Goal: Task Accomplishment & Management: Complete application form

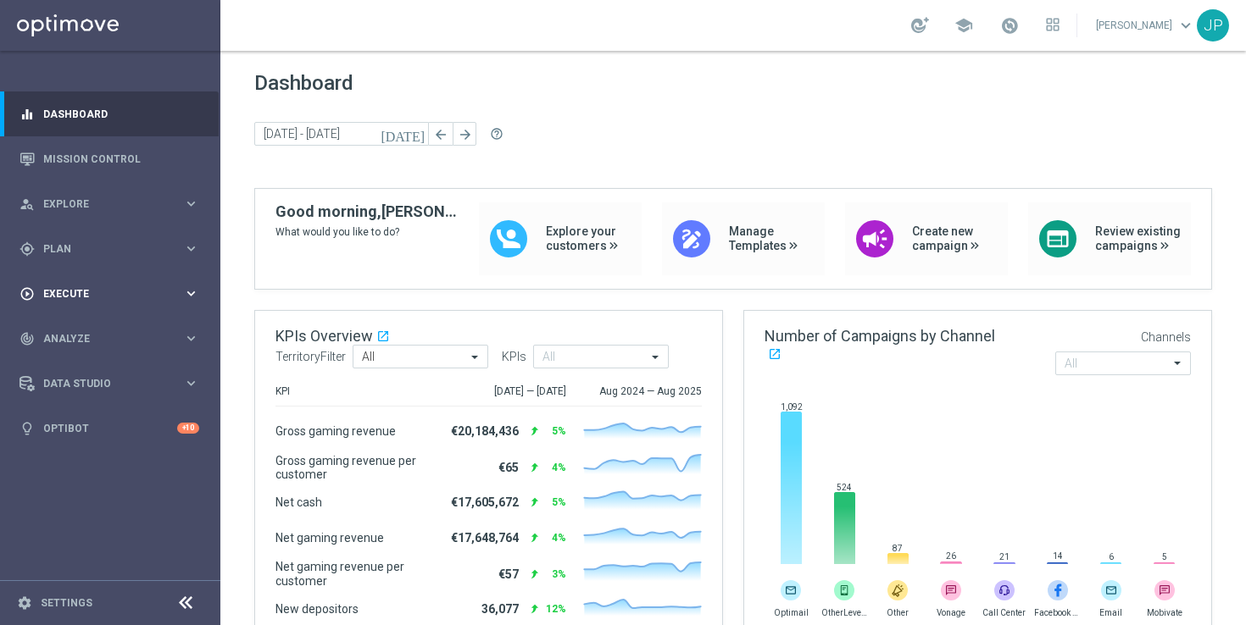
click at [119, 289] on span "Execute" at bounding box center [113, 294] width 140 height 10
click at [147, 254] on div "gps_fixed Plan" at bounding box center [101, 249] width 164 height 15
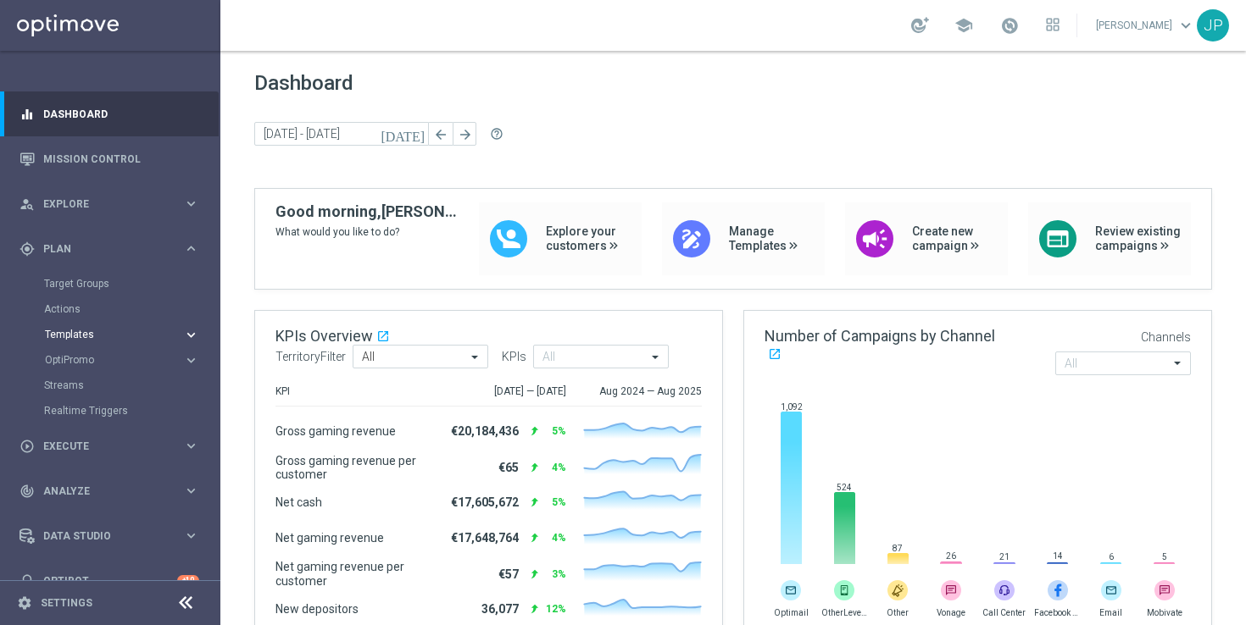
click at [99, 332] on span "Templates" at bounding box center [105, 335] width 121 height 10
click at [76, 408] on link "OptiMobile Push" at bounding box center [115, 411] width 124 height 14
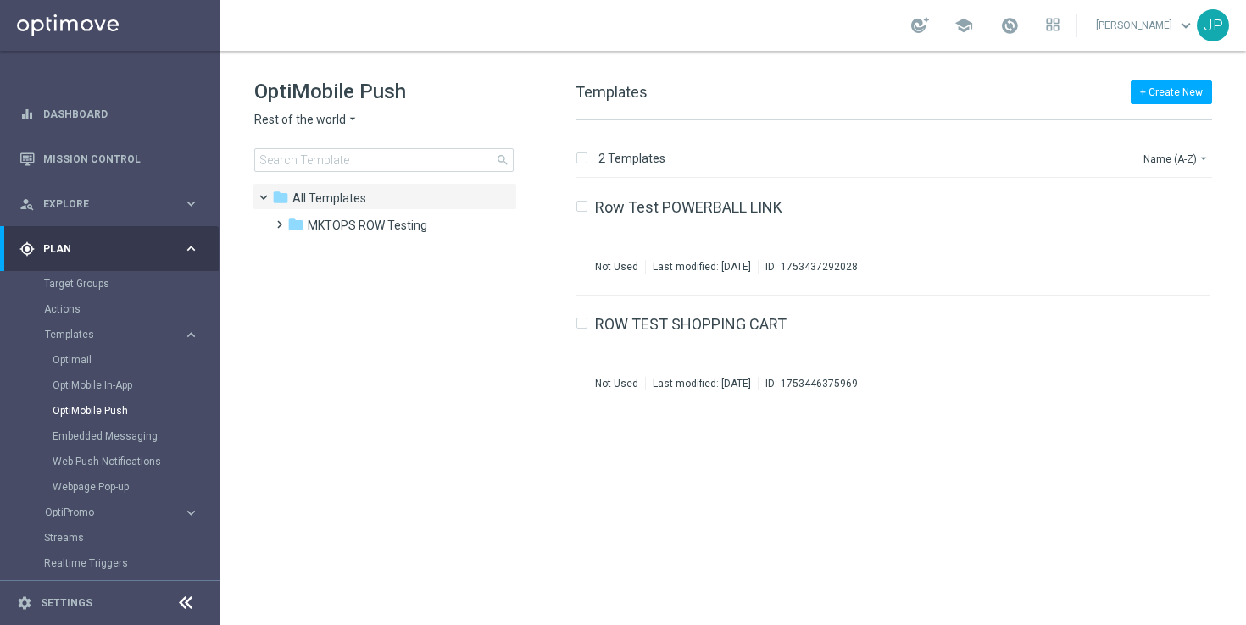
click at [349, 119] on icon "arrow_drop_down" at bounding box center [353, 120] width 14 height 16
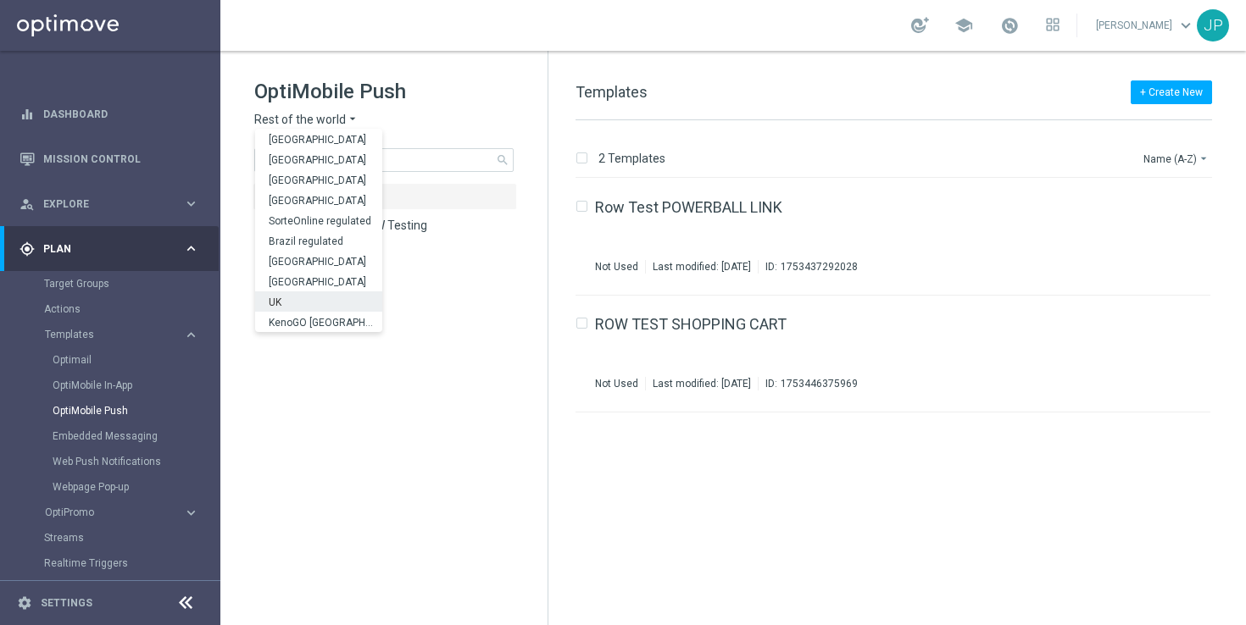
click at [321, 298] on div "UK" at bounding box center [318, 302] width 127 height 20
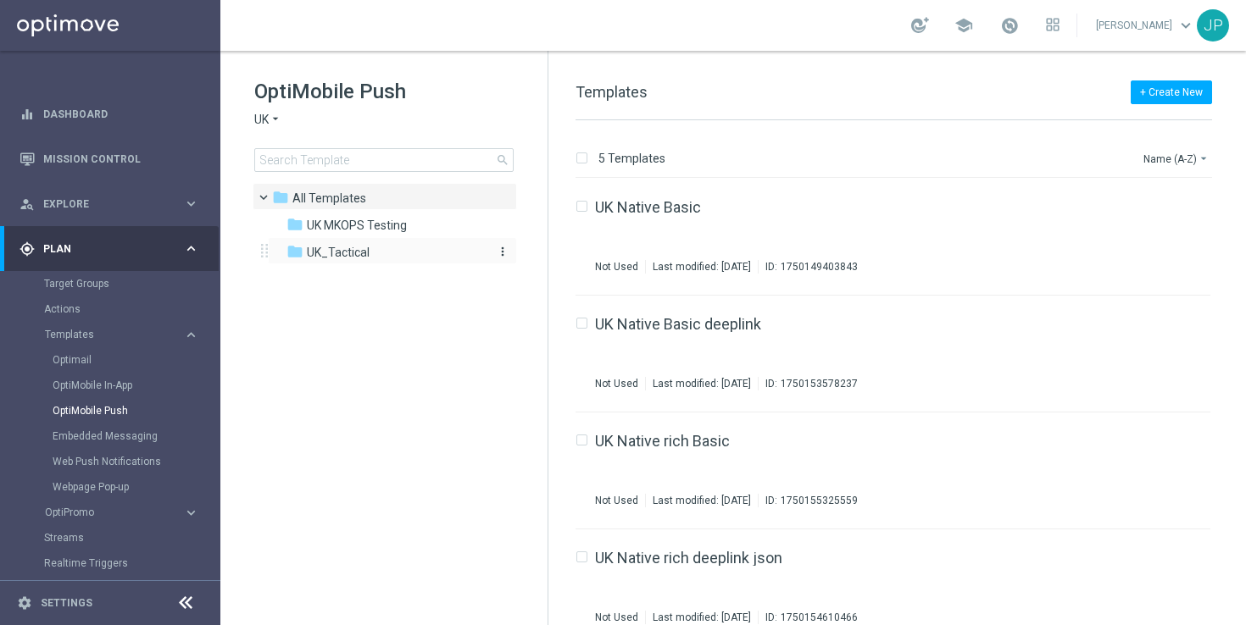
click at [303, 253] on icon "folder" at bounding box center [294, 251] width 17 height 17
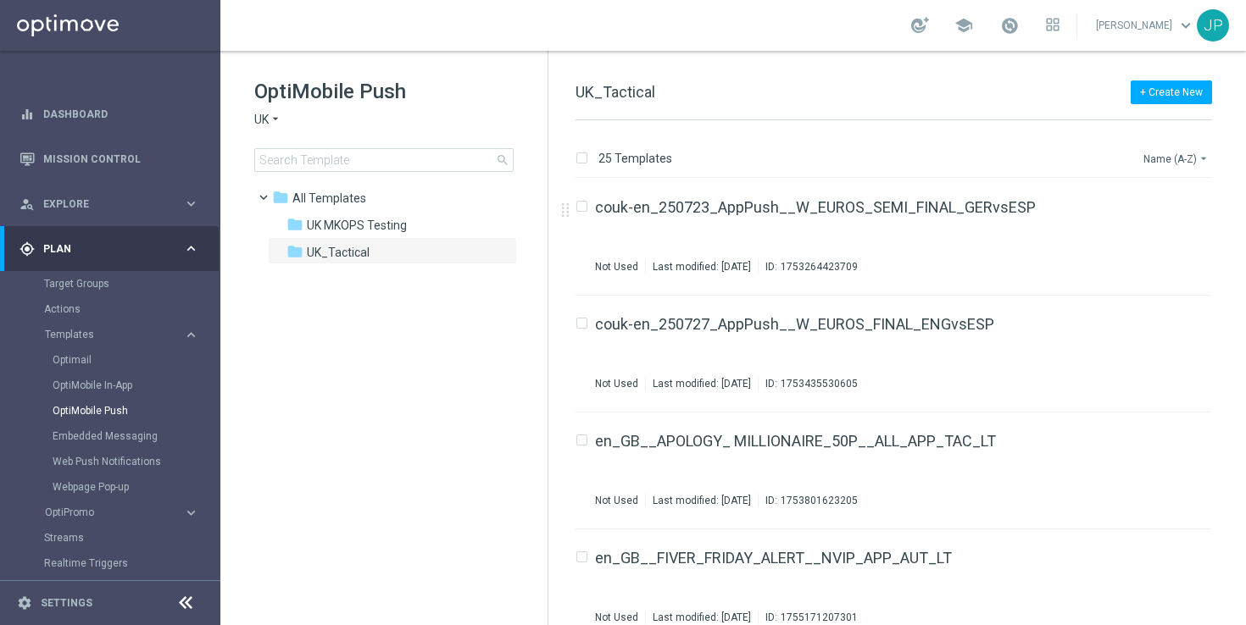
click at [1179, 160] on button "Name (A-Z) arrow_drop_down" at bounding box center [1176, 158] width 70 height 20
click at [1143, 230] on span "Date Modified (Newest)" at bounding box center [1147, 234] width 114 height 12
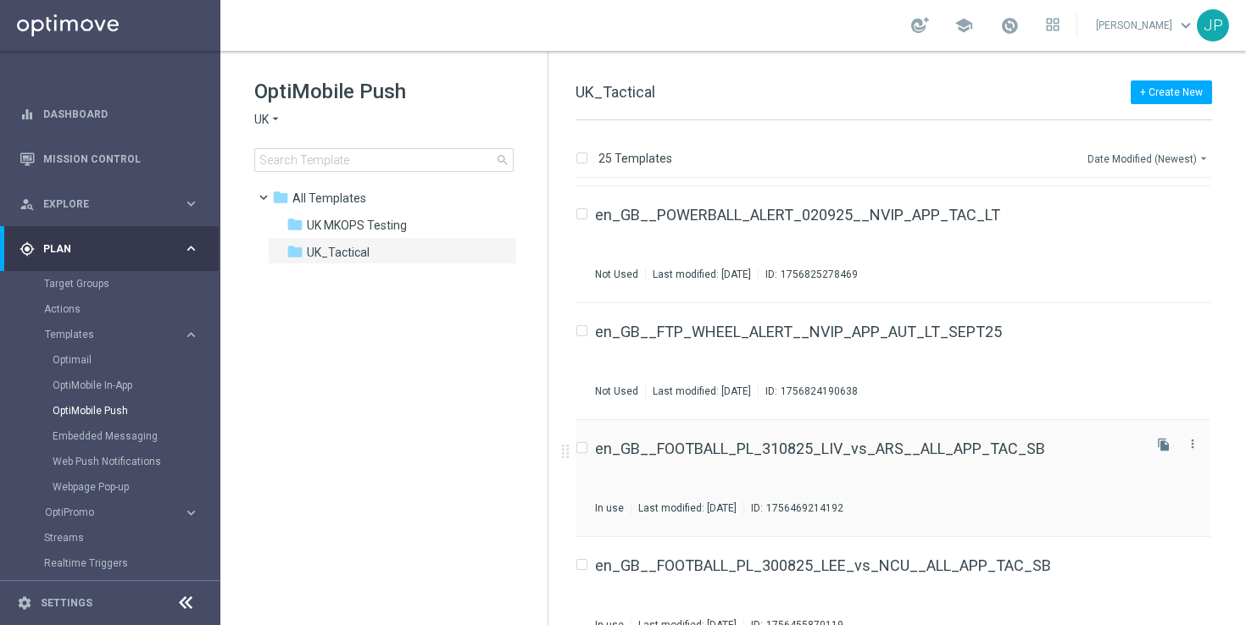
scroll to position [209, 0]
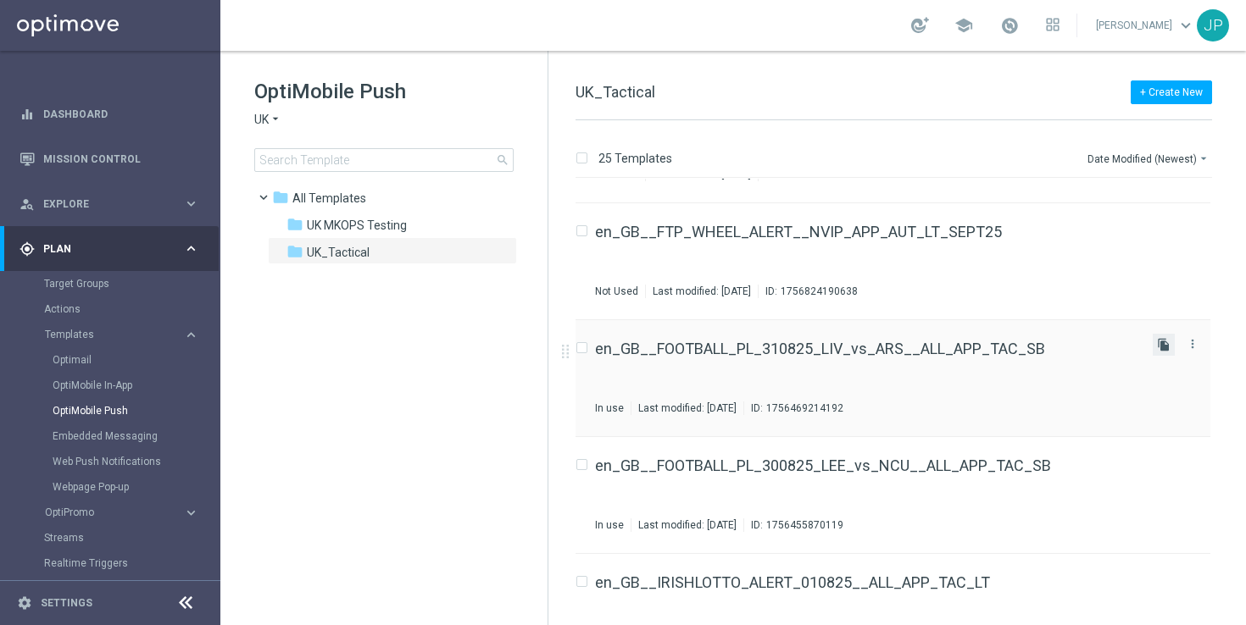
click at [1157, 347] on icon "file_copy" at bounding box center [1164, 345] width 14 height 14
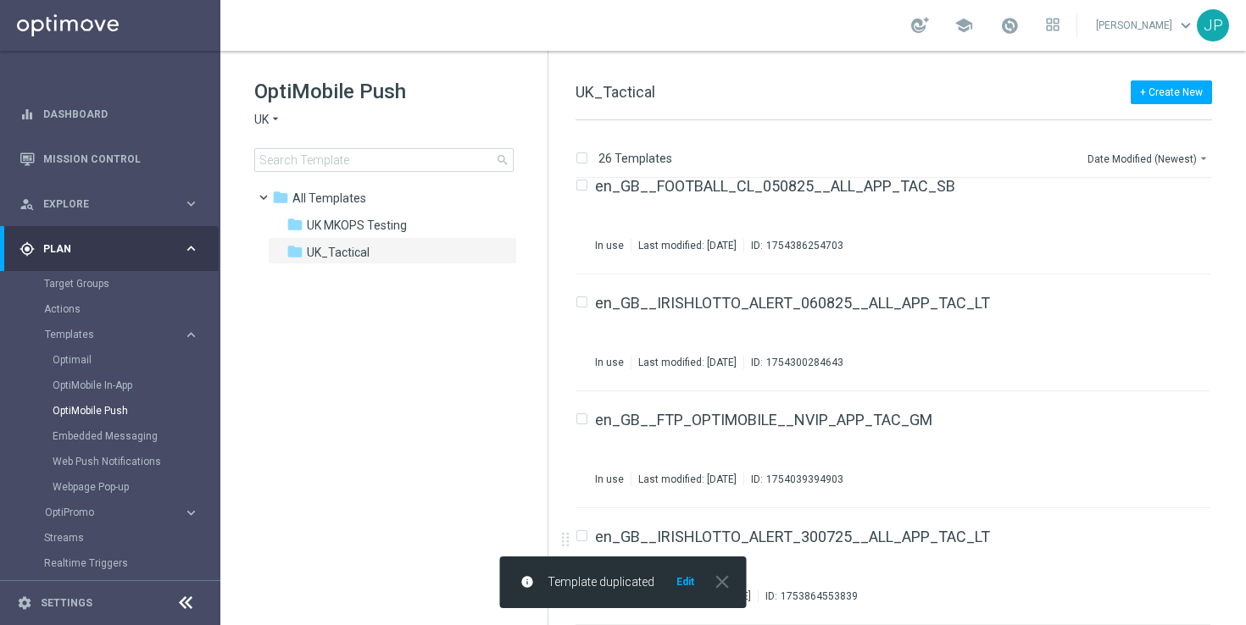
scroll to position [2594, 0]
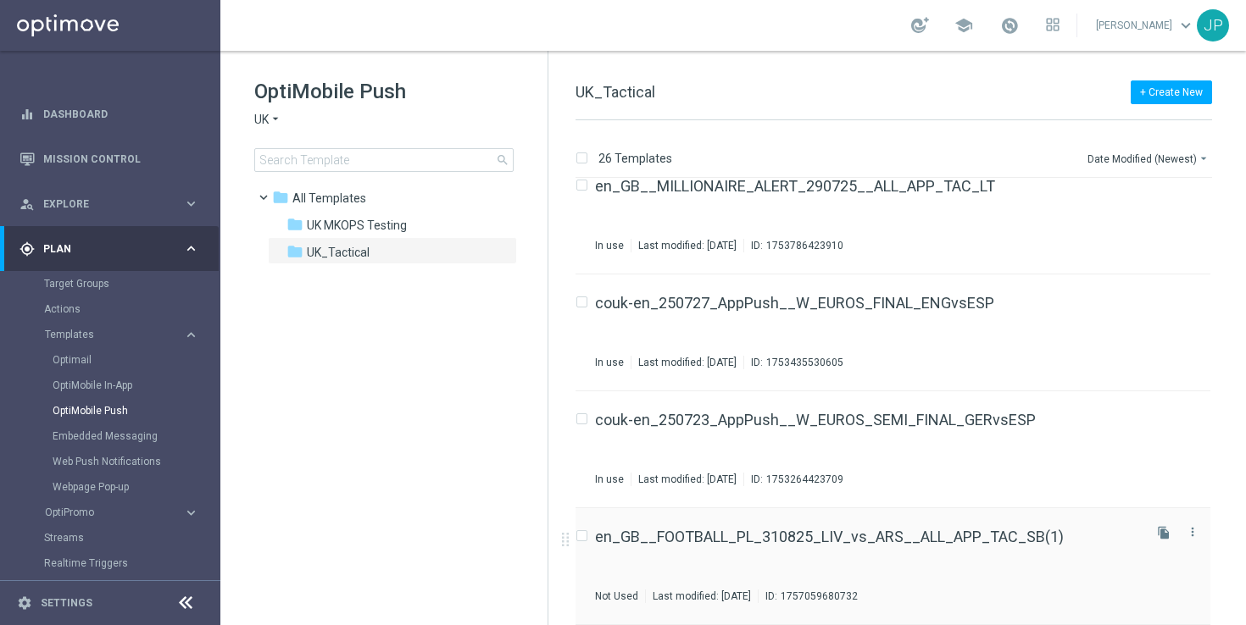
click at [1099, 536] on div "en_GB__FOOTBALL_PL_310825_LIV_vs_ARS__ALL_APP_TAC_SB(1)" at bounding box center [867, 537] width 544 height 15
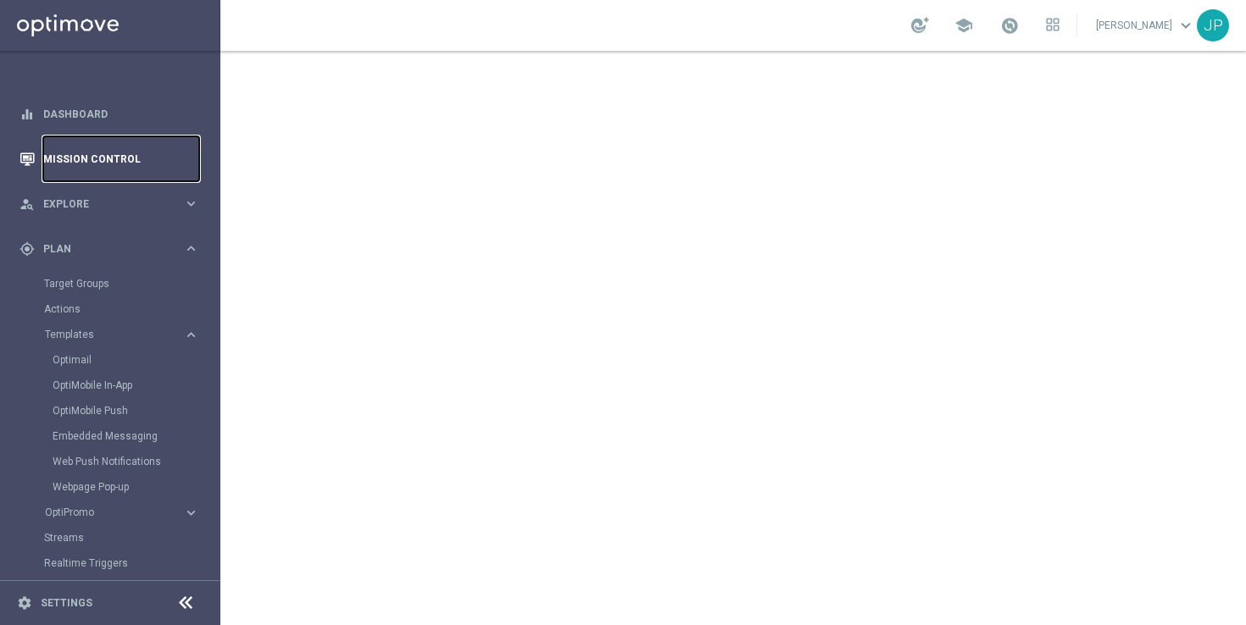
click at [131, 163] on link "Mission Control" at bounding box center [121, 158] width 156 height 45
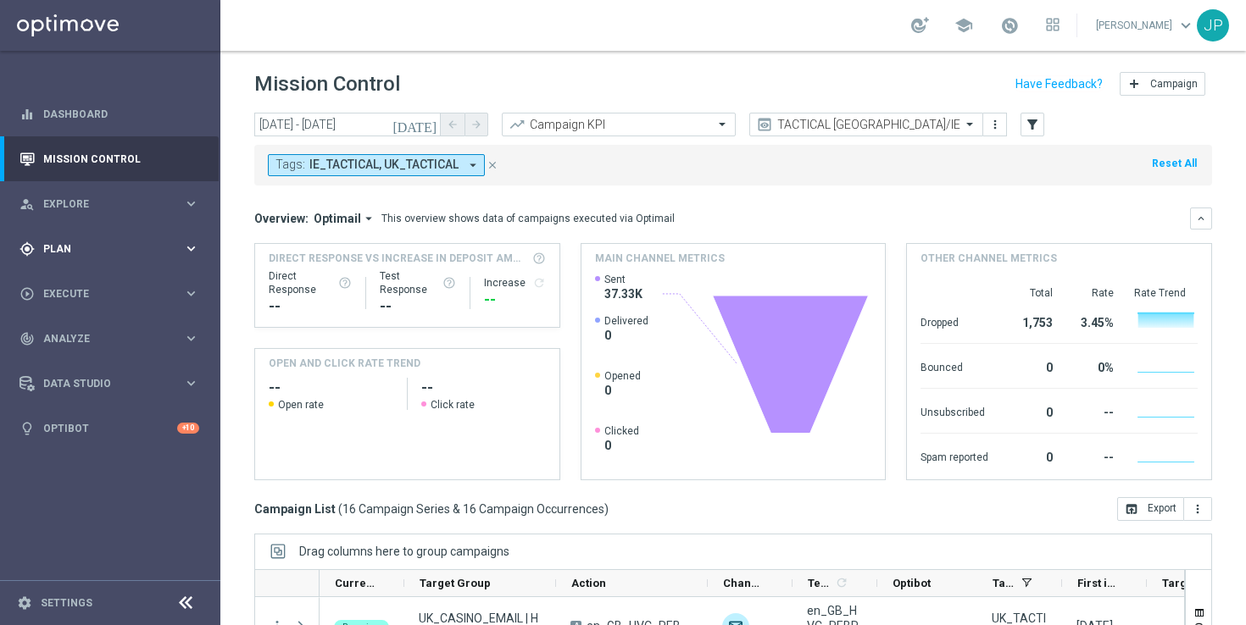
click at [148, 255] on div "gps_fixed Plan" at bounding box center [101, 249] width 164 height 15
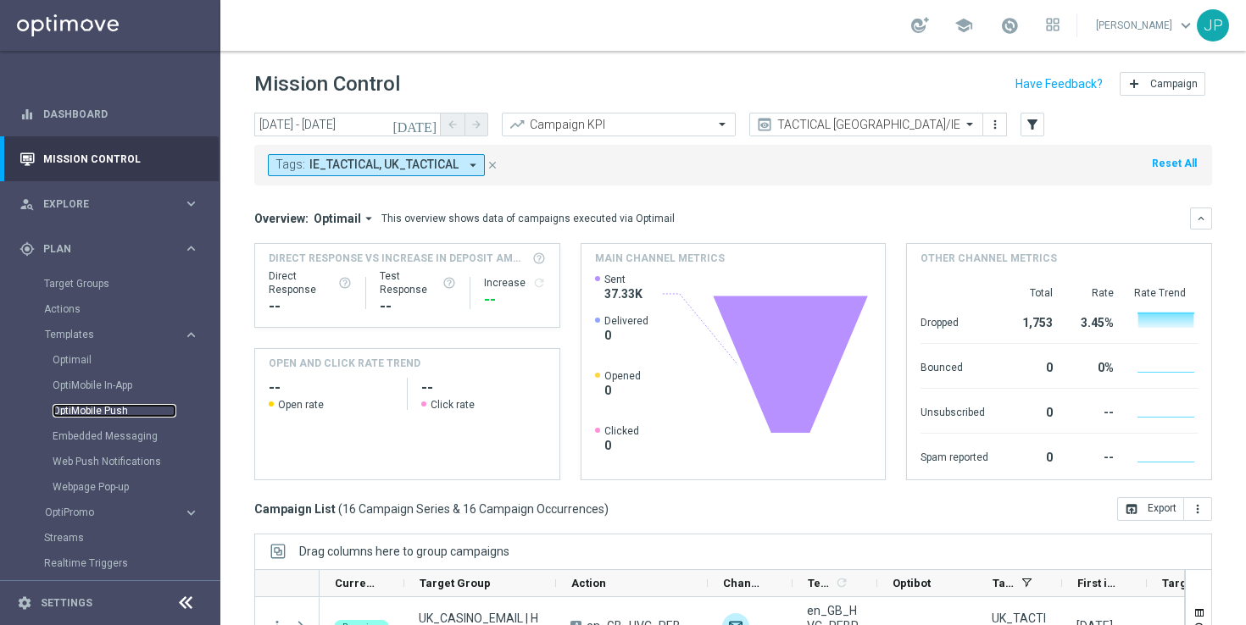
click at [106, 406] on link "OptiMobile Push" at bounding box center [115, 411] width 124 height 14
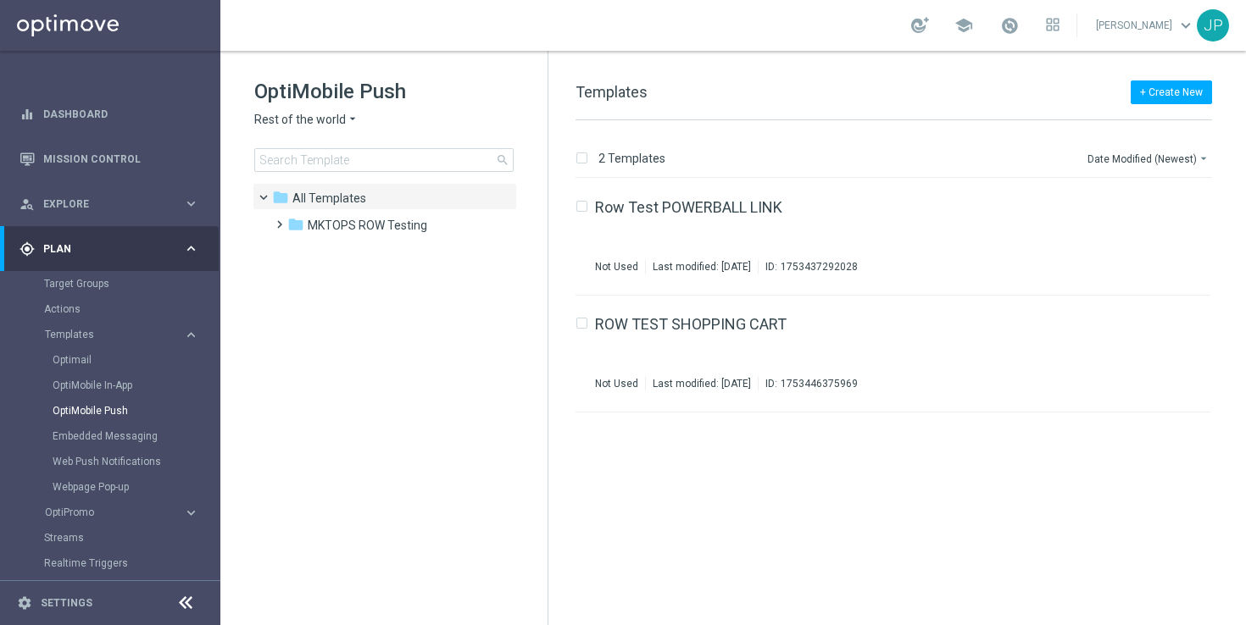
click at [347, 120] on icon "arrow_drop_down" at bounding box center [353, 120] width 14 height 16
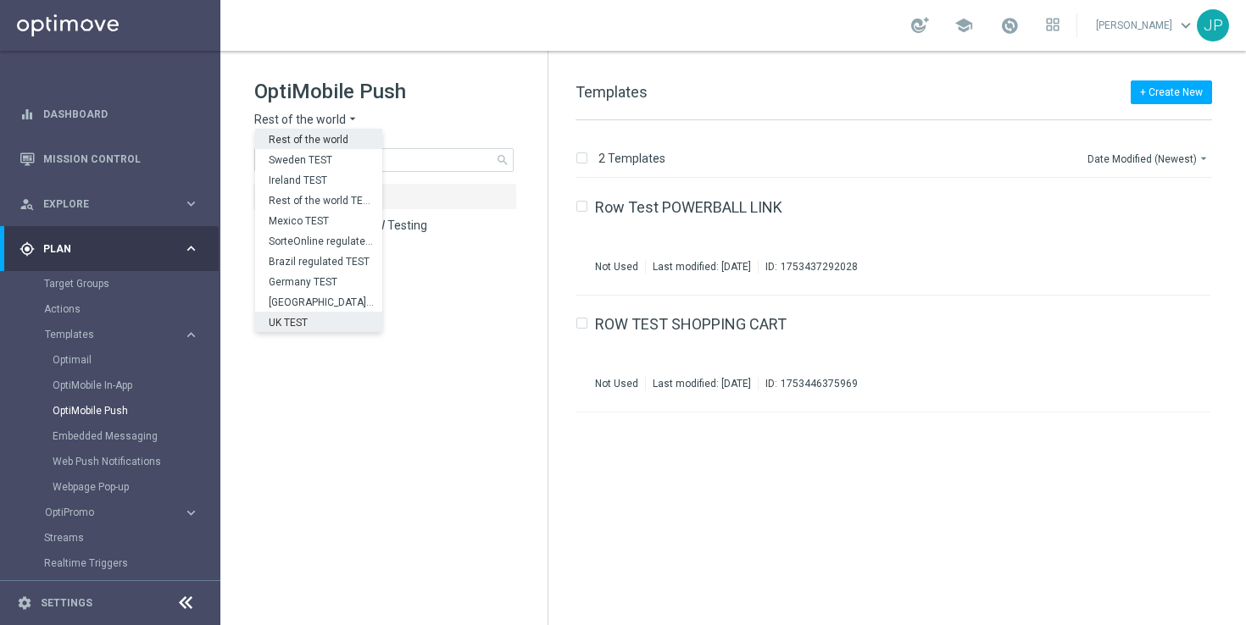
click at [347, 321] on div "UK TEST" at bounding box center [318, 322] width 127 height 20
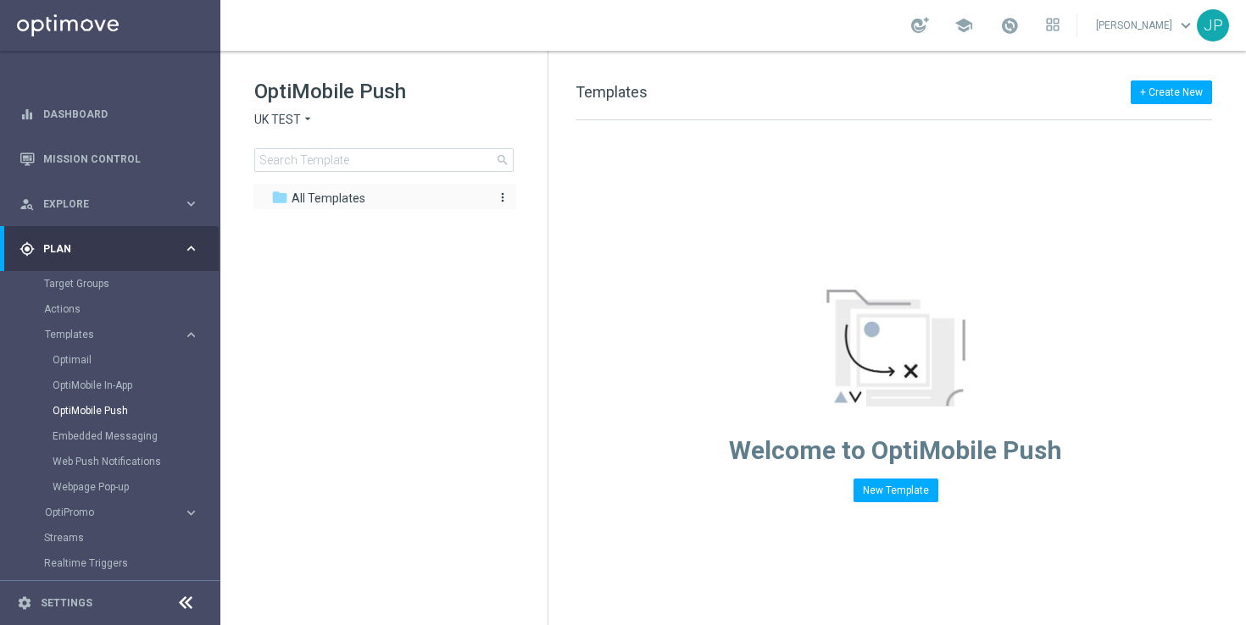
click at [404, 203] on div "folder All Templates" at bounding box center [375, 198] width 208 height 19
click at [294, 114] on span "UK TEST" at bounding box center [277, 120] width 47 height 16
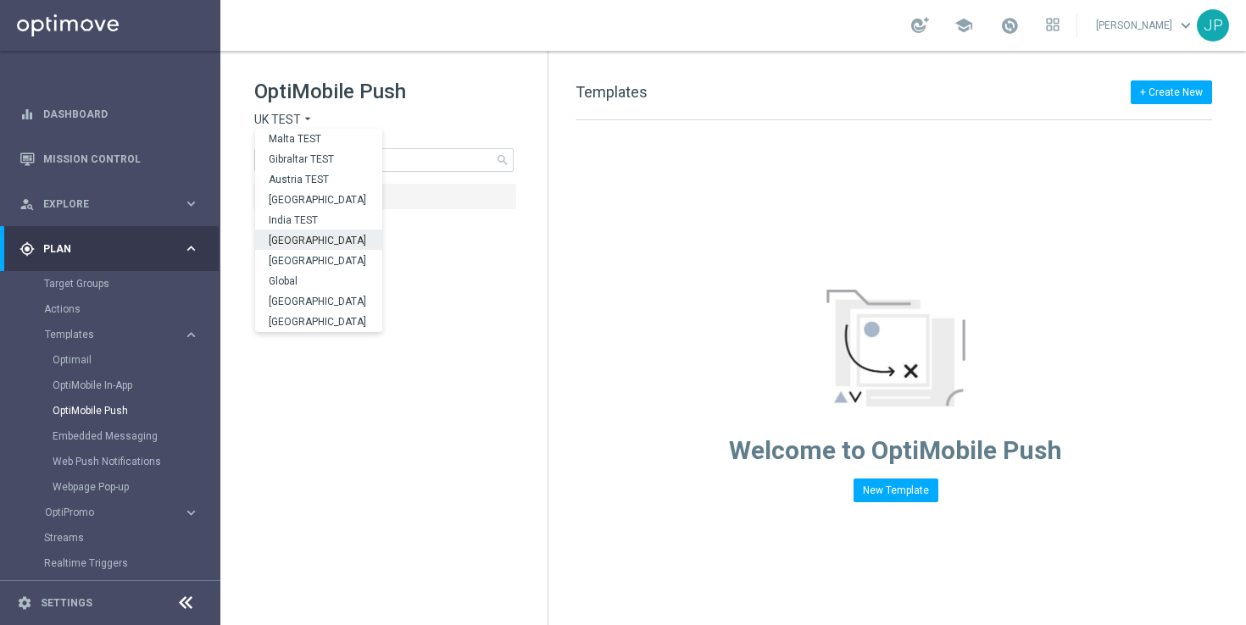
scroll to position [529, 0]
click at [303, 296] on div "UK" at bounding box center [318, 302] width 127 height 20
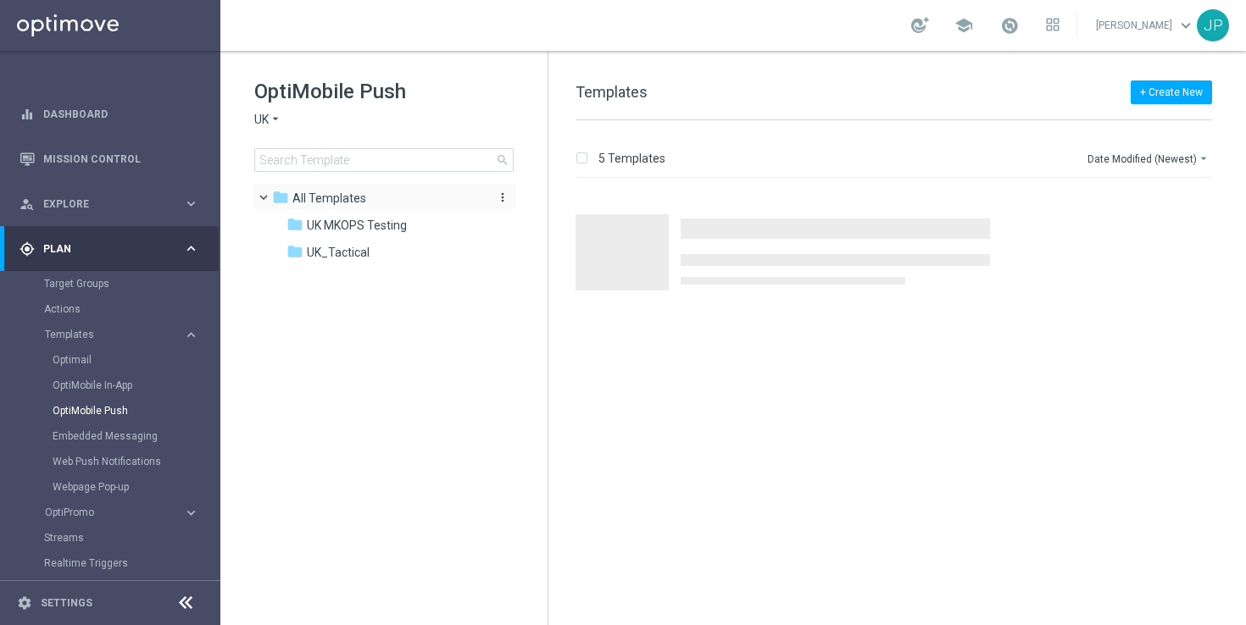
click at [386, 193] on div "folder All Templates" at bounding box center [376, 198] width 208 height 19
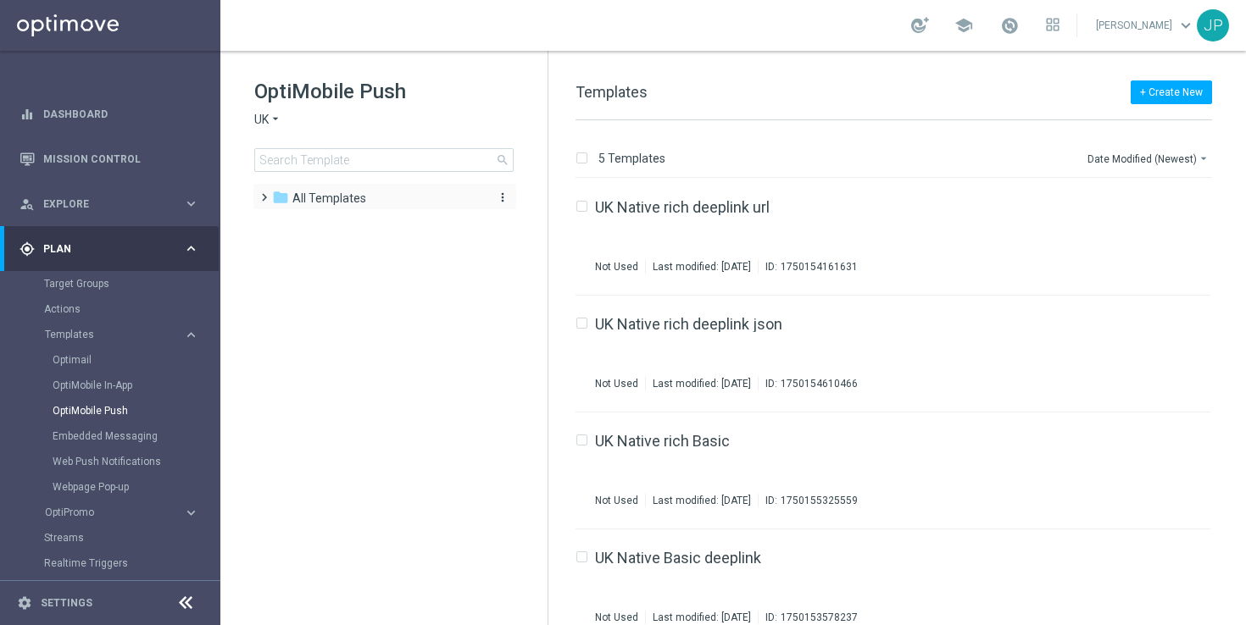
click at [386, 193] on div "folder All Templates" at bounding box center [376, 198] width 208 height 19
click at [362, 250] on span "UK_Tactical" at bounding box center [338, 252] width 63 height 15
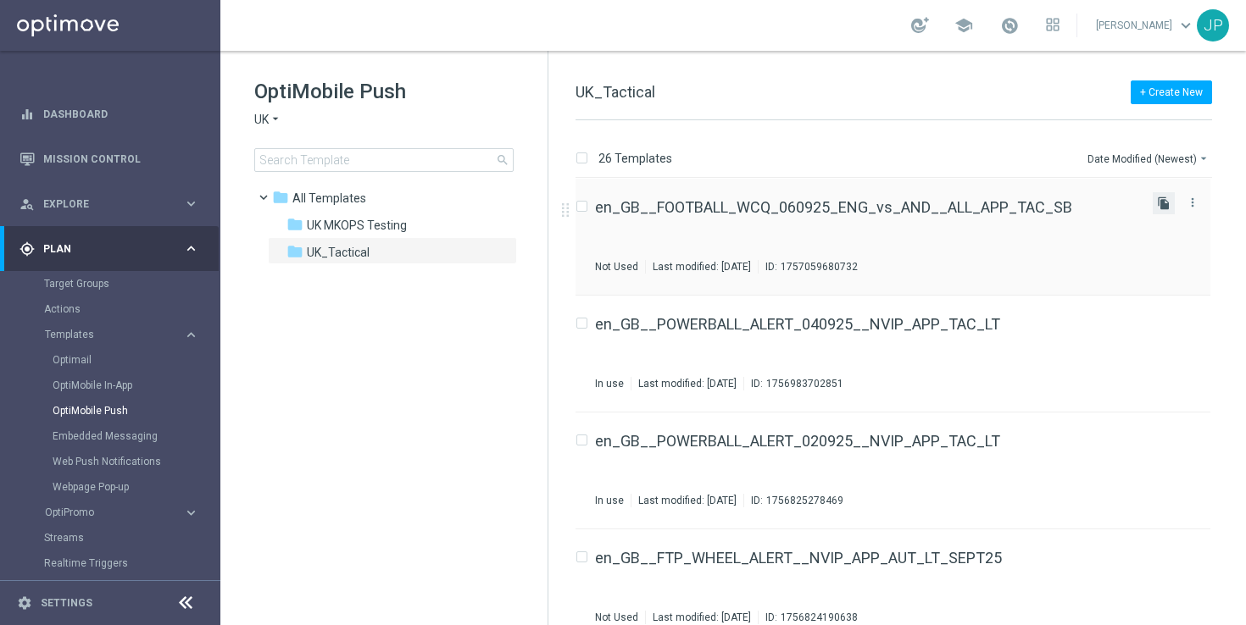
click at [1158, 205] on icon "file_copy" at bounding box center [1164, 204] width 14 height 14
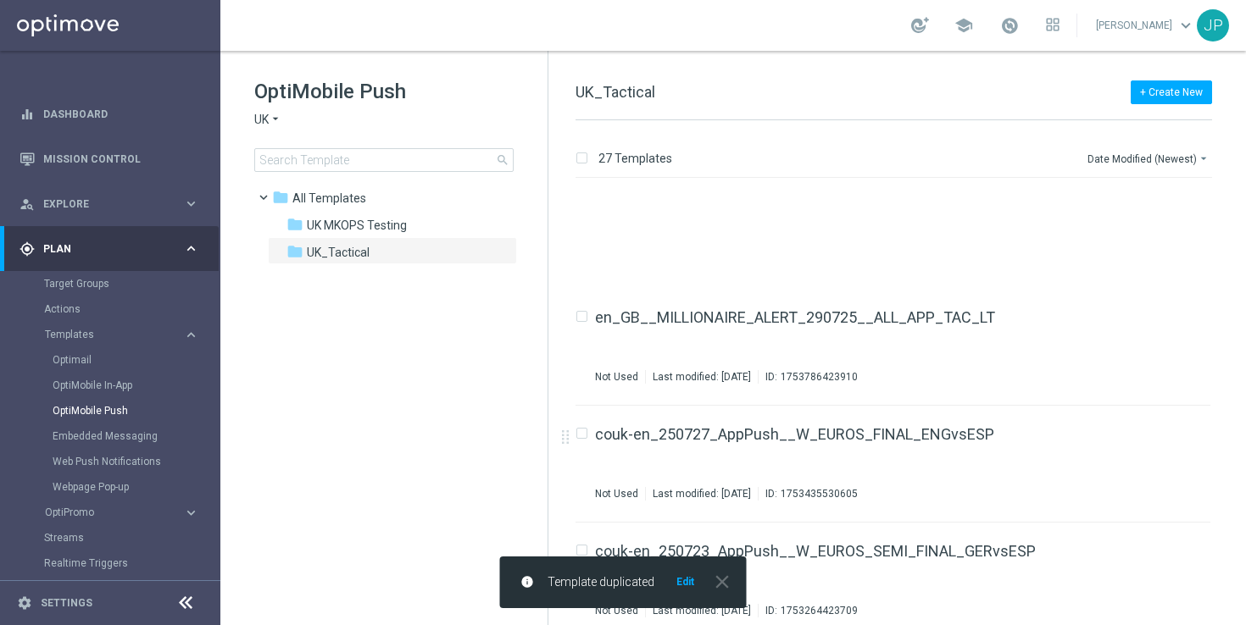
scroll to position [2711, 0]
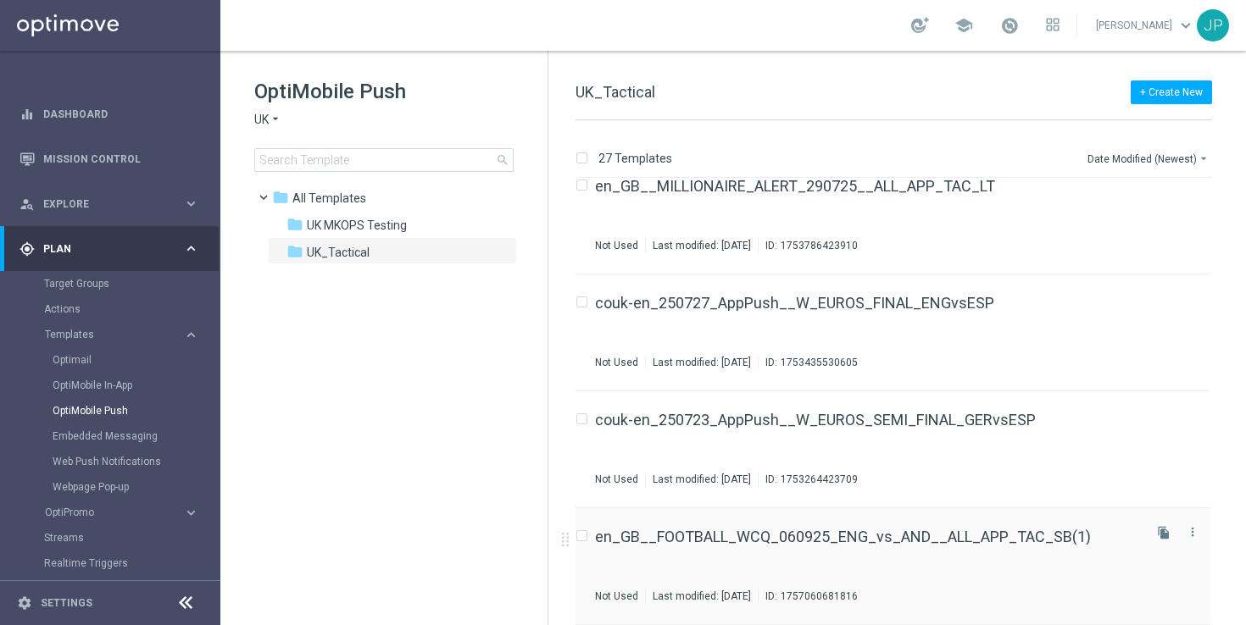
click at [1091, 556] on div "en_GB__FOOTBALL_WCQ_060925_ENG_vs_AND__ALL_APP_TAC_SB(1) Not Used Last modified…" at bounding box center [867, 567] width 544 height 74
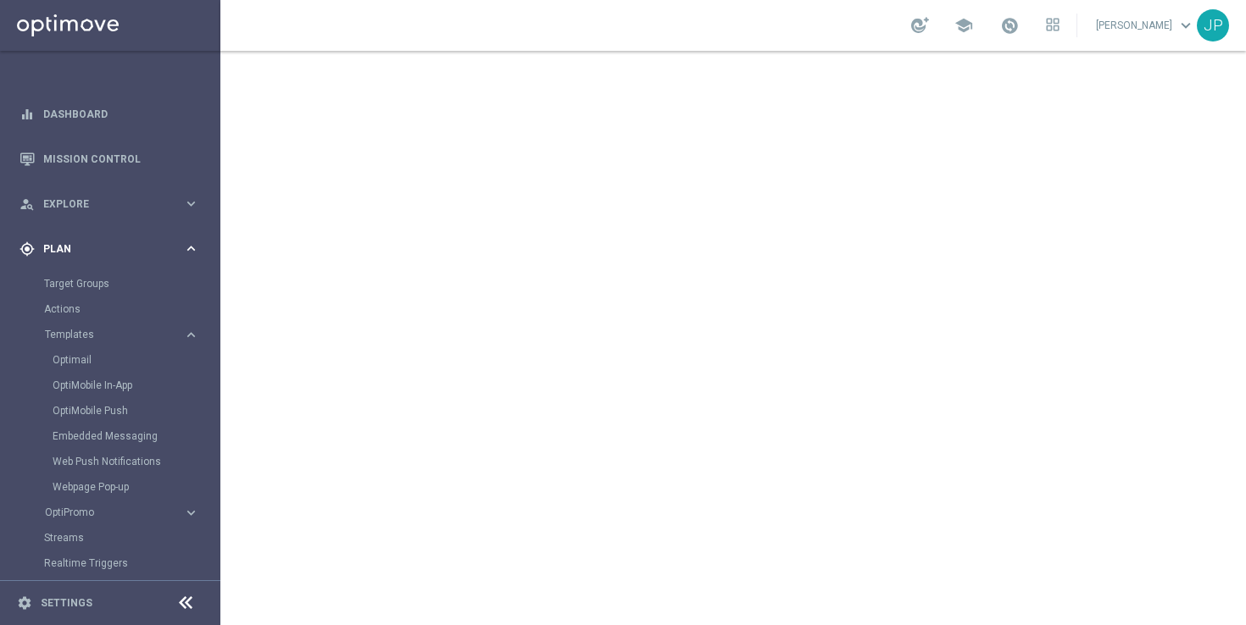
click at [121, 247] on span "Plan" at bounding box center [113, 249] width 140 height 10
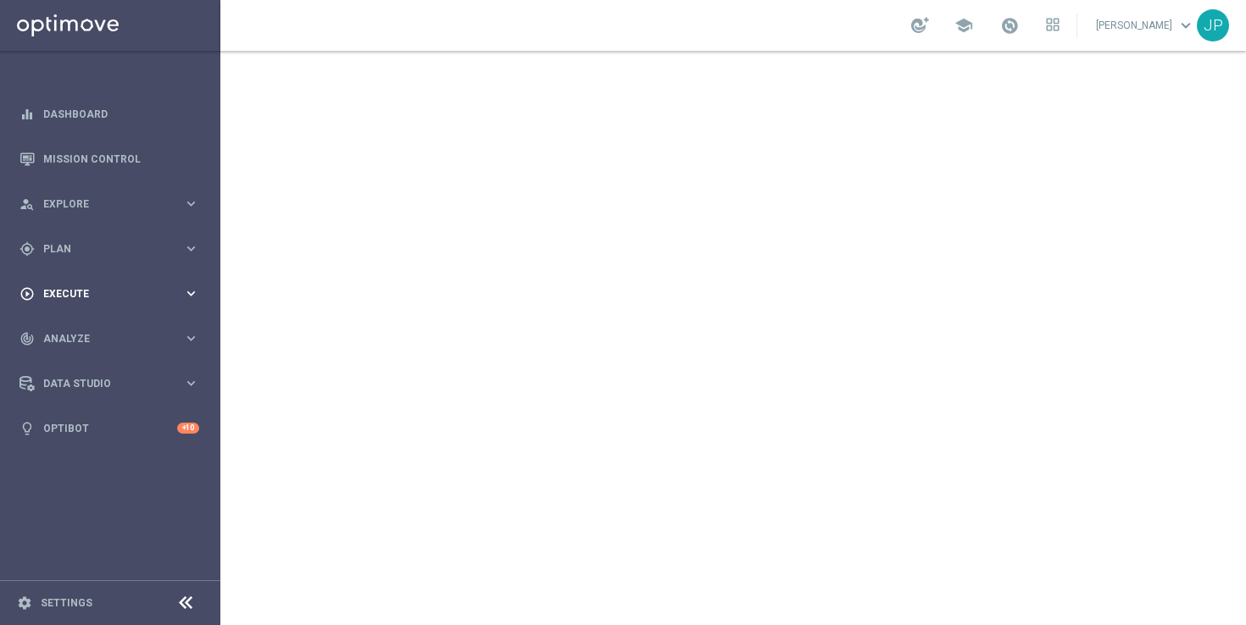
click at [114, 282] on div "play_circle_outline Execute keyboard_arrow_right" at bounding box center [109, 293] width 219 height 45
click at [104, 324] on link "Campaign Builder" at bounding box center [110, 329] width 132 height 14
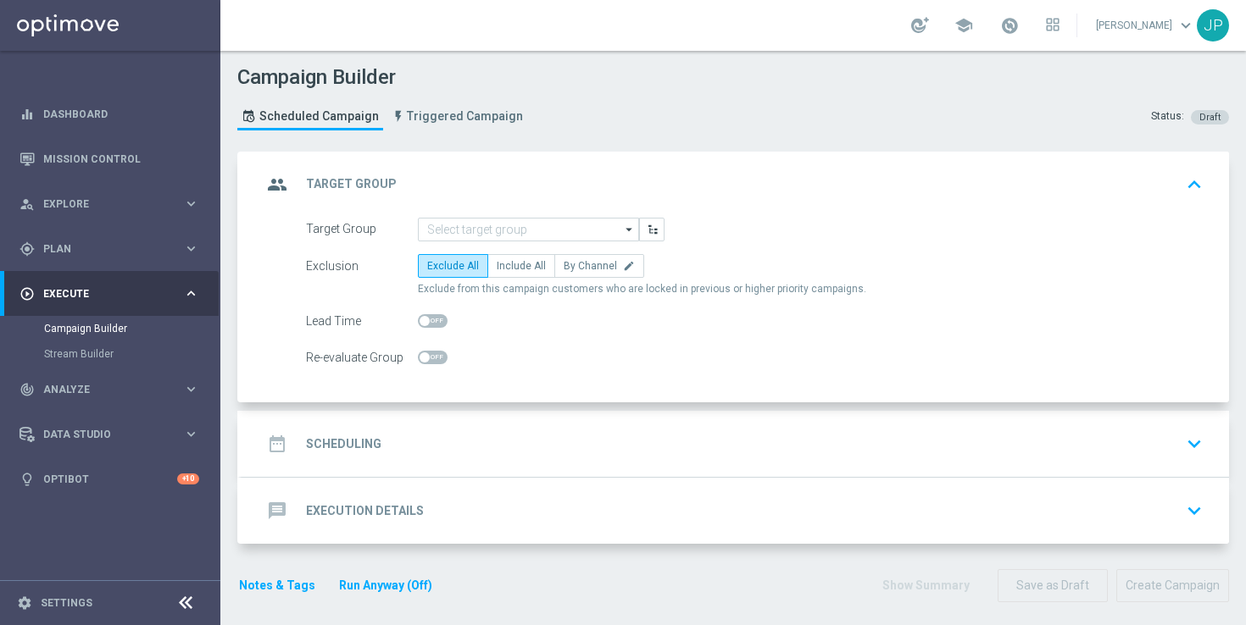
click at [624, 229] on icon "arrow_drop_down" at bounding box center [629, 230] width 17 height 22
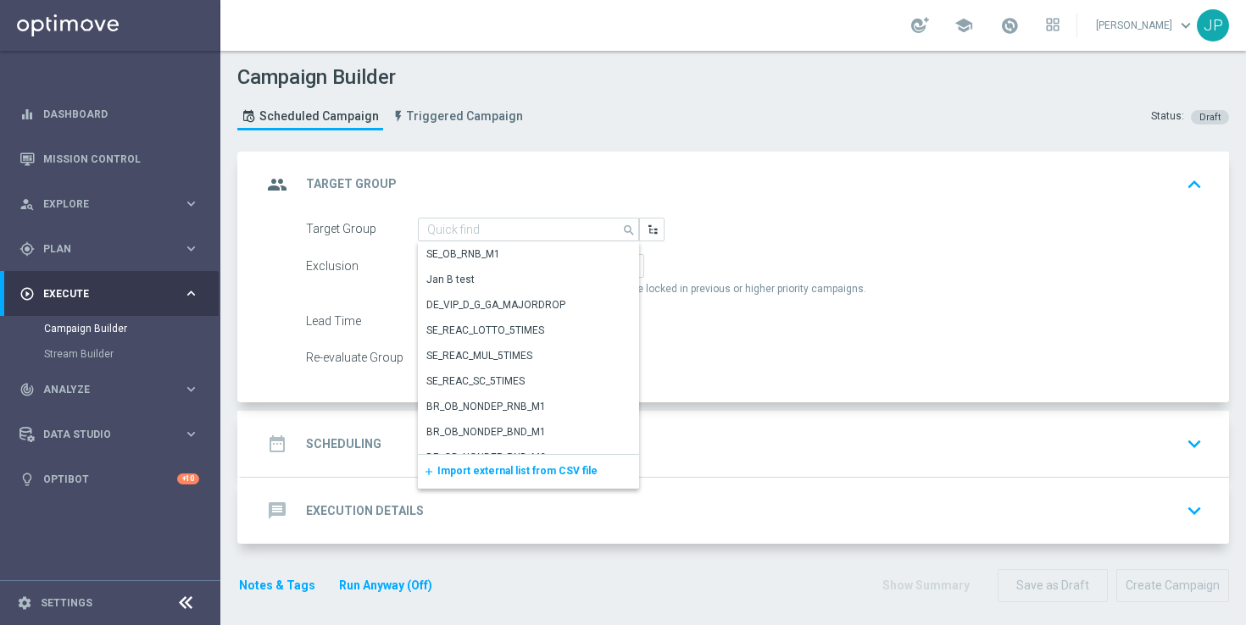
click at [555, 477] on span "Import external list from CSV file" at bounding box center [517, 471] width 160 height 12
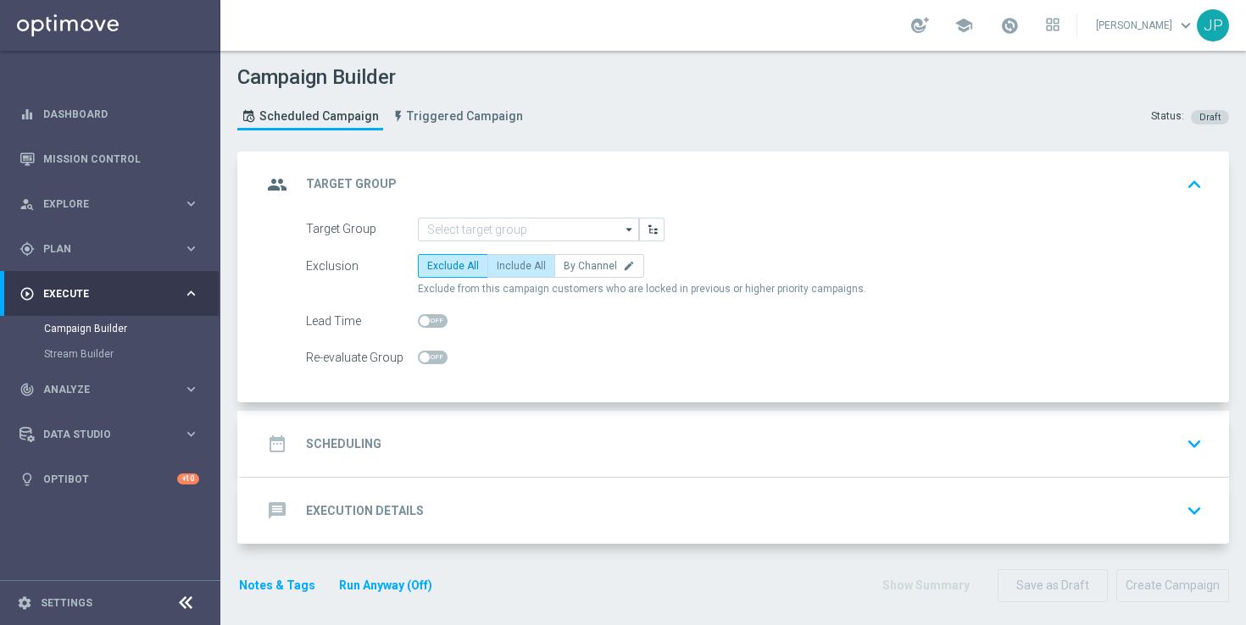
click at [510, 261] on span "Include All" at bounding box center [521, 266] width 49 height 12
click at [508, 264] on input "Include All" at bounding box center [502, 269] width 11 height 11
radio input "true"
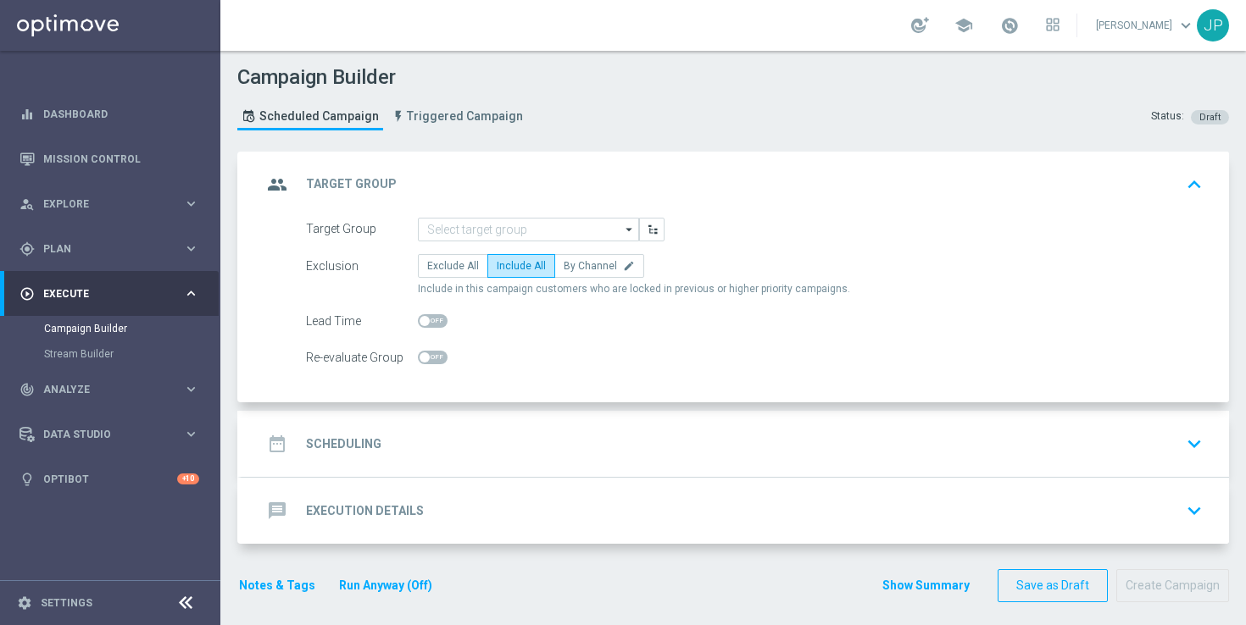
click at [515, 430] on div "date_range Scheduling keyboard_arrow_down" at bounding box center [735, 444] width 947 height 32
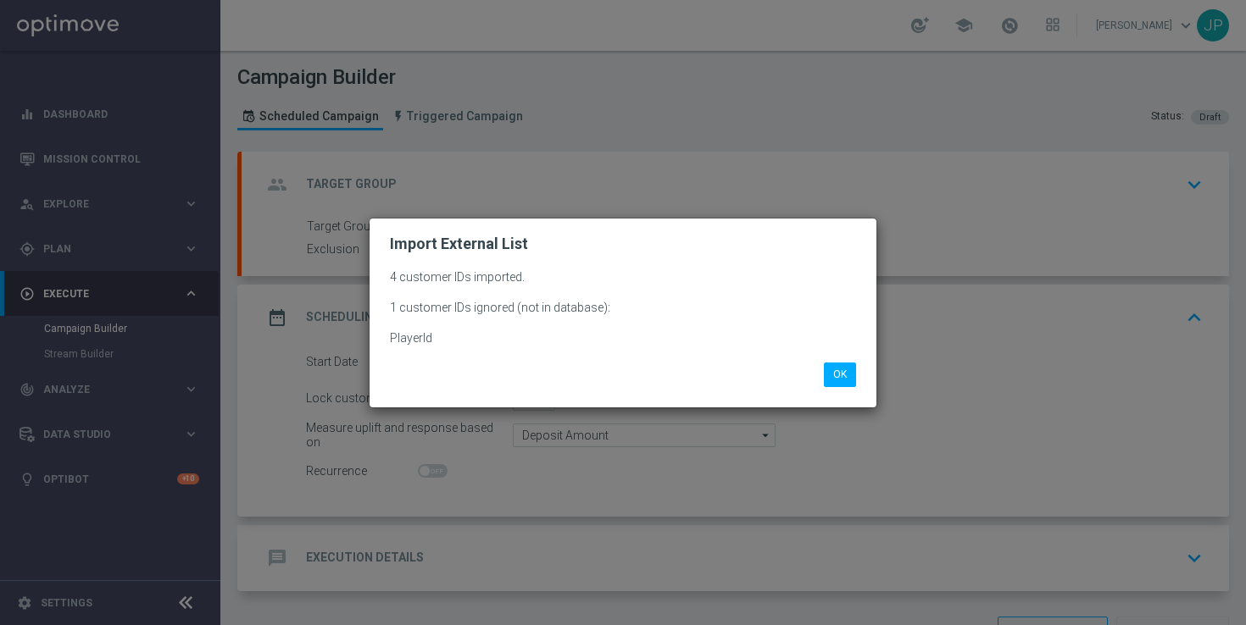
click at [655, 364] on div "OK" at bounding box center [622, 375] width 491 height 24
click at [847, 383] on button "OK" at bounding box center [840, 375] width 32 height 24
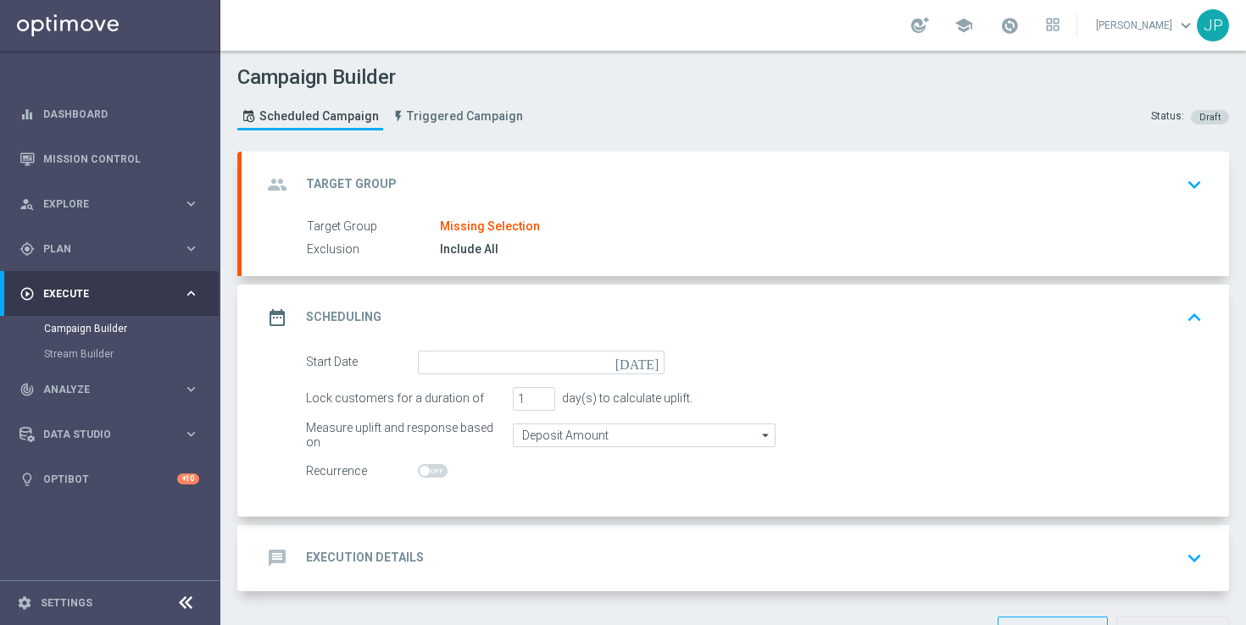
click at [652, 362] on icon "[DATE]" at bounding box center [640, 360] width 50 height 19
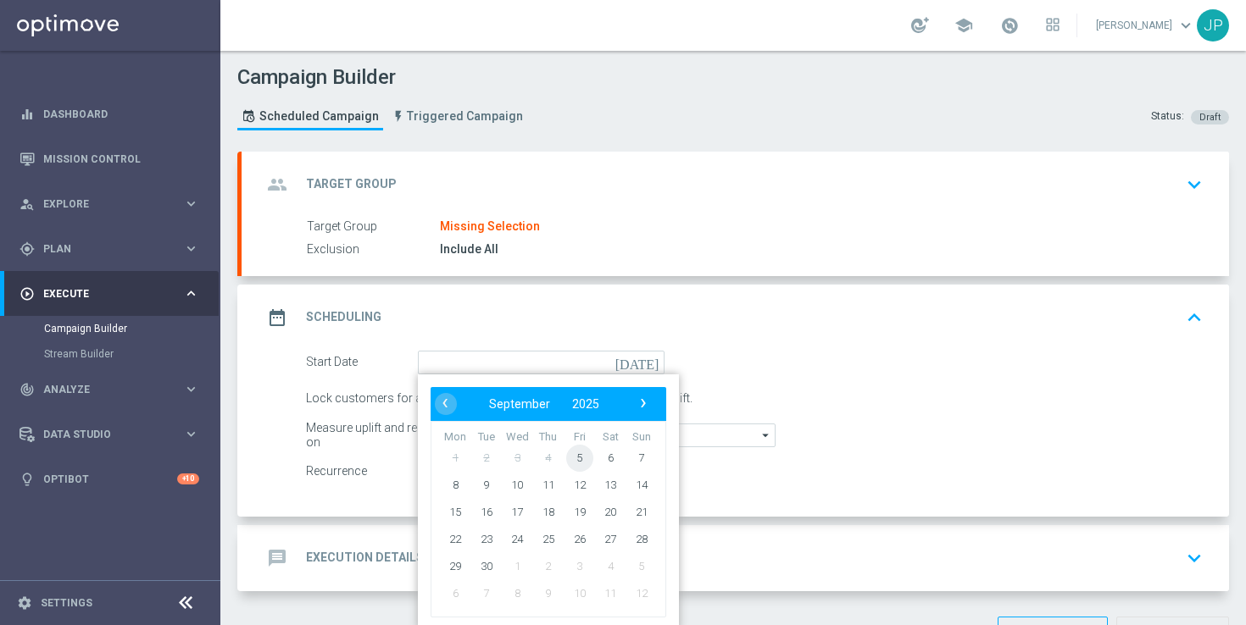
click at [578, 454] on span "5" at bounding box center [579, 457] width 27 height 27
type input "[DATE]"
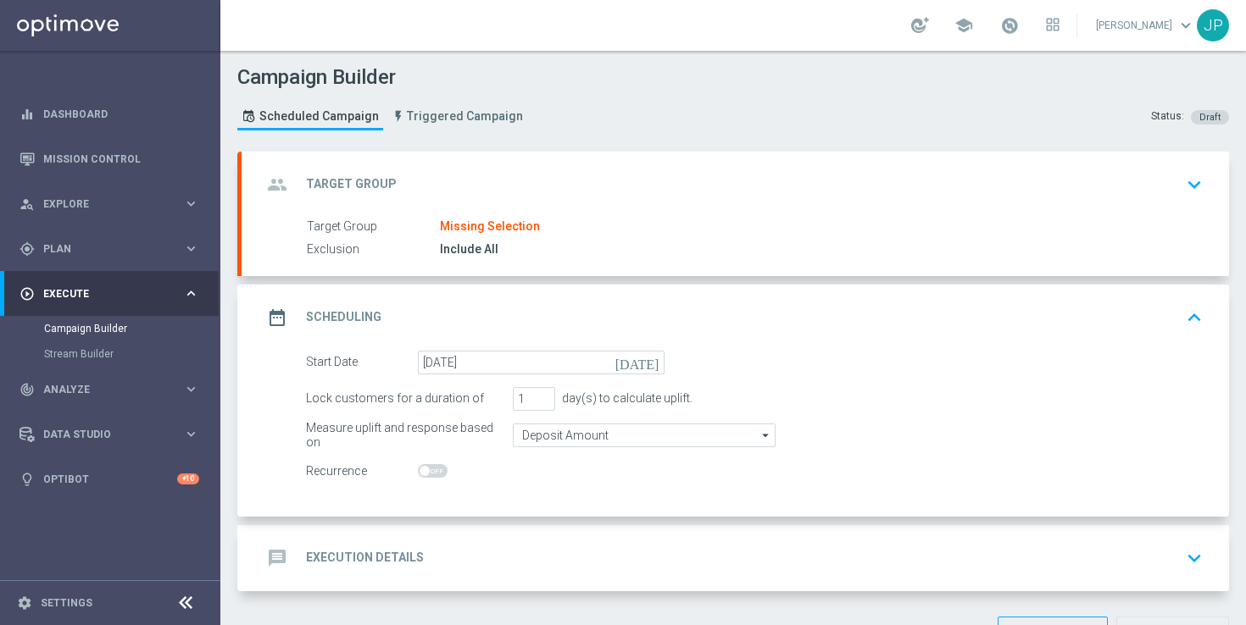
scroll to position [58, 0]
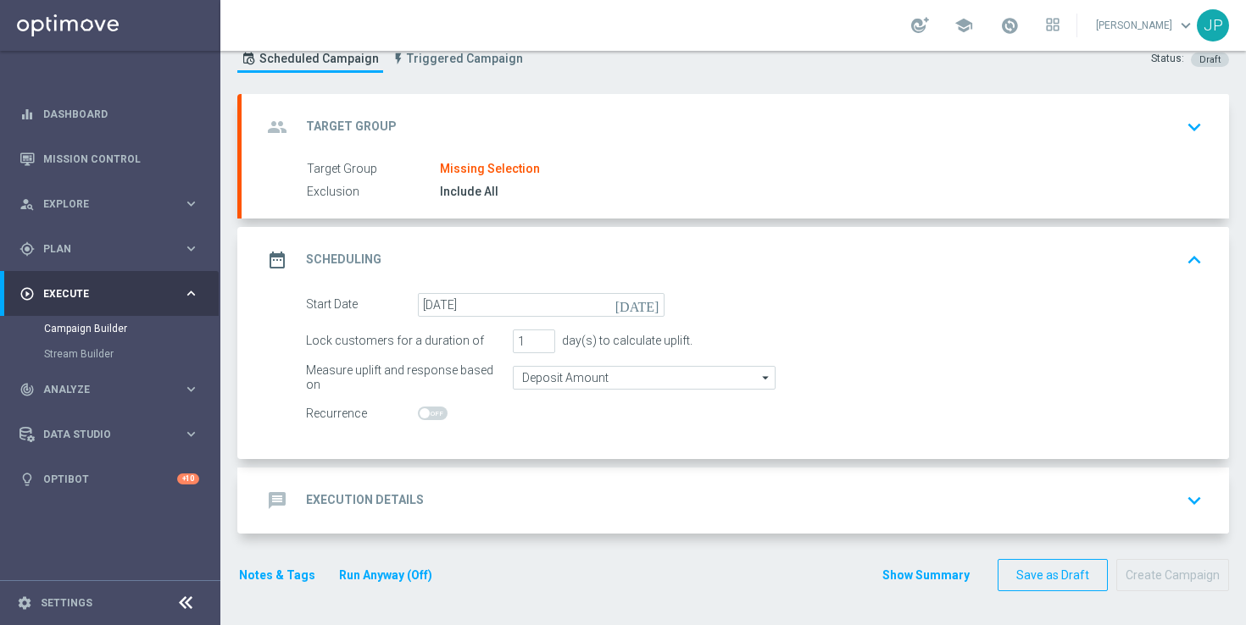
click at [888, 511] on div "message Execution Details keyboard_arrow_down" at bounding box center [735, 501] width 947 height 32
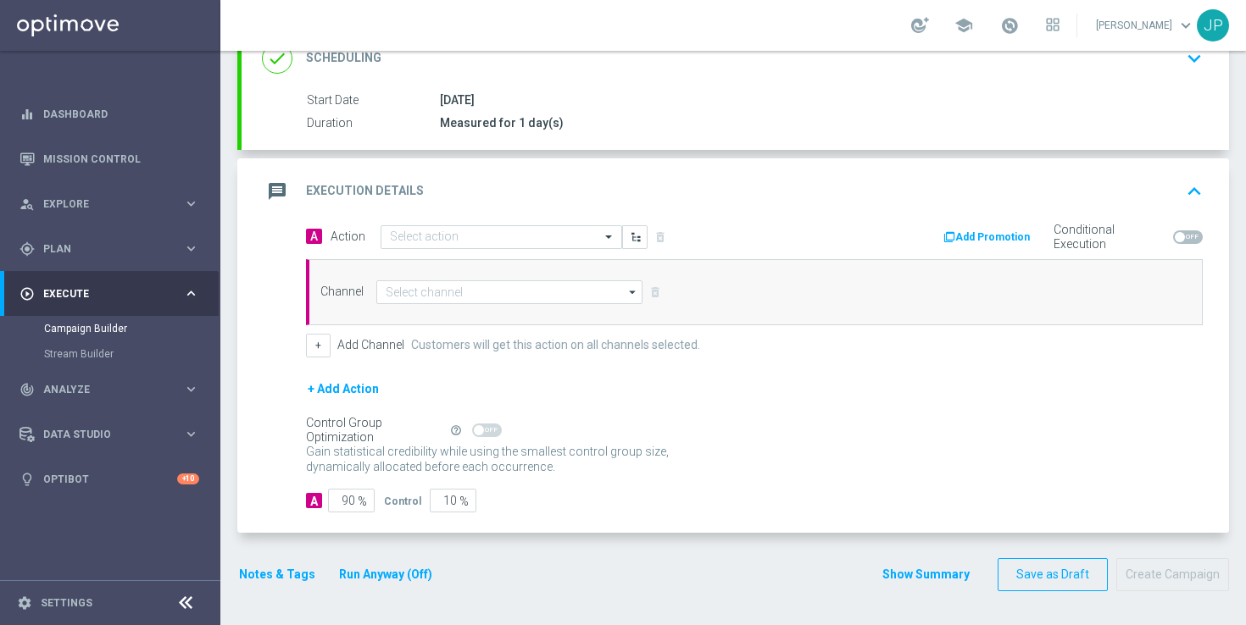
scroll to position [252, 0]
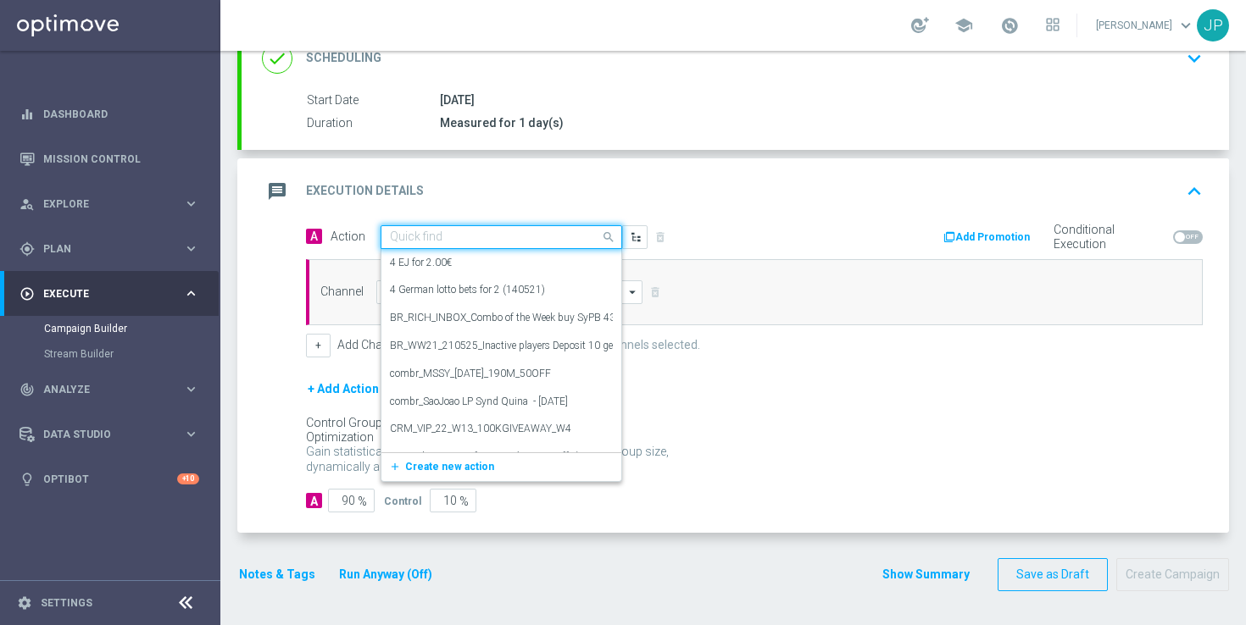
click at [486, 229] on div "Quick find" at bounding box center [501, 237] width 242 height 24
paste input "[URL][DOMAIN_NAME]"
type input "[URL][DOMAIN_NAME]"
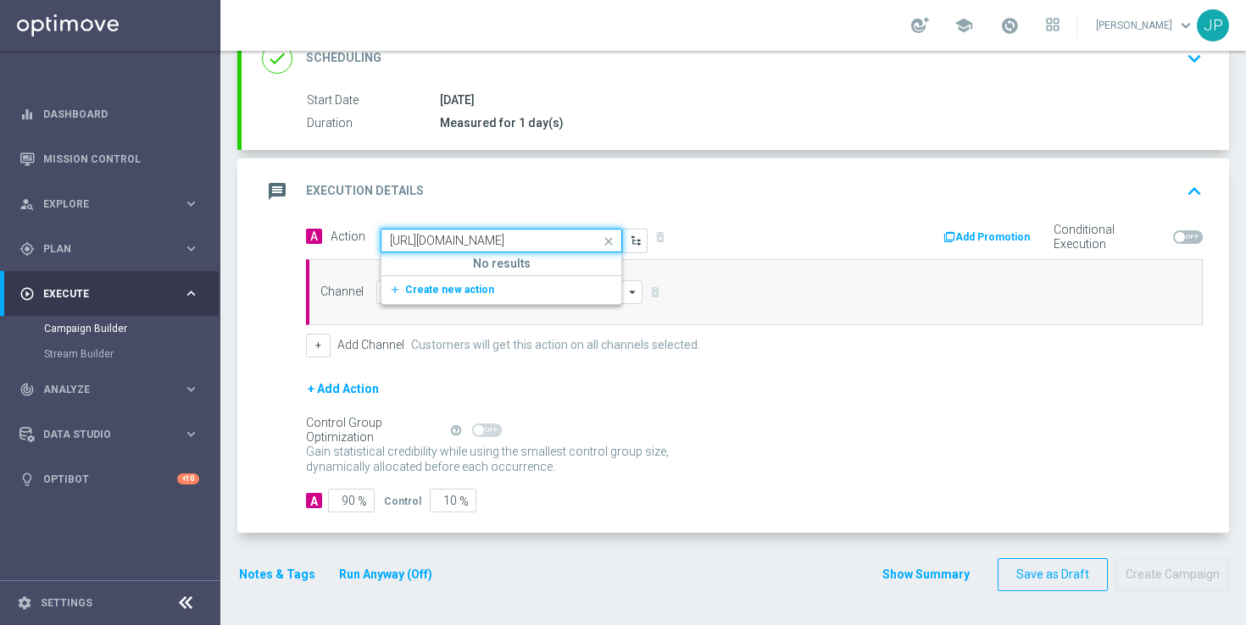
scroll to position [0, 1134]
click at [473, 286] on span "Create new action" at bounding box center [449, 290] width 89 height 12
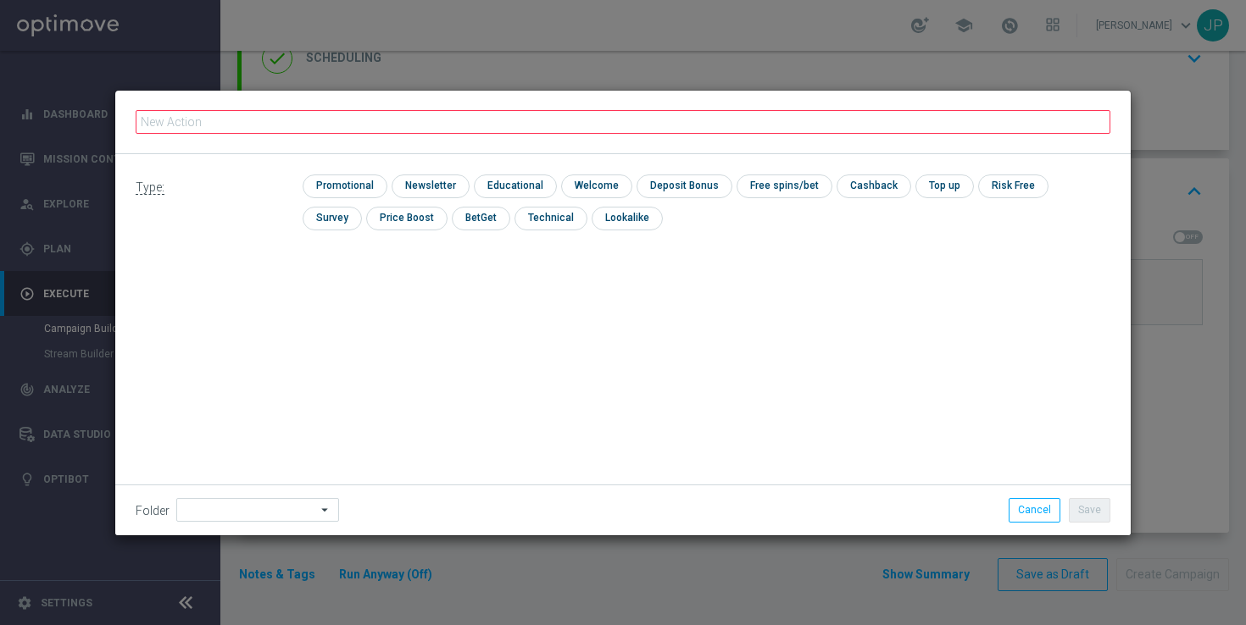
click at [568, 134] on fieldset at bounding box center [623, 122] width 974 height 29
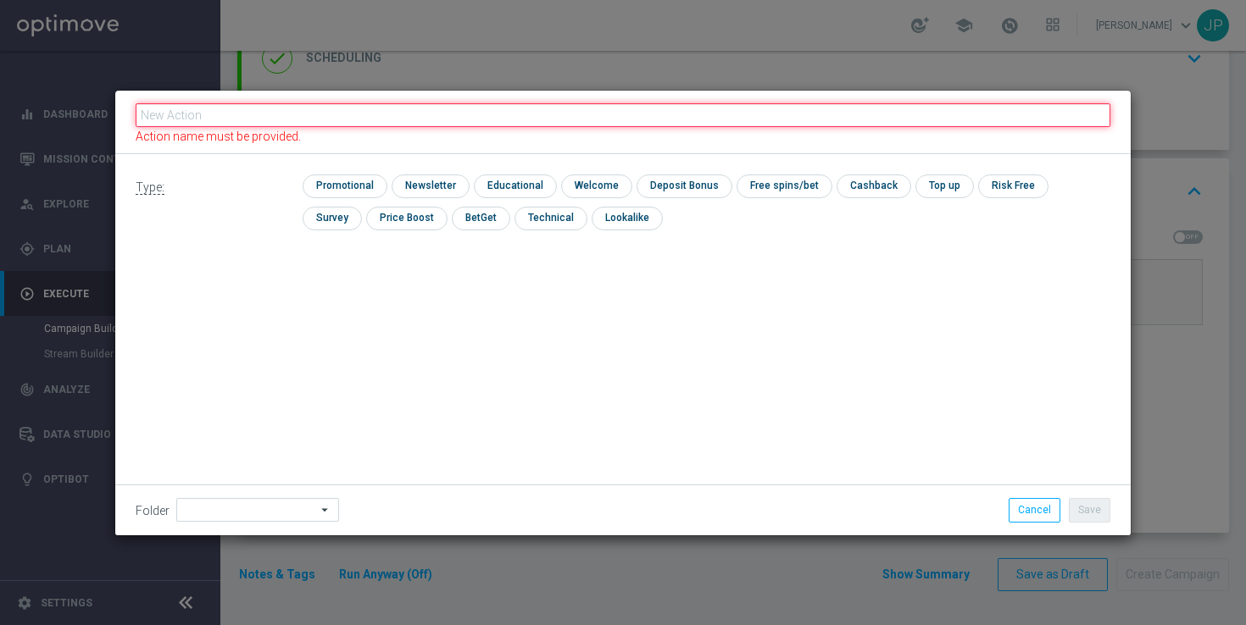
click at [586, 119] on input "text" at bounding box center [623, 115] width 974 height 24
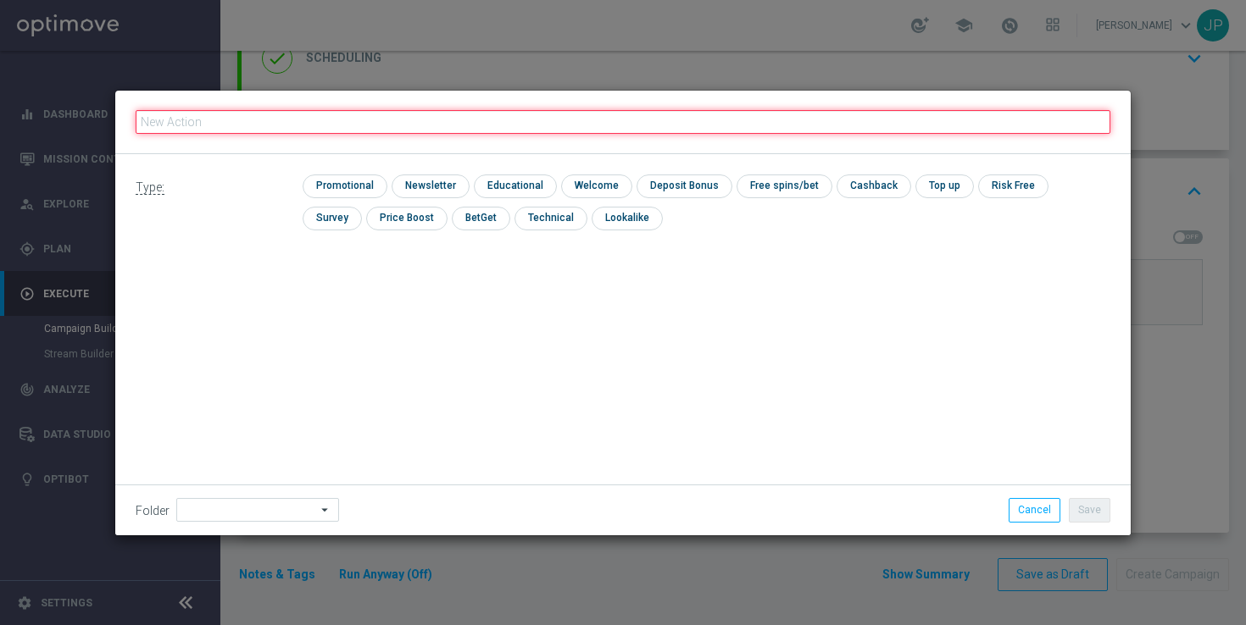
paste input "en_GB__FOOTBALL_WCQ_060925_ENG_vs_AND__ALL_APP_TAC_SB"
type input "en_GB__FOOTBALL_WCQ_060925_ENG_vs_AND__ALL_APP_TAC_SB"
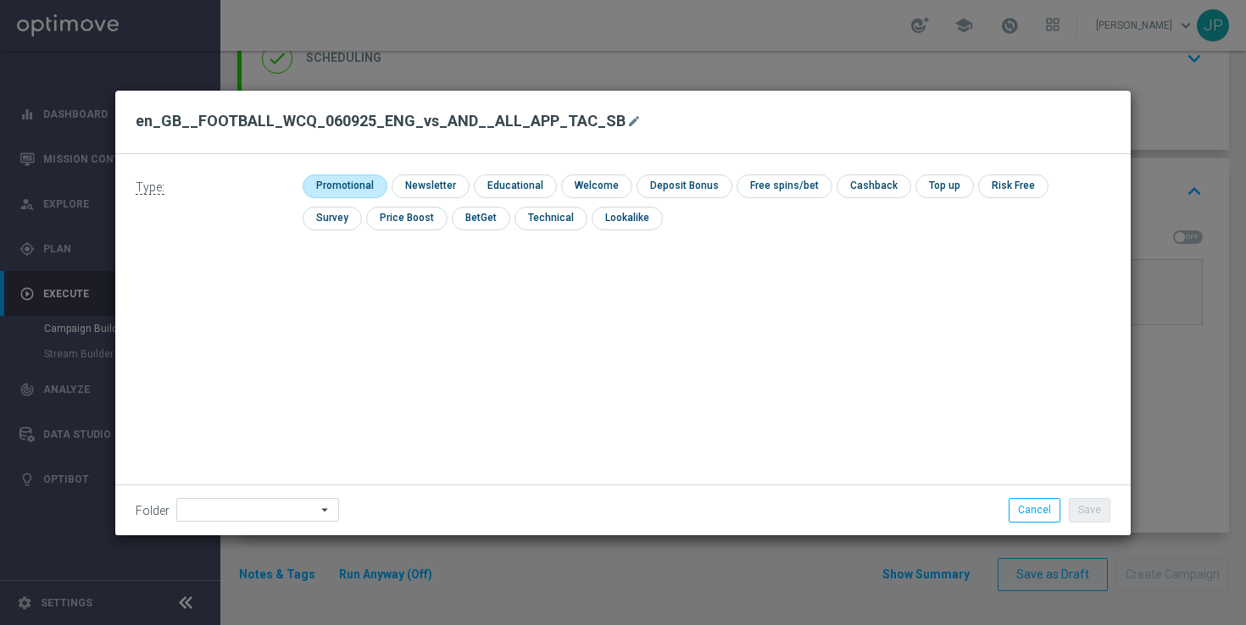
click at [376, 180] on input "checkbox" at bounding box center [343, 186] width 81 height 23
checkbox input "true"
click at [1090, 513] on button "Save" at bounding box center [1090, 510] width 42 height 24
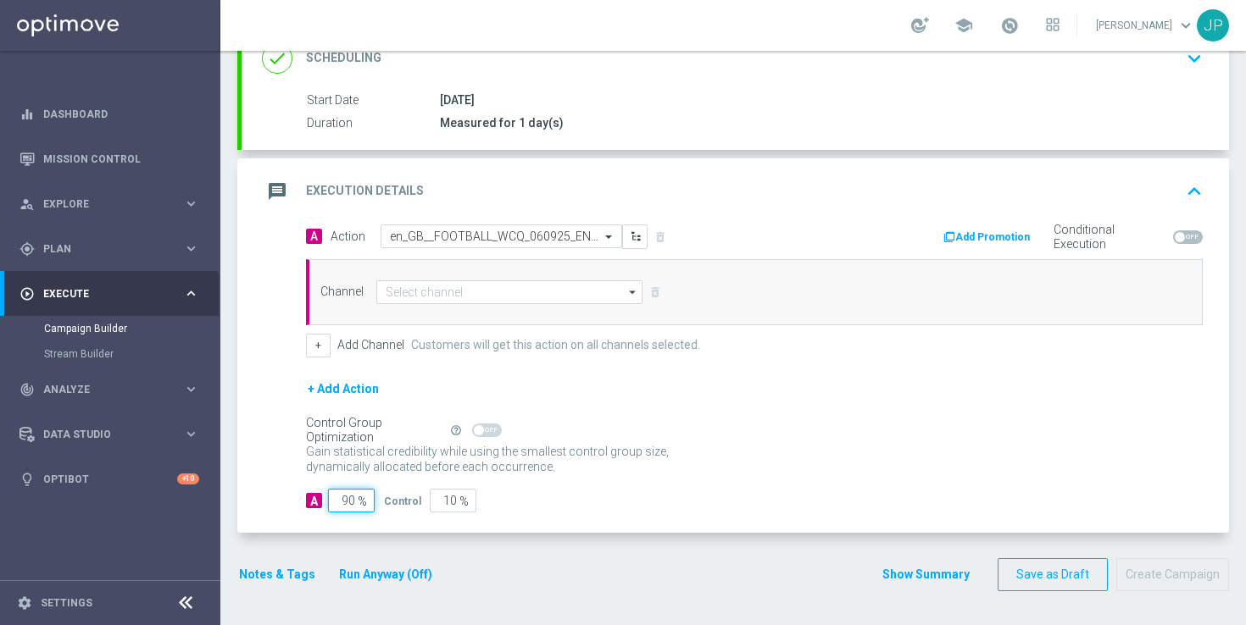
click at [357, 503] on input "90" at bounding box center [351, 501] width 47 height 24
type input "9"
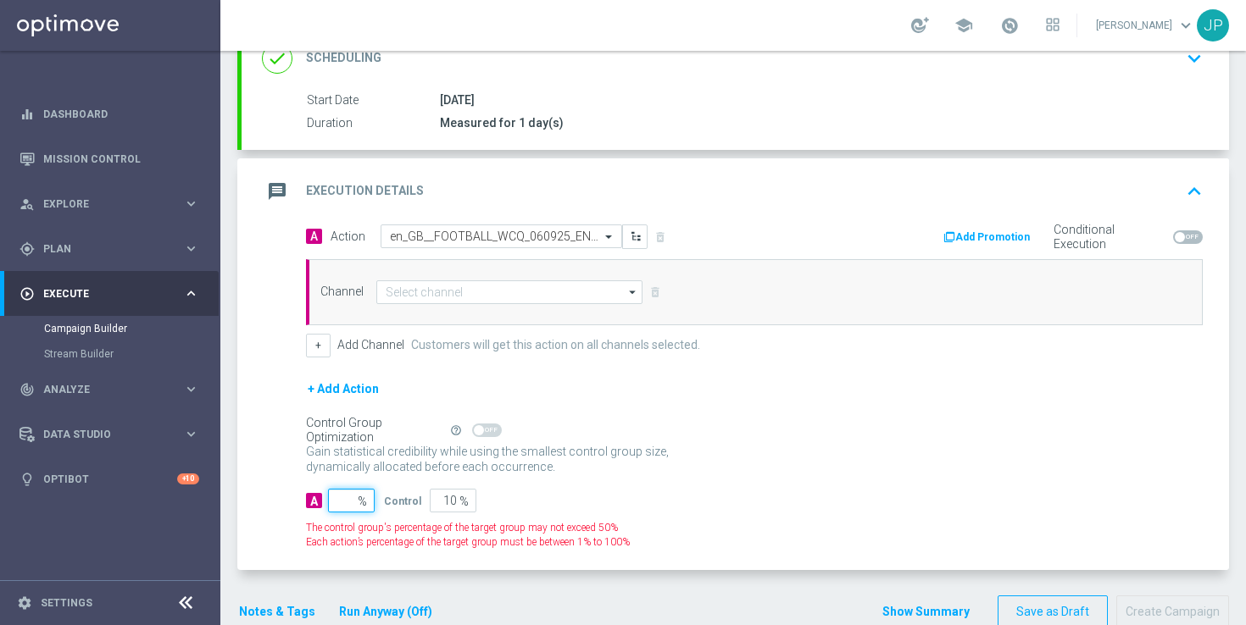
type input "100"
type input "10"
type input "90"
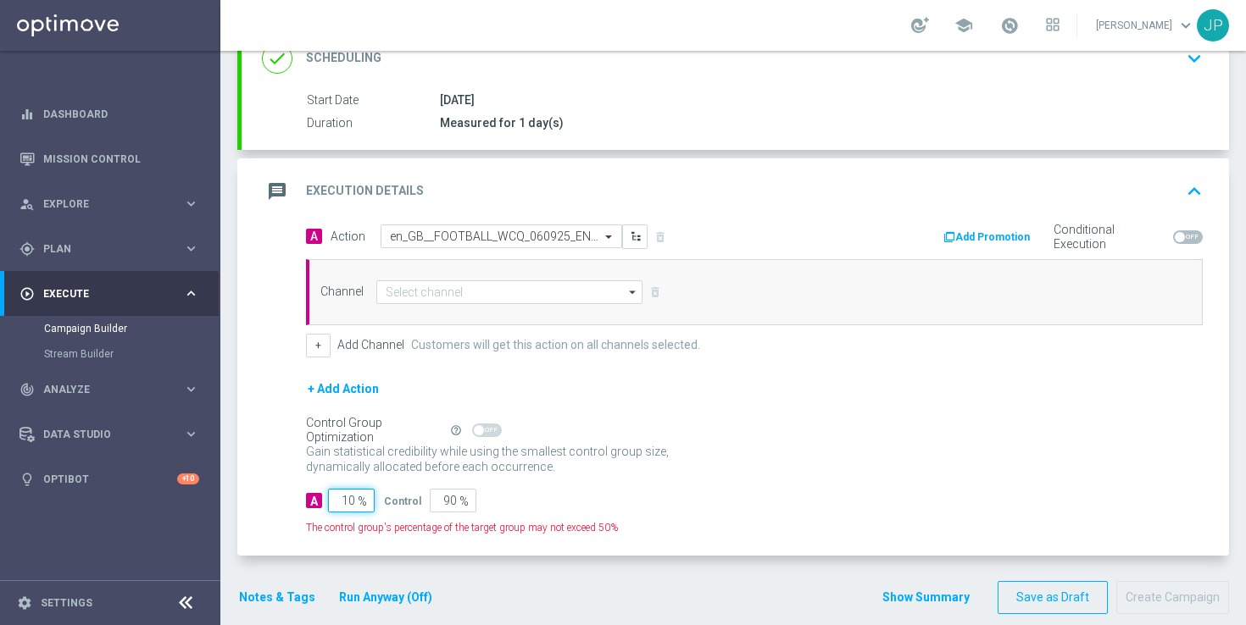
type input "100"
type input "0"
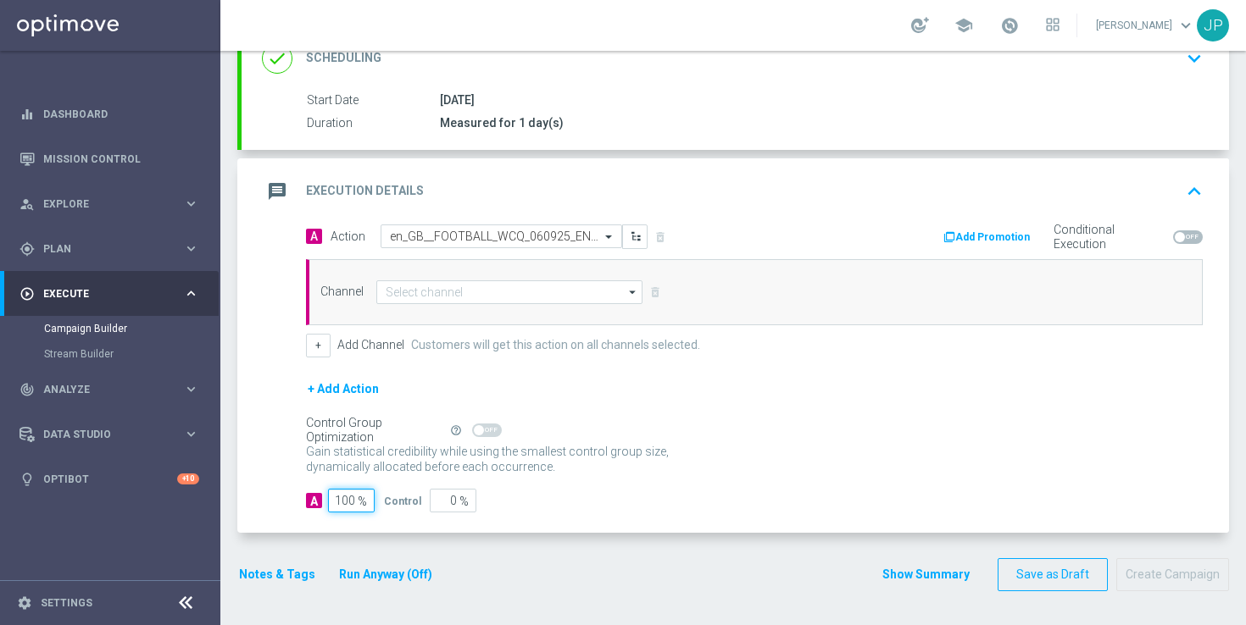
type input "100"
click at [457, 292] on input at bounding box center [509, 292] width 266 height 24
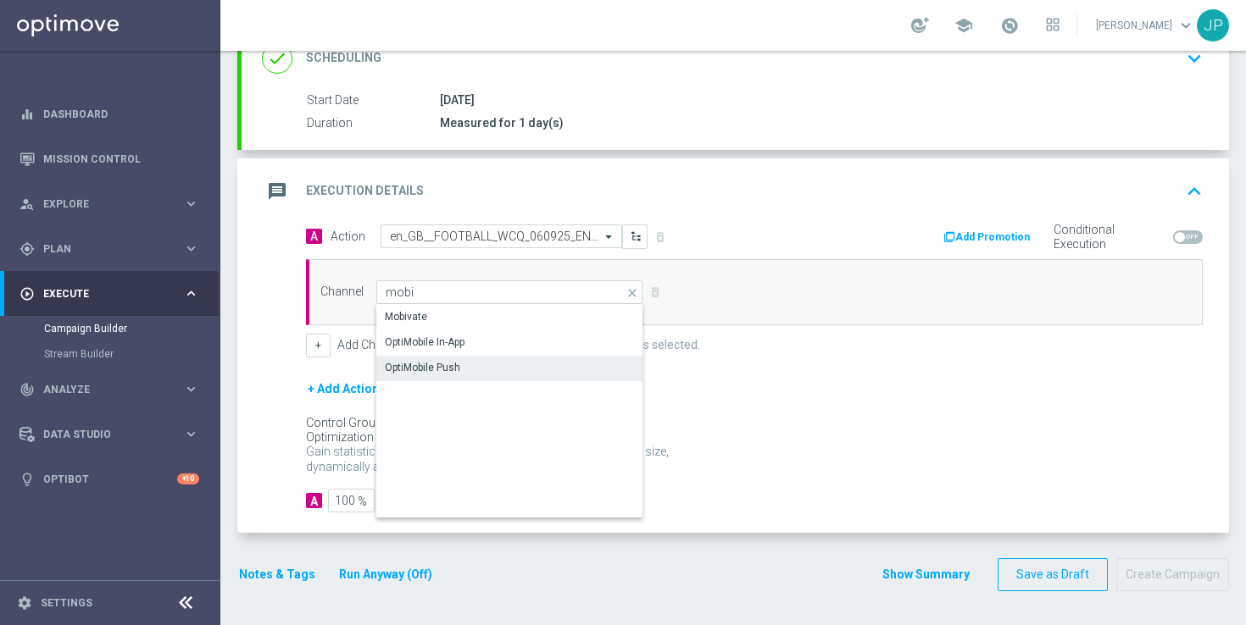
click at [480, 369] on div "OptiMobile Push" at bounding box center [509, 368] width 267 height 24
type input "OptiMobile Push"
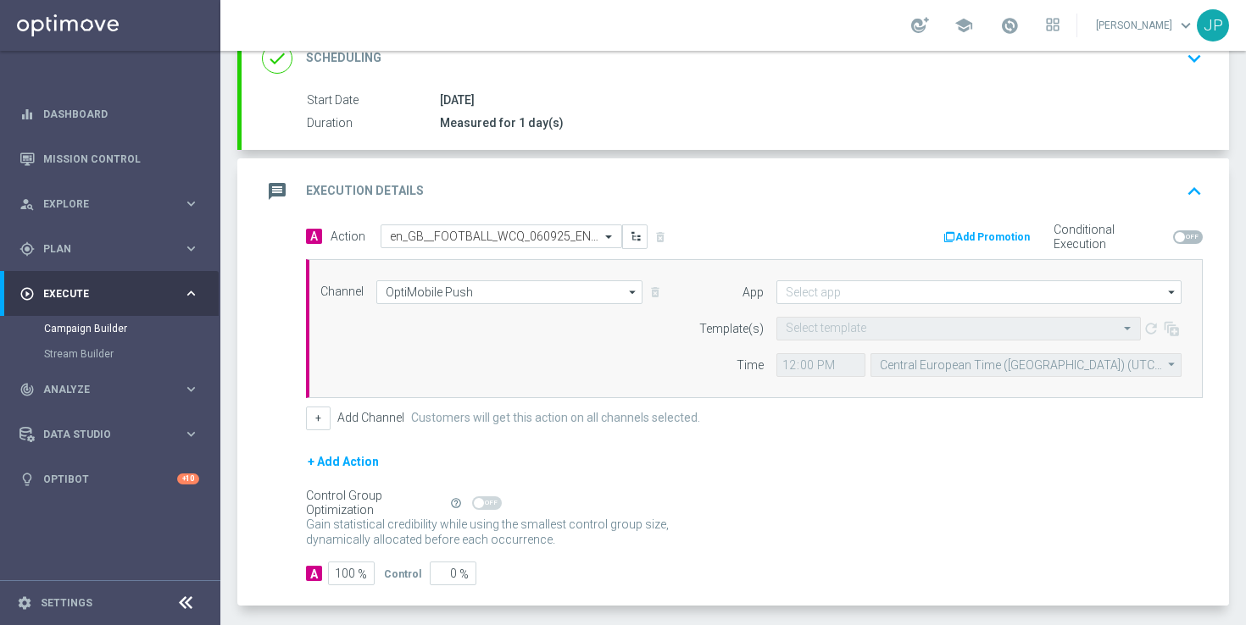
scroll to position [325, 0]
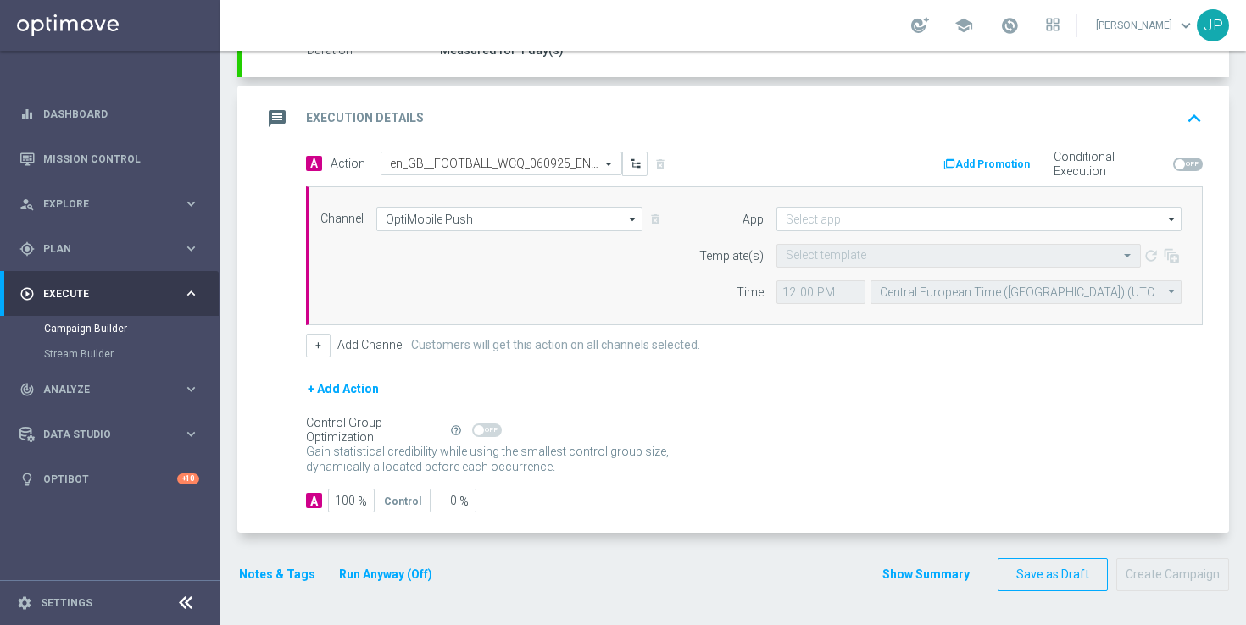
click at [292, 578] on button "Notes & Tags" at bounding box center [277, 574] width 80 height 21
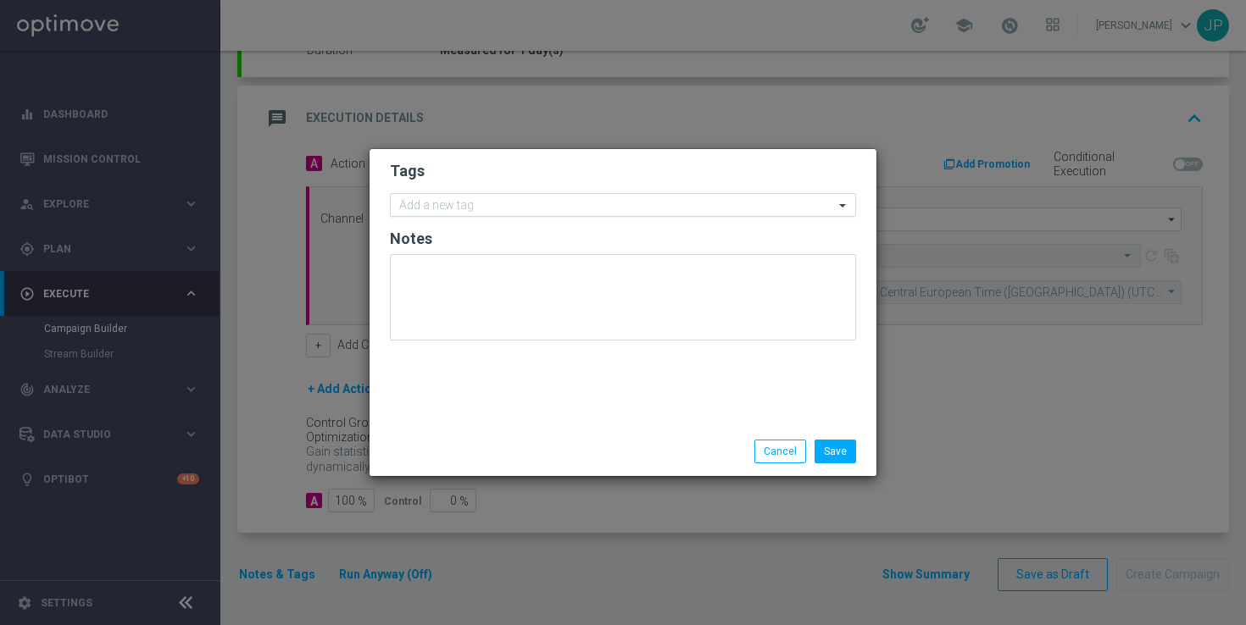
click at [481, 206] on input "text" at bounding box center [616, 206] width 435 height 14
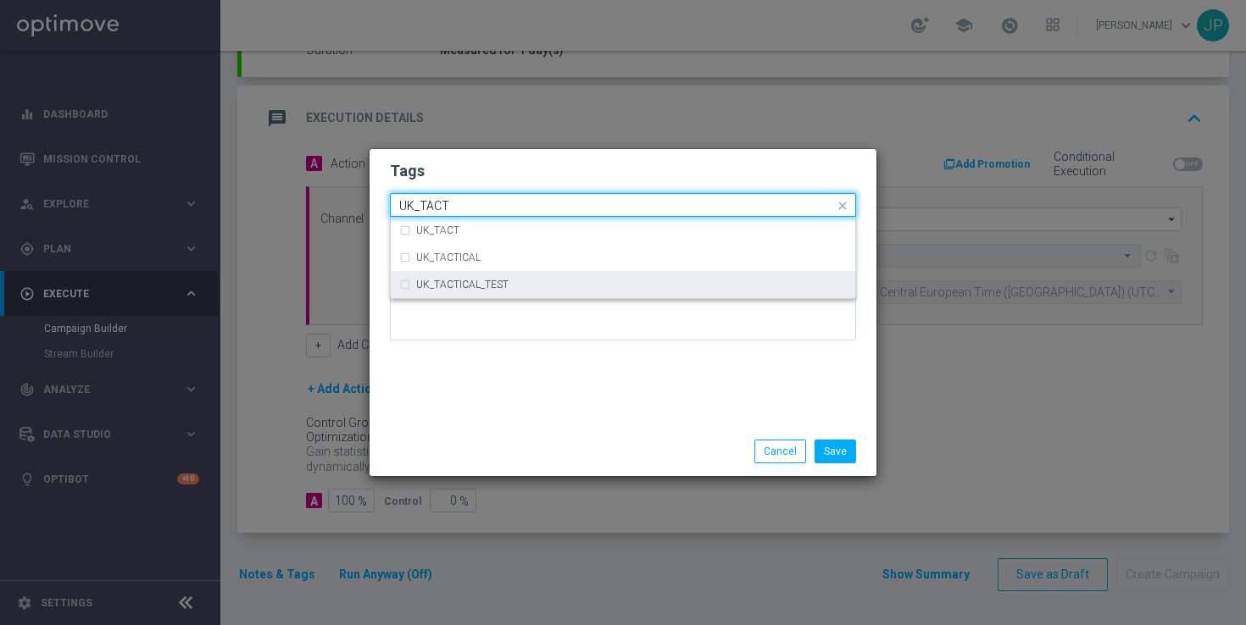
click at [500, 278] on div "UK_TACTICAL_TEST" at bounding box center [622, 284] width 447 height 27
type input "UK_TACT"
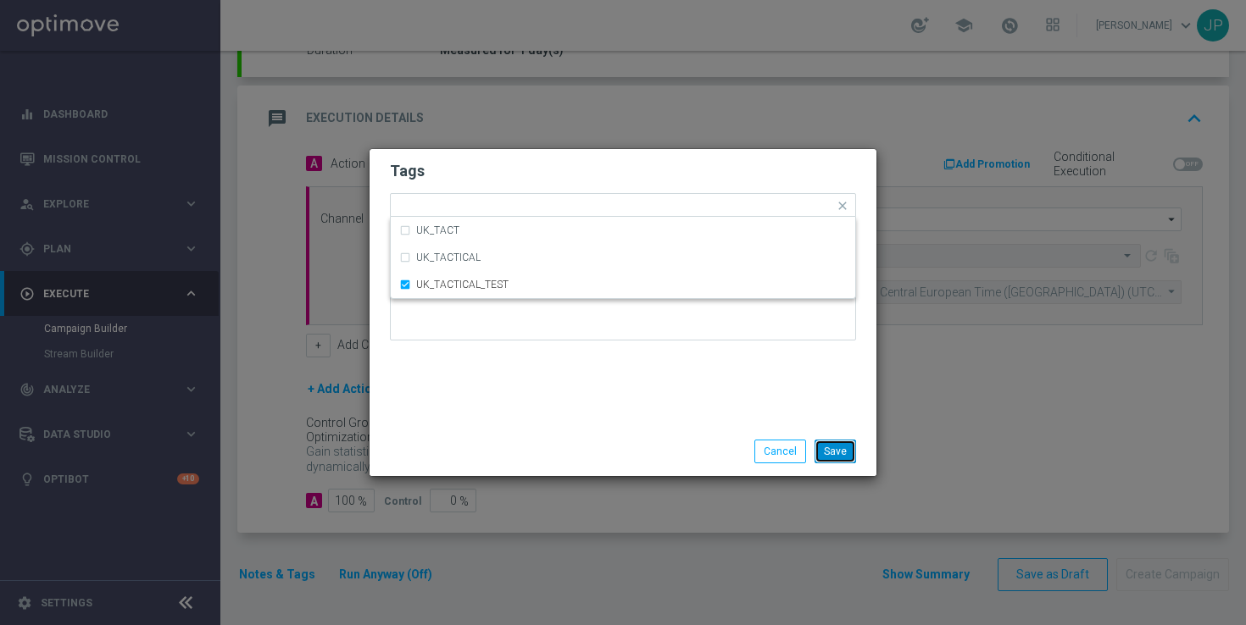
click at [831, 445] on button "Save" at bounding box center [835, 452] width 42 height 24
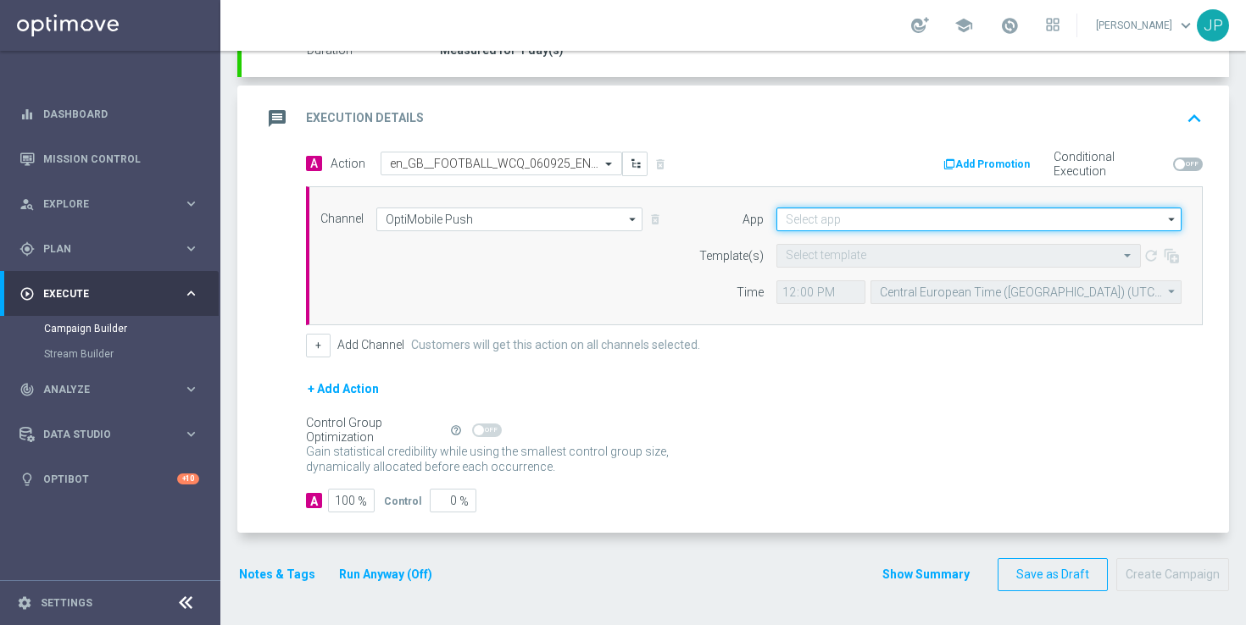
click at [842, 217] on input at bounding box center [978, 220] width 405 height 24
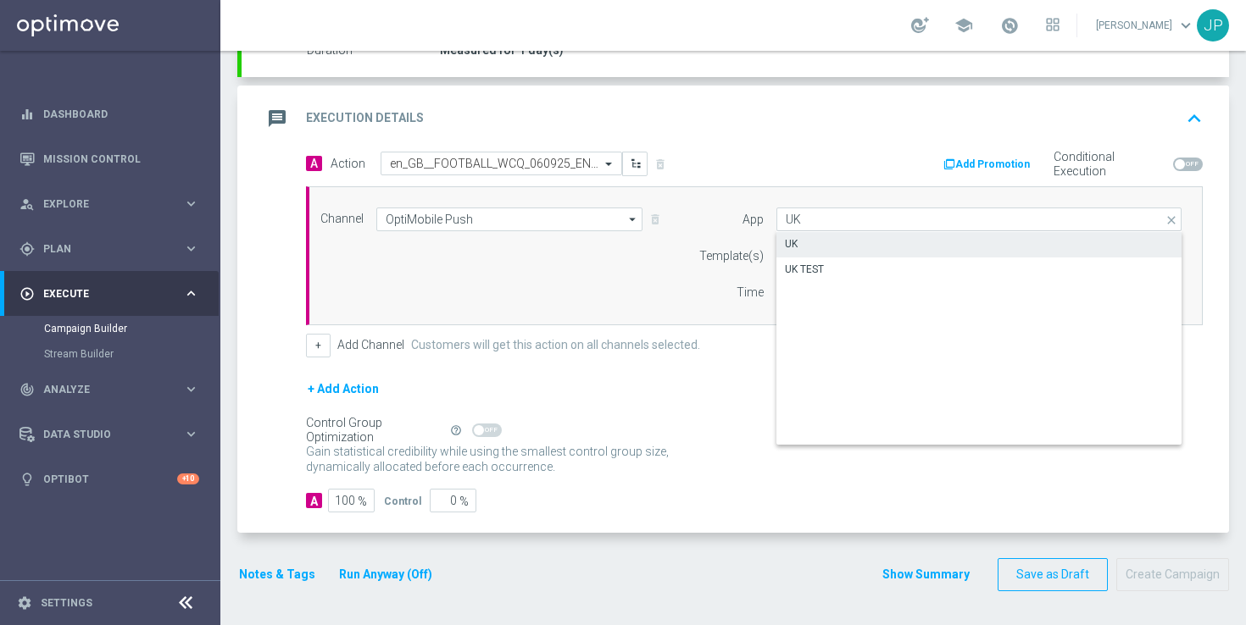
click at [897, 239] on div "UK" at bounding box center [978, 244] width 405 height 24
type input "UK"
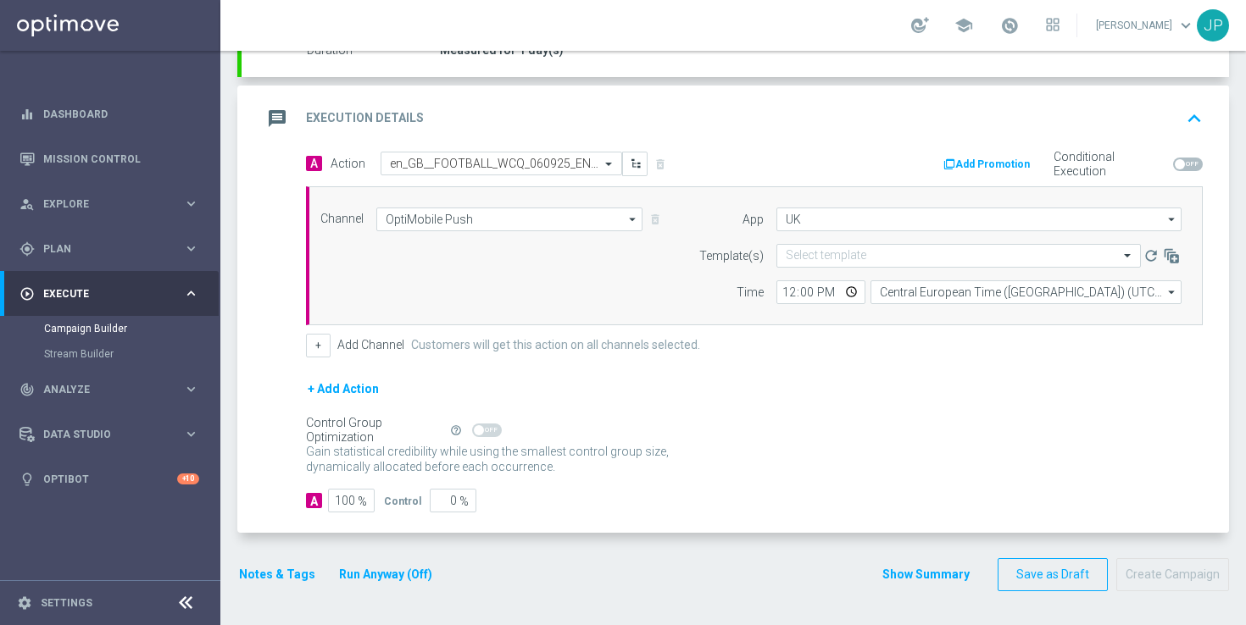
click at [853, 397] on div "+ Add Action" at bounding box center [754, 400] width 897 height 42
click at [837, 256] on input "text" at bounding box center [942, 256] width 312 height 14
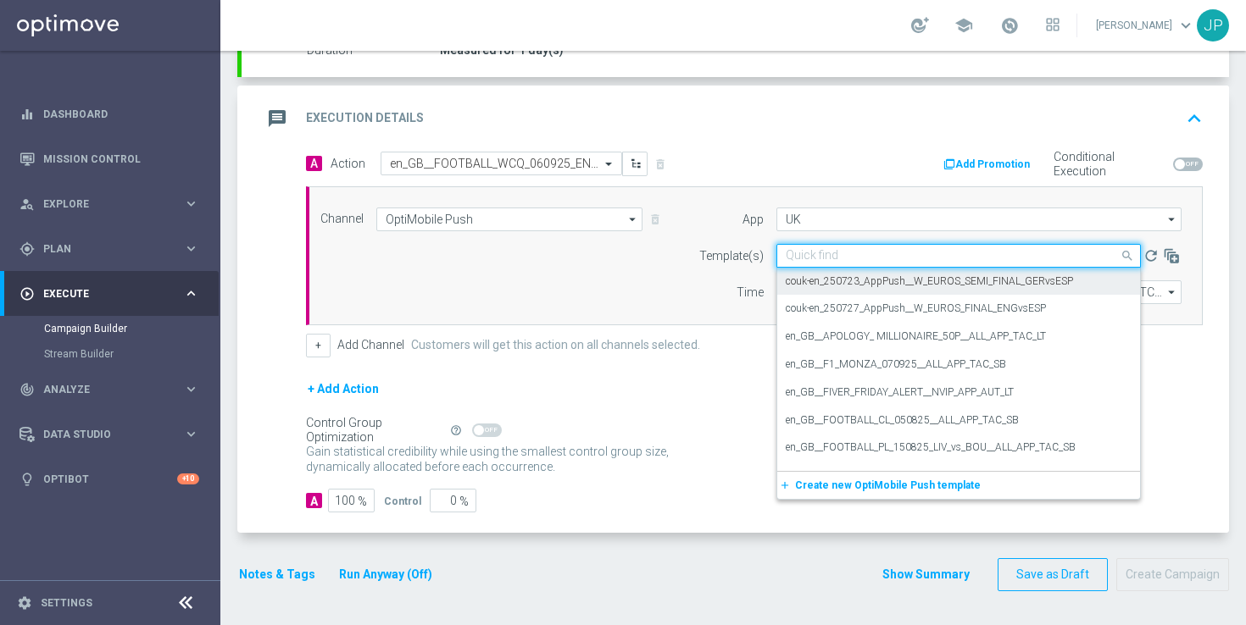
paste input "en_GB__FOOTBALL_WCQ_060925_ENG_vs_AND__ALL_APP_TAC_SB"
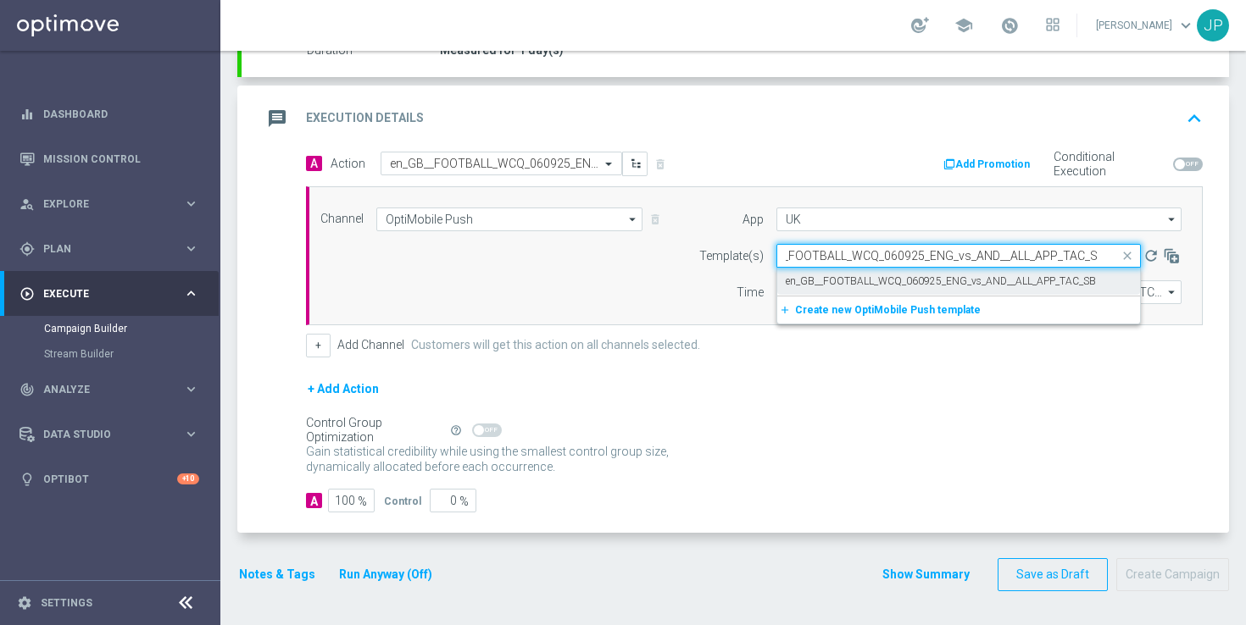
click at [861, 280] on label "en_GB__FOOTBALL_WCQ_060925_ENG_vs_AND__ALL_APP_TAC_SB" at bounding box center [941, 282] width 310 height 14
type input "en_GB__FOOTBALL_WCQ_060925_ENG_vs_AND__ALL_APP_TAC_SB"
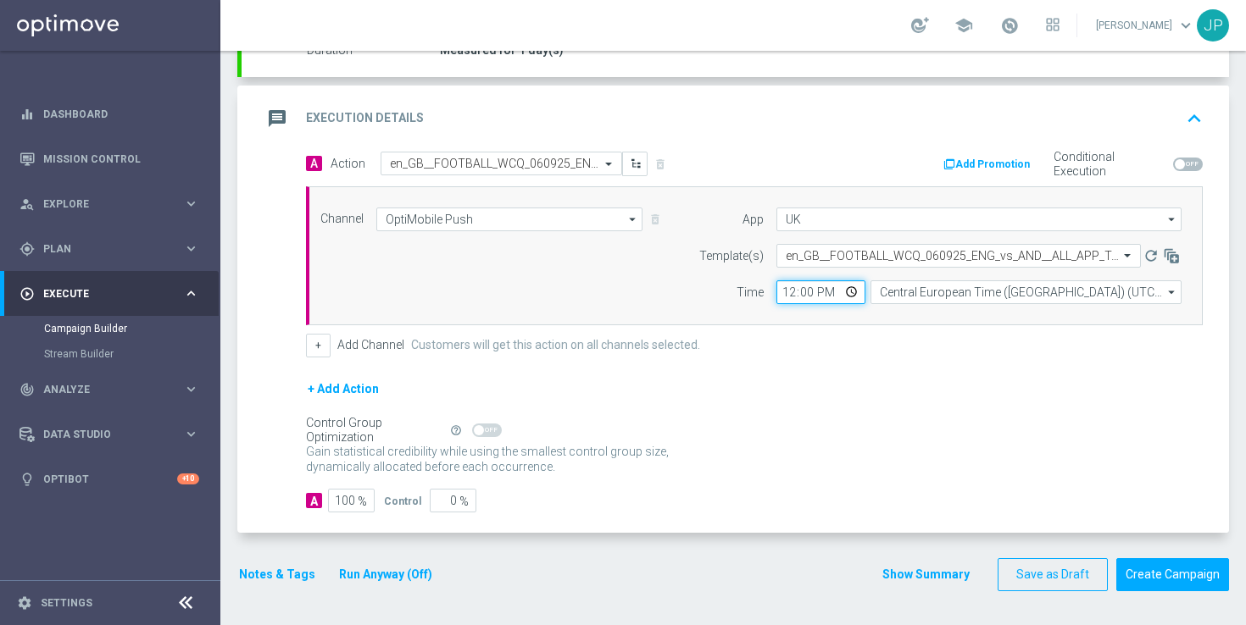
click at [791, 292] on input "12:00" at bounding box center [820, 292] width 89 height 24
type input "11:21"
click at [907, 352] on div "+ Add Channel Customers will get this action on all channels selected." at bounding box center [754, 346] width 897 height 24
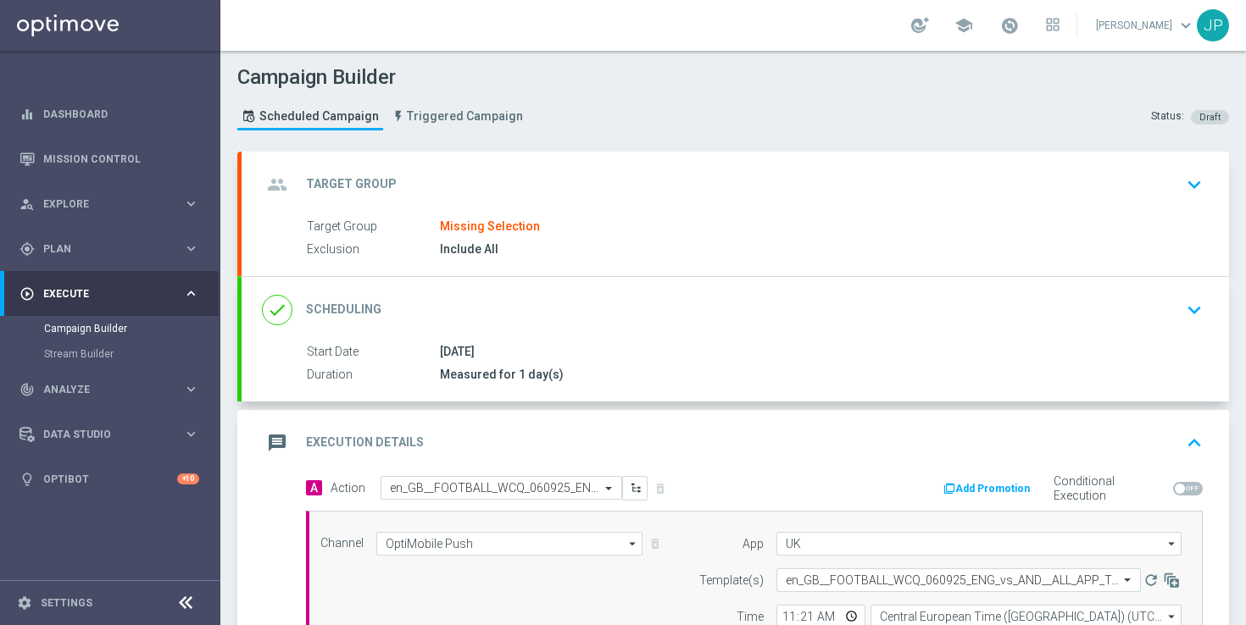
scroll to position [325, 0]
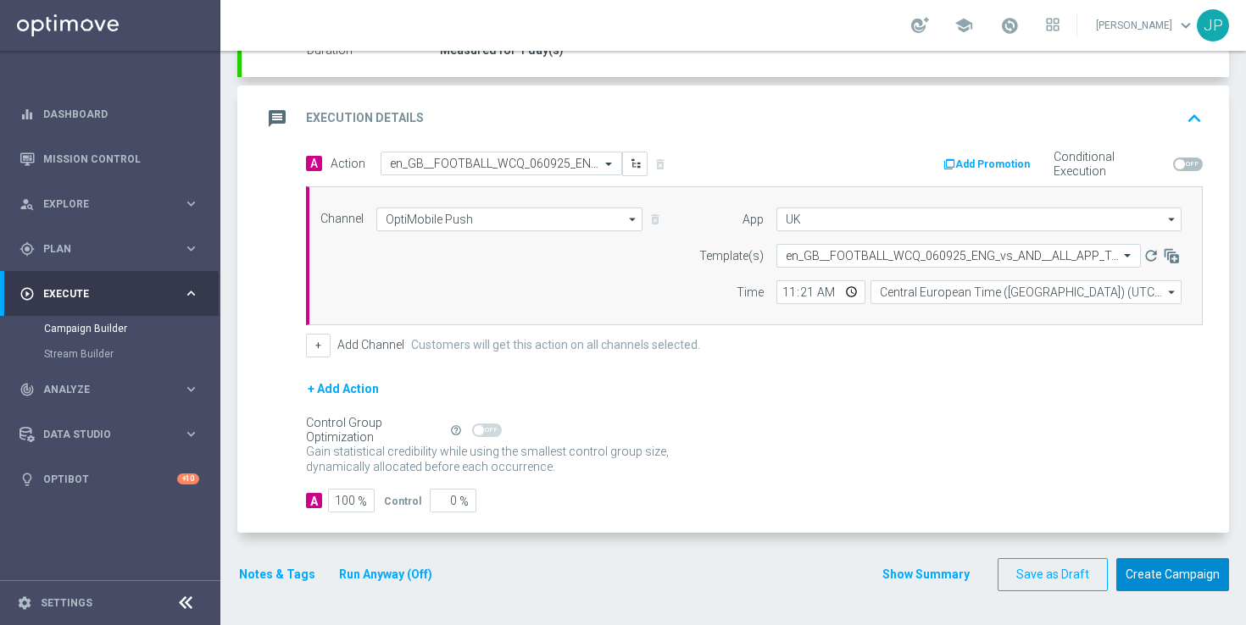
click at [1175, 576] on button "Create Campaign" at bounding box center [1172, 574] width 113 height 33
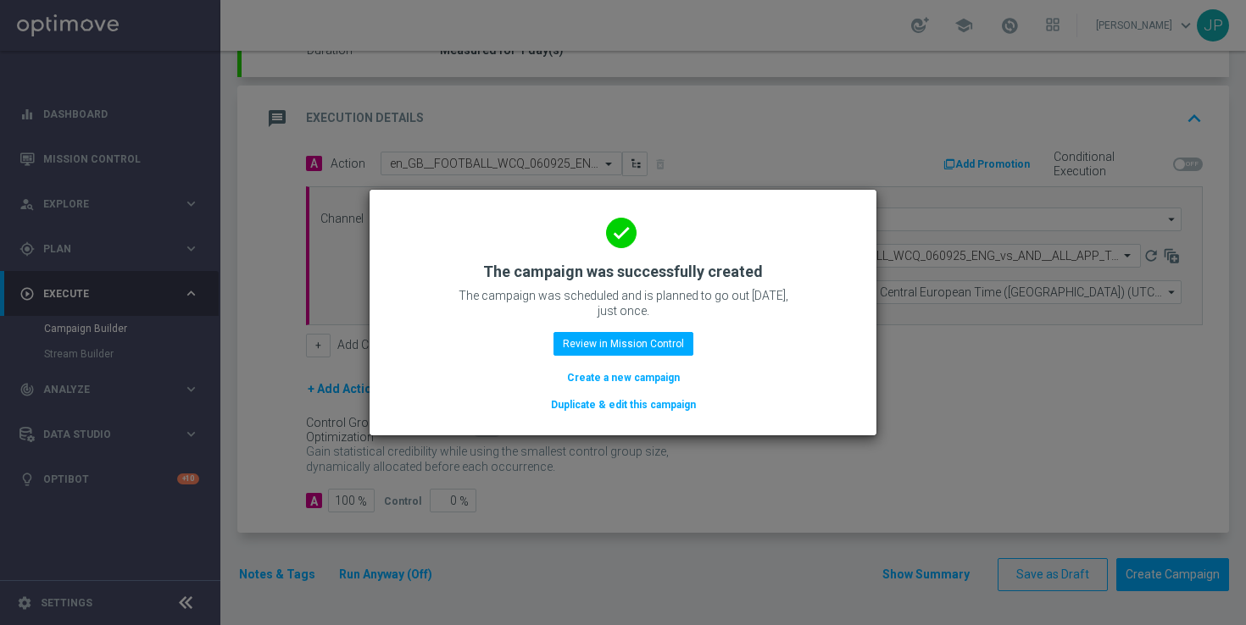
click at [633, 411] on button "Duplicate & edit this campaign" at bounding box center [623, 405] width 148 height 19
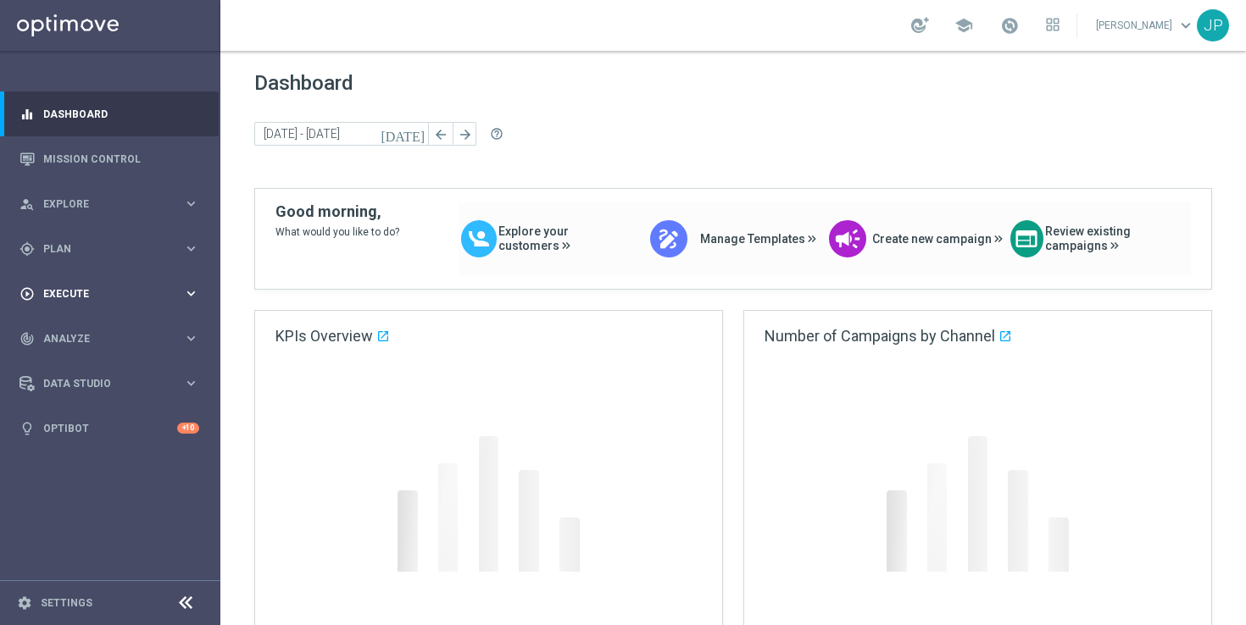
click at [132, 289] on span "Execute" at bounding box center [113, 294] width 140 height 10
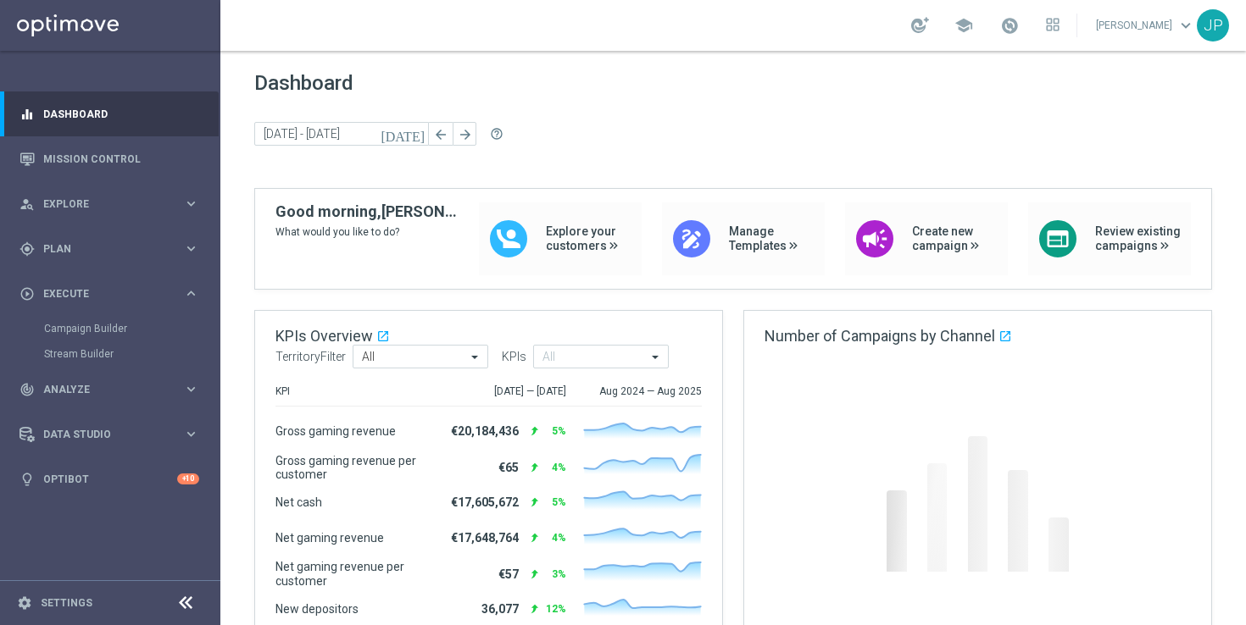
click at [139, 319] on div "Campaign Builder" at bounding box center [131, 328] width 175 height 25
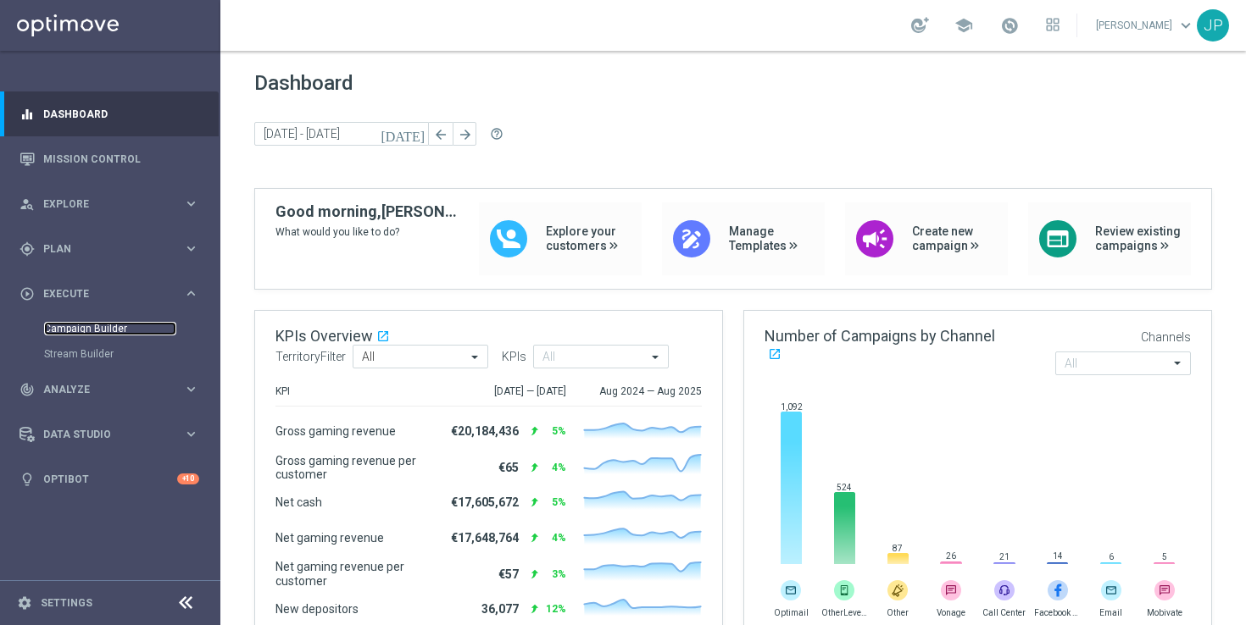
click at [112, 325] on link "Campaign Builder" at bounding box center [110, 329] width 132 height 14
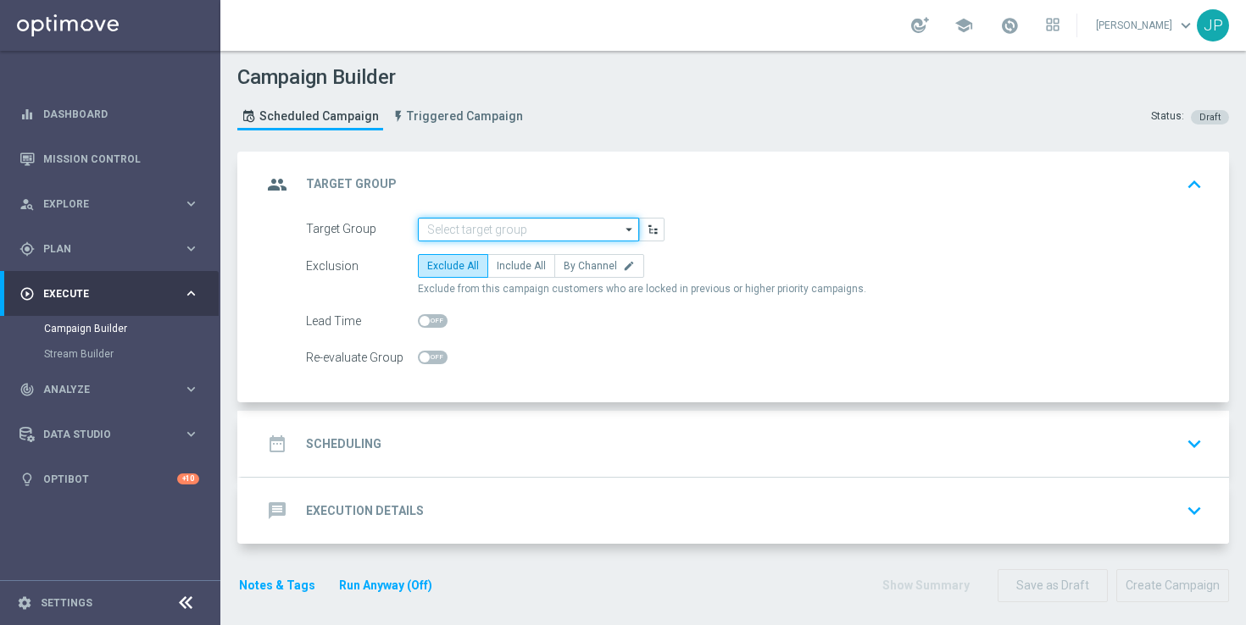
click at [481, 225] on input at bounding box center [528, 230] width 221 height 24
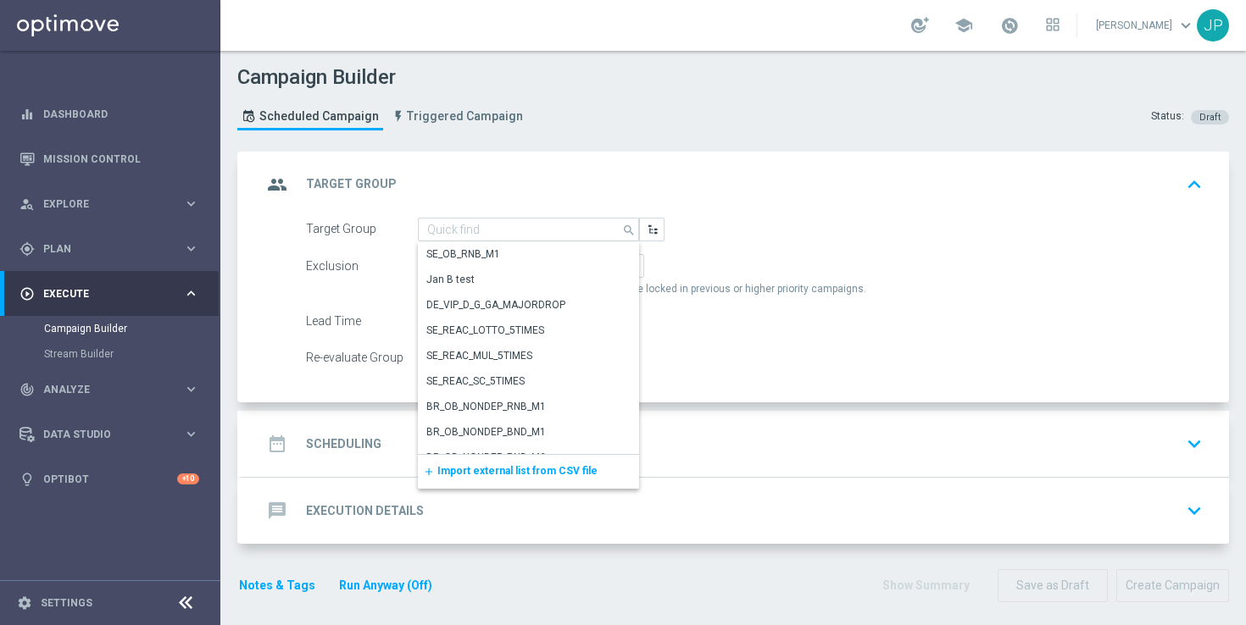
click at [571, 470] on span "Import external list from CSV file" at bounding box center [517, 471] width 160 height 12
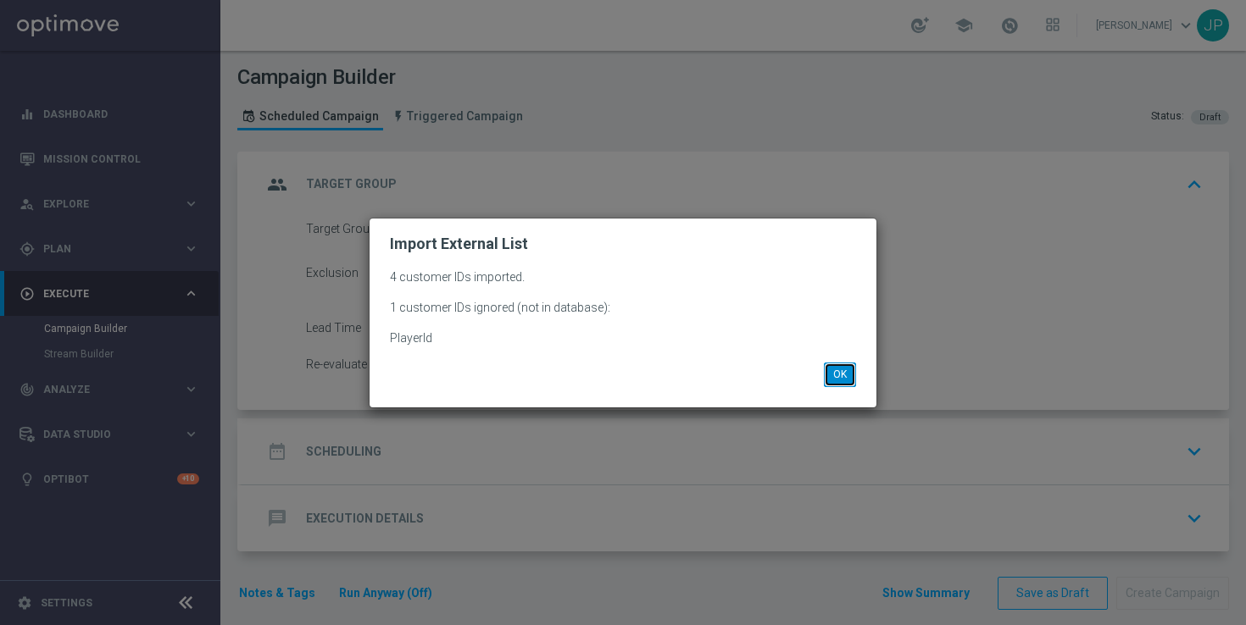
click at [855, 375] on button "OK" at bounding box center [840, 375] width 32 height 24
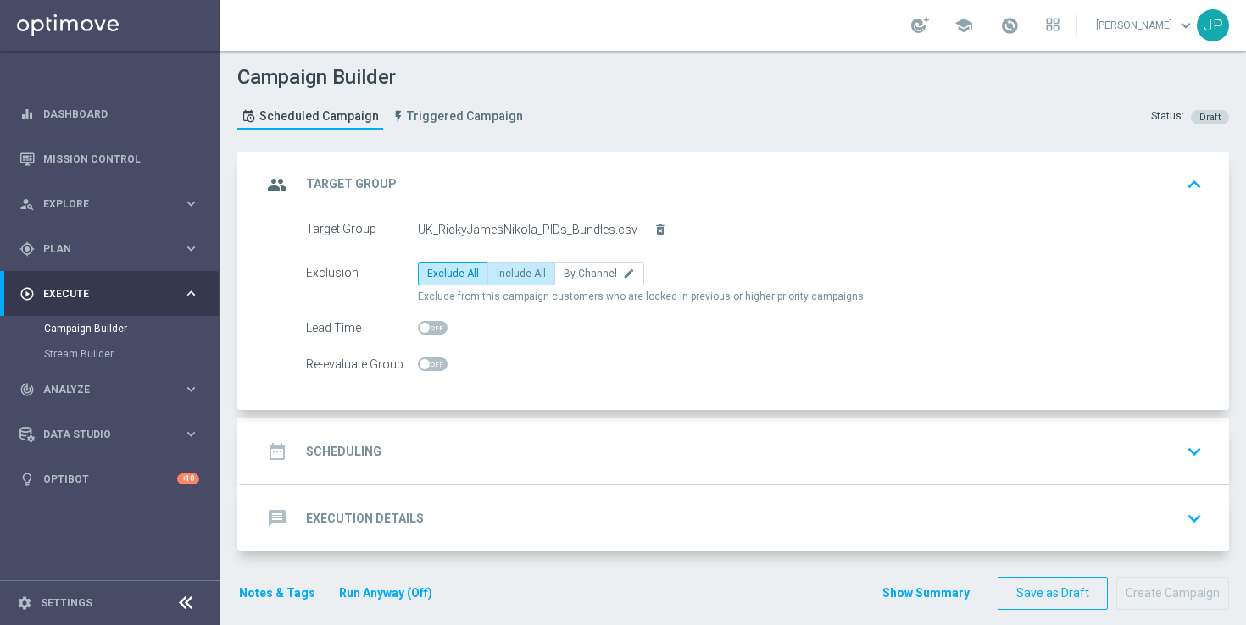
click at [516, 266] on label "Include All" at bounding box center [521, 274] width 68 height 24
click at [508, 271] on input "Include All" at bounding box center [502, 276] width 11 height 11
radio input "true"
click at [780, 453] on div "date_range Scheduling keyboard_arrow_down" at bounding box center [735, 452] width 947 height 32
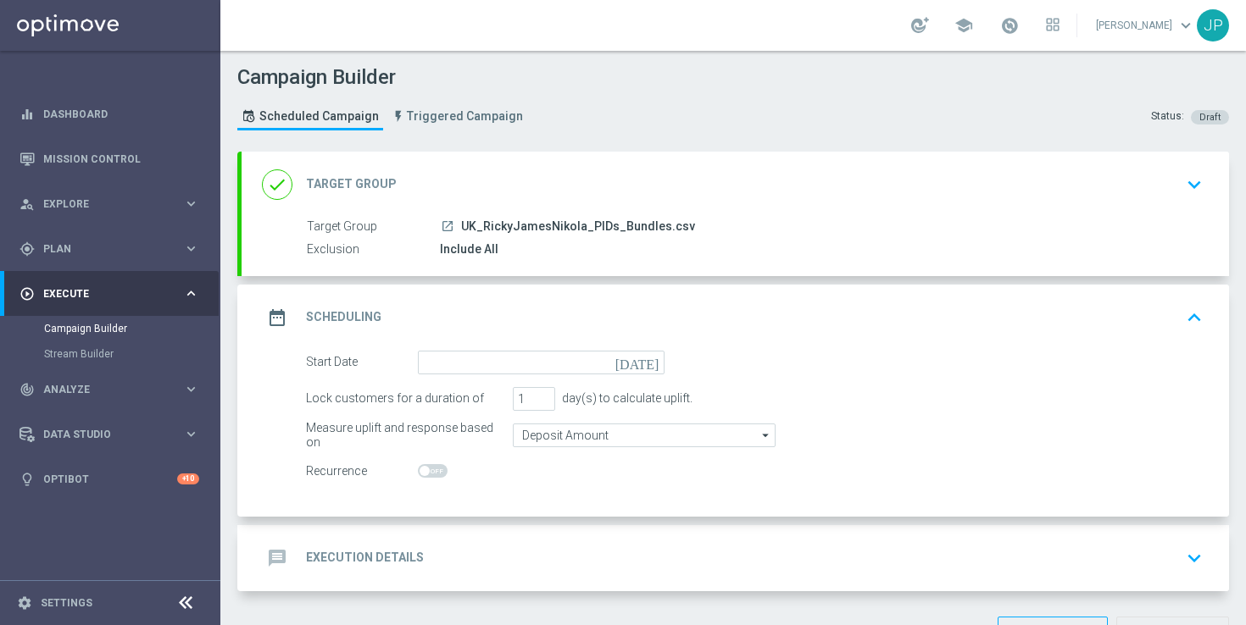
scroll to position [58, 0]
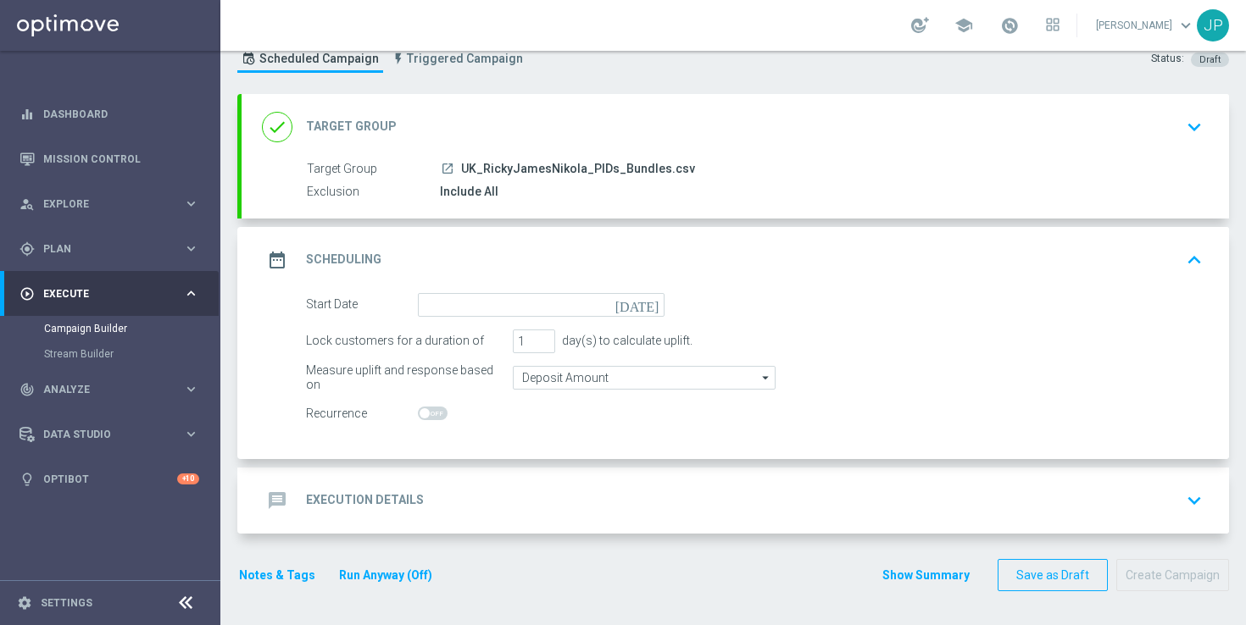
click at [654, 303] on icon "[DATE]" at bounding box center [640, 302] width 50 height 19
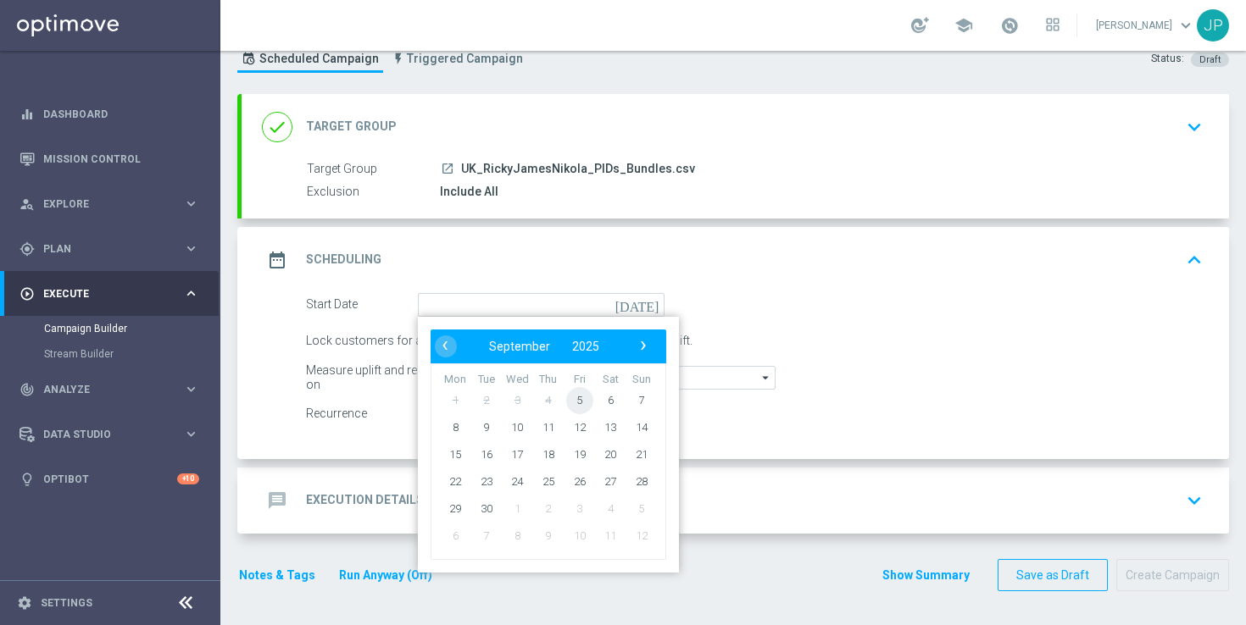
click at [579, 399] on span "5" at bounding box center [579, 399] width 27 height 27
type input "[DATE]"
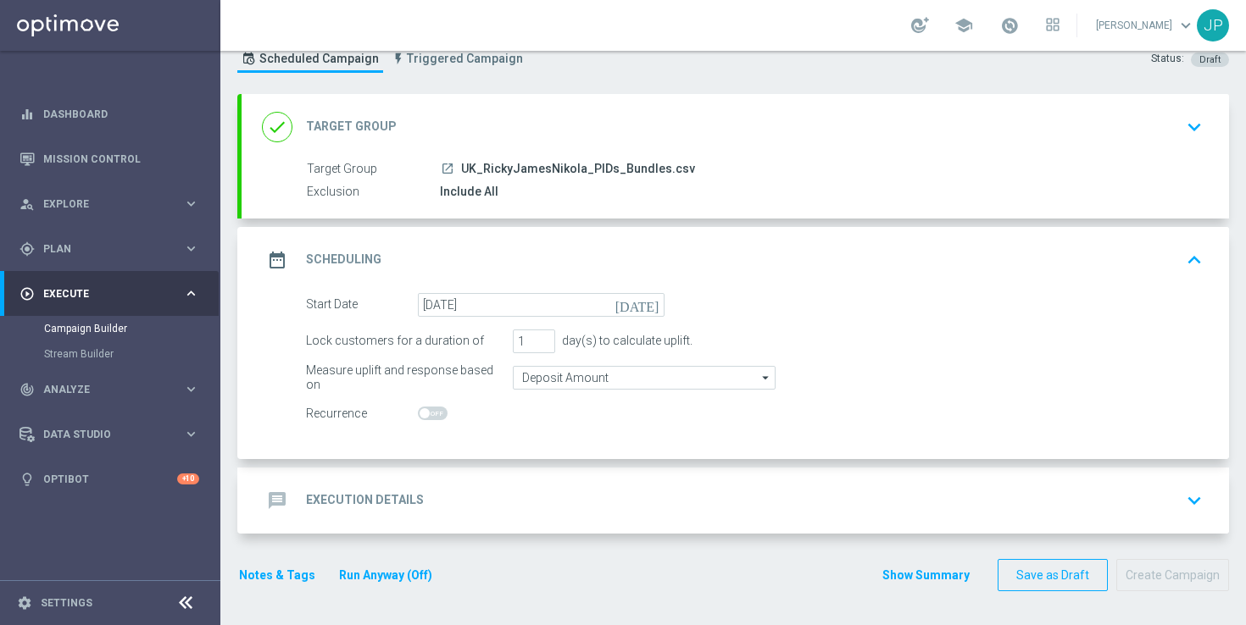
click at [720, 481] on div "message Execution Details keyboard_arrow_down" at bounding box center [735, 501] width 987 height 66
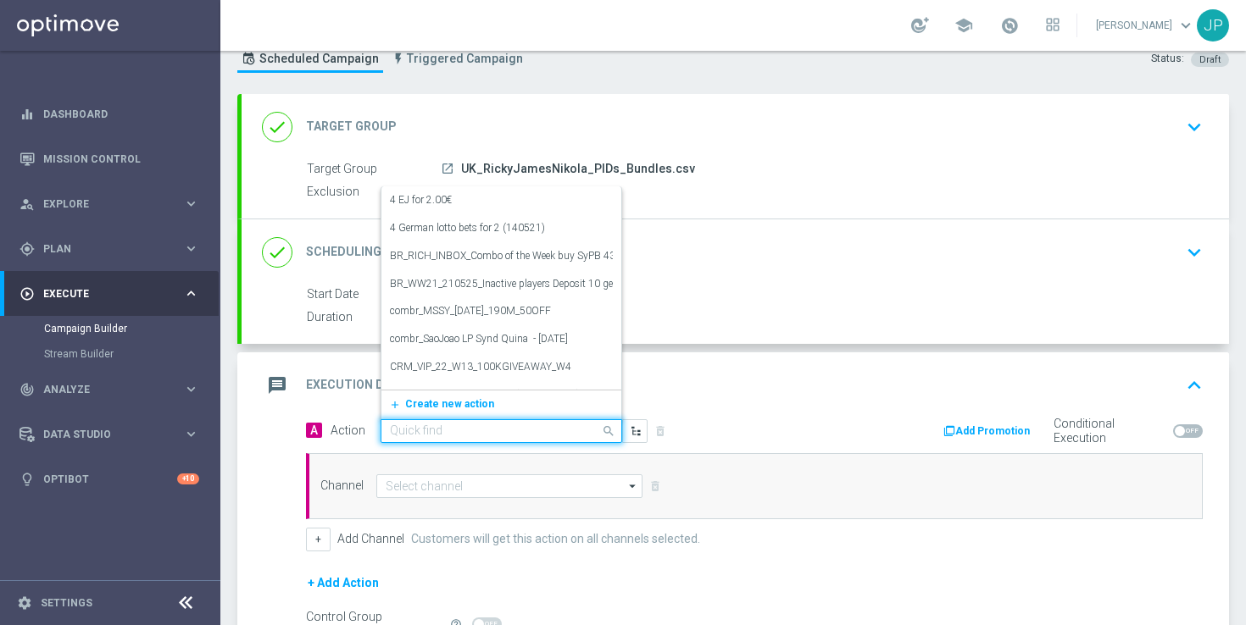
click at [544, 430] on input "text" at bounding box center [484, 432] width 189 height 14
paste input "en_GB__F1_MONZA_070925__ALL_APP_TAC_SB"
type input "en_GB__F1_MONZA_070925__ALL_APP_TAC_SB"
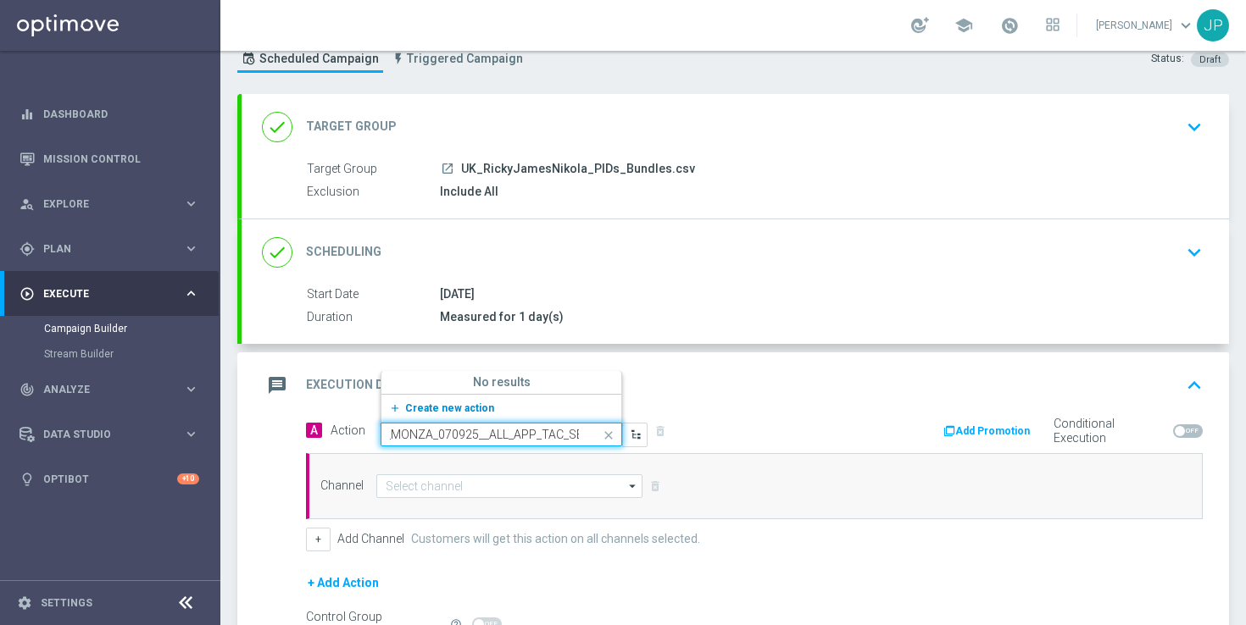
click at [478, 410] on span "Create new action" at bounding box center [449, 409] width 89 height 12
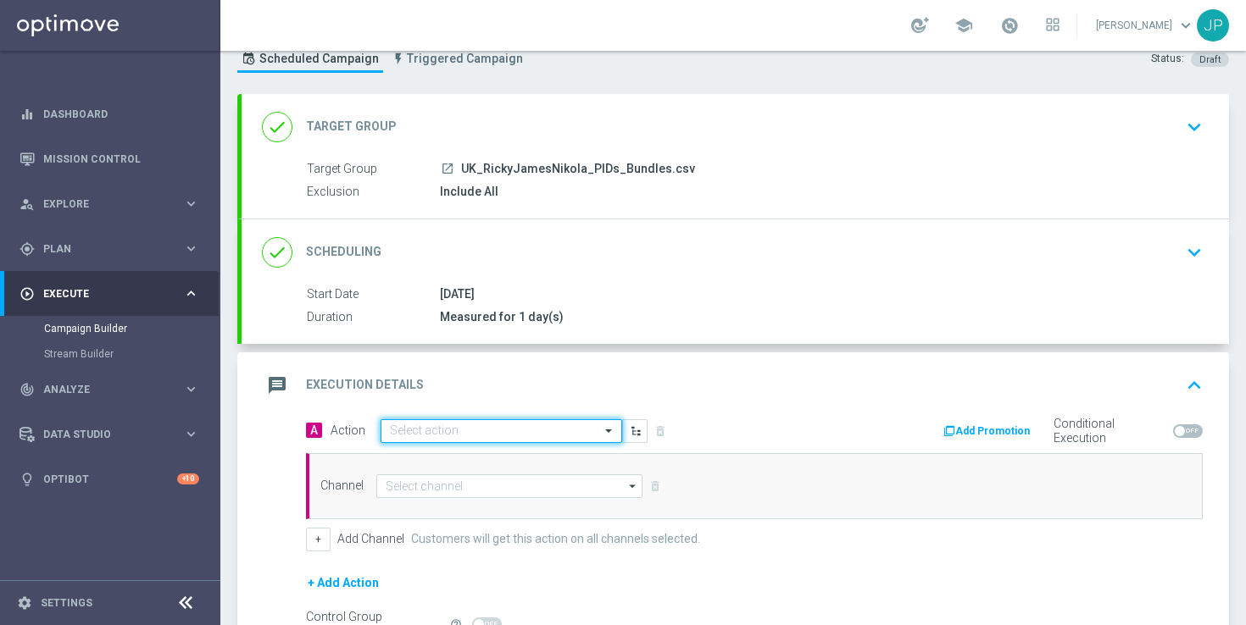
scroll to position [0, 0]
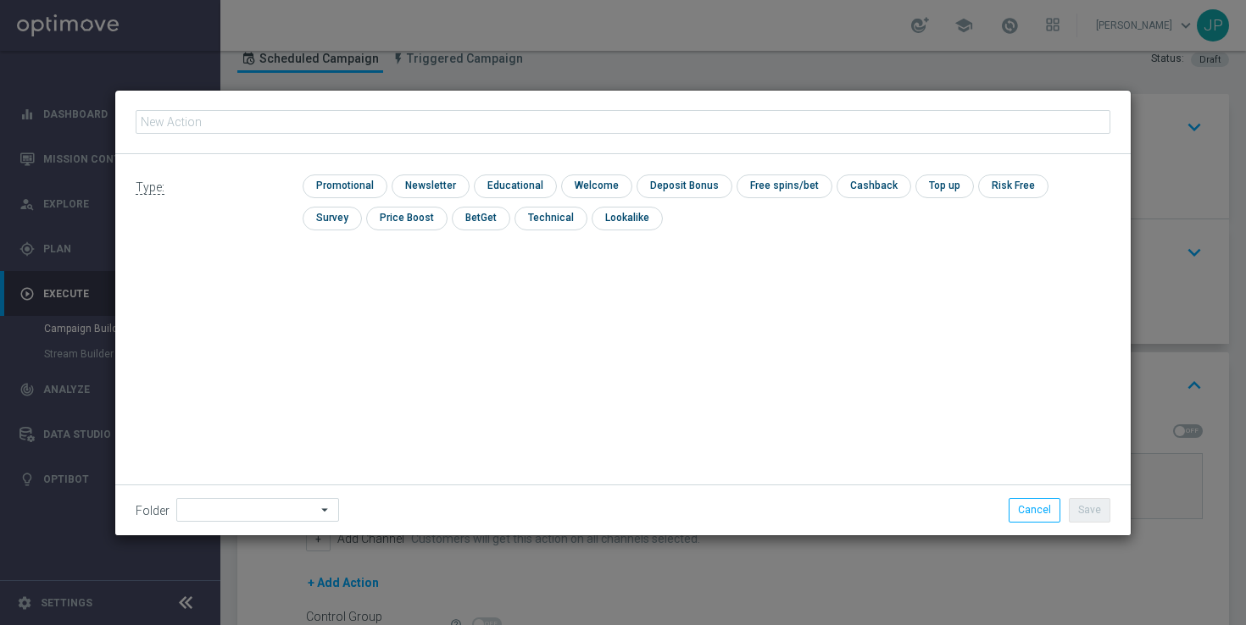
type input "en_GB__F1_MONZA_070925__ALL_APP_TAC_SB"
click at [344, 187] on input "checkbox" at bounding box center [343, 186] width 81 height 23
checkbox input "true"
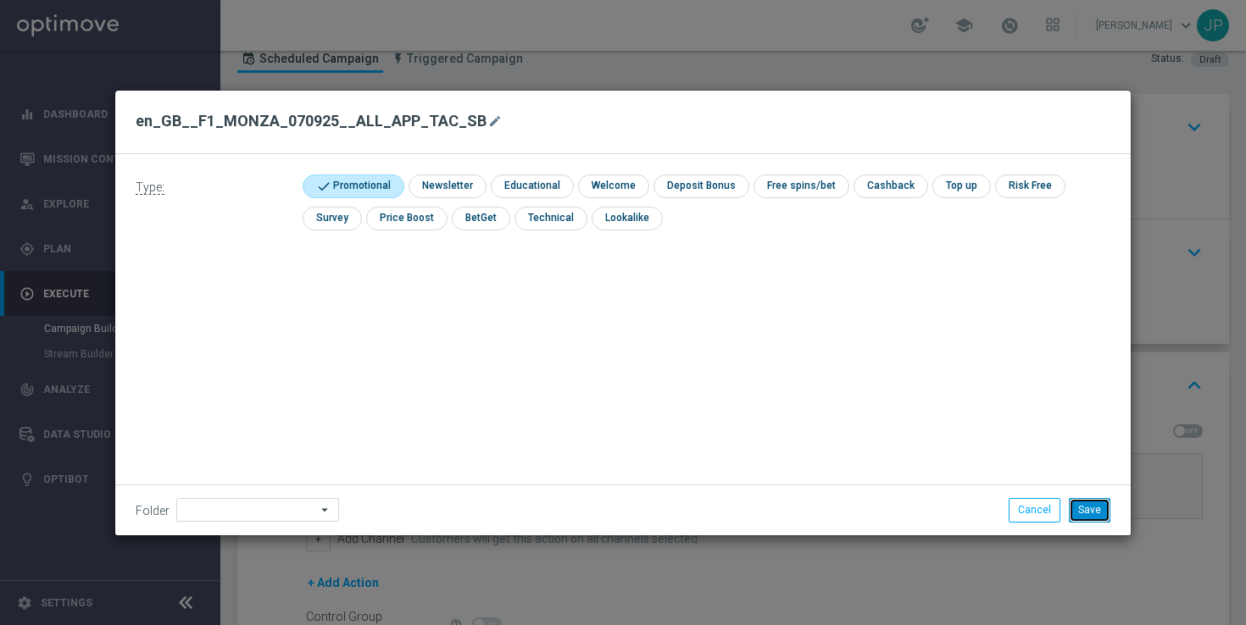
click at [1094, 500] on button "Save" at bounding box center [1090, 510] width 42 height 24
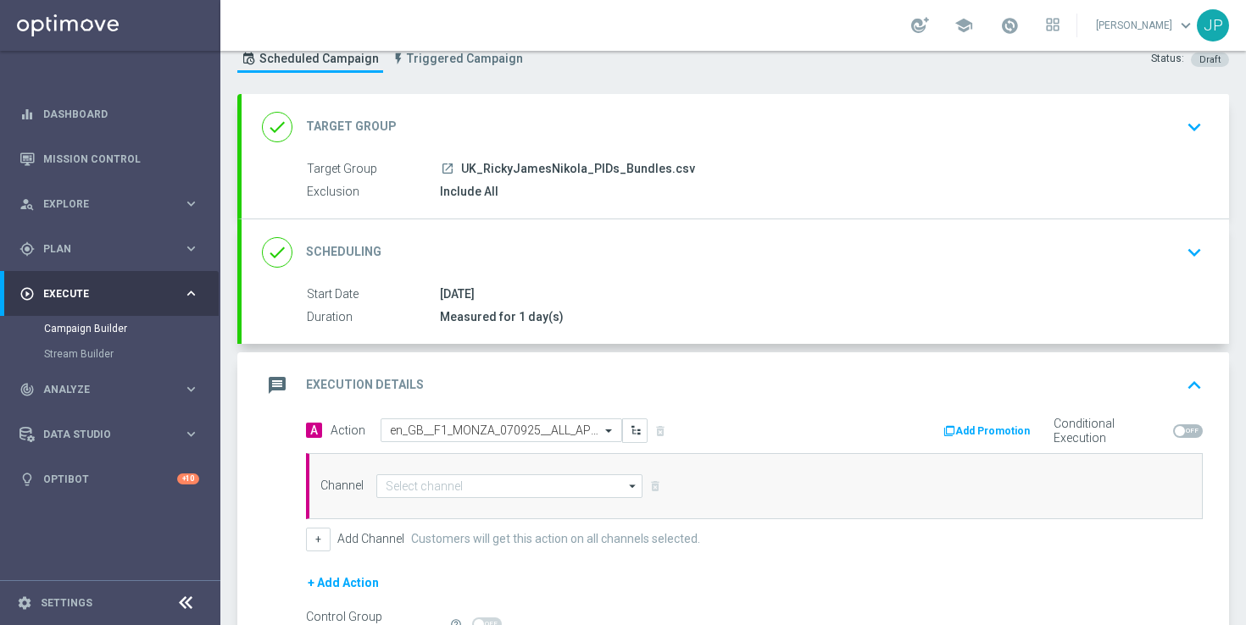
click at [574, 472] on div "Channel arrow_drop_down Show Selected 0 of 26 Silverpop" at bounding box center [754, 486] width 897 height 66
click at [574, 477] on input at bounding box center [509, 487] width 266 height 24
click at [508, 538] on div "OptiMobile Push" at bounding box center [509, 537] width 267 height 24
type input "OptiMobile Push"
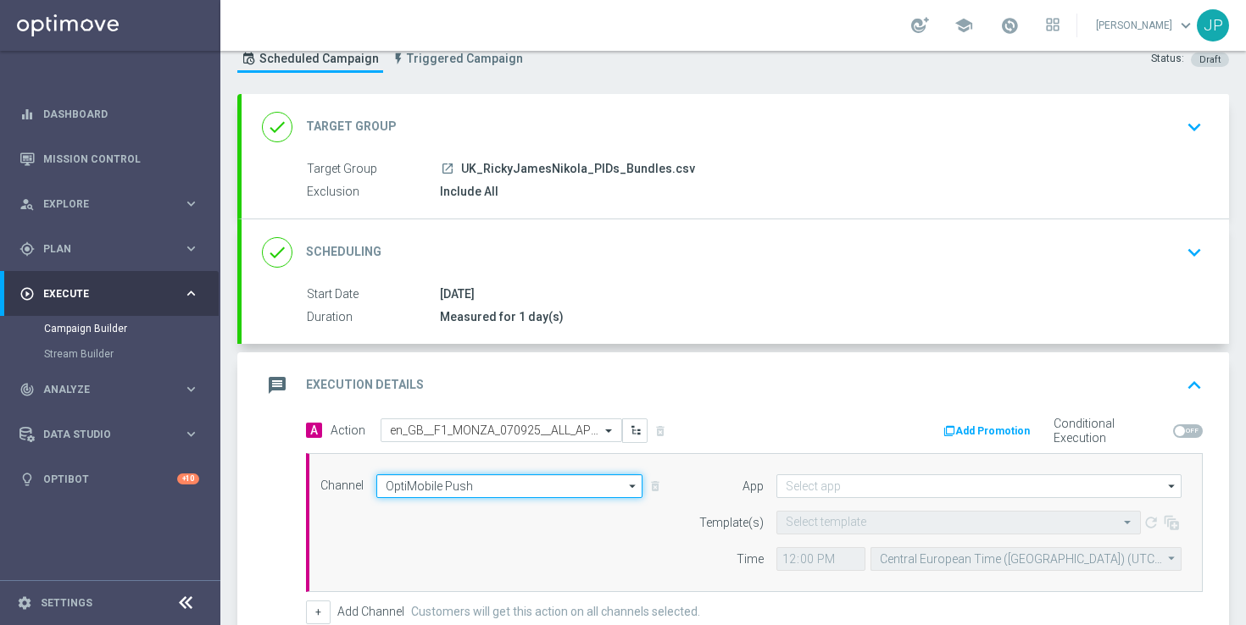
click at [536, 487] on input "OptiMobile Push" at bounding box center [509, 487] width 266 height 24
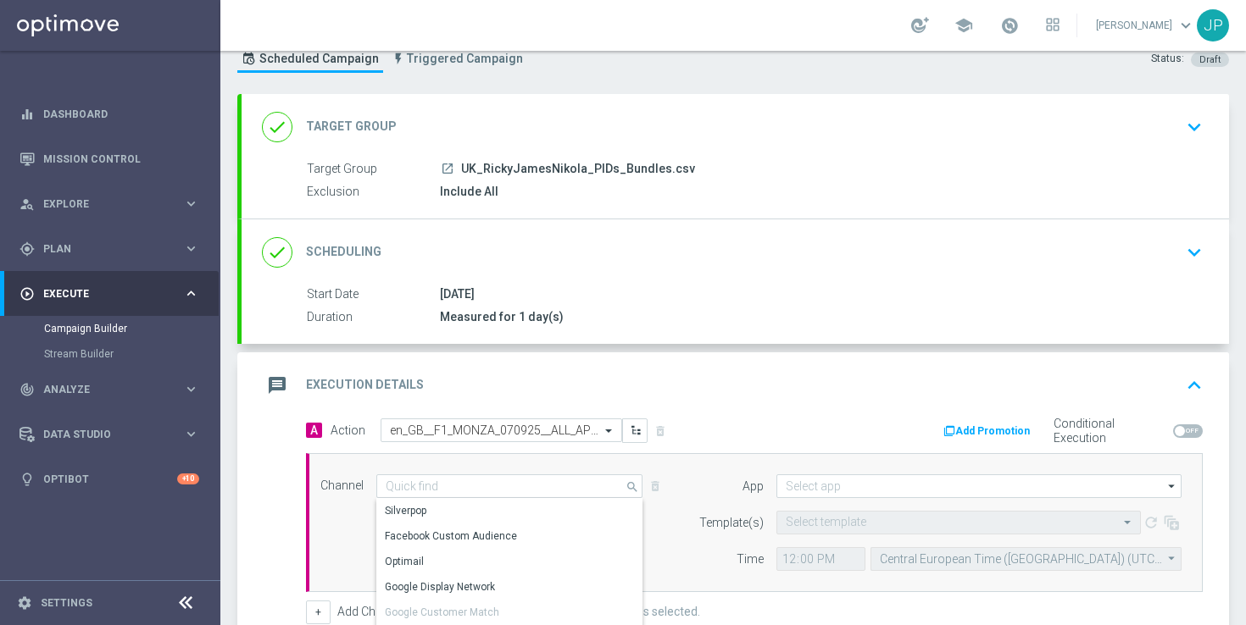
click at [702, 430] on div "A Action Select action en_GB__F1_MONZA_070925__ALL_APP_TAC_SB delete_forever" at bounding box center [523, 431] width 461 height 25
type input "OptiMobile Push"
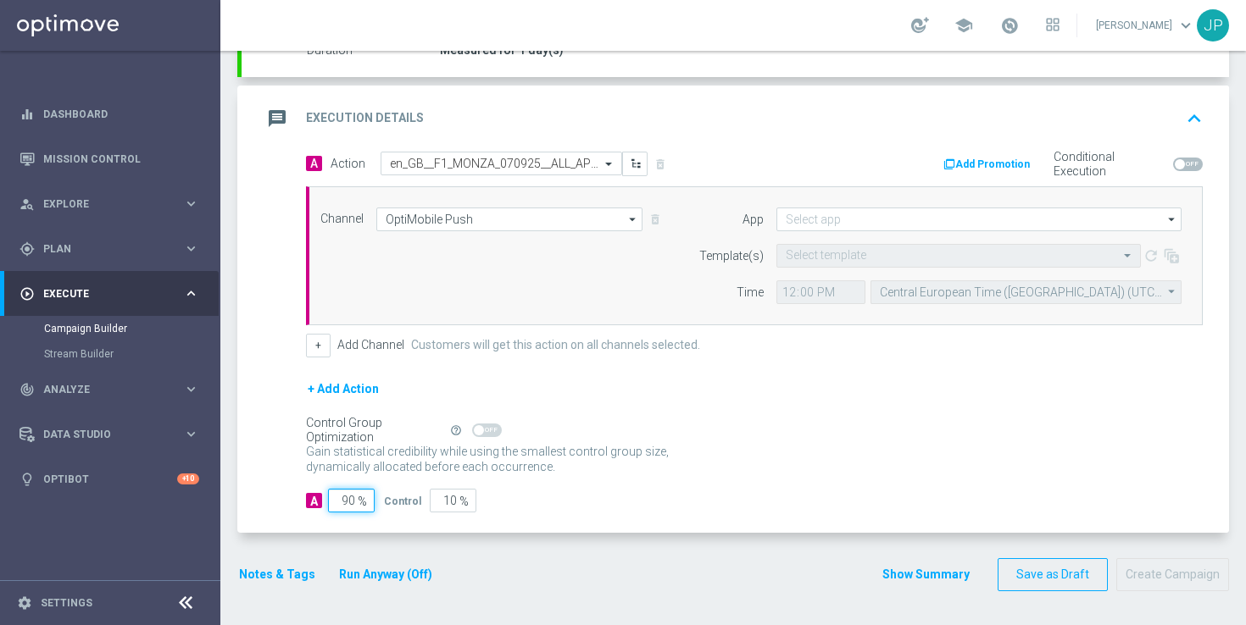
click at [350, 492] on input "90" at bounding box center [351, 501] width 47 height 24
type input "0"
type input "100"
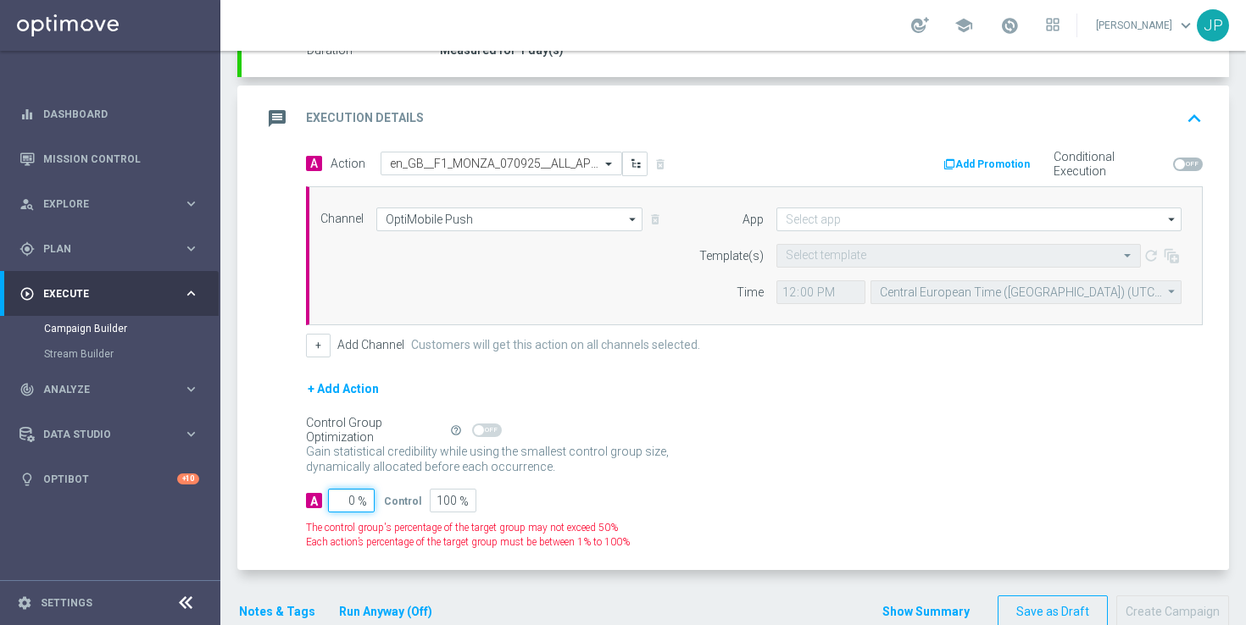
type input "10"
type input "90"
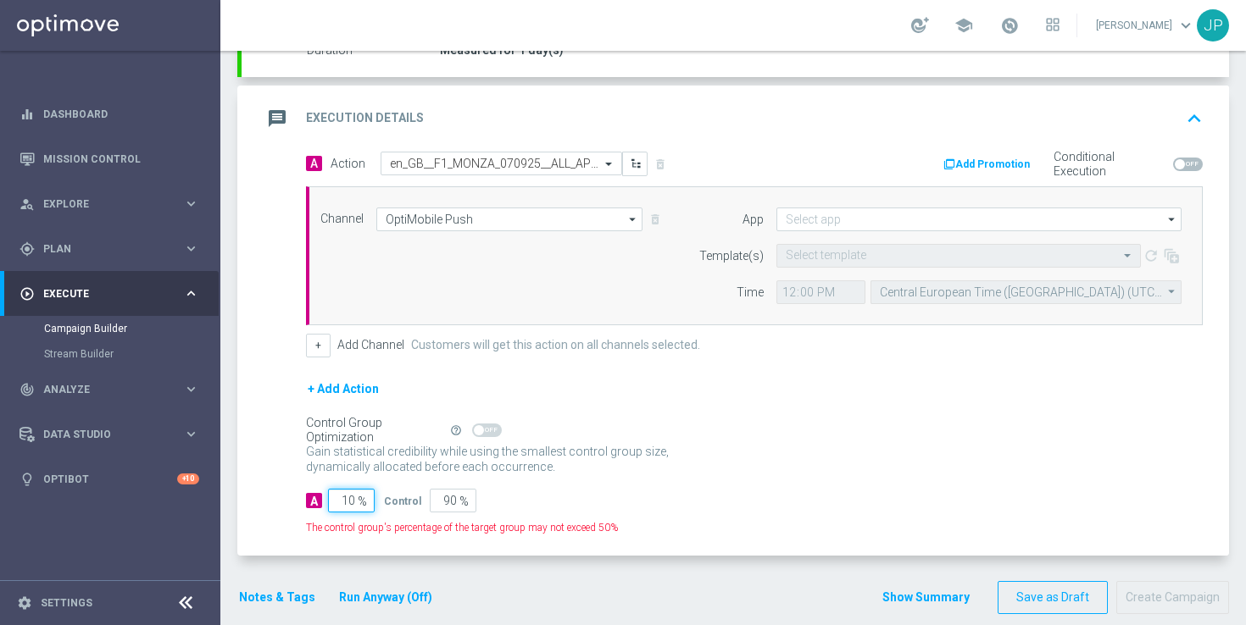
type input "100"
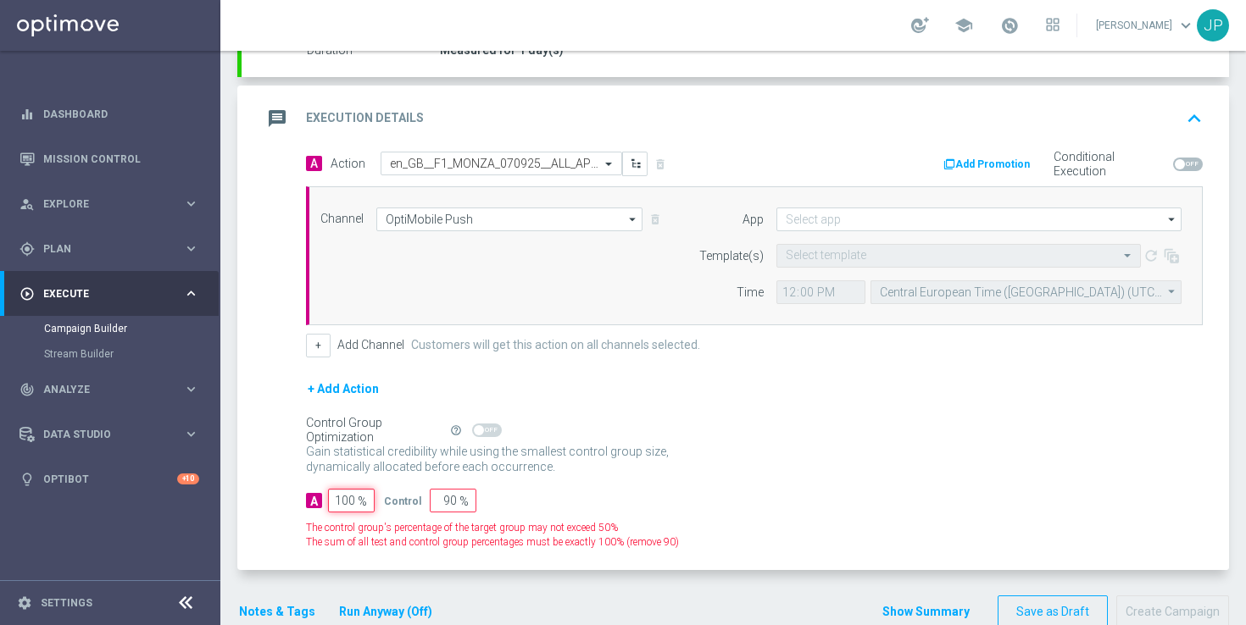
type input "0"
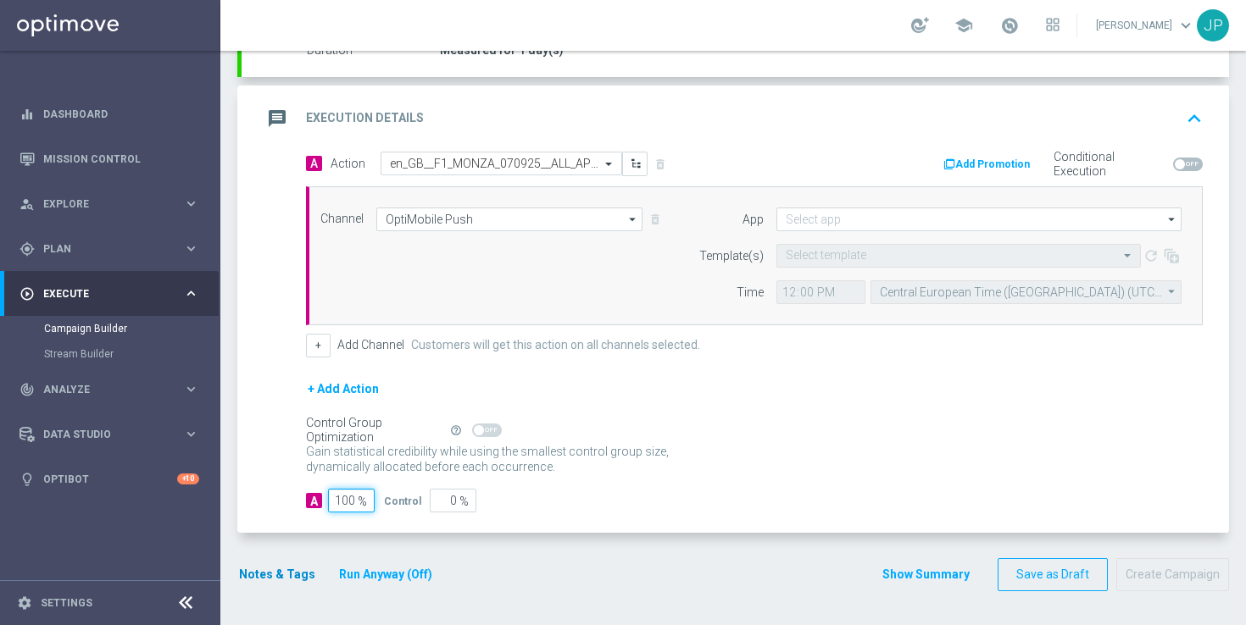
type input "100"
click at [275, 582] on button "Notes & Tags" at bounding box center [277, 574] width 80 height 21
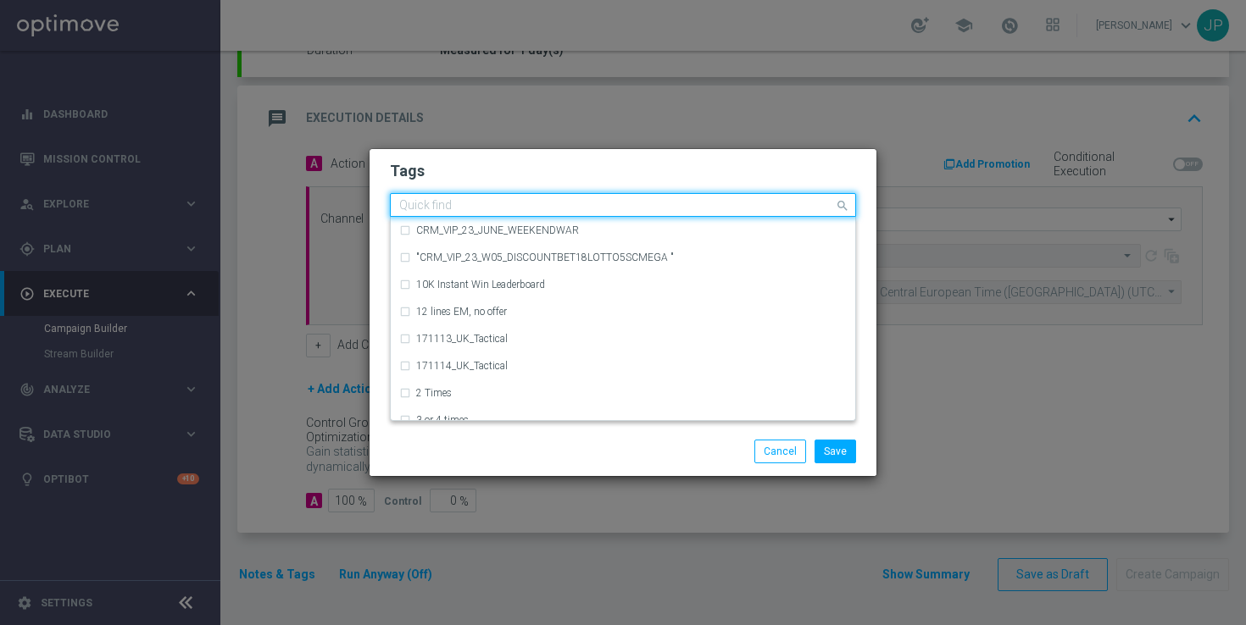
click at [623, 209] on input "text" at bounding box center [616, 206] width 435 height 14
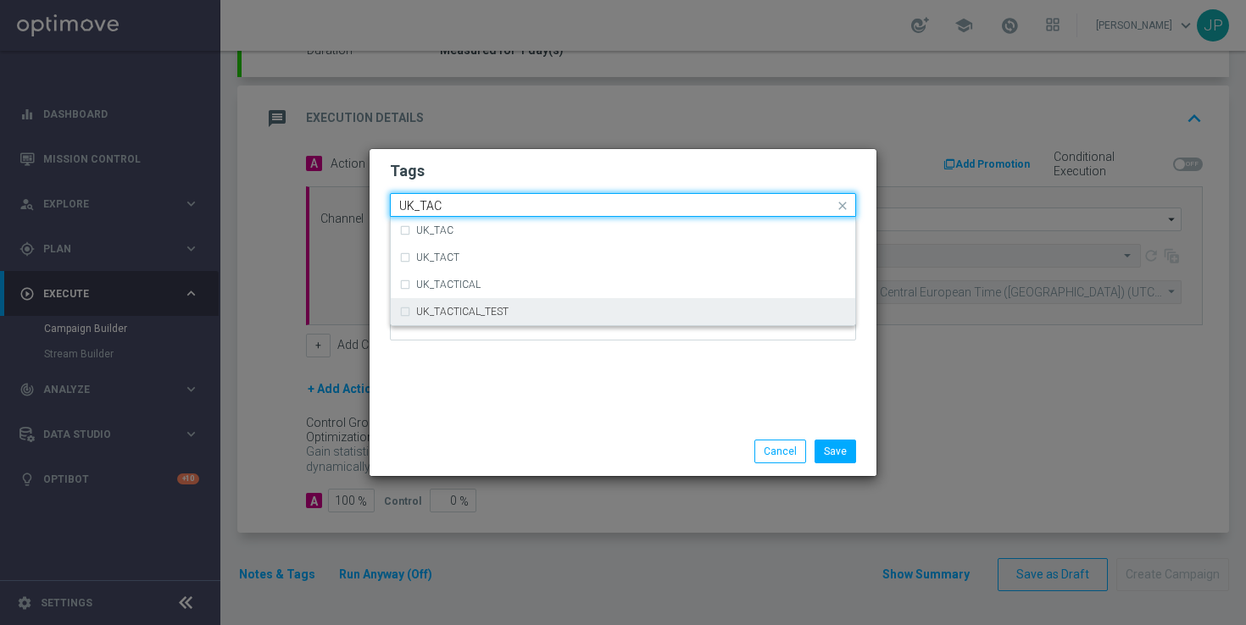
click at [591, 317] on div "UK_TACTICAL_TEST" at bounding box center [622, 311] width 447 height 27
type input "UK_TAC"
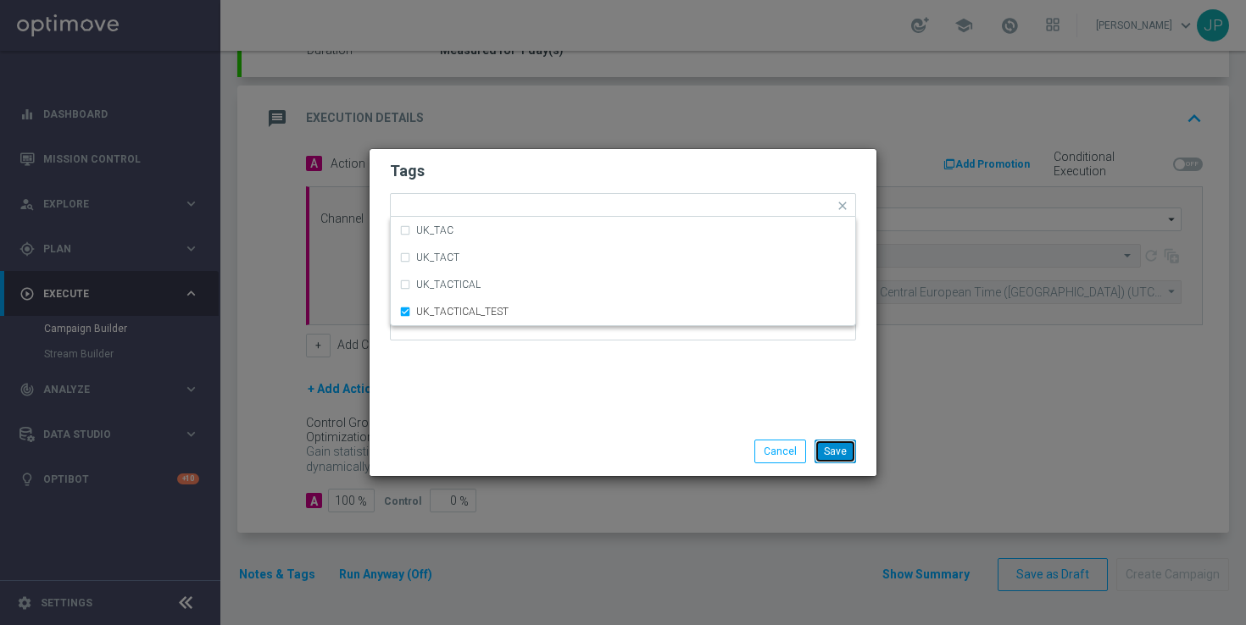
click at [833, 447] on button "Save" at bounding box center [835, 452] width 42 height 24
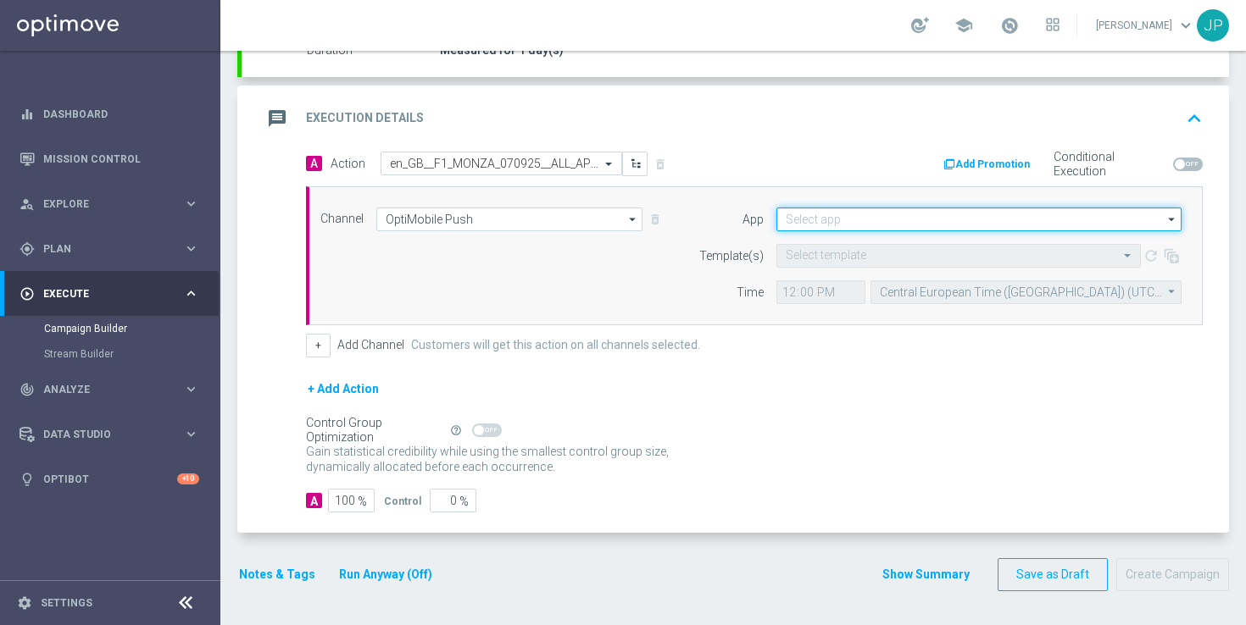
click at [882, 212] on input at bounding box center [978, 220] width 405 height 24
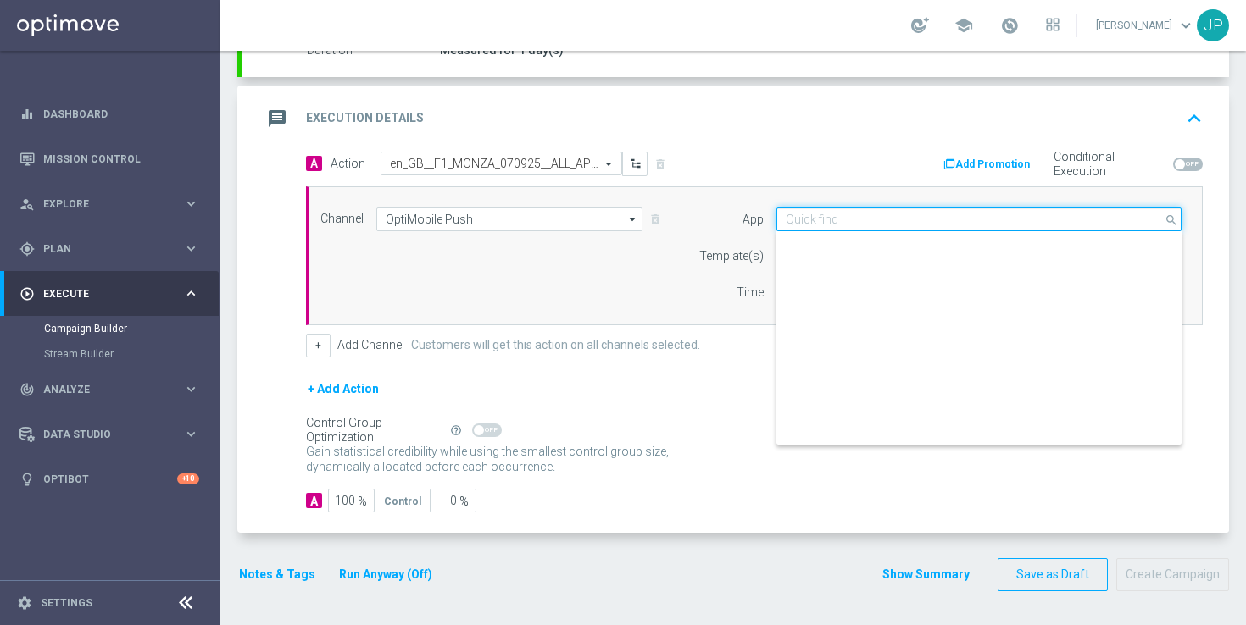
scroll to position [702, 0]
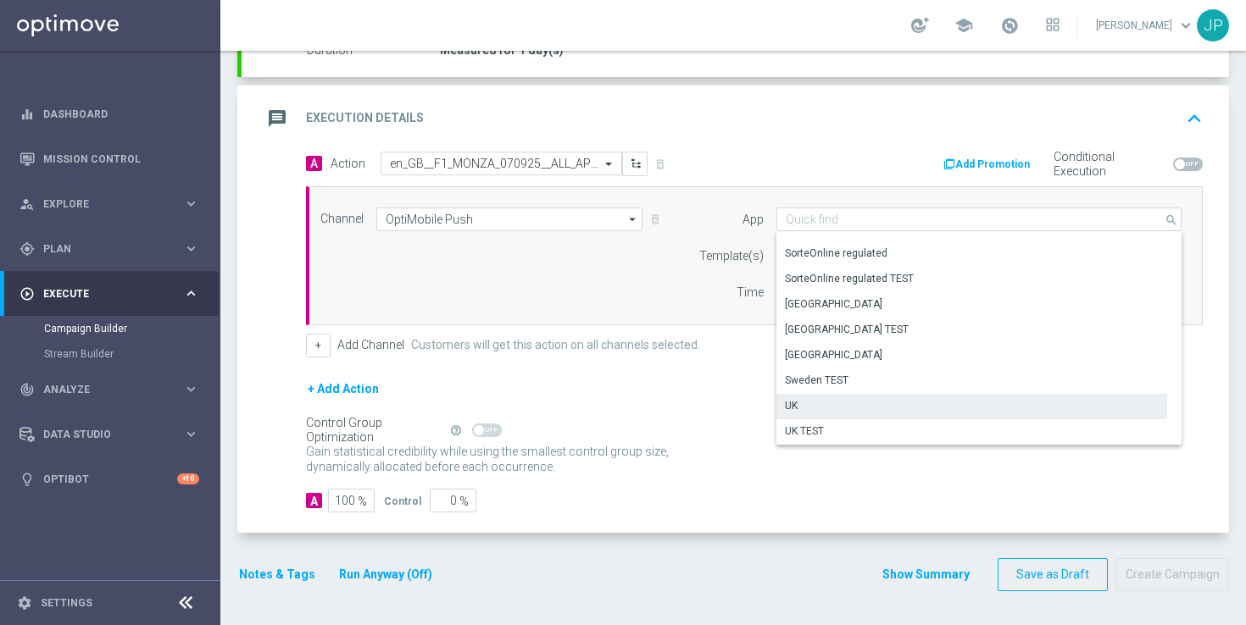
click at [892, 403] on div "UK" at bounding box center [971, 406] width 391 height 24
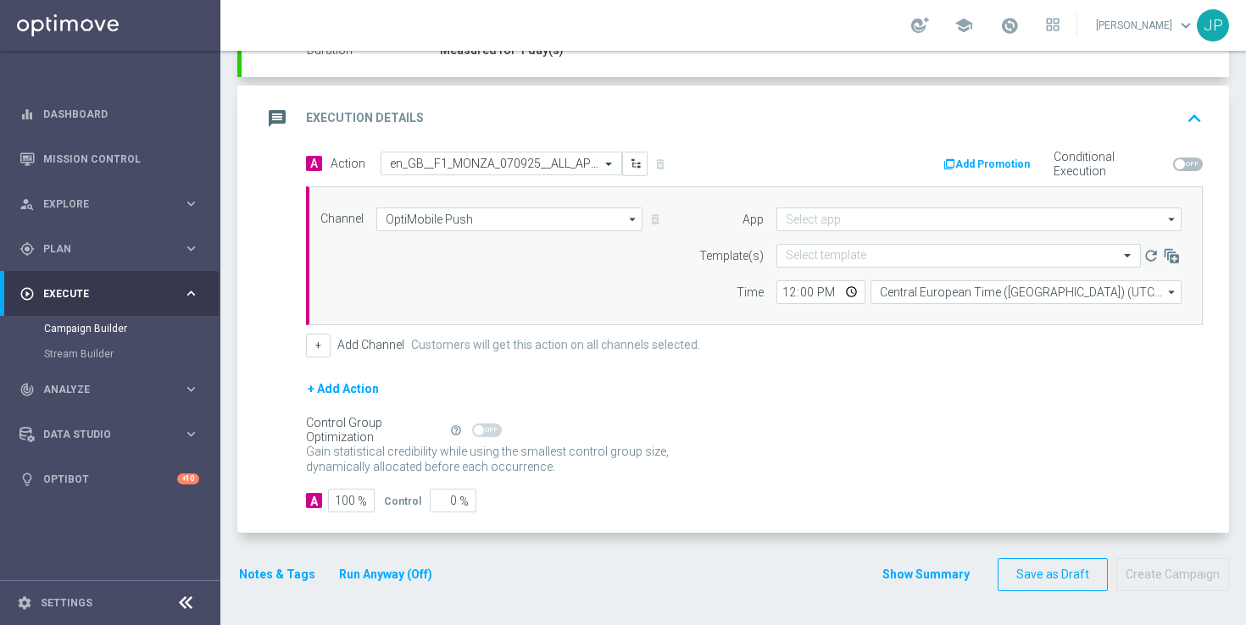
type input "UK"
click at [787, 290] on input "12:00" at bounding box center [820, 292] width 89 height 24
type input "11:23"
click at [963, 324] on div "Channel OptiMobile Push OptiMobile Push arrow_drop_down Show Selected 1 of 26 S…" at bounding box center [754, 255] width 897 height 139
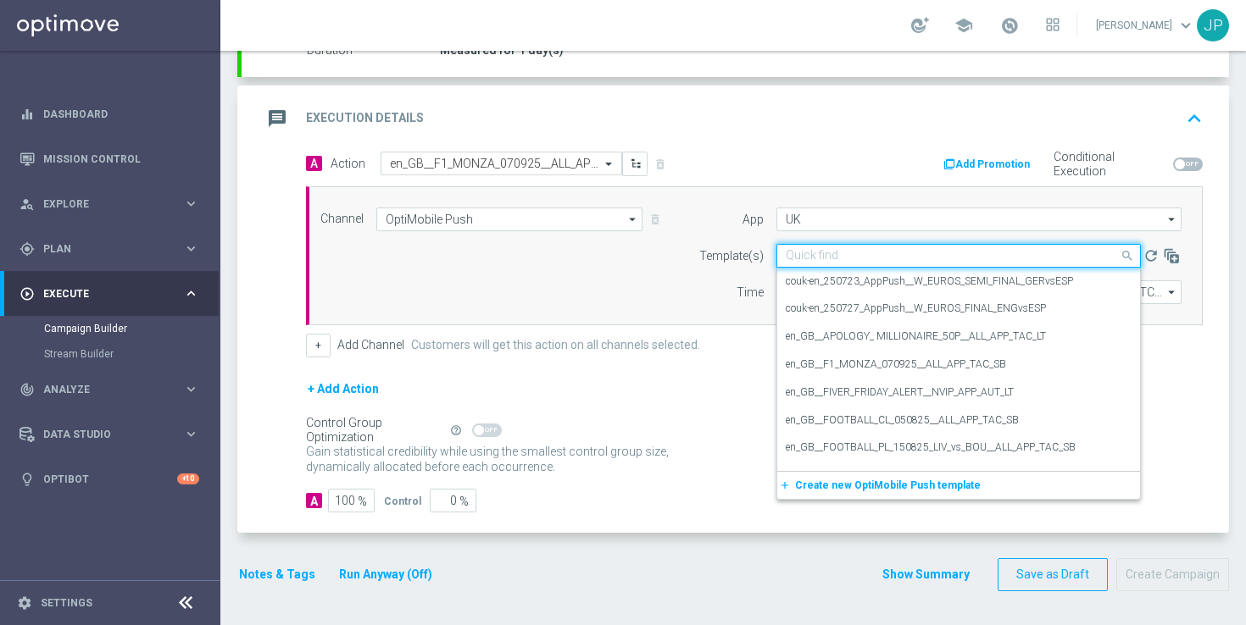
click at [1000, 258] on input "text" at bounding box center [942, 256] width 312 height 14
paste input "en_GB__F1_MONZA_070925__ALL_APP_TAC_SB"
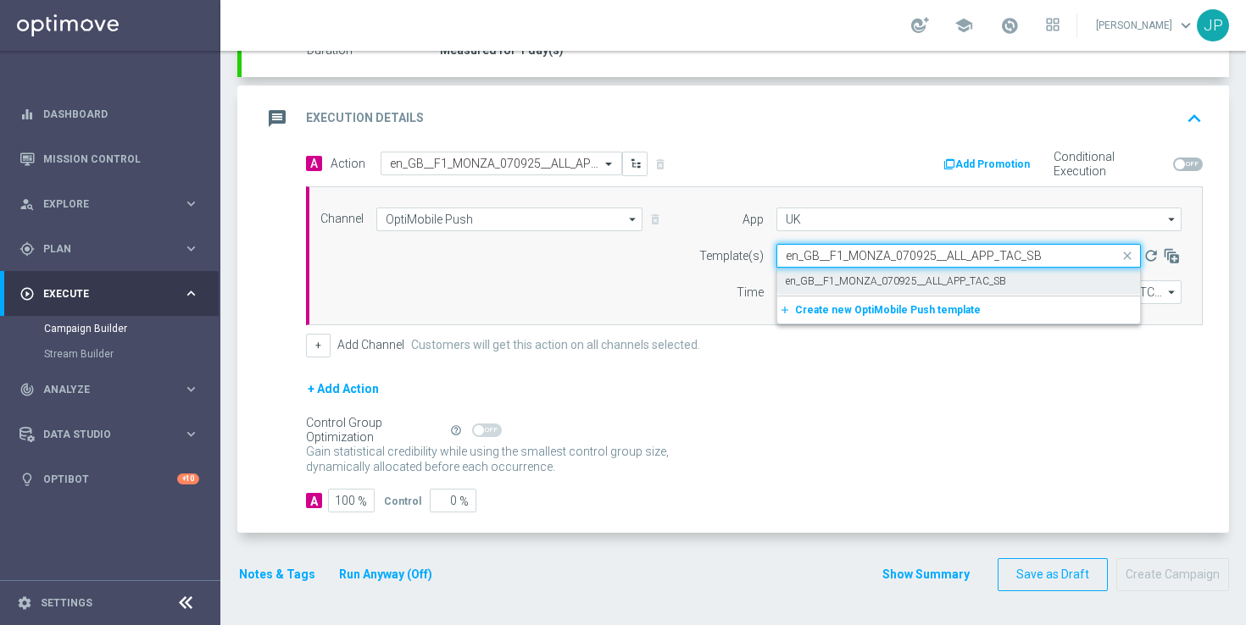
click at [1001, 286] on div "en_GB__F1_MONZA_070925__ALL_APP_TAC_SB" at bounding box center [959, 282] width 346 height 28
type input "en_GB__F1_MONZA_070925__ALL_APP_TAC_SB"
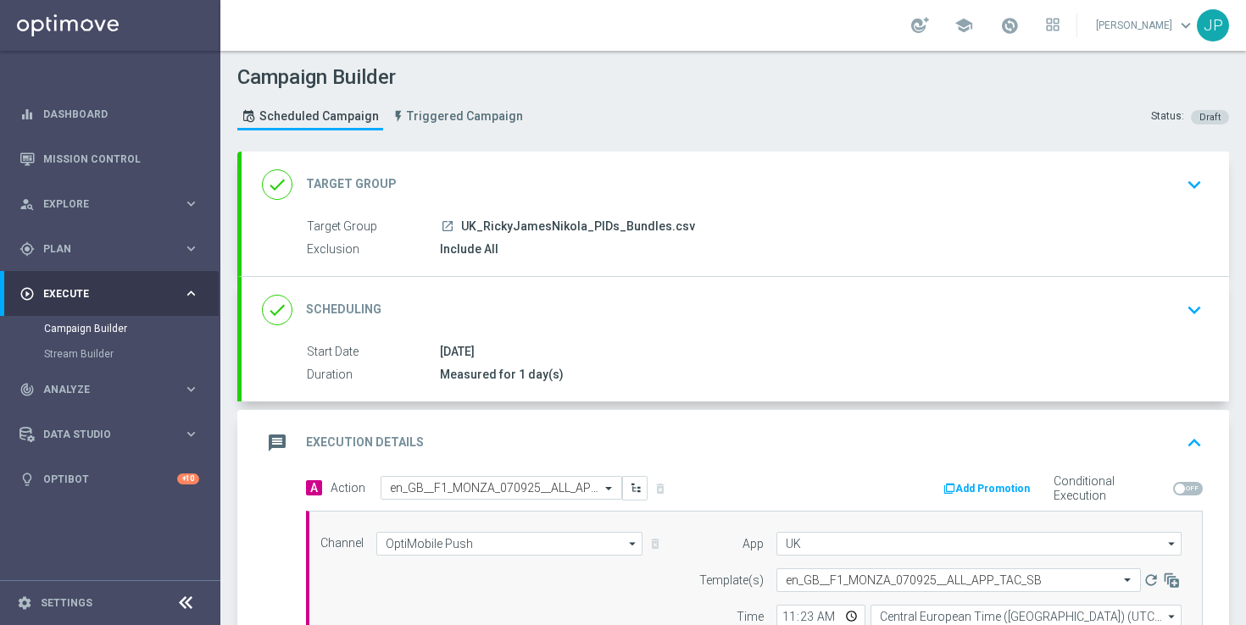
scroll to position [325, 0]
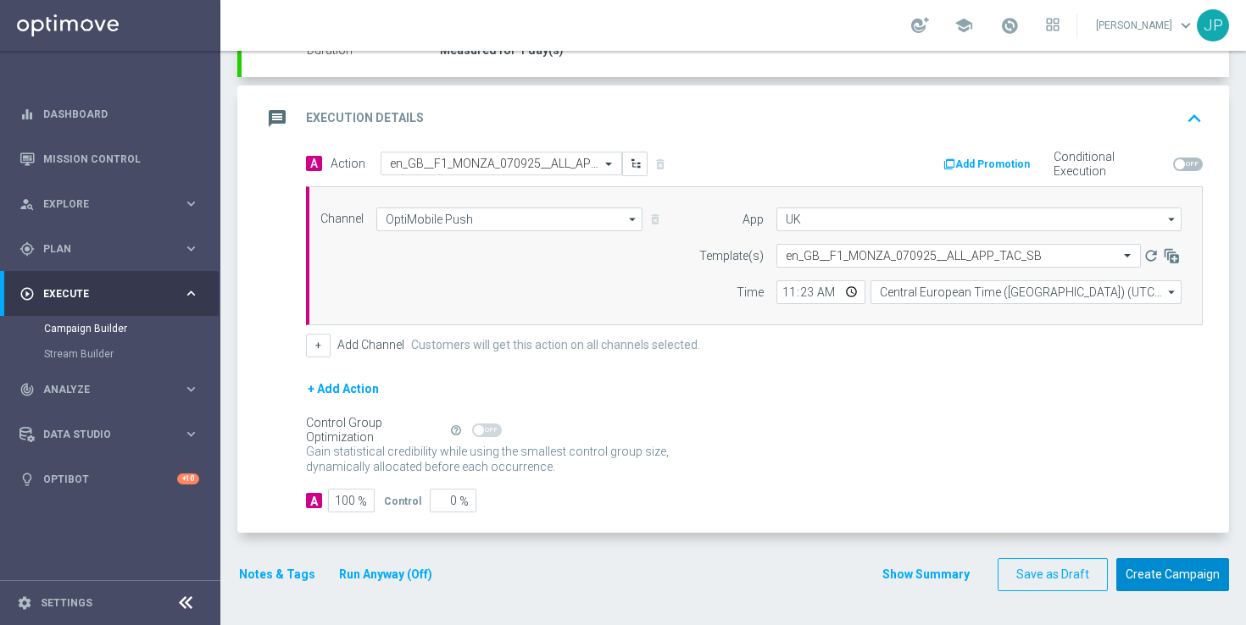
click at [1159, 580] on button "Create Campaign" at bounding box center [1172, 574] width 113 height 33
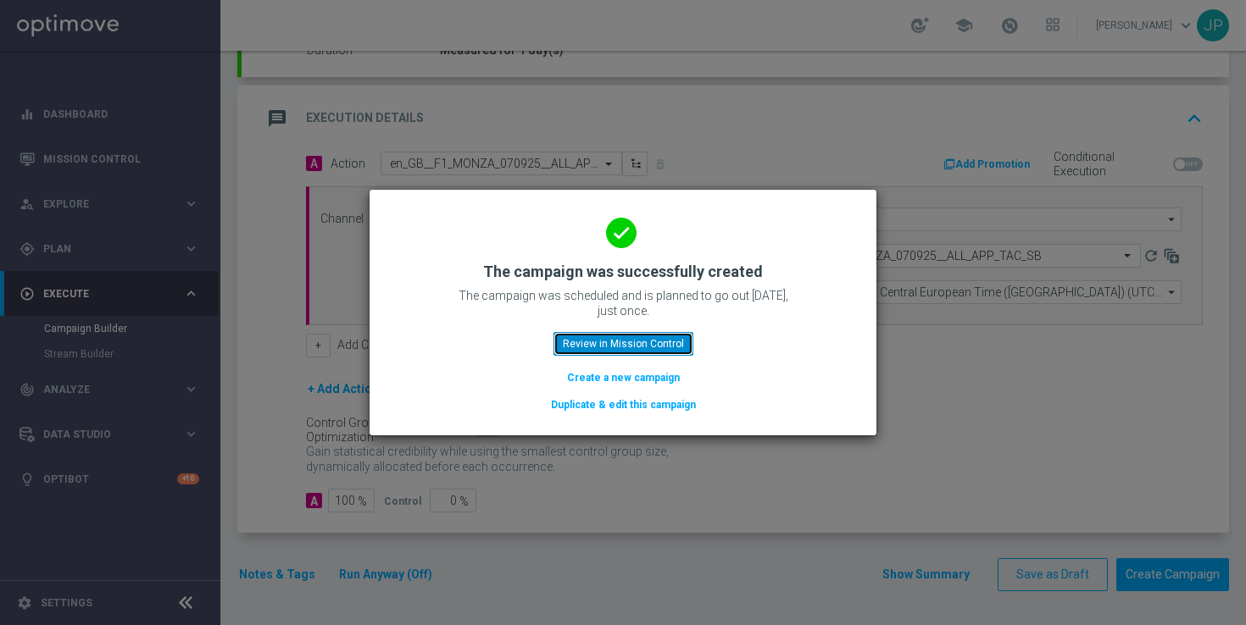
click at [588, 336] on button "Review in Mission Control" at bounding box center [623, 344] width 140 height 24
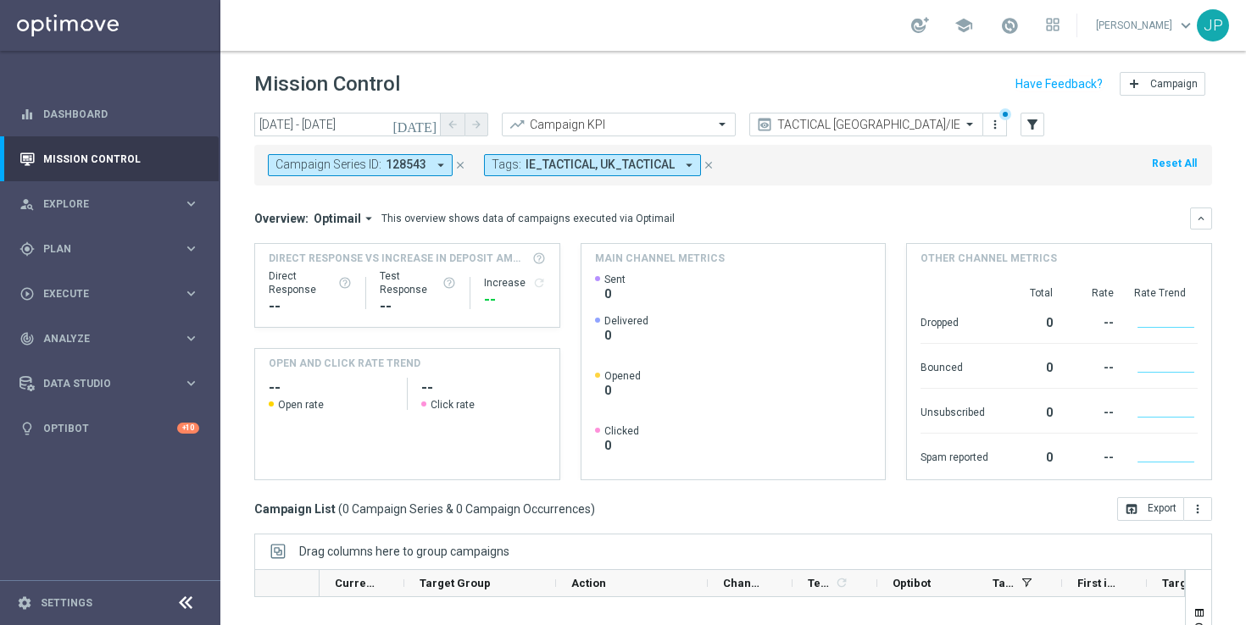
click at [705, 166] on icon "close" at bounding box center [708, 165] width 12 height 12
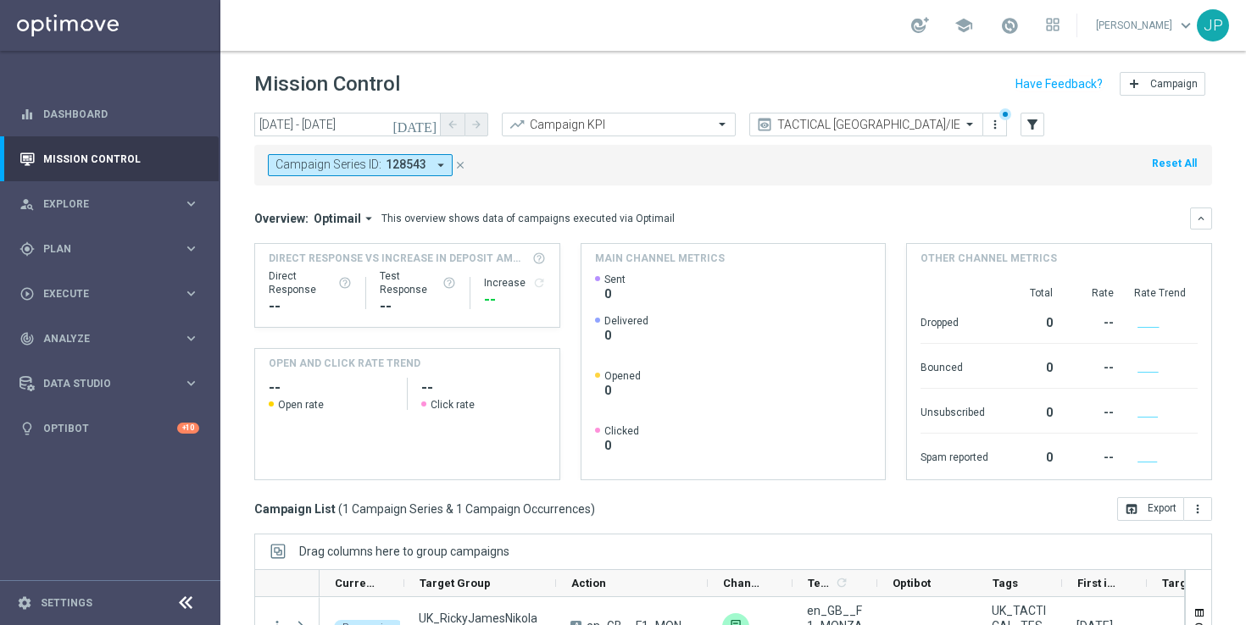
click at [458, 164] on icon "close" at bounding box center [460, 165] width 12 height 12
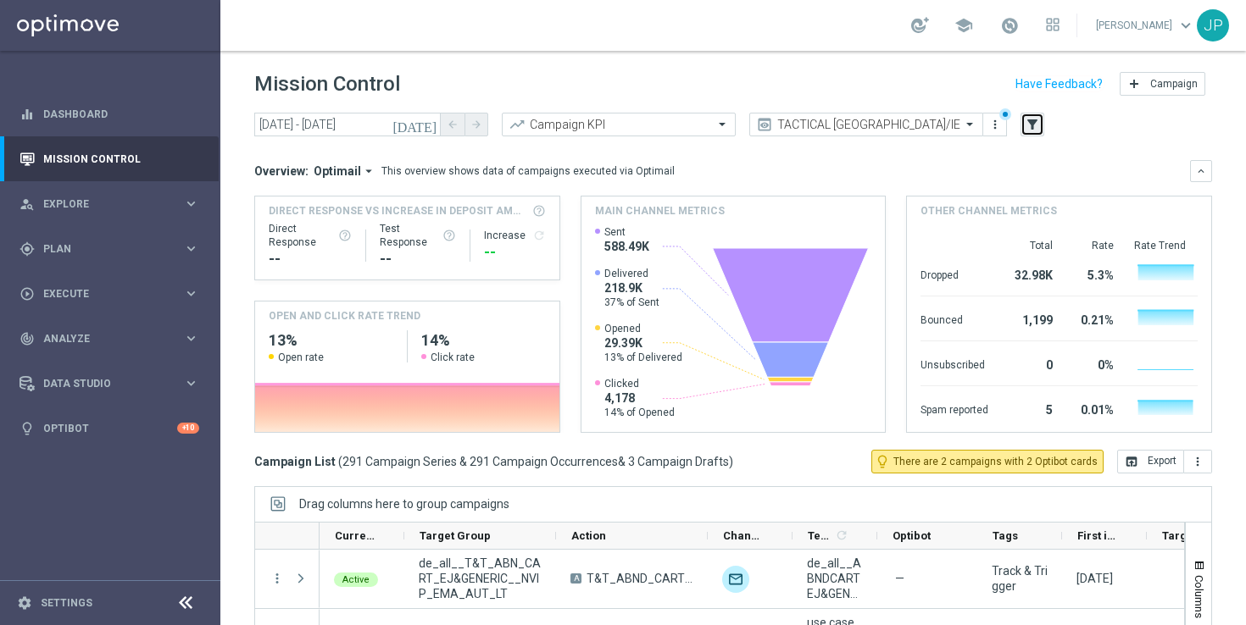
click at [1034, 121] on icon "filter_alt" at bounding box center [1031, 124] width 15 height 15
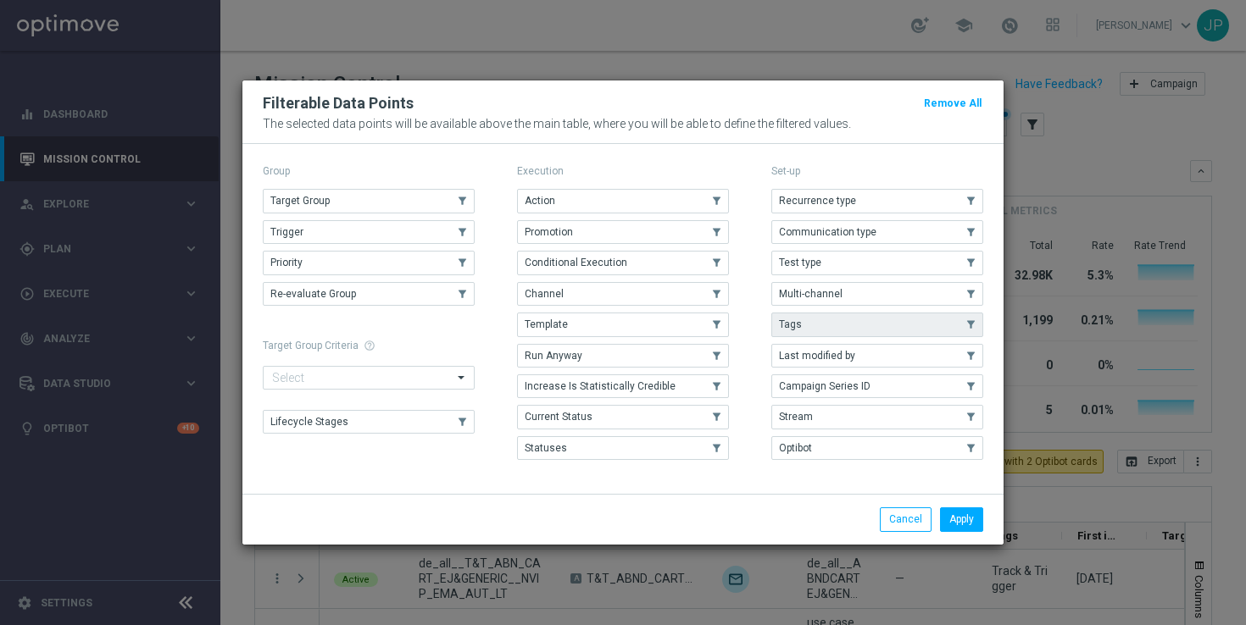
click at [911, 321] on button "Tags" at bounding box center [877, 325] width 212 height 24
click at [961, 517] on button "Apply" at bounding box center [961, 520] width 43 height 24
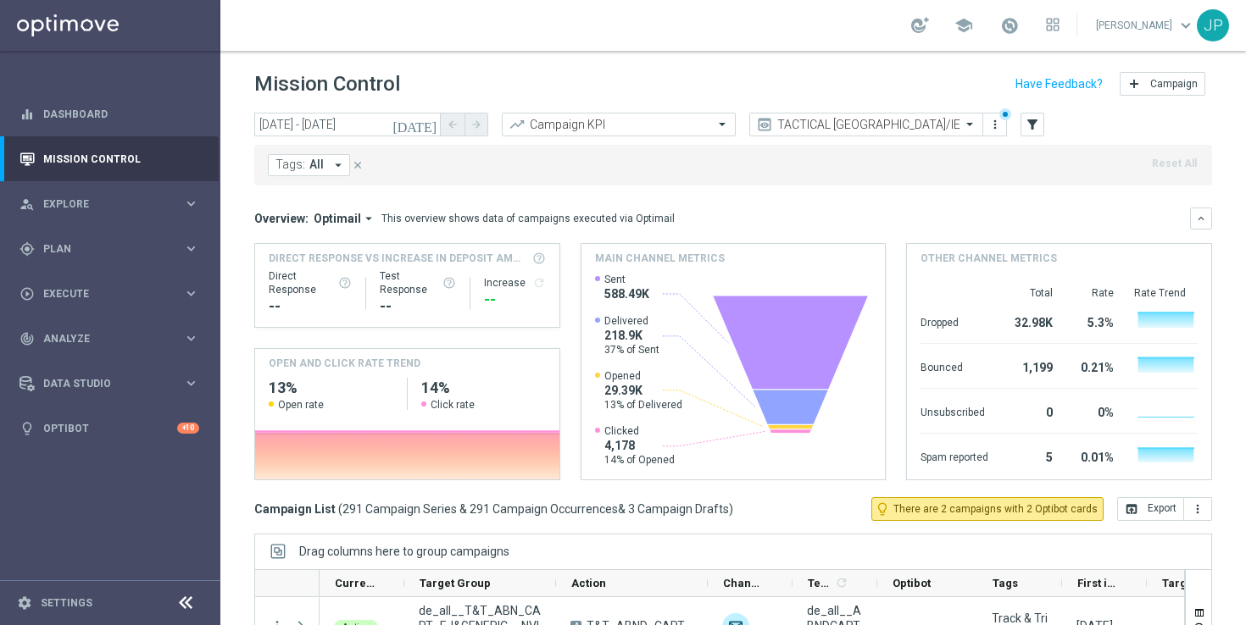
click at [333, 169] on icon "arrow_drop_down" at bounding box center [337, 165] width 15 height 15
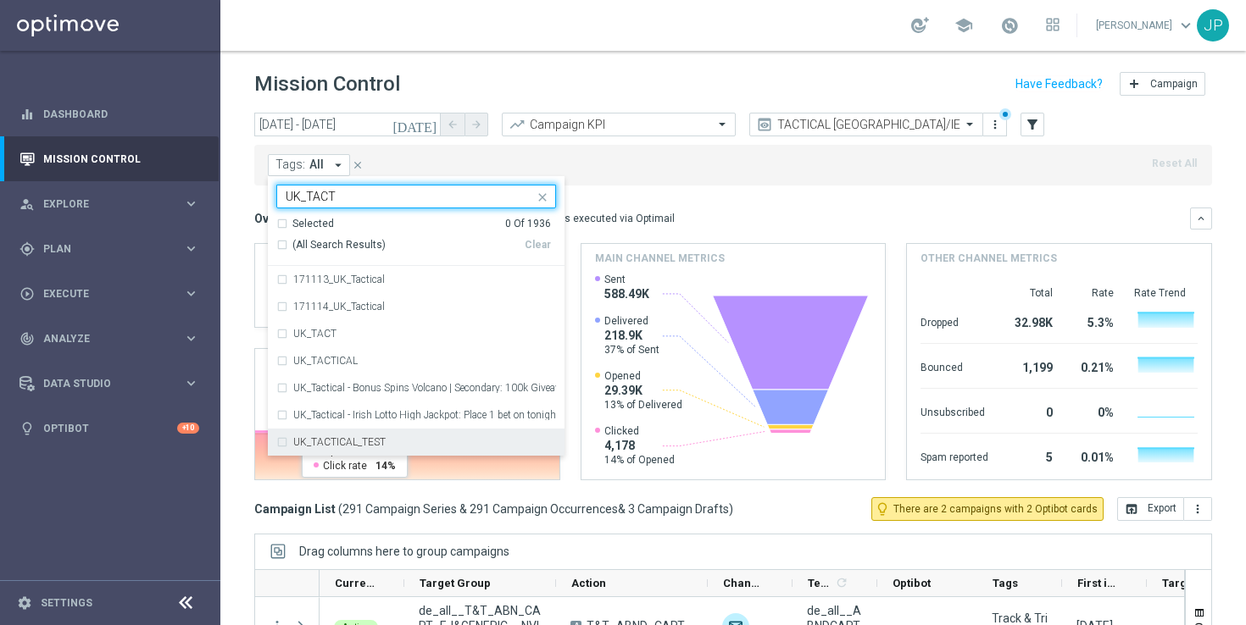
click at [372, 437] on label "UK_TACTICAL_TEST" at bounding box center [339, 442] width 92 height 10
type input "UK_TACT"
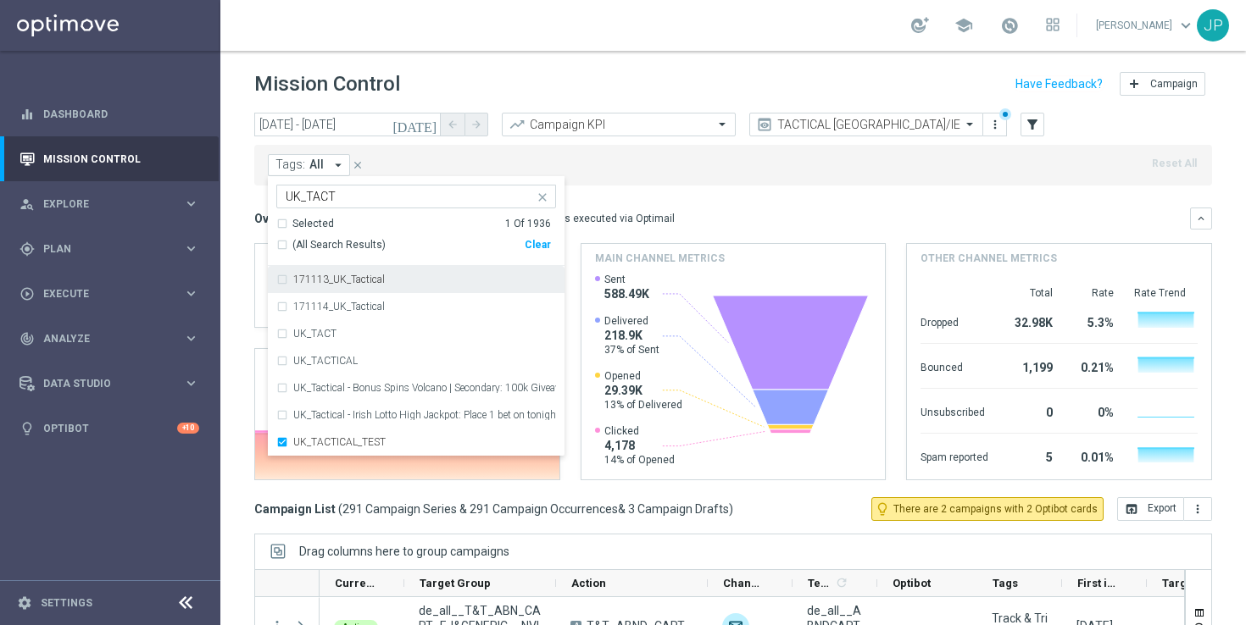
click at [696, 168] on div "Tags: All arrow_drop_down UK_TACTICAL_TEST UK_TACT Selected 1 Of 1936 (All Sear…" at bounding box center [733, 165] width 958 height 41
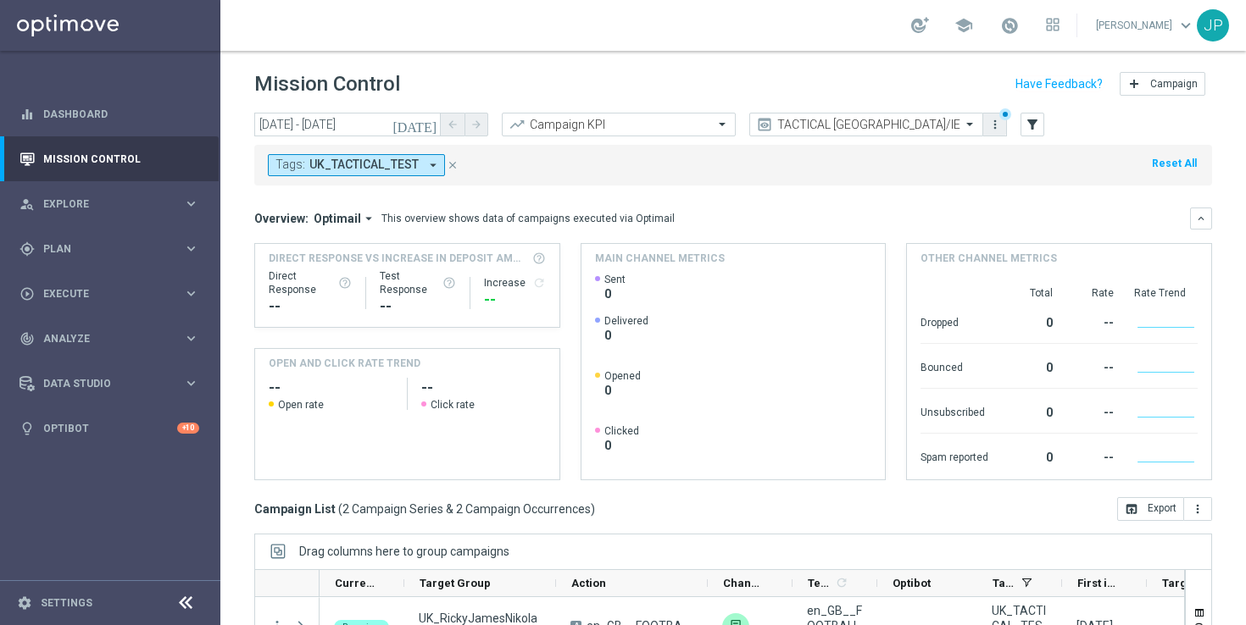
click at [993, 119] on icon "more_vert" at bounding box center [995, 125] width 14 height 14
click at [1035, 176] on div "Save as new view" at bounding box center [1084, 180] width 153 height 12
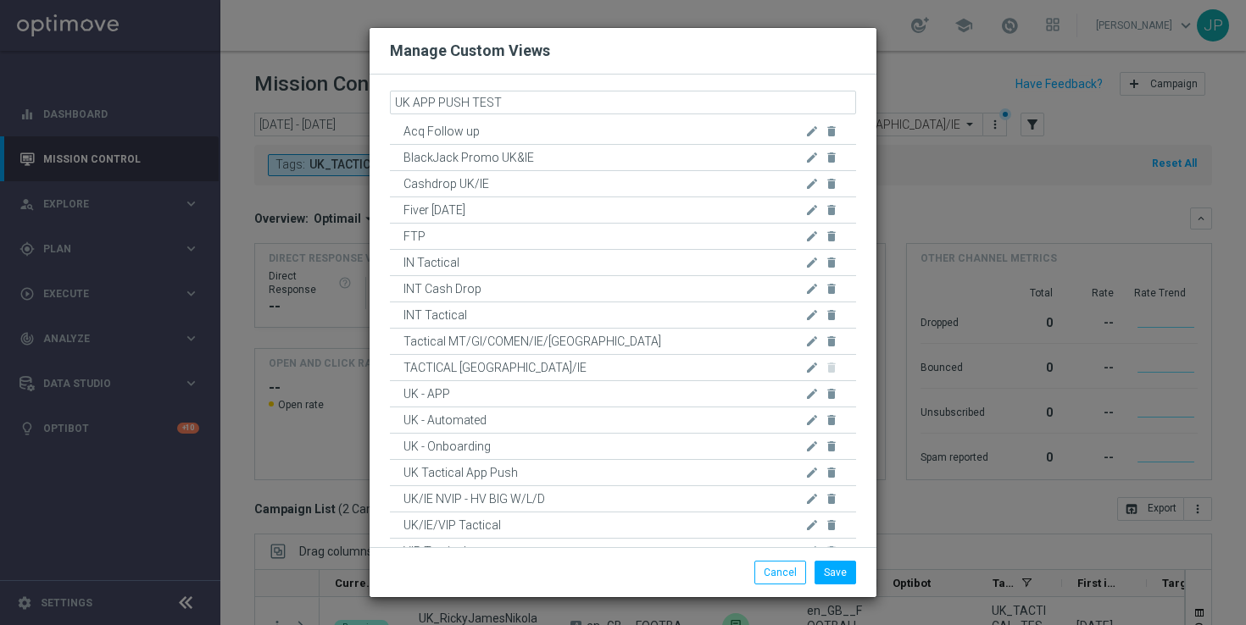
type input "UK APP PUSH TESTS"
click at [835, 573] on button "Save" at bounding box center [835, 573] width 42 height 24
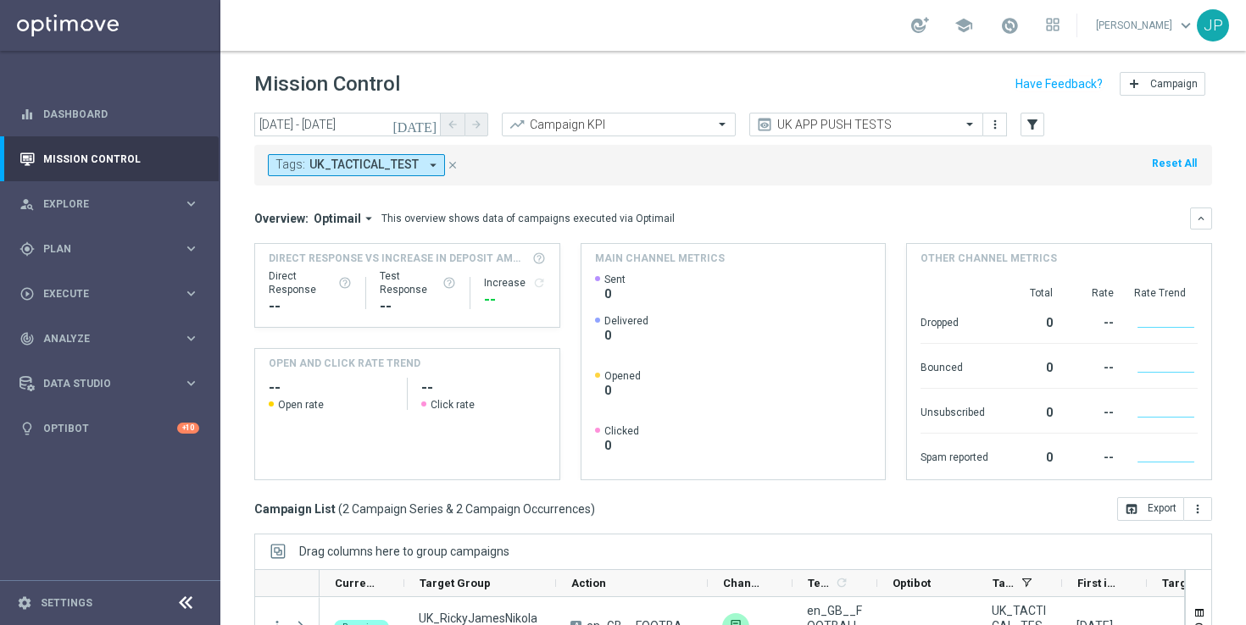
click at [453, 164] on icon "close" at bounding box center [453, 165] width 12 height 12
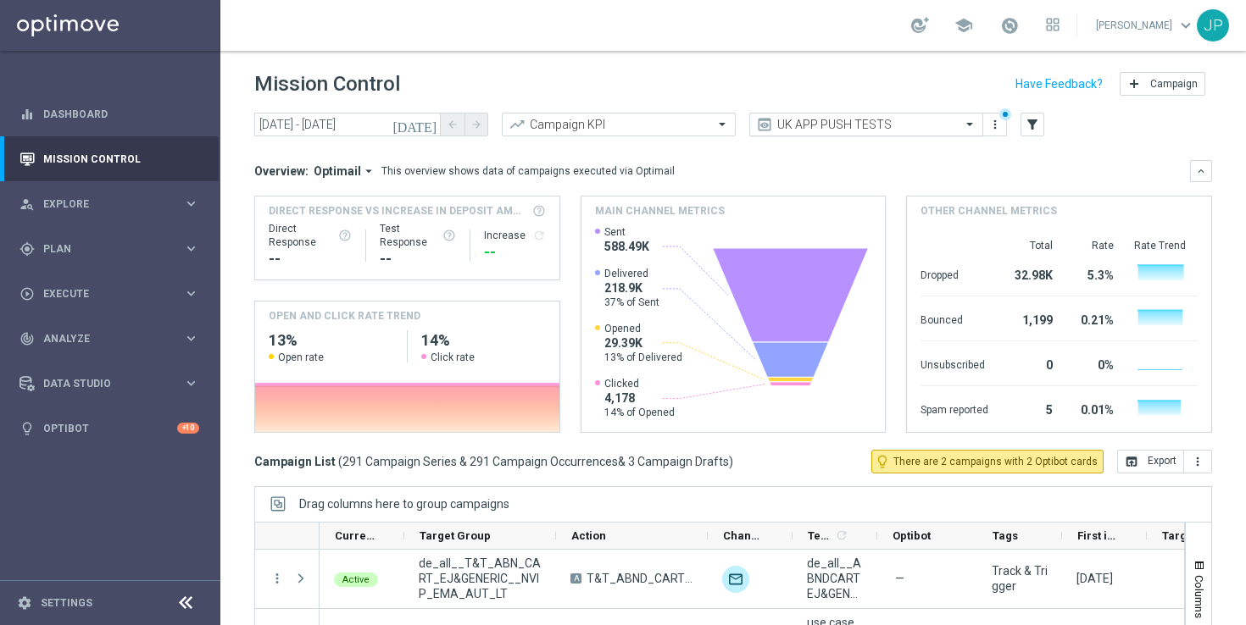
click at [802, 130] on input "text" at bounding box center [848, 125] width 181 height 14
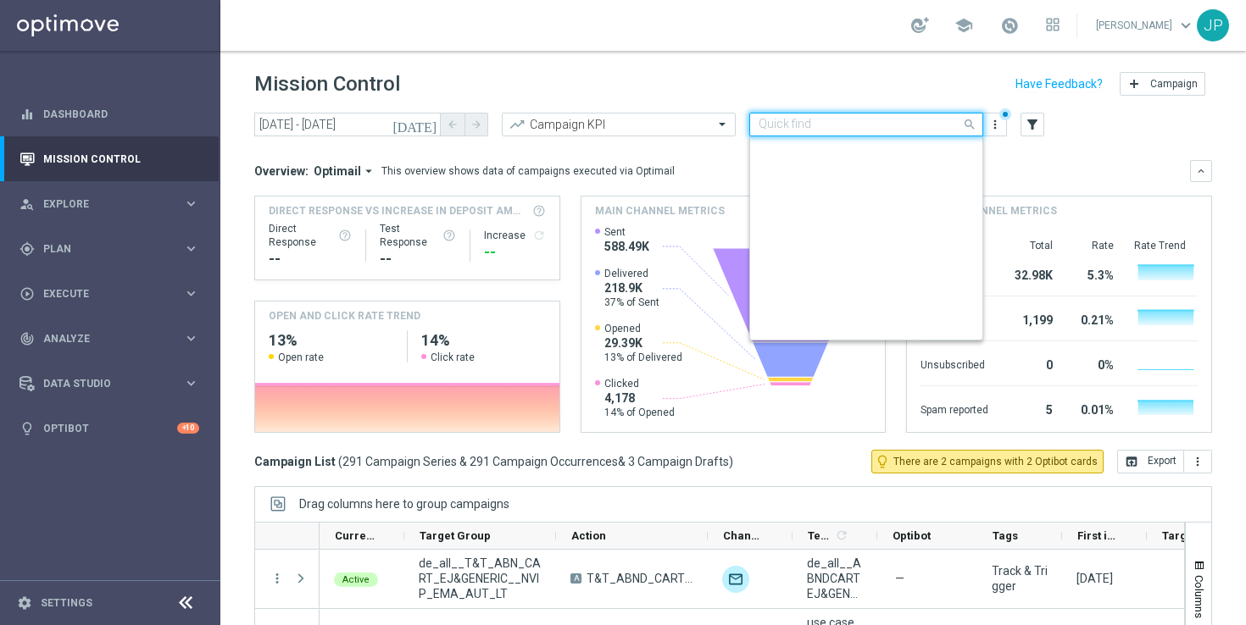
scroll to position [440, 0]
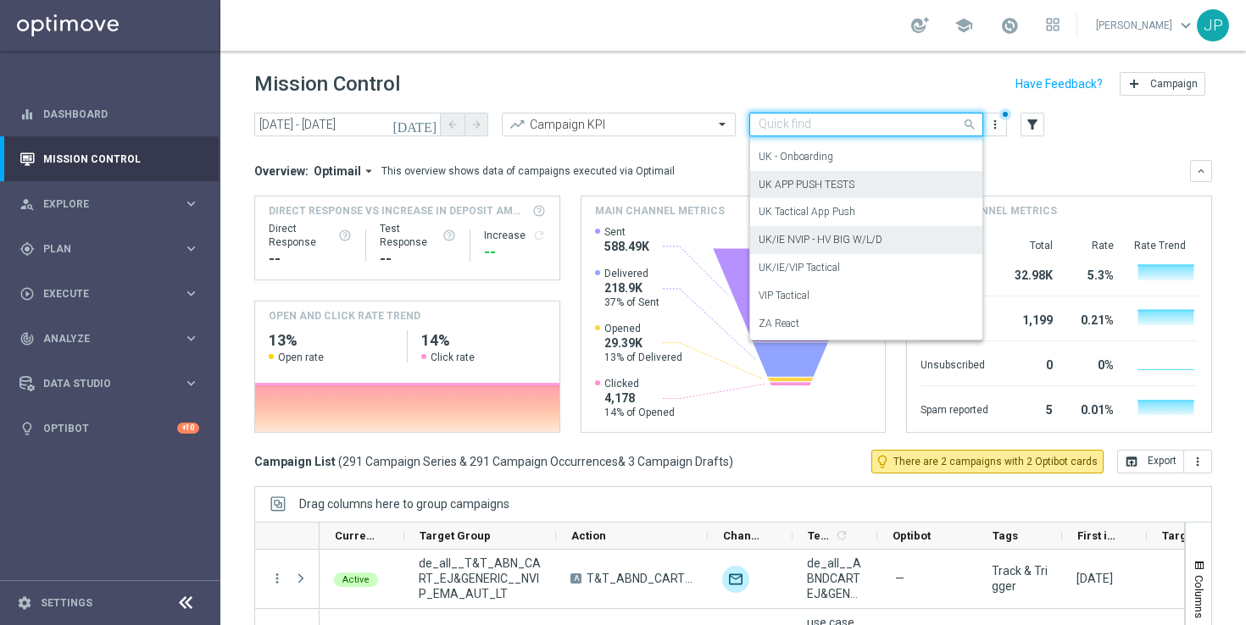
click at [765, 240] on label "UK/IE NVIP - HV BIG W/L/D" at bounding box center [820, 240] width 124 height 14
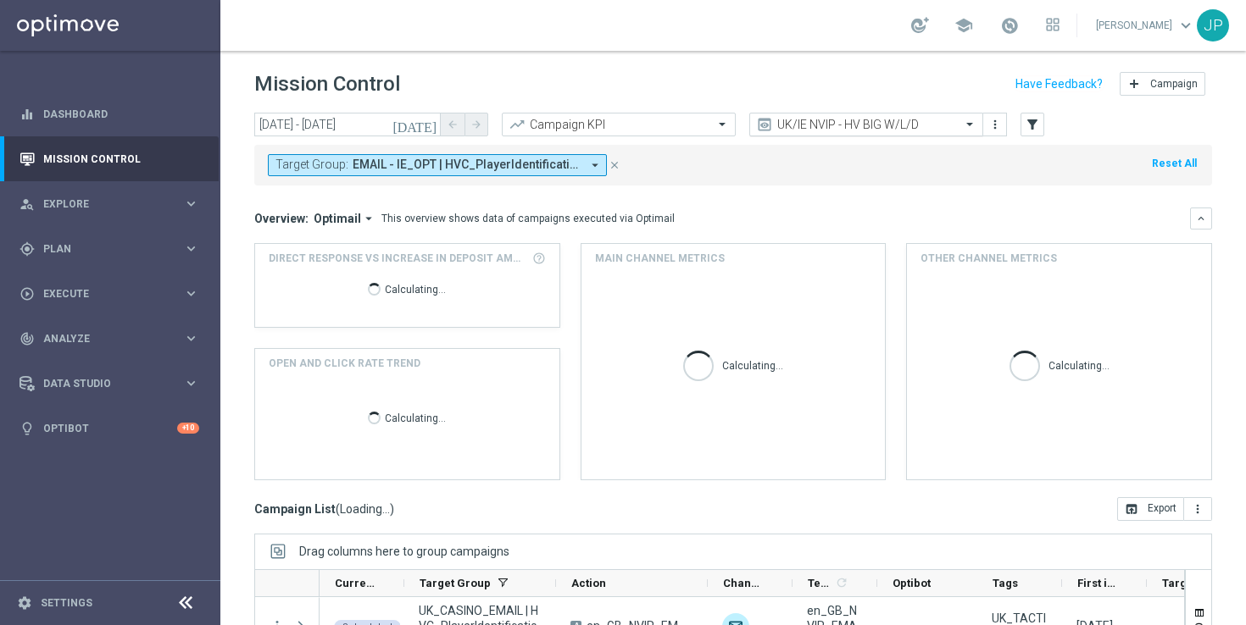
click at [856, 128] on input "text" at bounding box center [848, 125] width 181 height 14
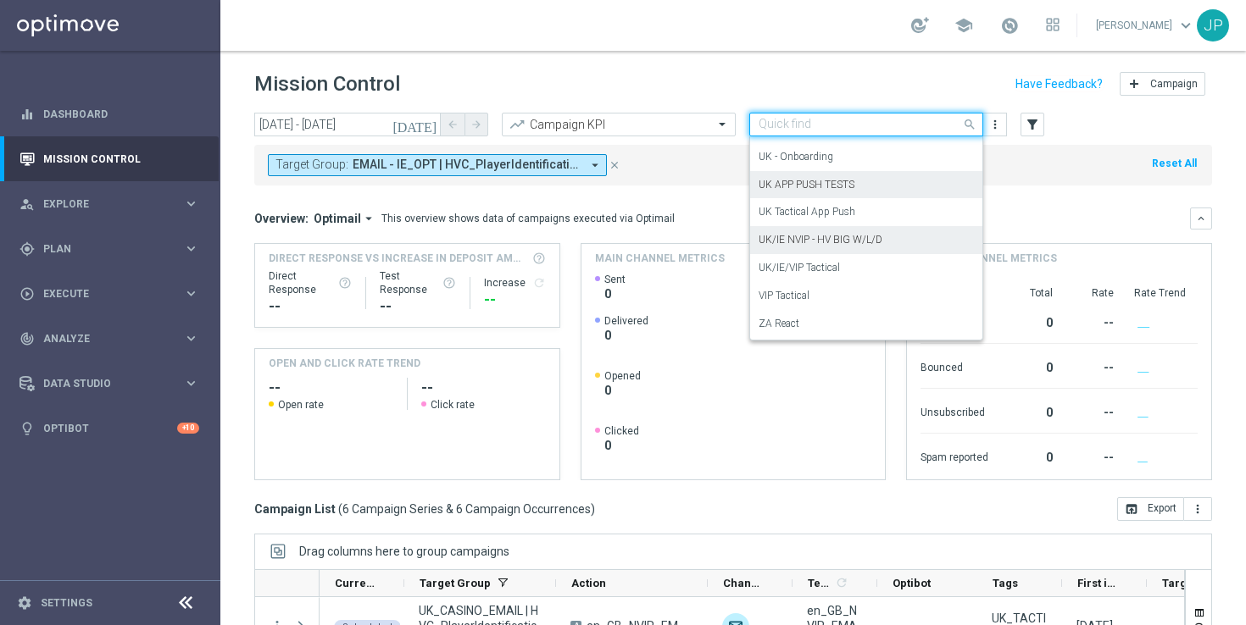
drag, startPoint x: 838, startPoint y: 189, endPoint x: 857, endPoint y: 259, distance: 72.8
click at [838, 189] on label "UK APP PUSH TESTS" at bounding box center [806, 185] width 96 height 14
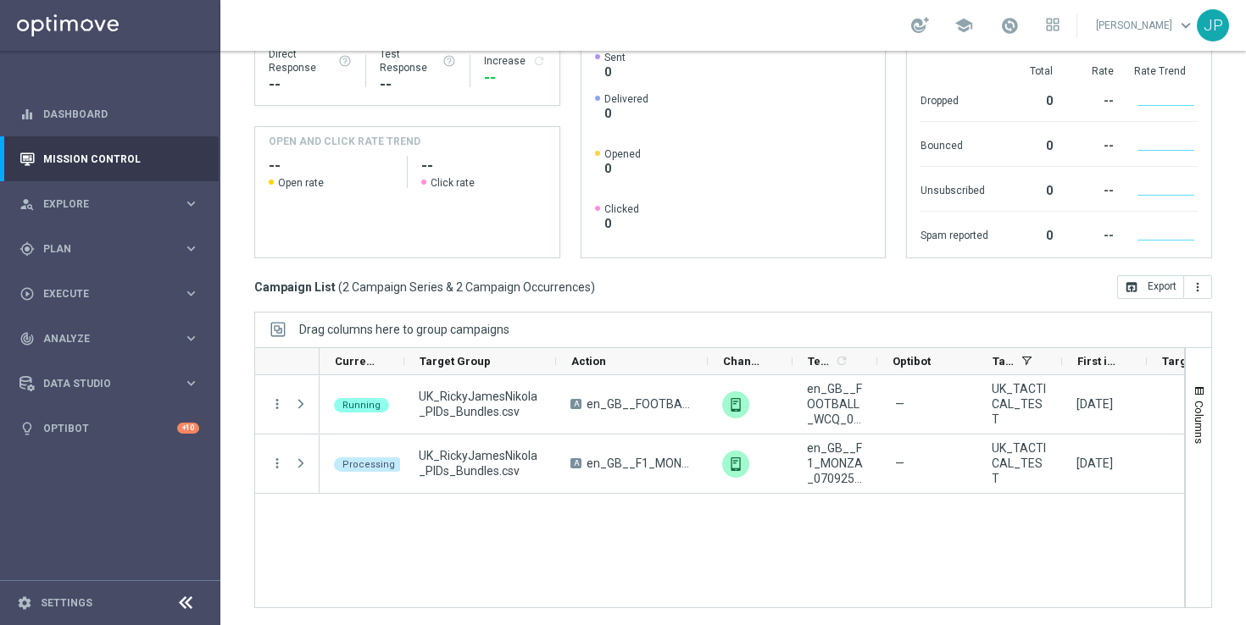
scroll to position [0, 0]
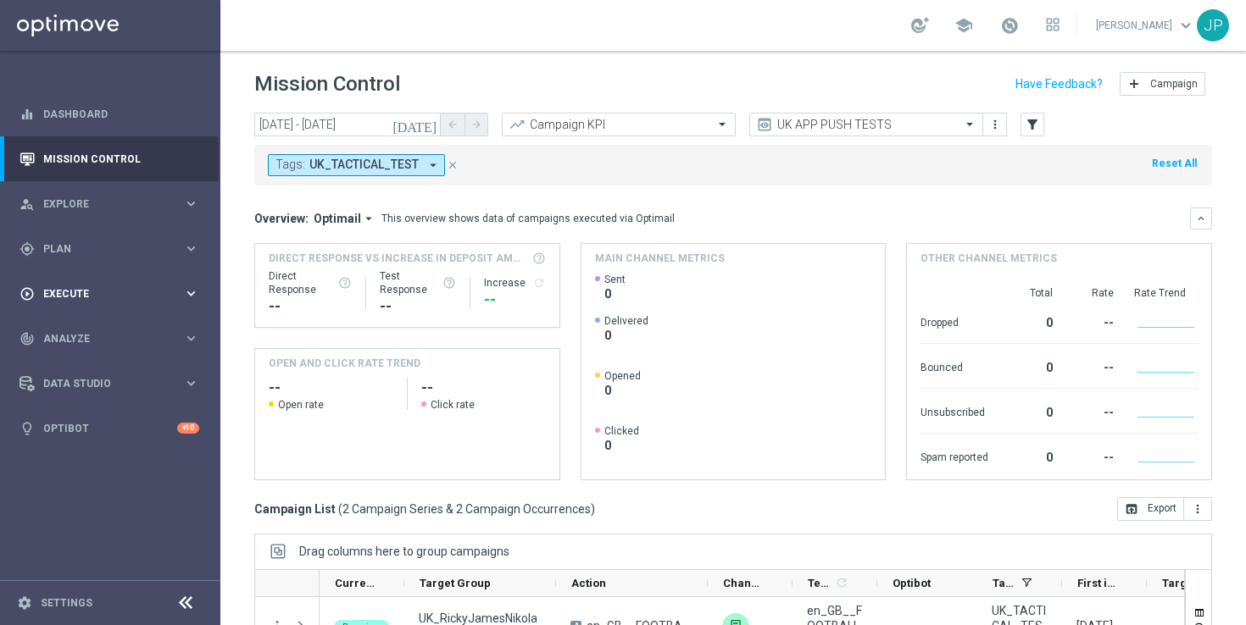
click at [138, 284] on div "play_circle_outline Execute keyboard_arrow_right" at bounding box center [109, 293] width 219 height 45
click at [128, 324] on link "Campaign Builder" at bounding box center [110, 329] width 132 height 14
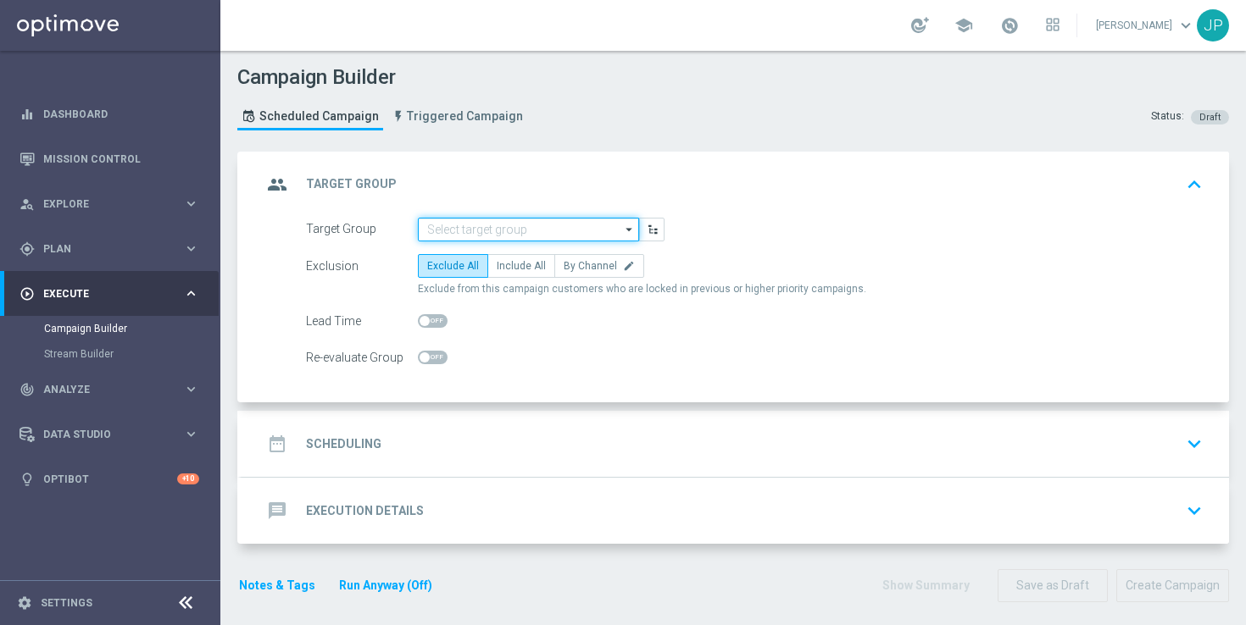
click at [517, 222] on input at bounding box center [528, 230] width 221 height 24
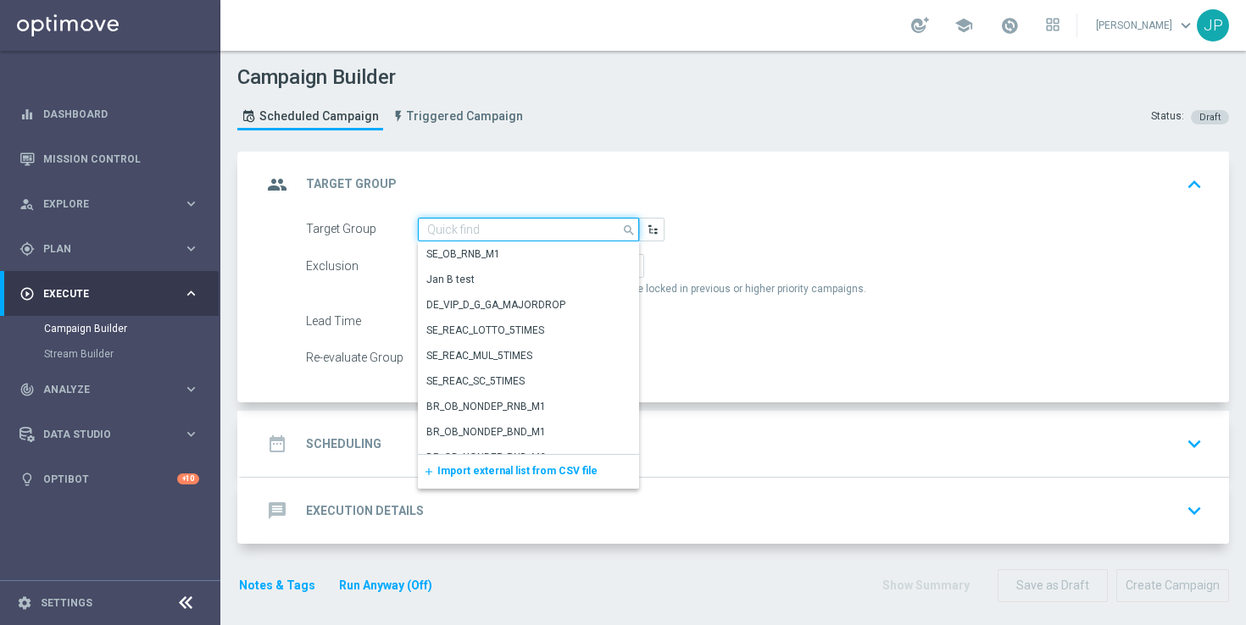
paste input "UK_SPORTSBOOK_APP | Stakes last 365 days"
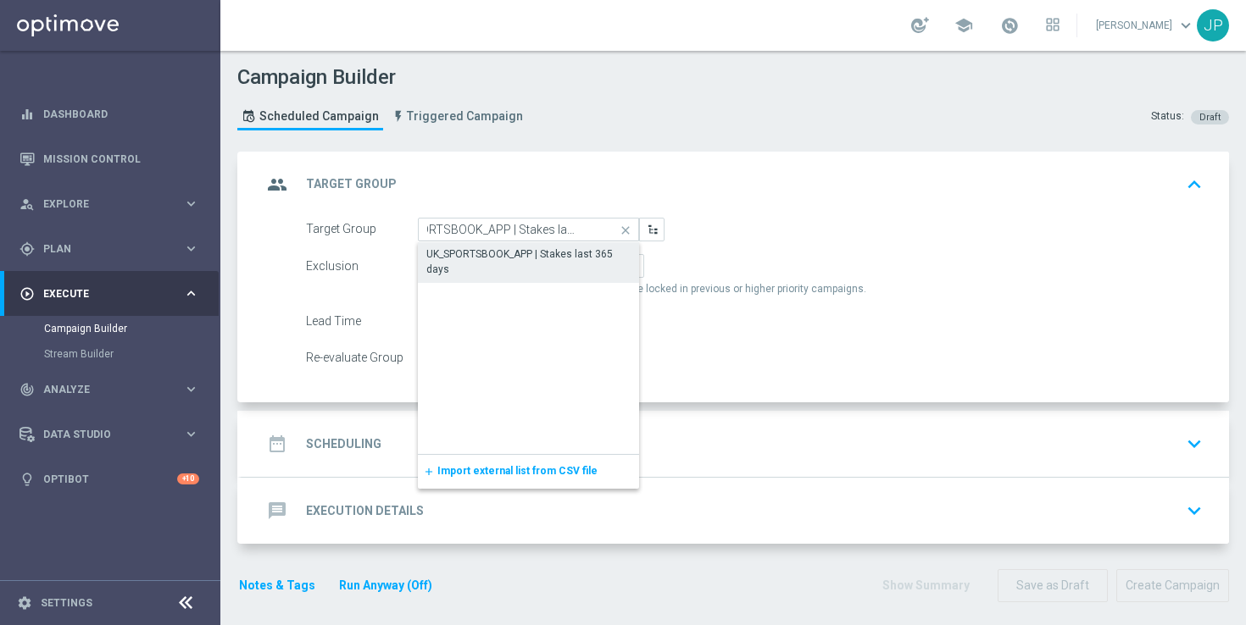
click at [524, 258] on div "UK_SPORTSBOOK_APP | Stakes last 365 days" at bounding box center [528, 262] width 204 height 31
type input "UK_SPORTSBOOK_APP | Stakes last 365 days"
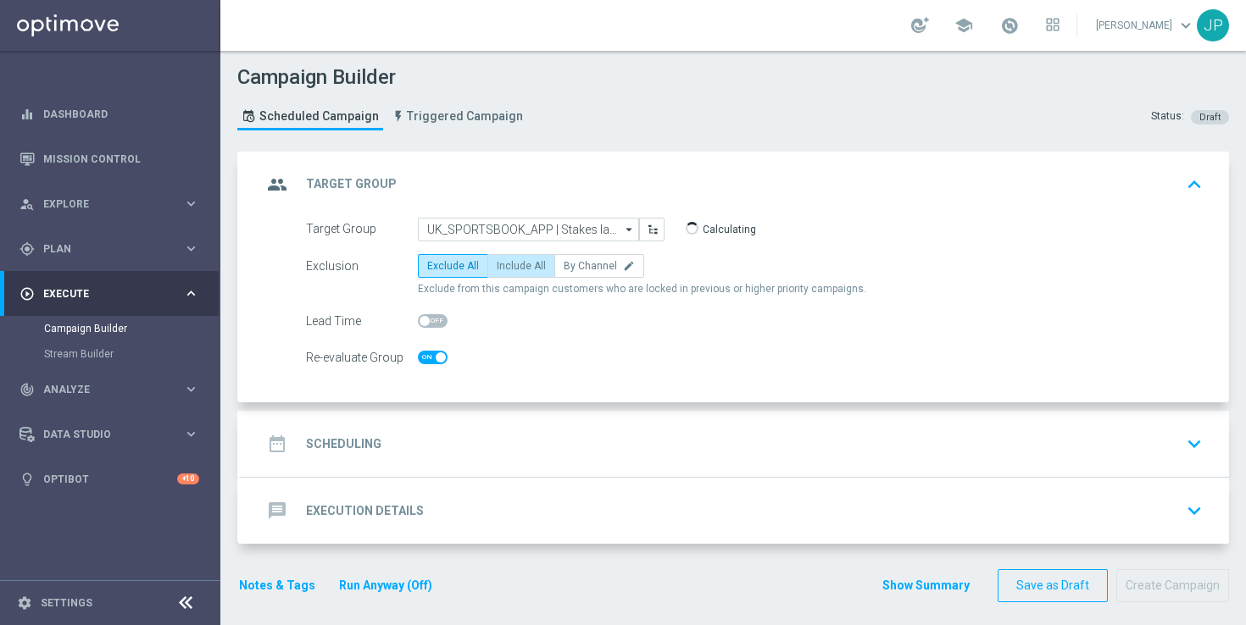
checkbox input "true"
click at [525, 262] on span "Include All" at bounding box center [521, 266] width 49 height 12
click at [508, 264] on input "Include All" at bounding box center [502, 269] width 11 height 11
radio input "true"
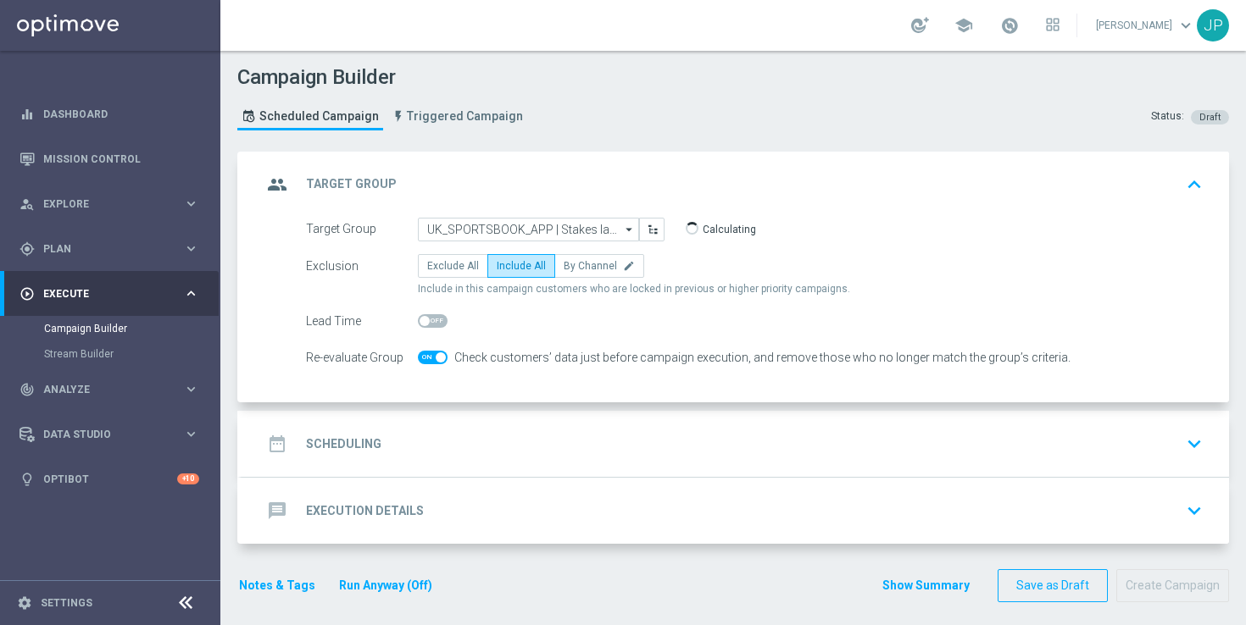
click at [589, 429] on div "date_range Scheduling keyboard_arrow_down" at bounding box center [735, 444] width 947 height 32
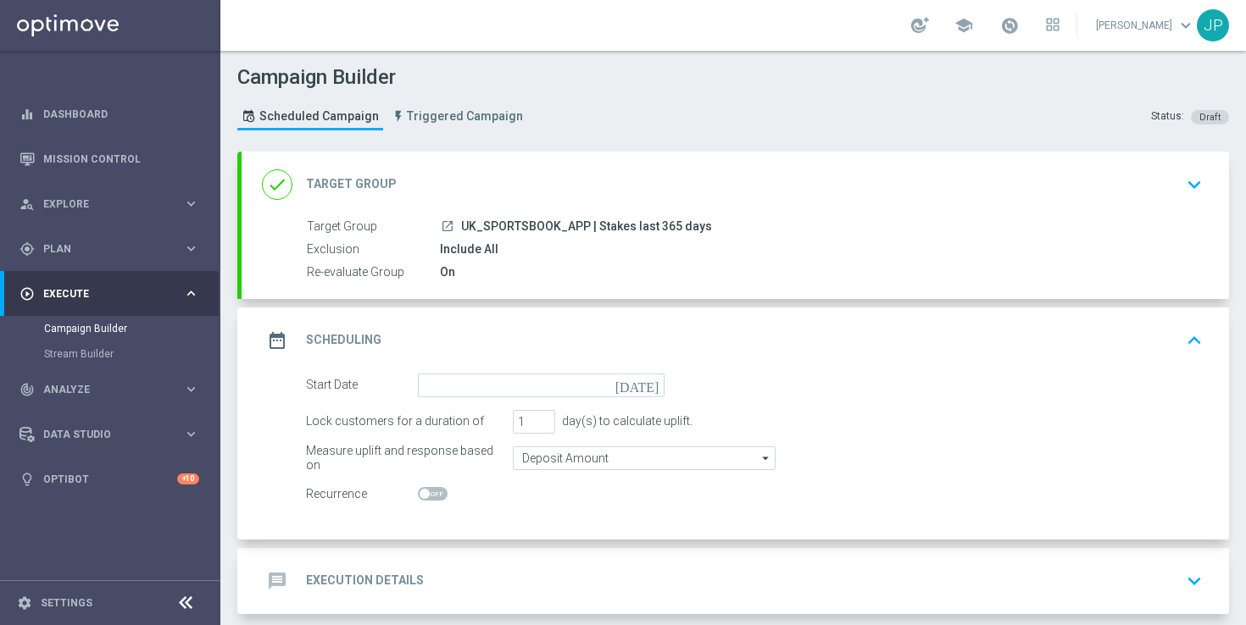
click at [656, 391] on icon "[DATE]" at bounding box center [640, 383] width 50 height 19
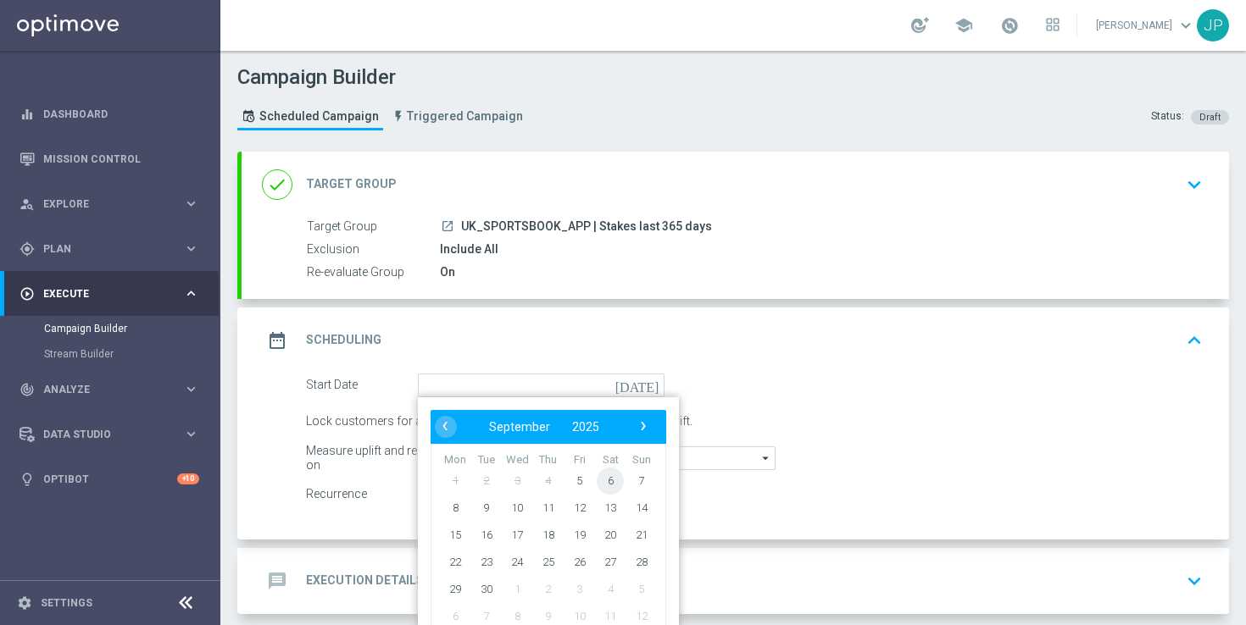
click at [607, 480] on span "6" at bounding box center [610, 480] width 27 height 27
type input "06 Sep 2025"
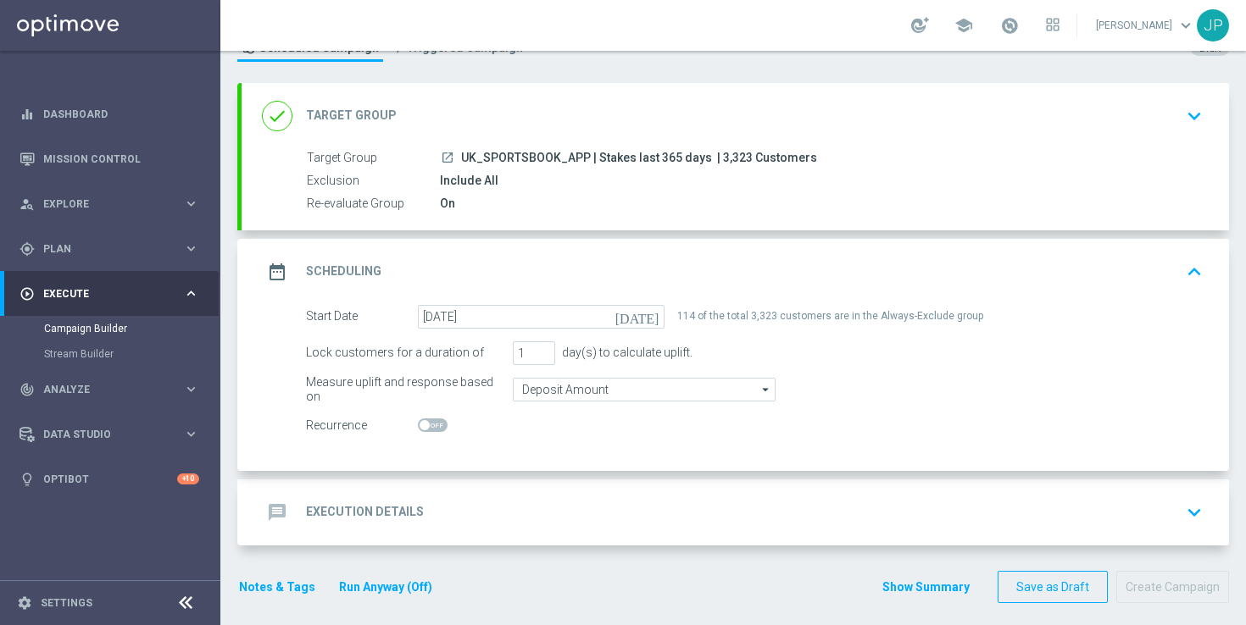
scroll to position [81, 0]
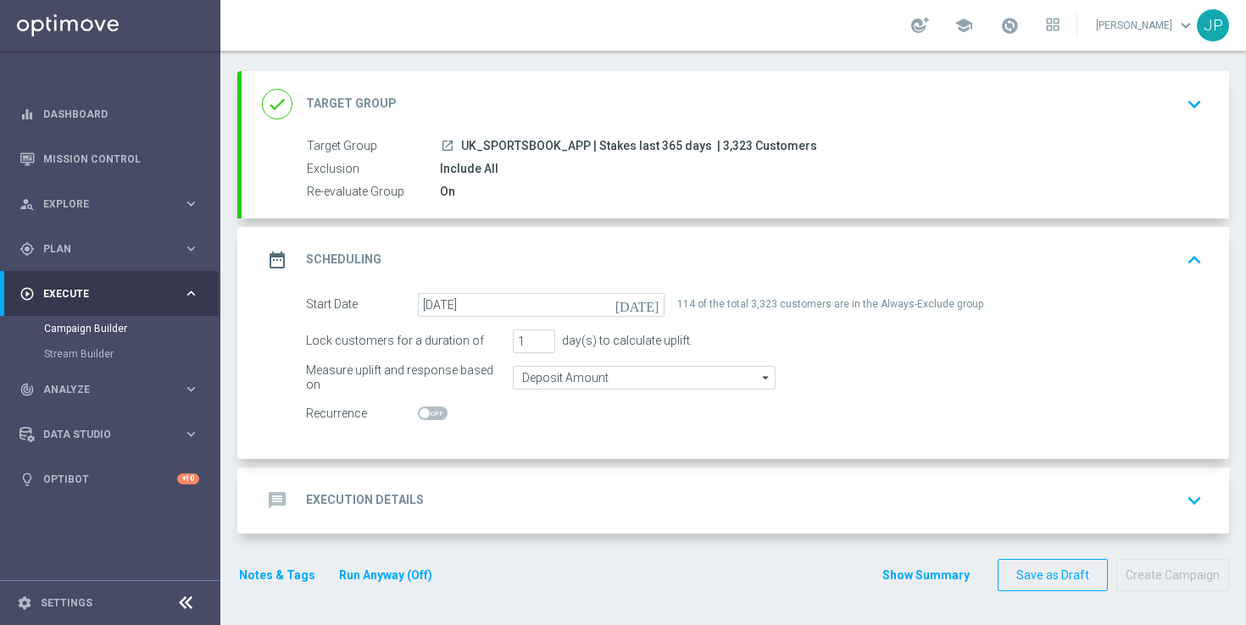
click at [565, 486] on div "message Execution Details keyboard_arrow_down" at bounding box center [735, 501] width 947 height 32
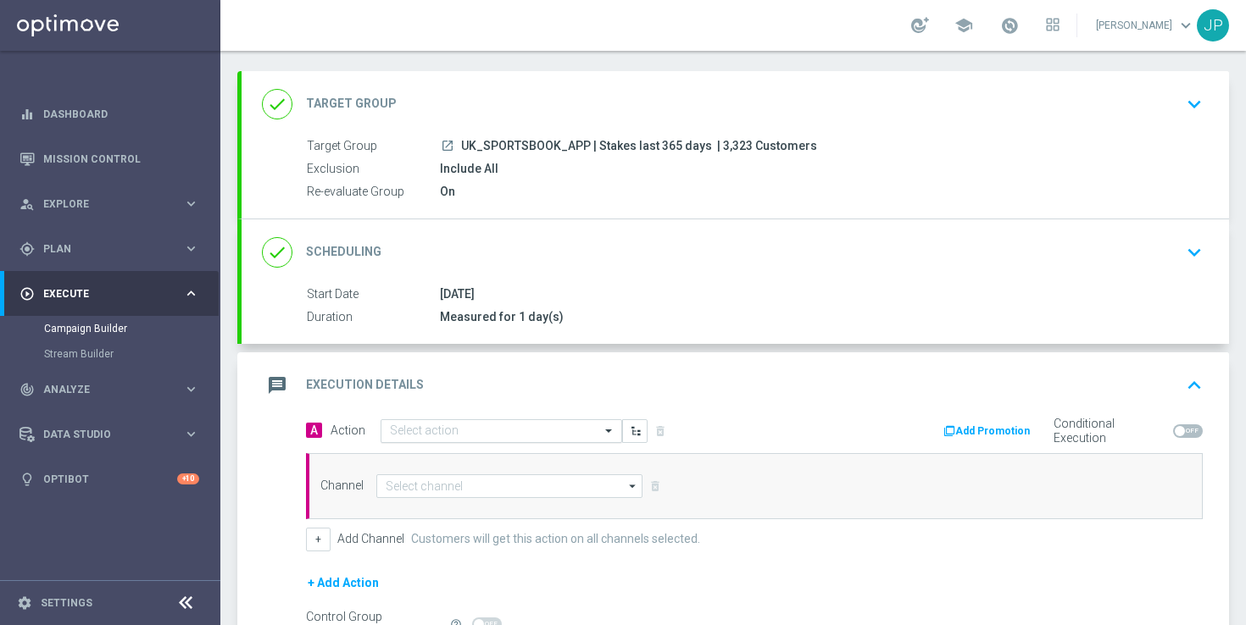
click at [514, 430] on input "text" at bounding box center [484, 432] width 189 height 14
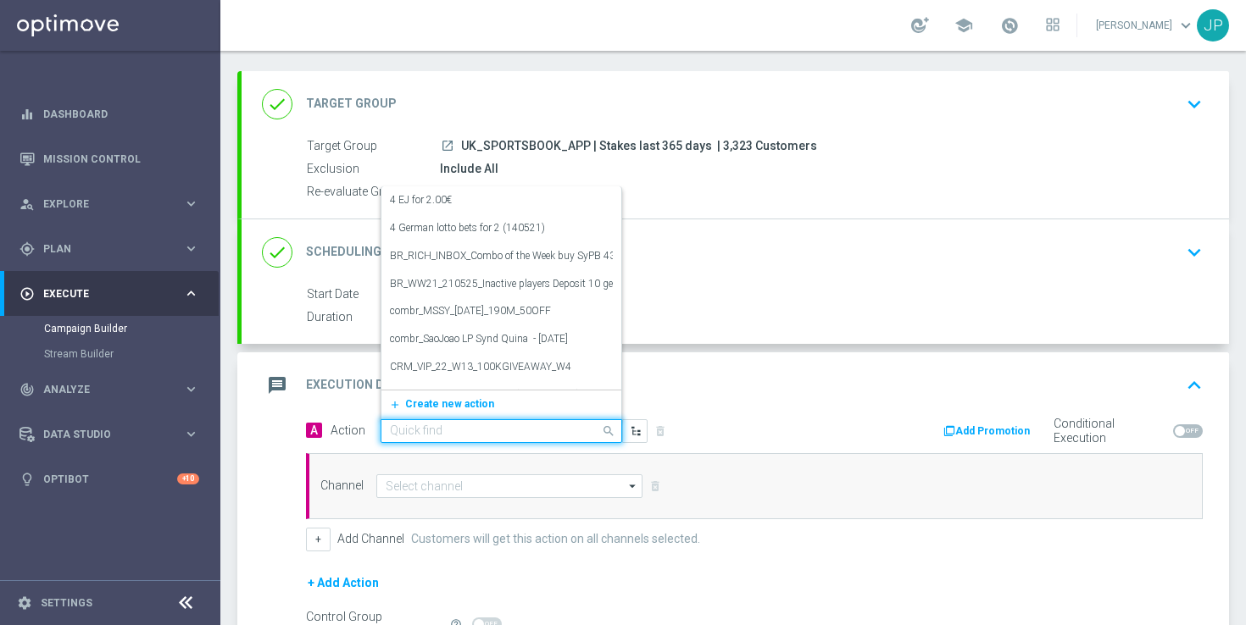
paste input "en_GB__FOOTBALL_WCQ_060925_ENG_vs_AND__ALL_APP_TAC_SB"
type input "en_GB__FOOTBALL_WCQ_060925_ENG_vs_AND__ALL_APP_TAC_SB"
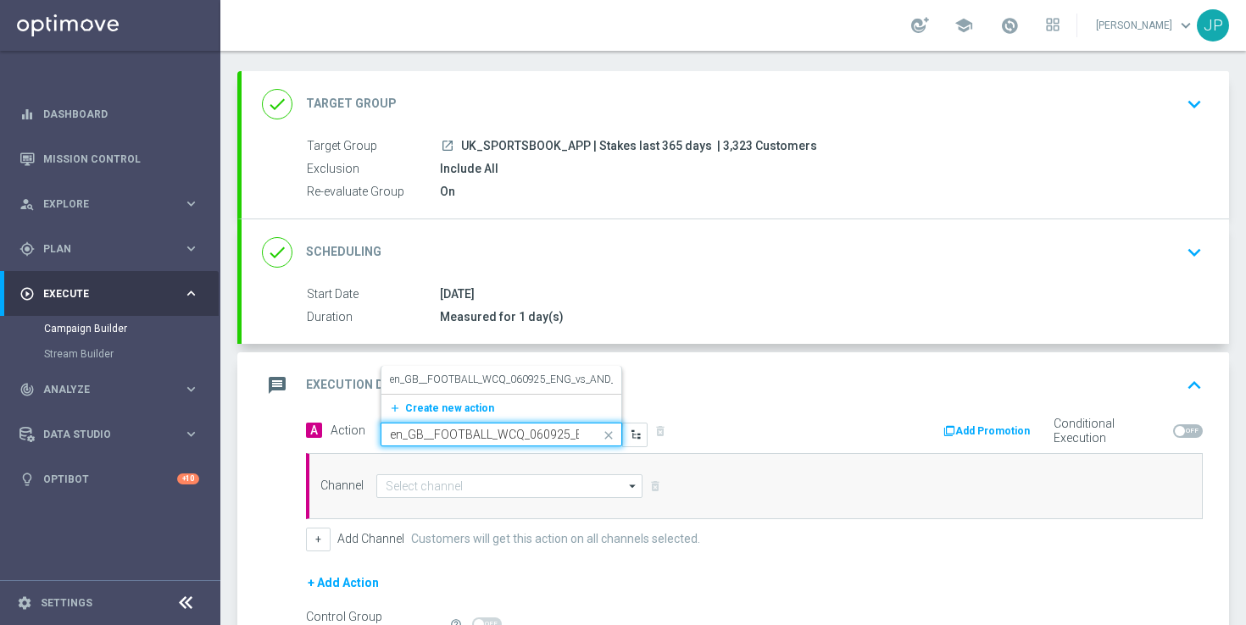
scroll to position [0, 164]
click at [541, 380] on label "en_GB__FOOTBALL_WCQ_060925_ENG_vs_AND__ALL_APP_TAC_SB" at bounding box center [545, 380] width 310 height 14
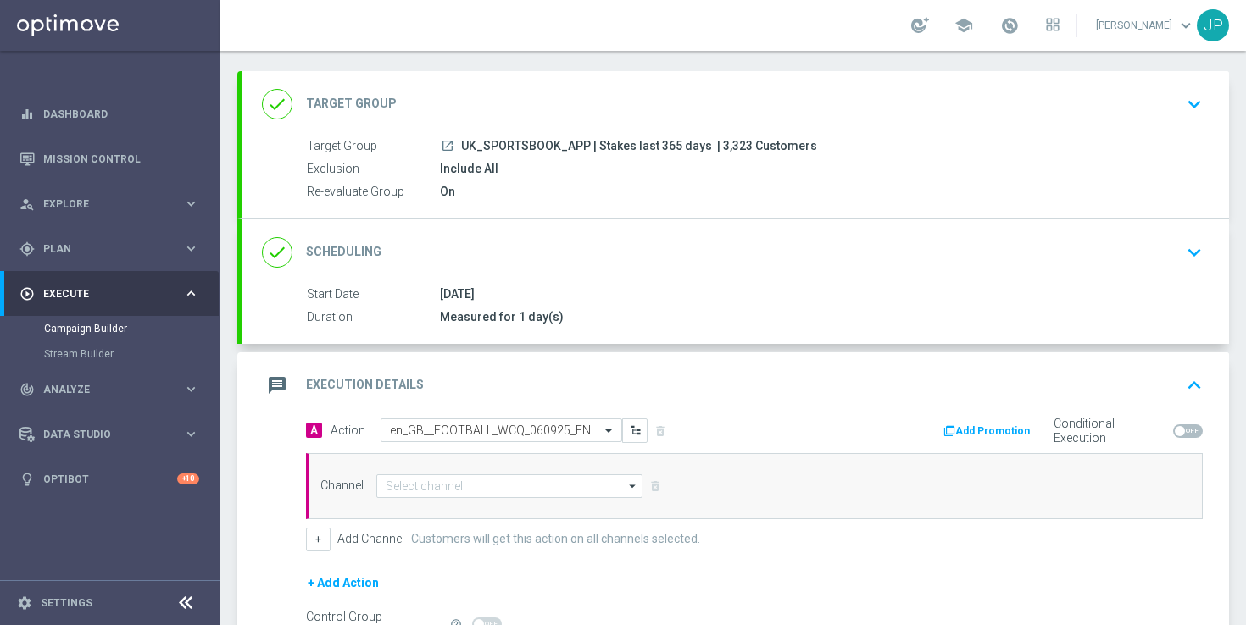
scroll to position [0, 0]
click at [536, 492] on input at bounding box center [509, 487] width 266 height 24
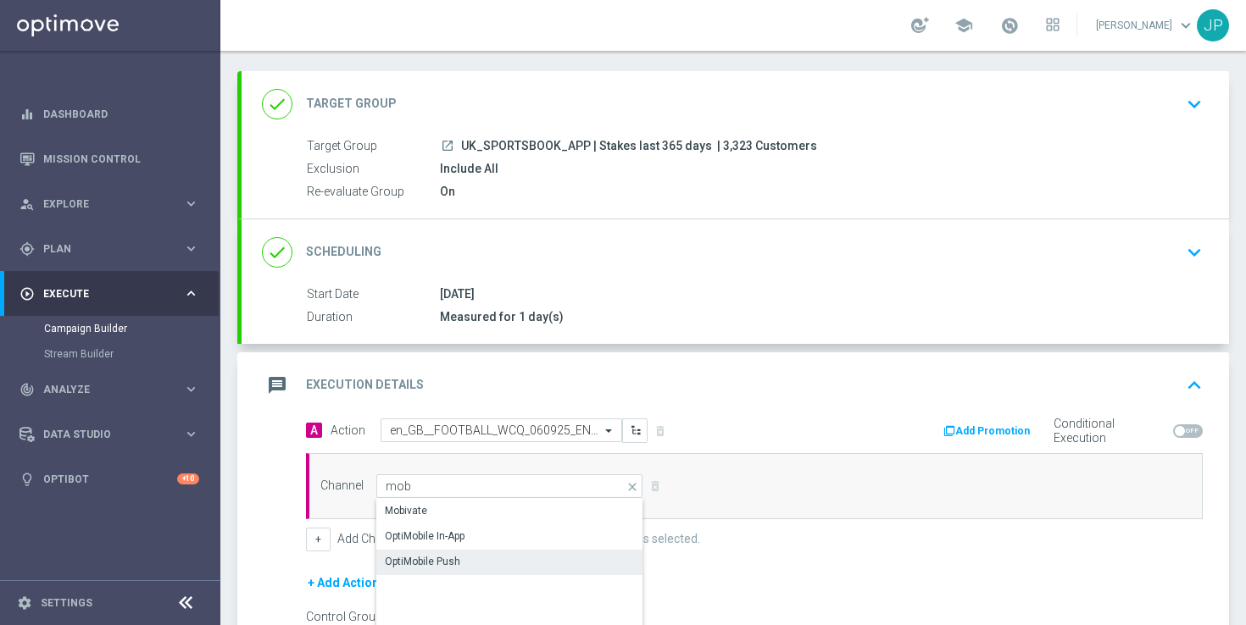
click at [478, 562] on div "OptiMobile Push" at bounding box center [509, 562] width 267 height 24
type input "OptiMobile Push"
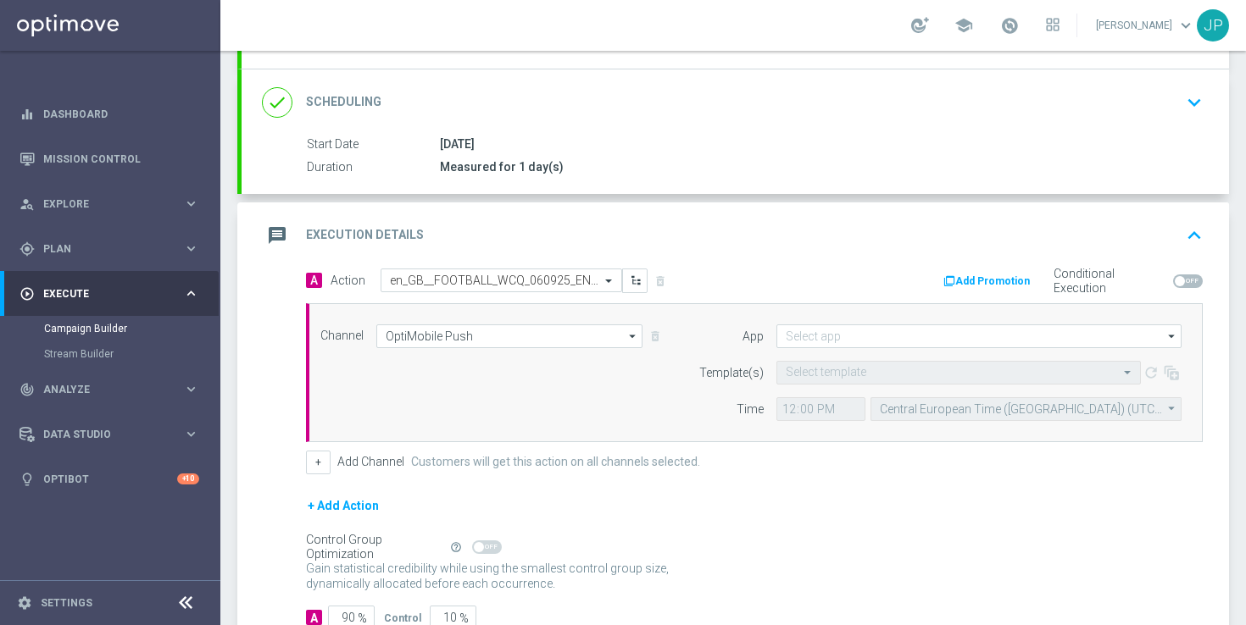
scroll to position [347, 0]
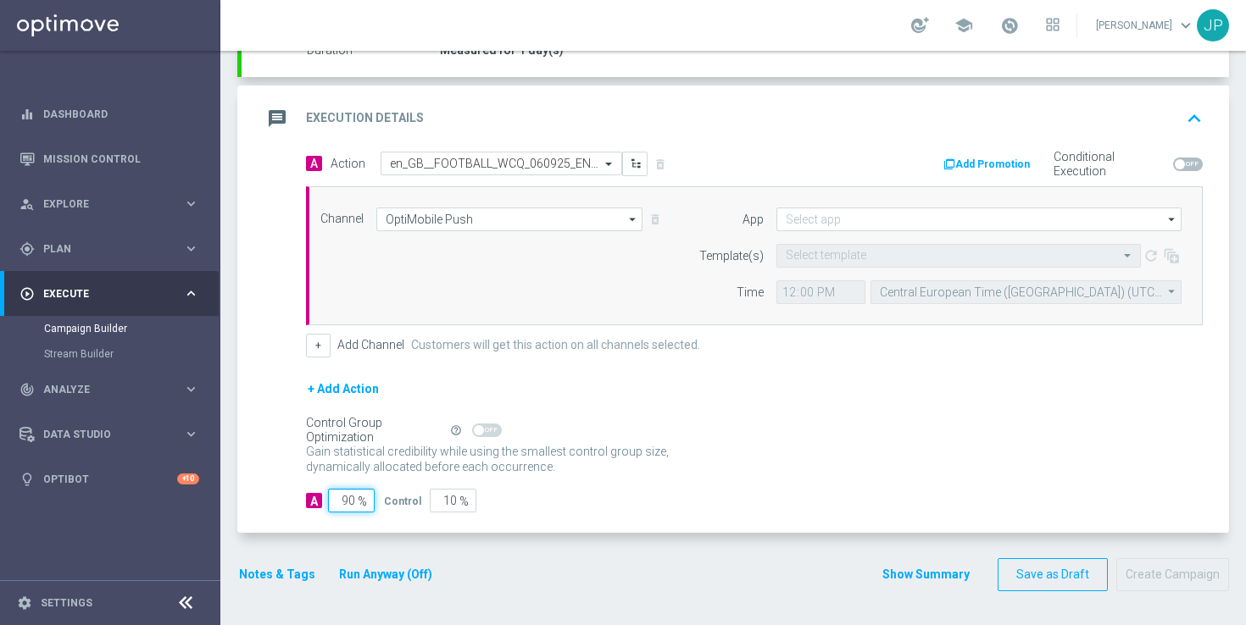
click at [350, 497] on input "90" at bounding box center [351, 501] width 47 height 24
type input "0"
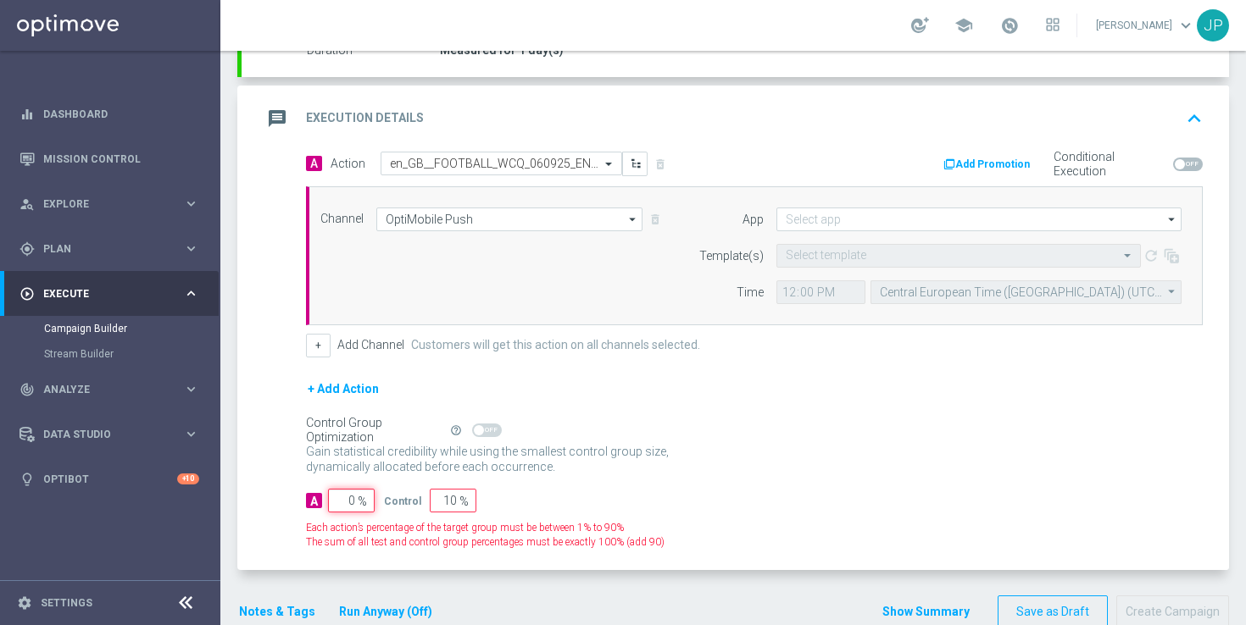
type input "100"
type input "10"
type input "90"
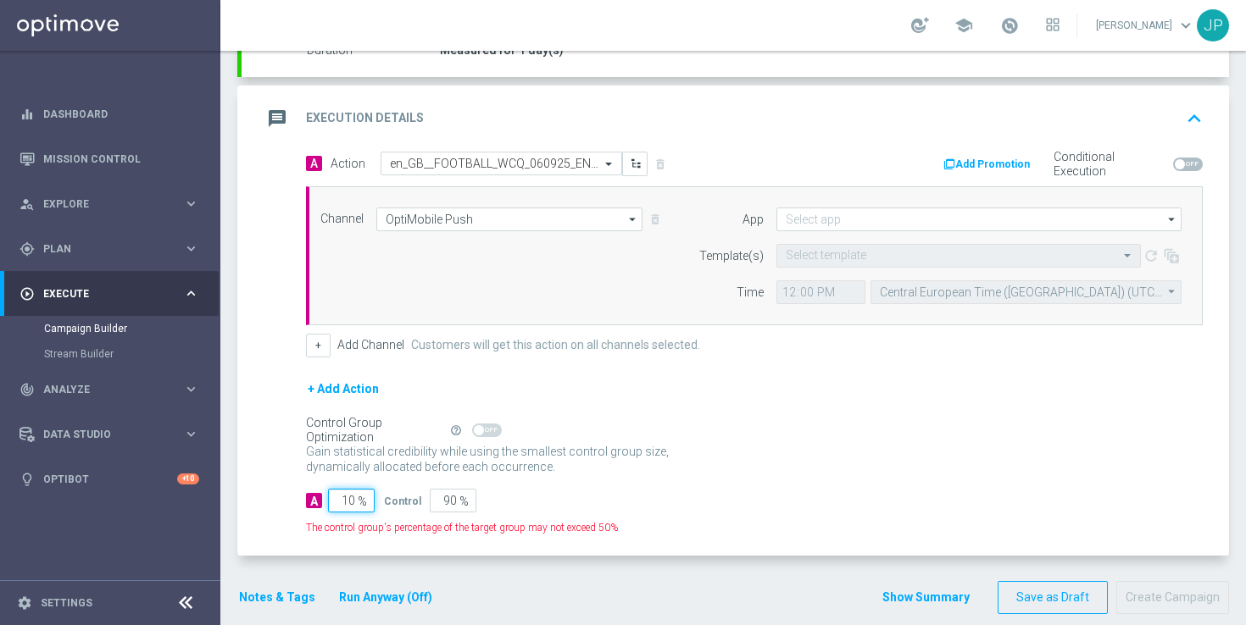
type input "100"
type input "0"
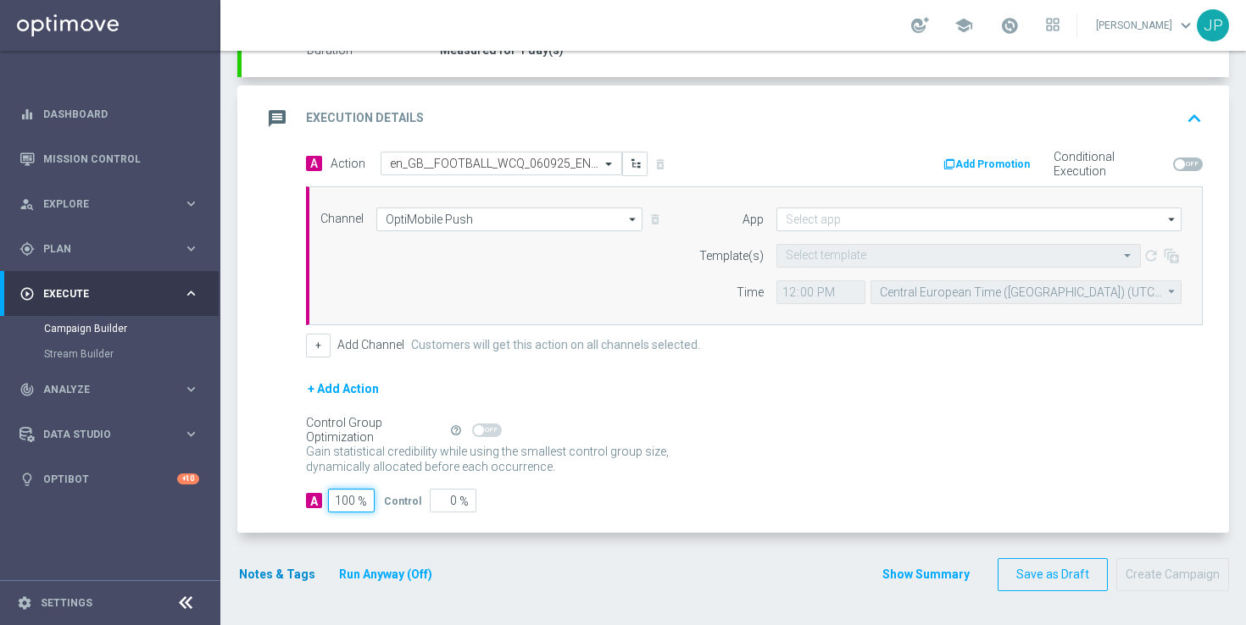
type input "100"
click at [258, 575] on button "Notes & Tags" at bounding box center [277, 574] width 80 height 21
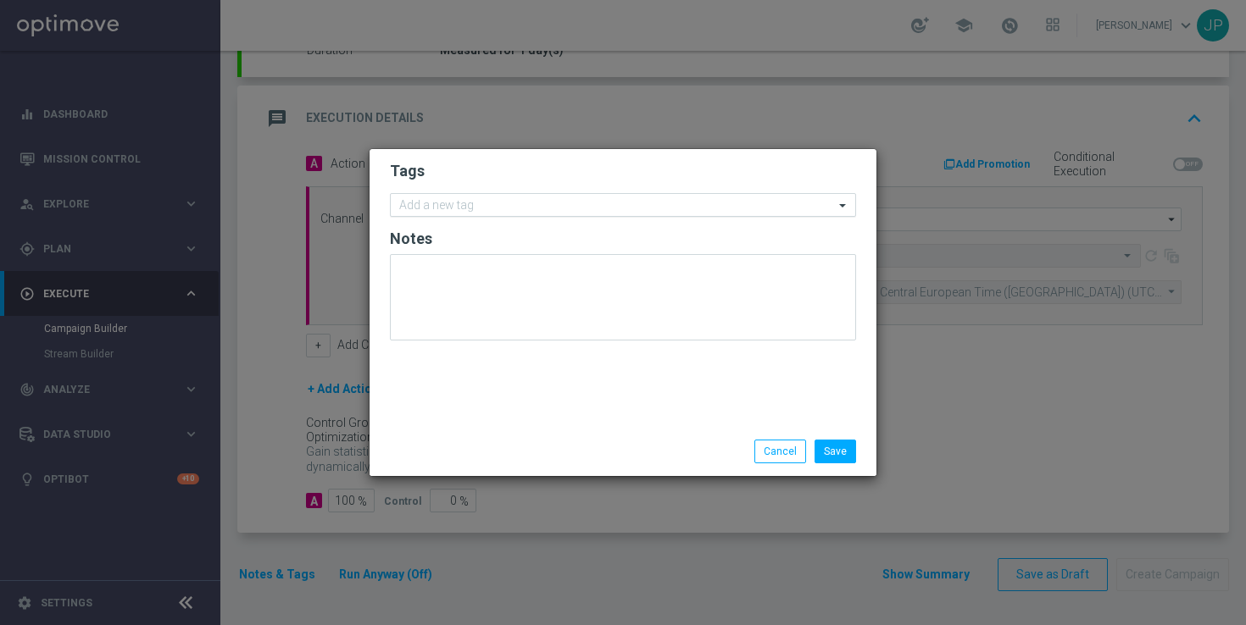
click at [553, 212] on input "text" at bounding box center [616, 206] width 435 height 14
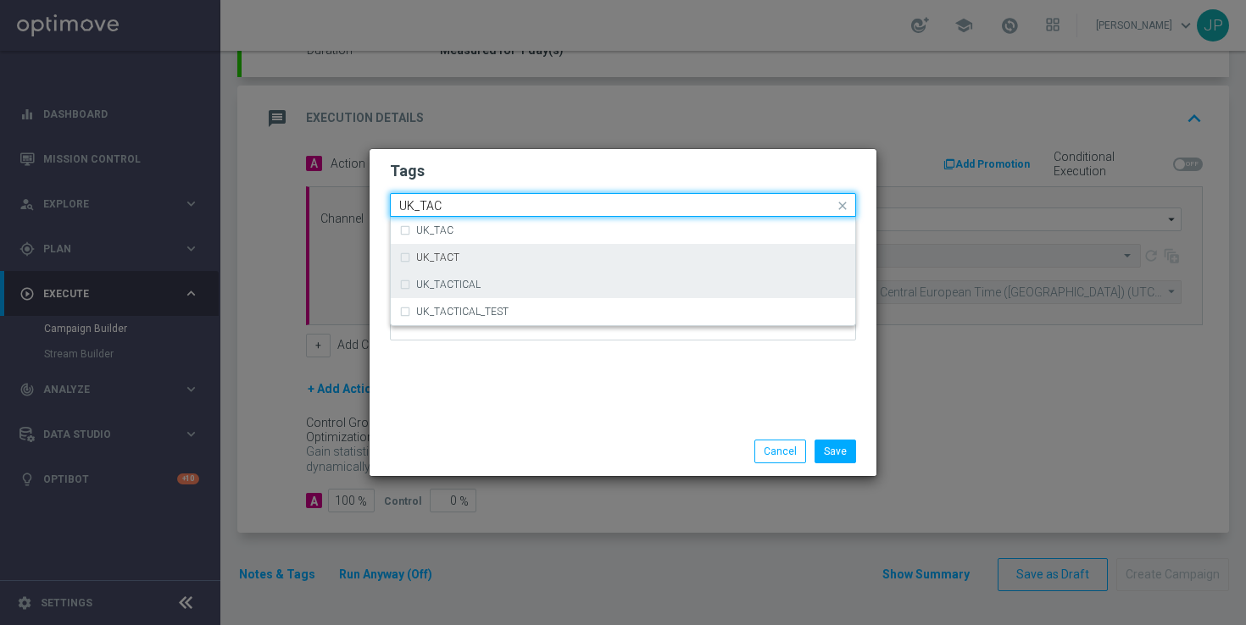
click at [530, 282] on div "UK_TACTICAL" at bounding box center [631, 285] width 430 height 10
type input "UK_TAC"
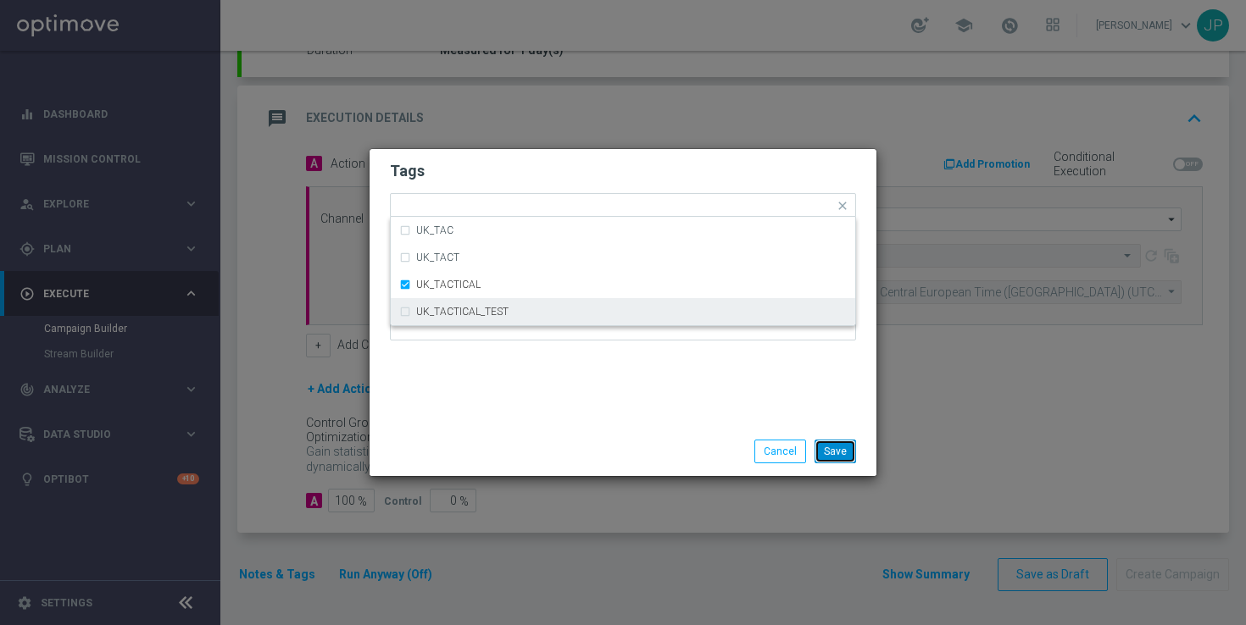
click at [838, 456] on button "Save" at bounding box center [835, 452] width 42 height 24
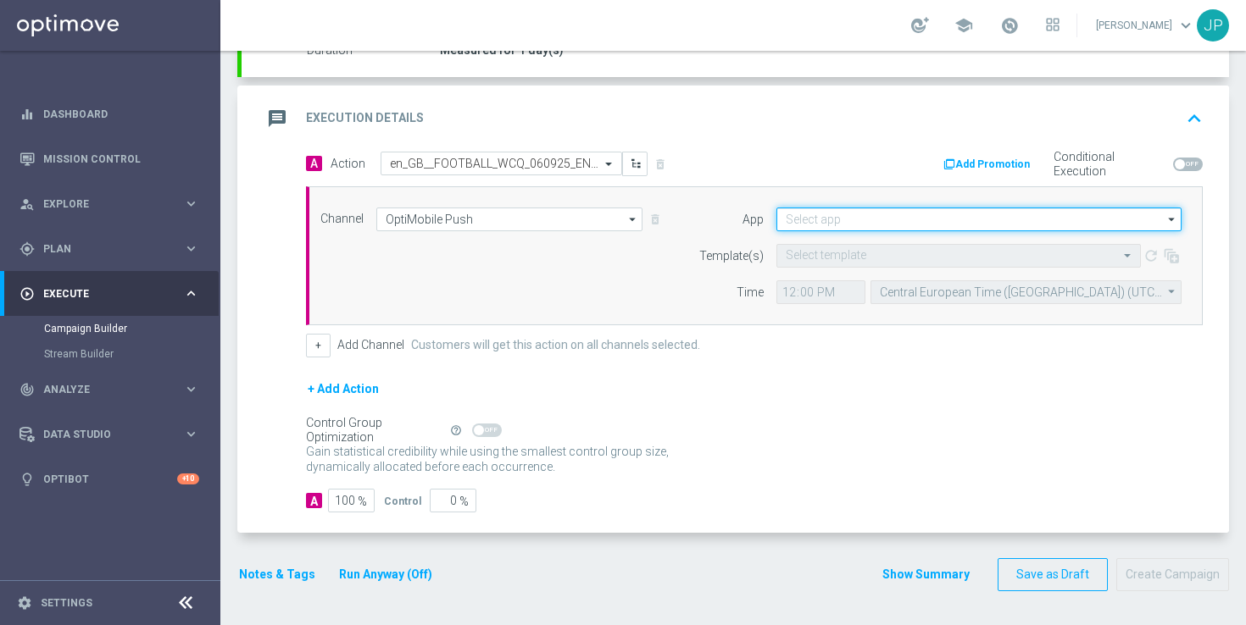
click at [798, 225] on input at bounding box center [978, 220] width 405 height 24
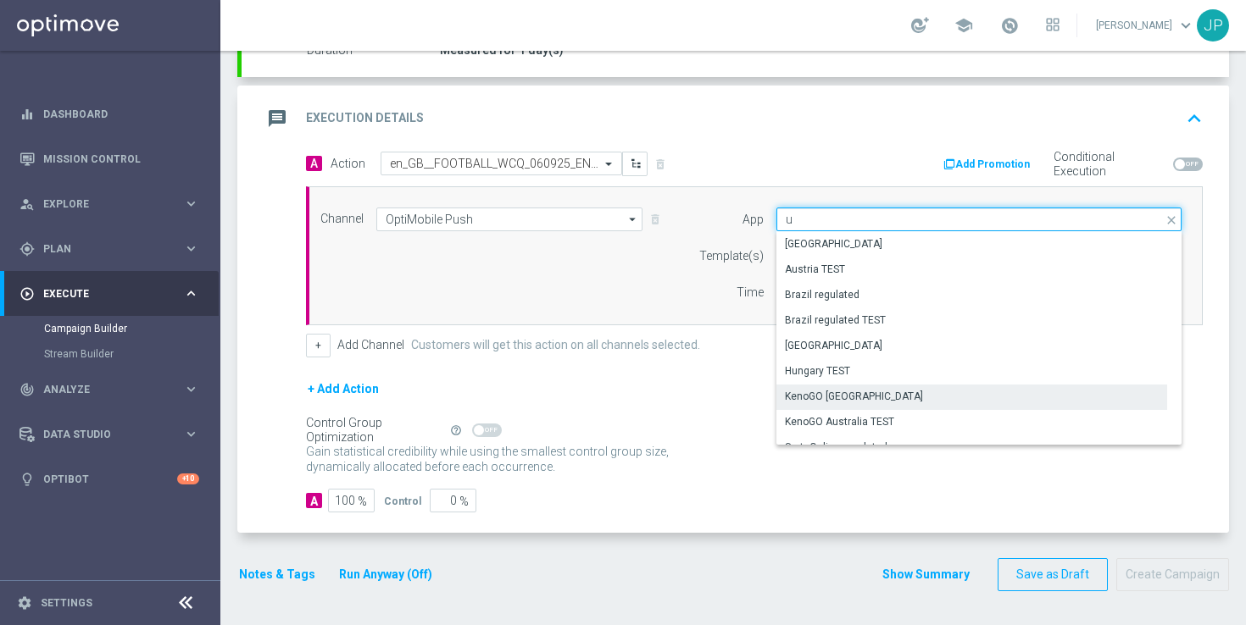
scroll to position [143, 0]
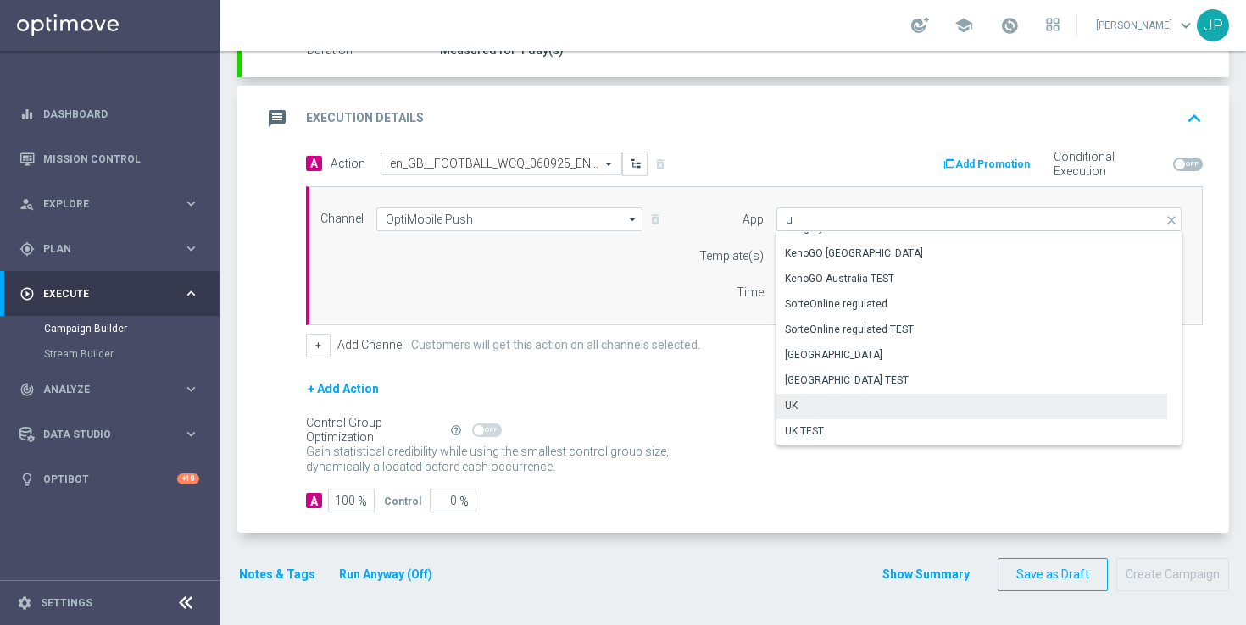
click at [841, 413] on div "UK" at bounding box center [971, 406] width 391 height 24
type input "UK"
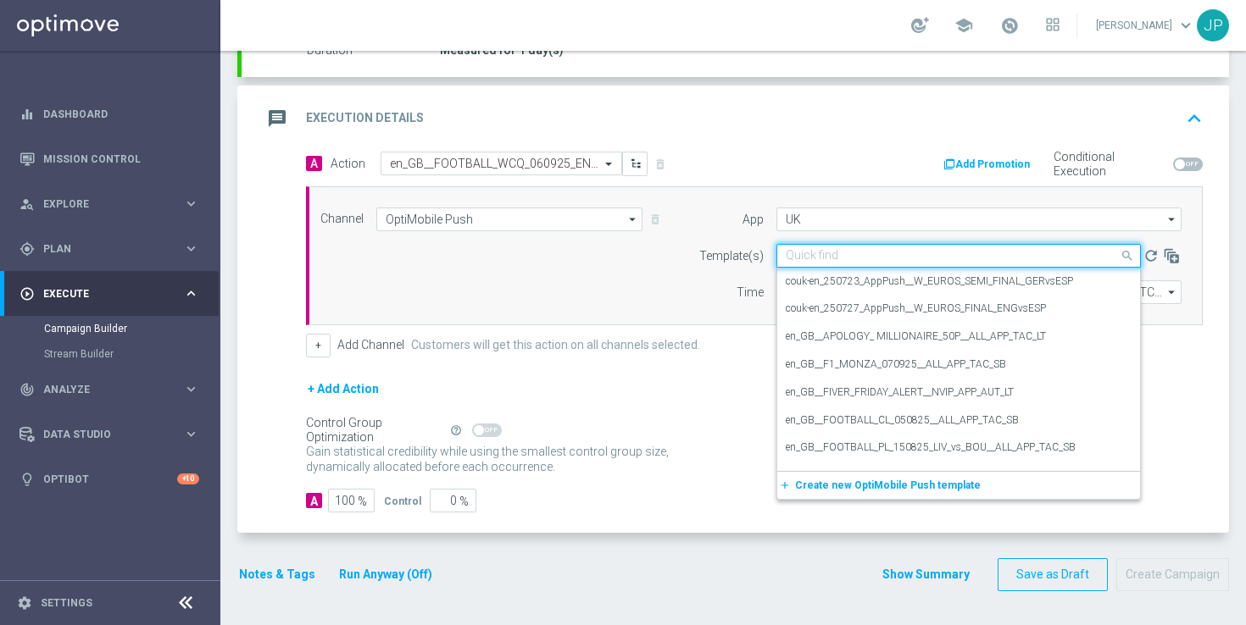
click at [832, 256] on input "text" at bounding box center [942, 256] width 312 height 14
click at [836, 253] on input "text" at bounding box center [942, 256] width 312 height 14
paste input "en_GB__FOOTBALL_WCQ_060925_ENG_vs_AND__ALL_APP_TAC_SB"
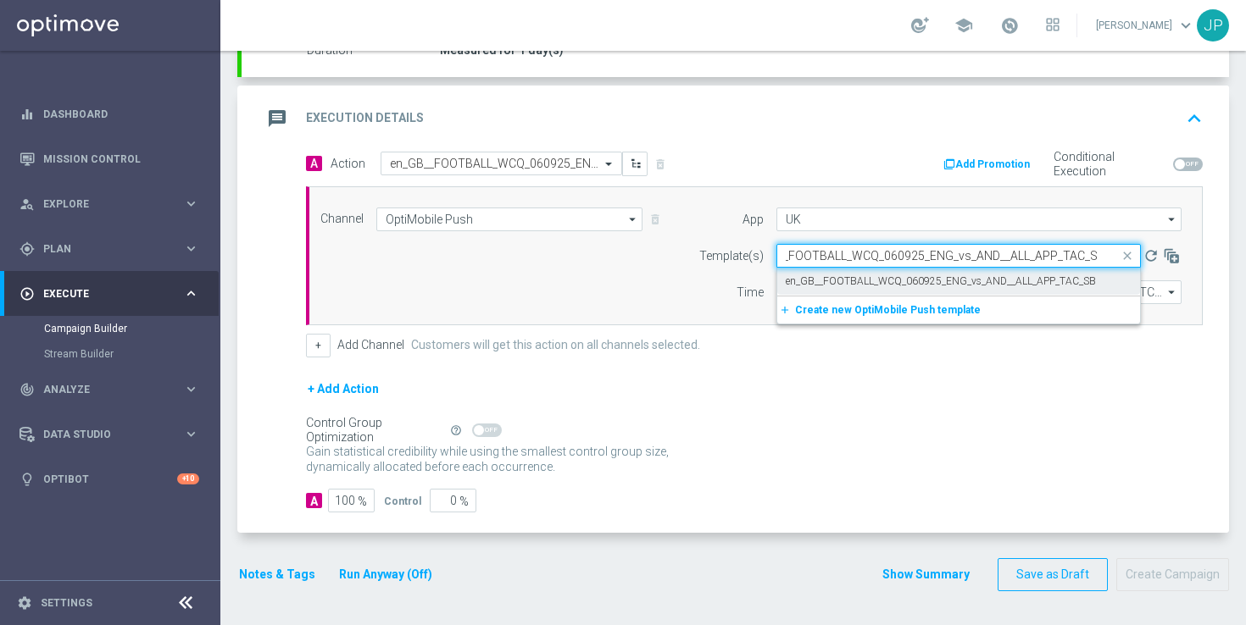
click at [849, 278] on label "en_GB__FOOTBALL_WCQ_060925_ENG_vs_AND__ALL_APP_TAC_SB" at bounding box center [941, 282] width 310 height 14
type input "en_GB__FOOTBALL_WCQ_060925_ENG_vs_AND__ALL_APP_TAC_SB"
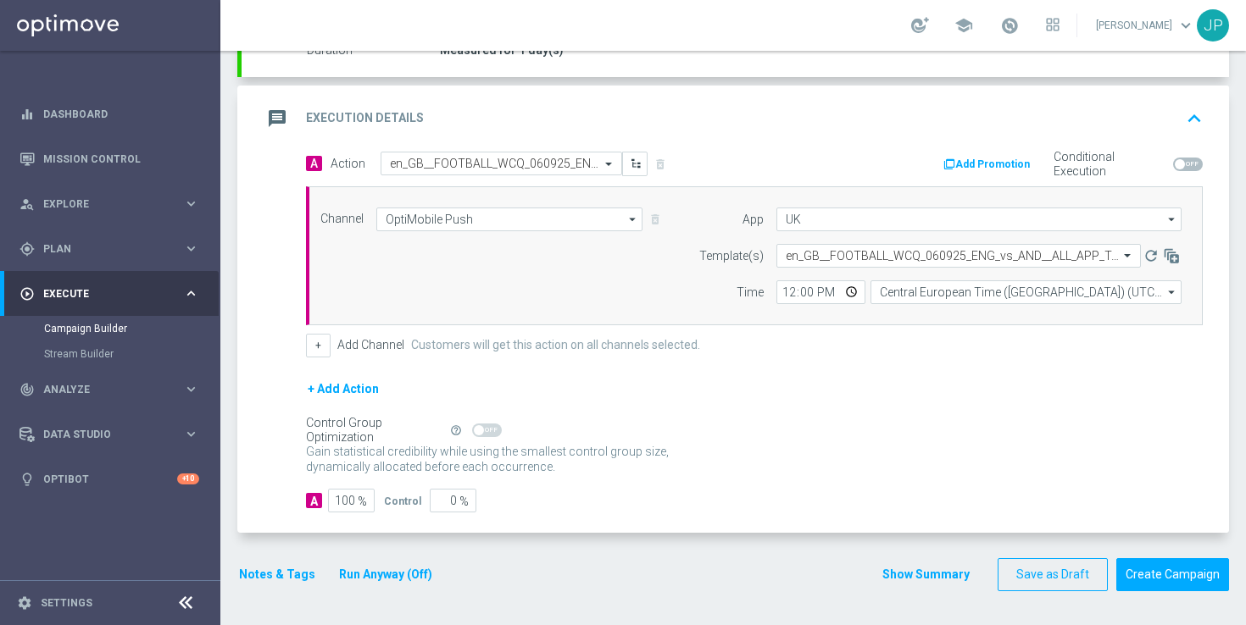
scroll to position [0, 0]
click at [791, 294] on input "12:00" at bounding box center [820, 292] width 89 height 24
type input "16:40"
click at [864, 334] on div "+ Add Channel Customers will get this action on all channels selected." at bounding box center [754, 346] width 897 height 24
click at [903, 292] on input "Central European Time ([GEOGRAPHIC_DATA]) (UTC +02:00)" at bounding box center [1025, 292] width 311 height 24
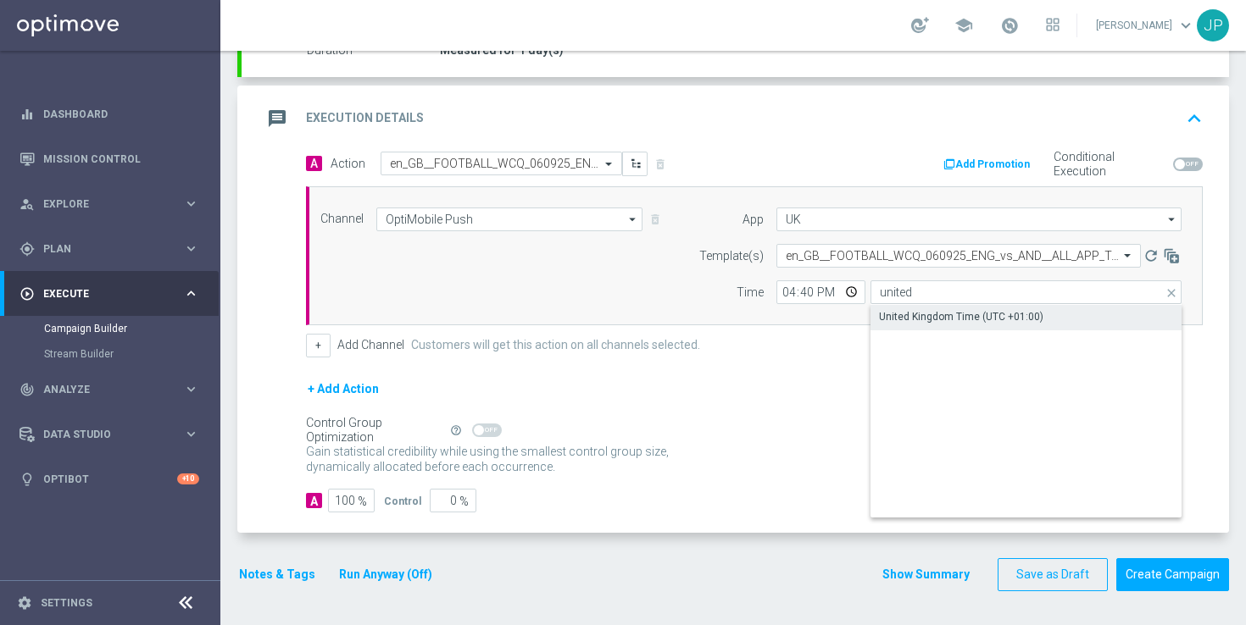
click at [985, 309] on div "United Kingdom Time (UTC +01:00)" at bounding box center [961, 316] width 164 height 15
type input "United Kingdom Time (UTC +01:00)"
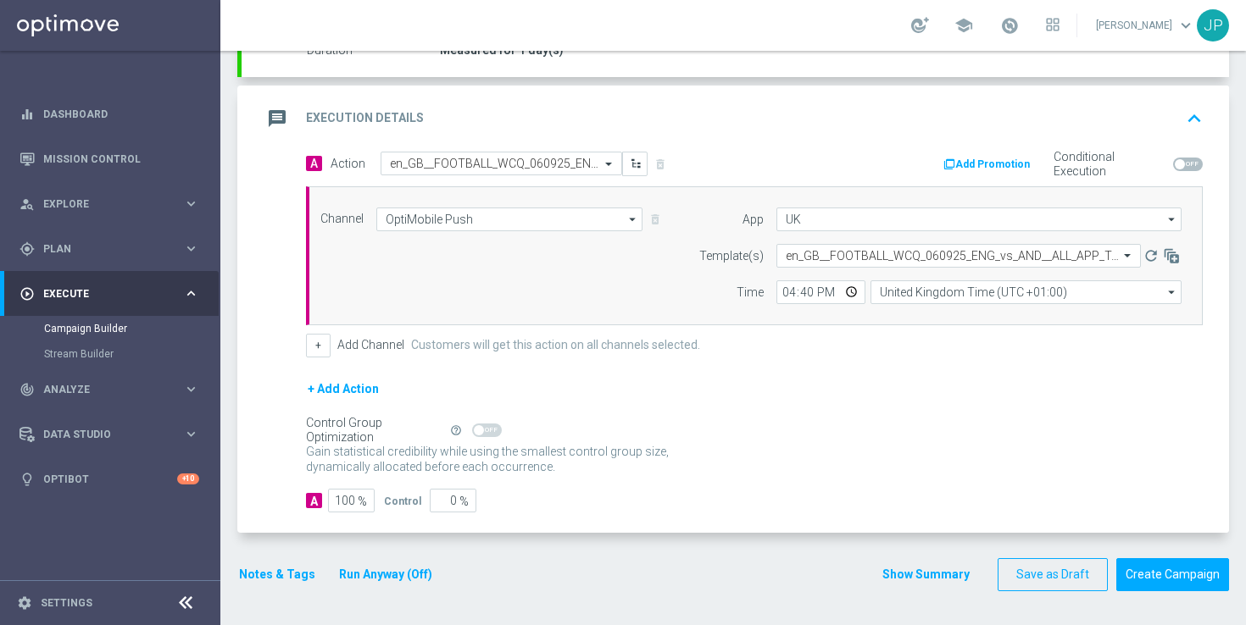
click at [963, 377] on form "A Action Select action en_GB__FOOTBALL_WCQ_060925_ENG_vs_AND__ALL_APP_TAC_SB de…" at bounding box center [754, 333] width 897 height 362
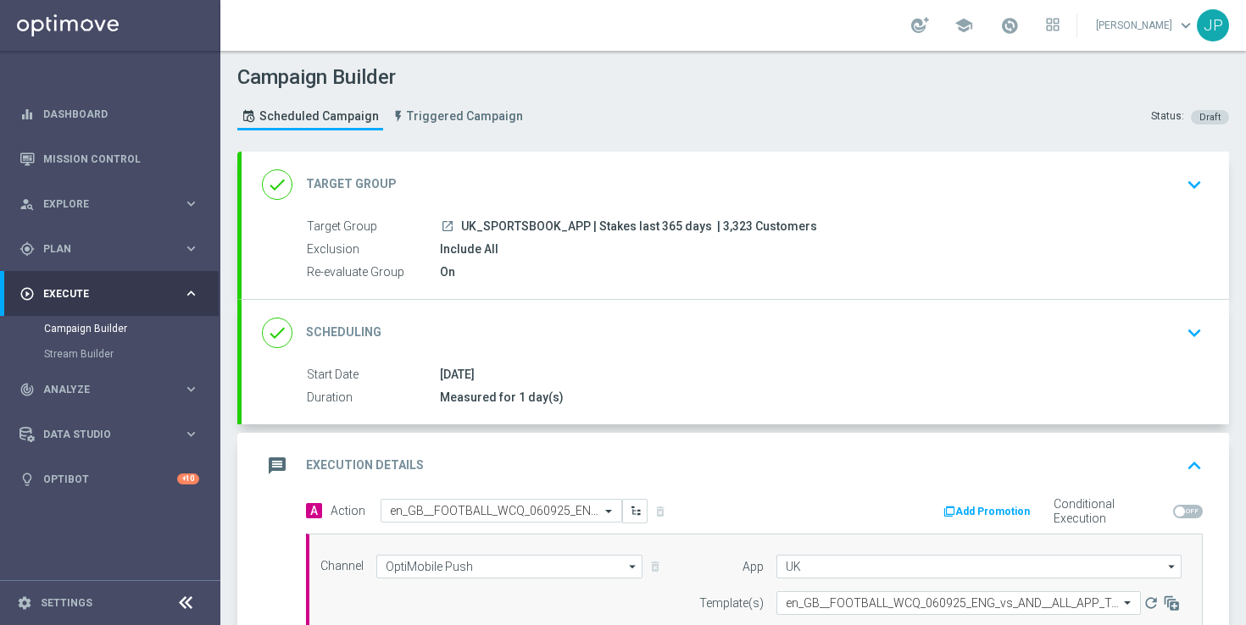
scroll to position [347, 0]
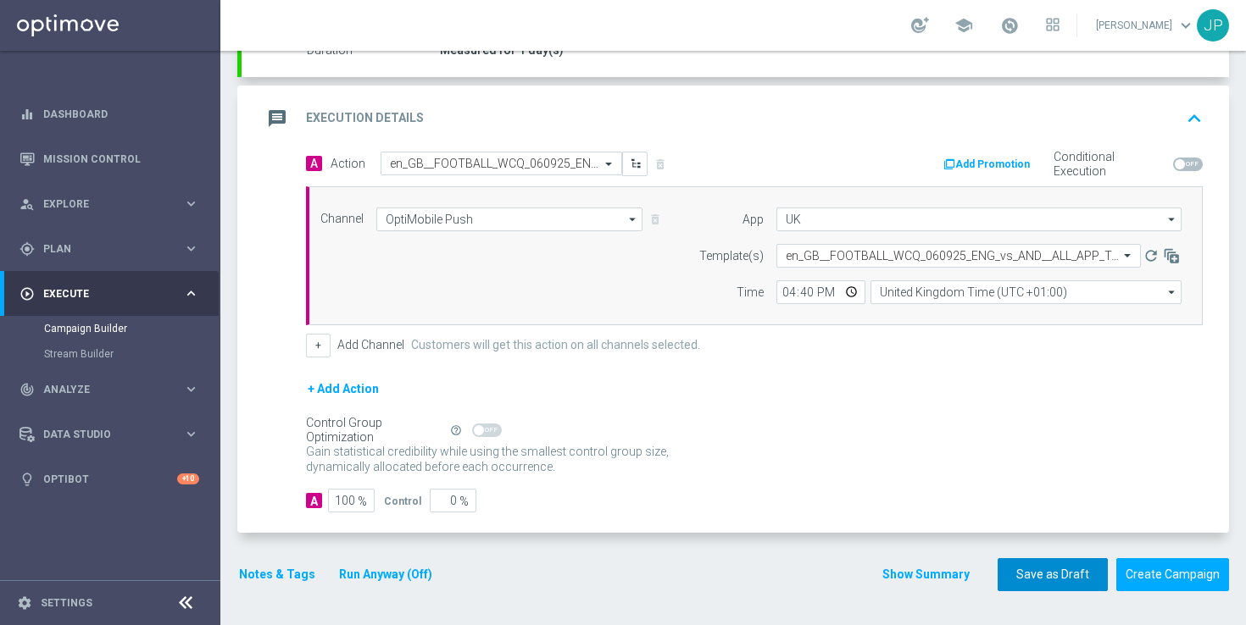
click at [1060, 580] on button "Save as Draft" at bounding box center [1052, 574] width 110 height 33
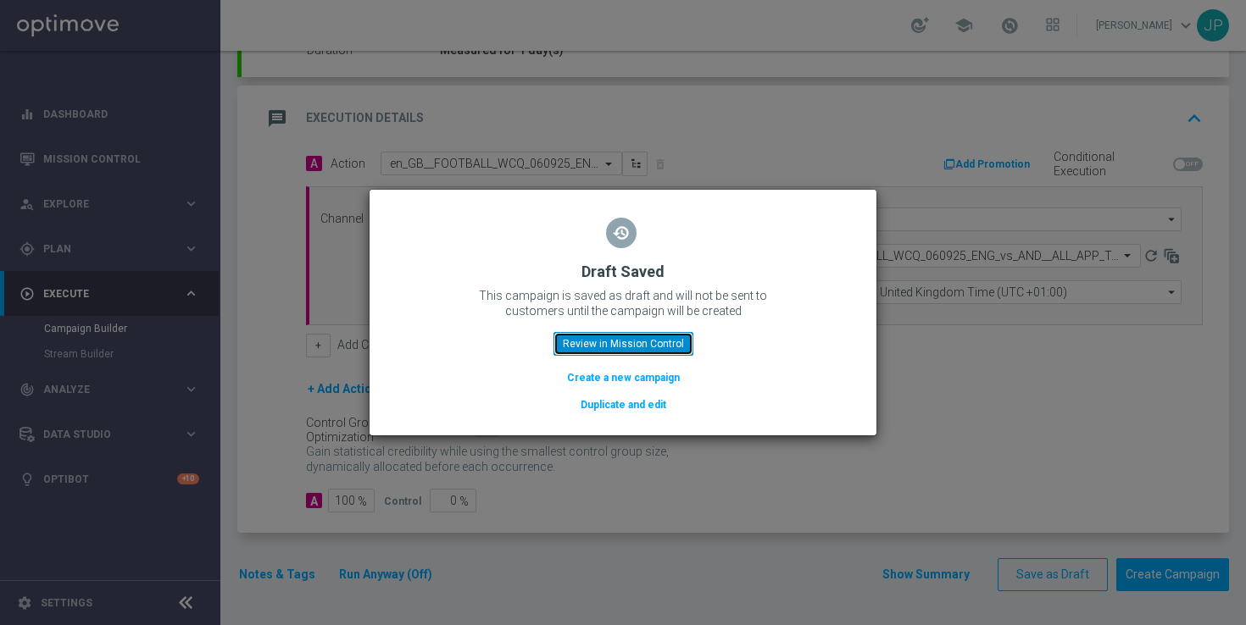
click at [672, 347] on button "Review in Mission Control" at bounding box center [623, 344] width 140 height 24
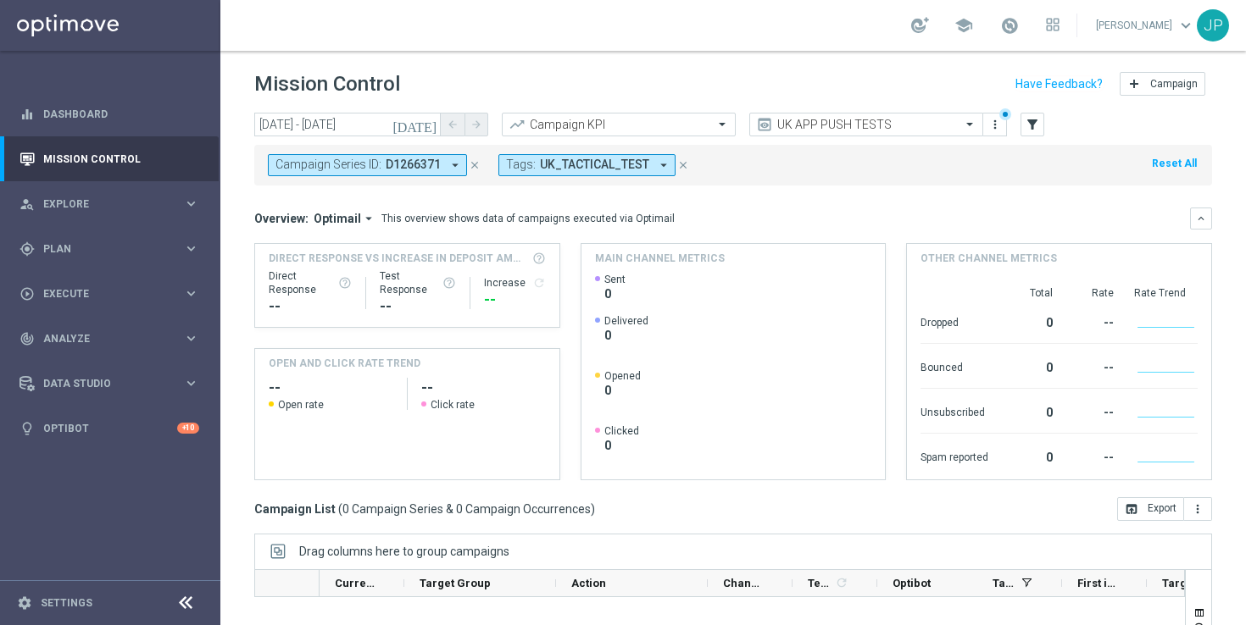
click at [683, 159] on icon "close" at bounding box center [683, 165] width 12 height 12
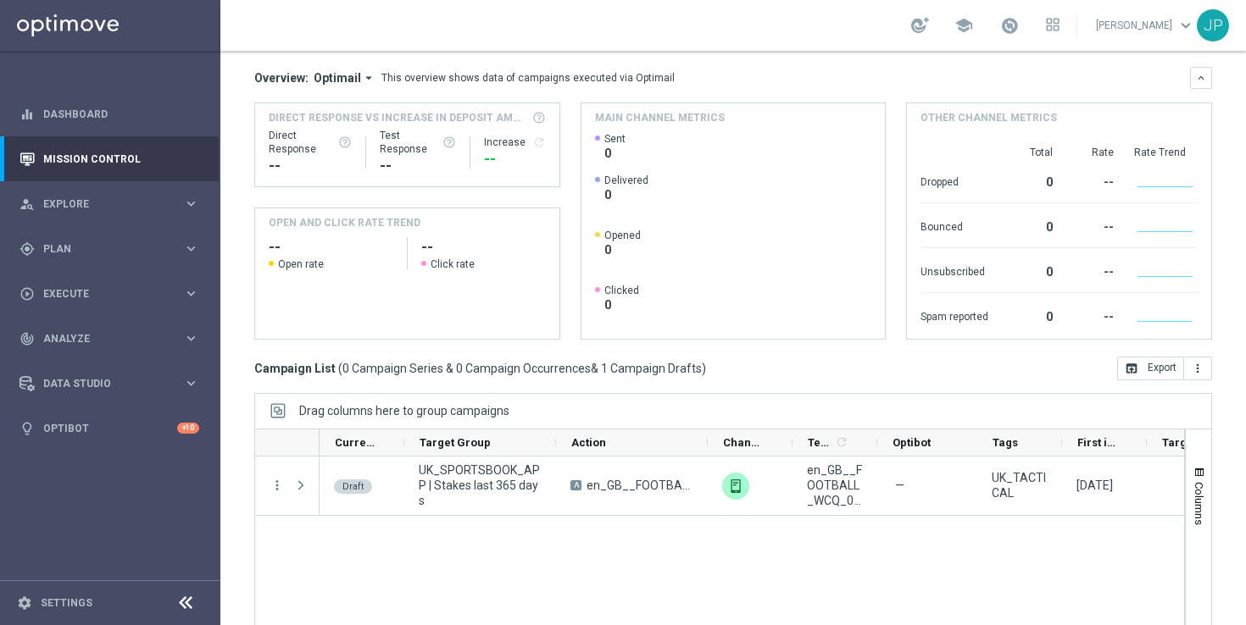
scroll to position [222, 0]
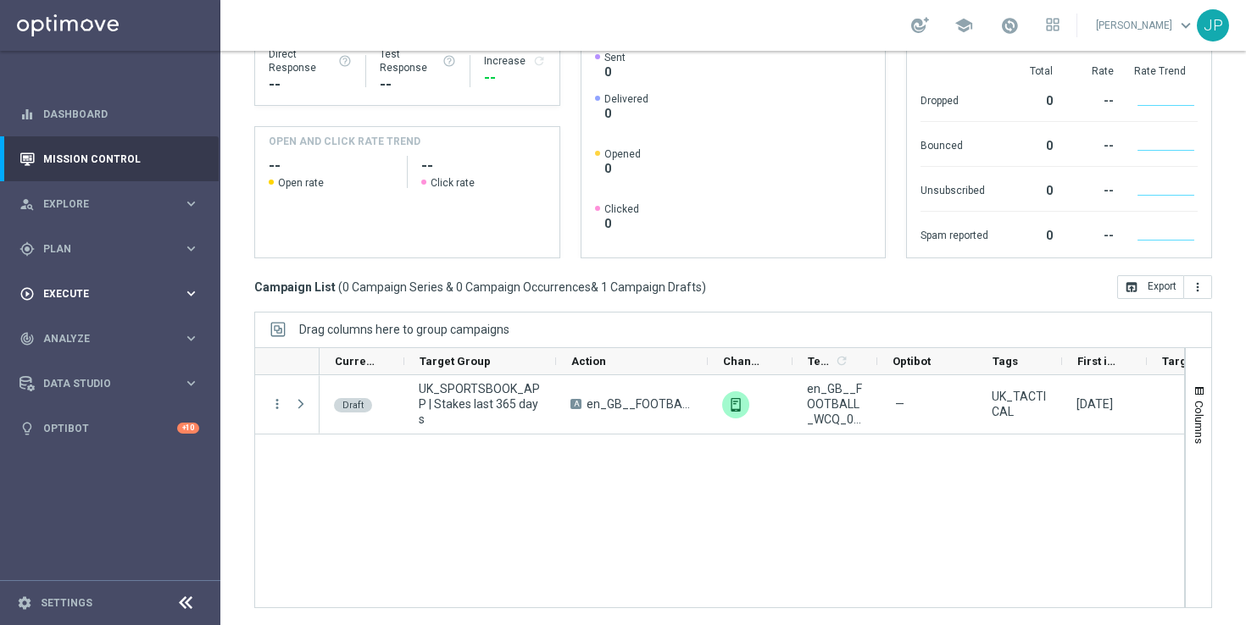
click at [128, 293] on span "Execute" at bounding box center [113, 294] width 140 height 10
click at [106, 325] on link "Campaign Builder" at bounding box center [110, 329] width 132 height 14
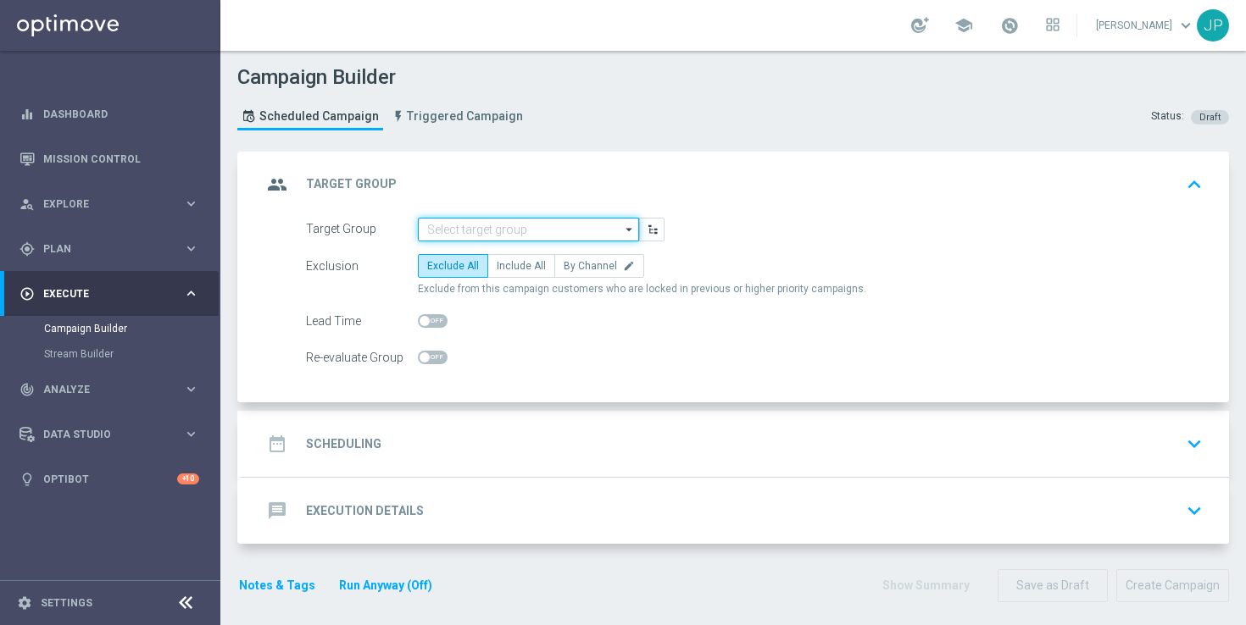
click at [473, 225] on input at bounding box center [528, 230] width 221 height 24
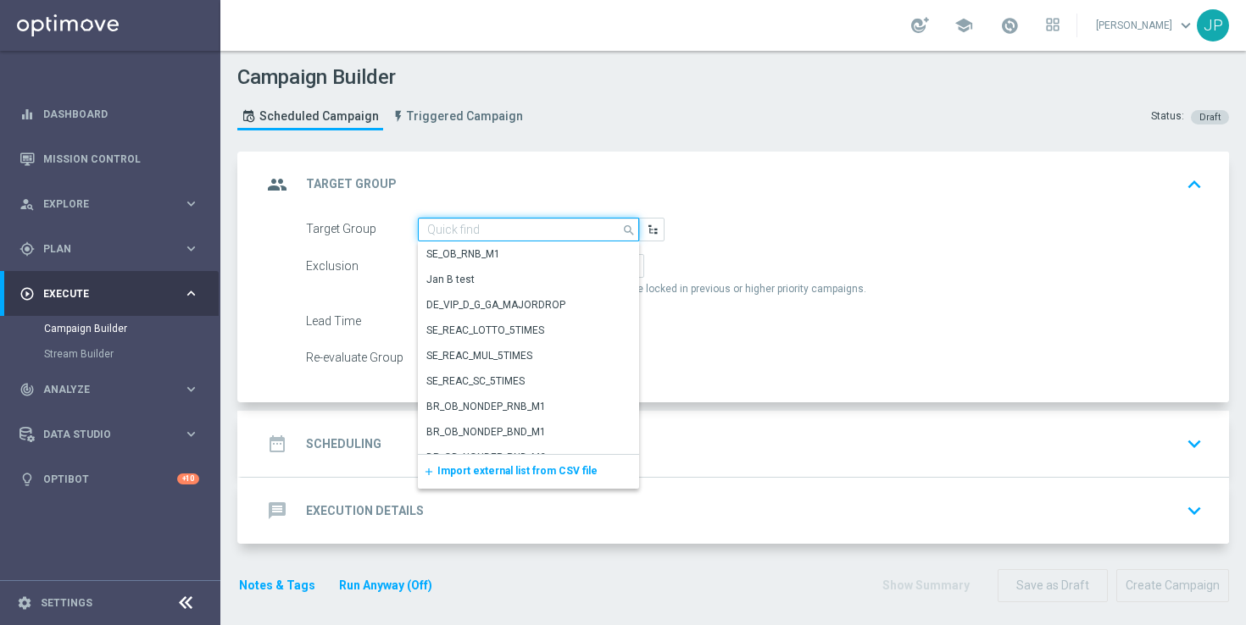
paste input "UK_SPORTSBOOK_APP | Stakes last 365 days"
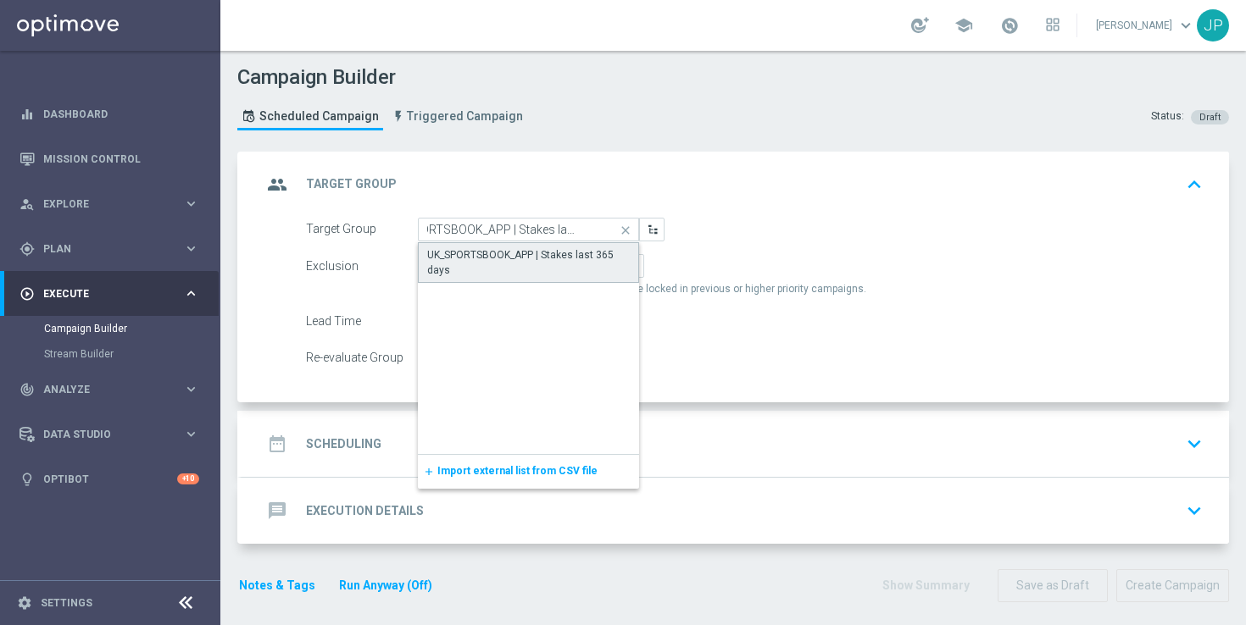
click at [497, 256] on div "UK_SPORTSBOOK_APP | Stakes last 365 days" at bounding box center [528, 262] width 203 height 31
type input "UK_SPORTSBOOK_APP | Stakes last 365 days"
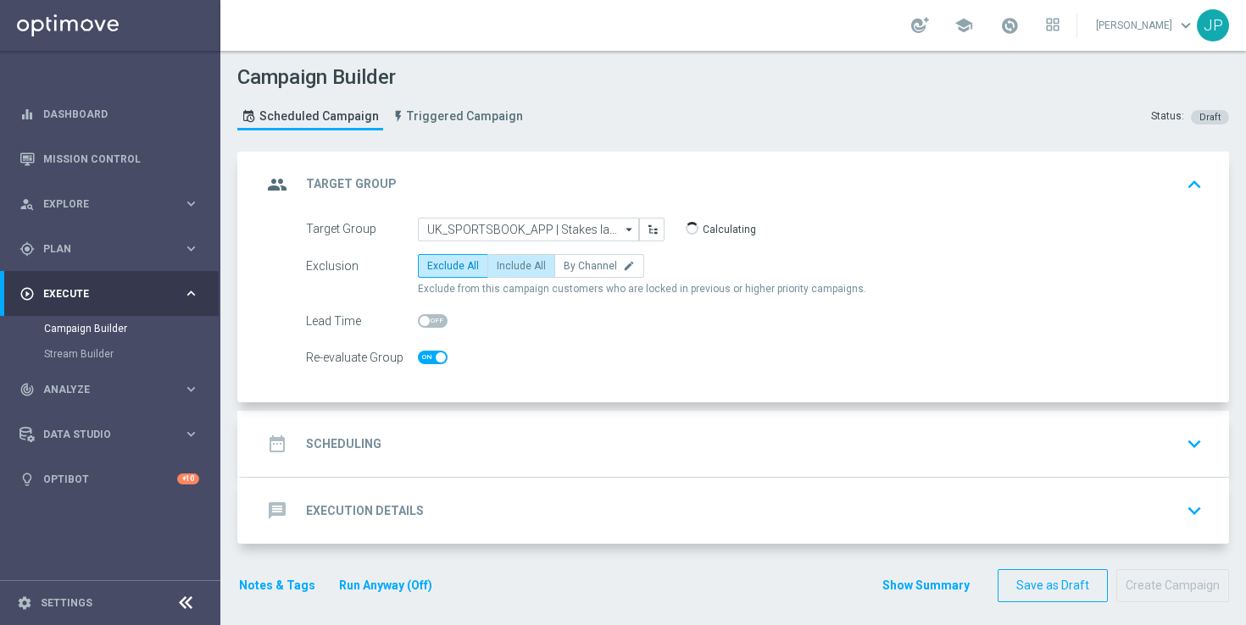
checkbox input "true"
click at [525, 265] on span "Include All" at bounding box center [521, 266] width 49 height 12
click at [508, 265] on input "Include All" at bounding box center [502, 269] width 11 height 11
radio input "true"
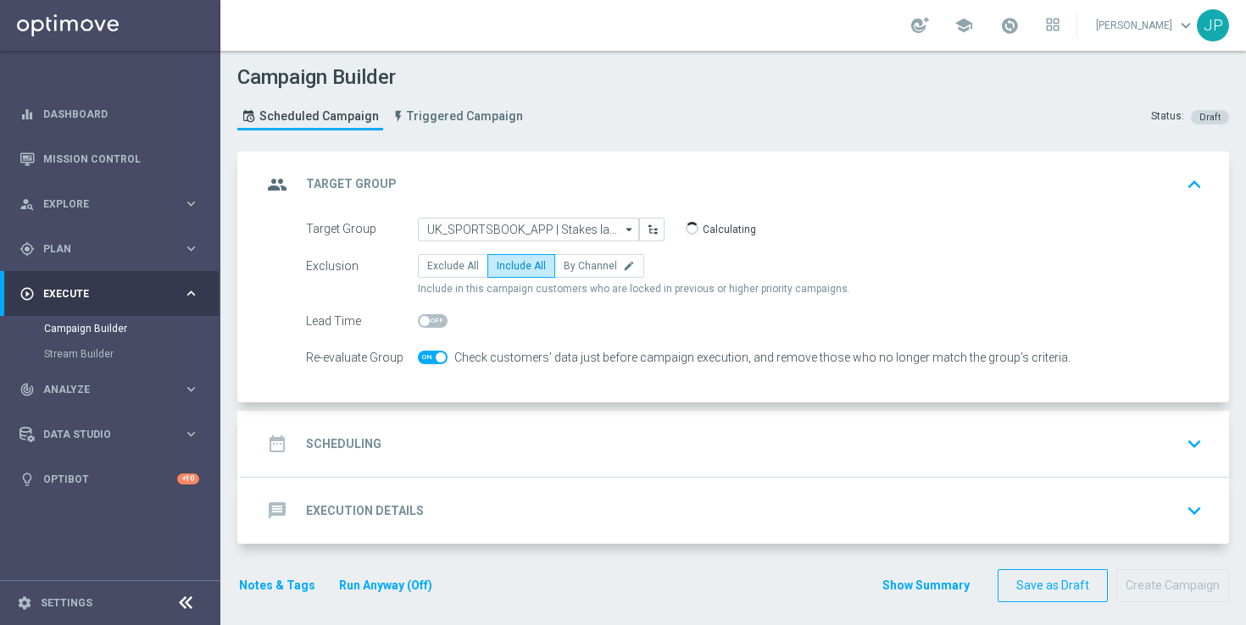
click at [603, 466] on div "date_range Scheduling keyboard_arrow_down" at bounding box center [735, 444] width 987 height 66
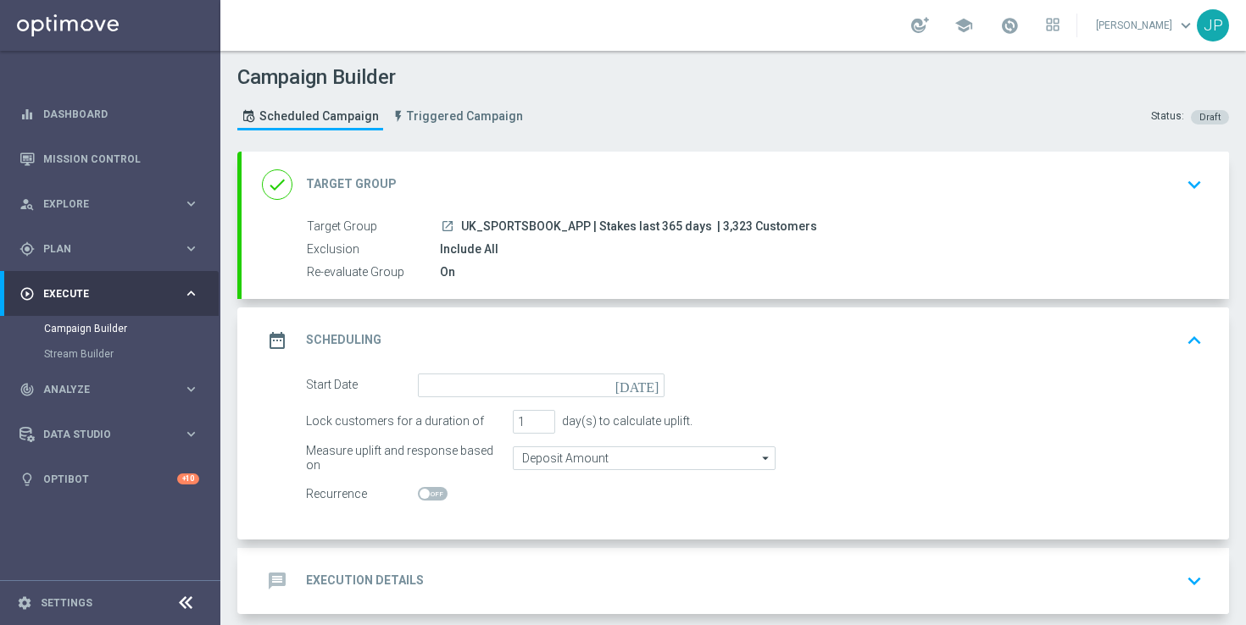
click at [653, 388] on icon "[DATE]" at bounding box center [640, 383] width 50 height 19
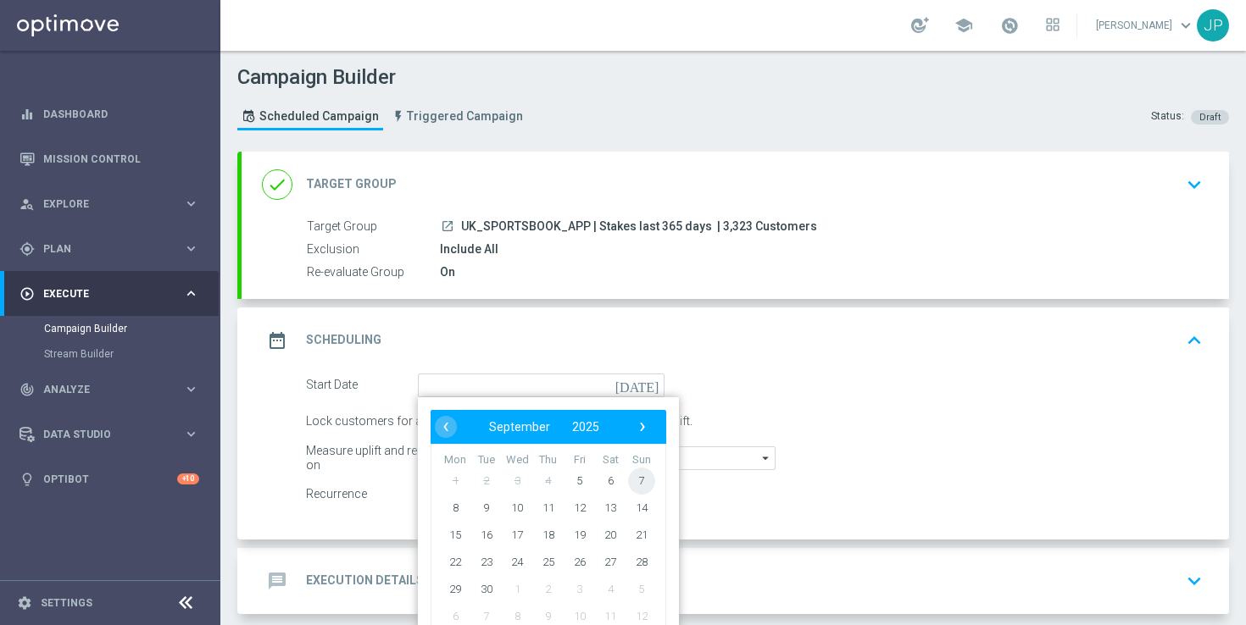
click at [637, 483] on span "7" at bounding box center [641, 480] width 27 height 27
type input "07 Sep 2025"
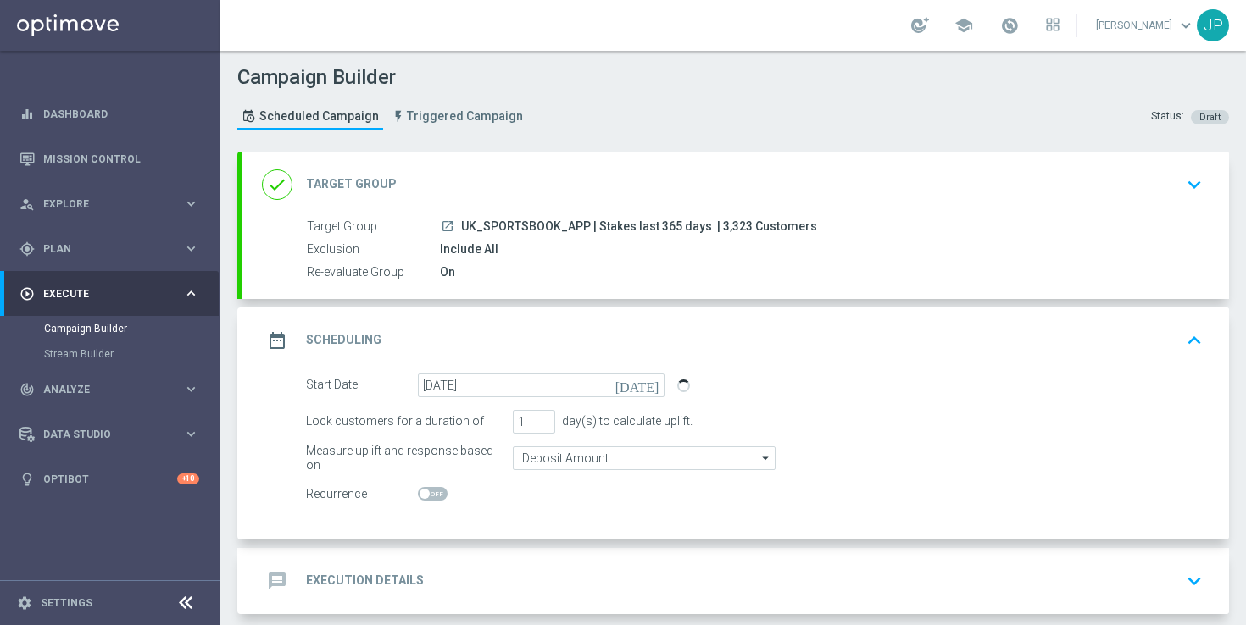
scroll to position [81, 0]
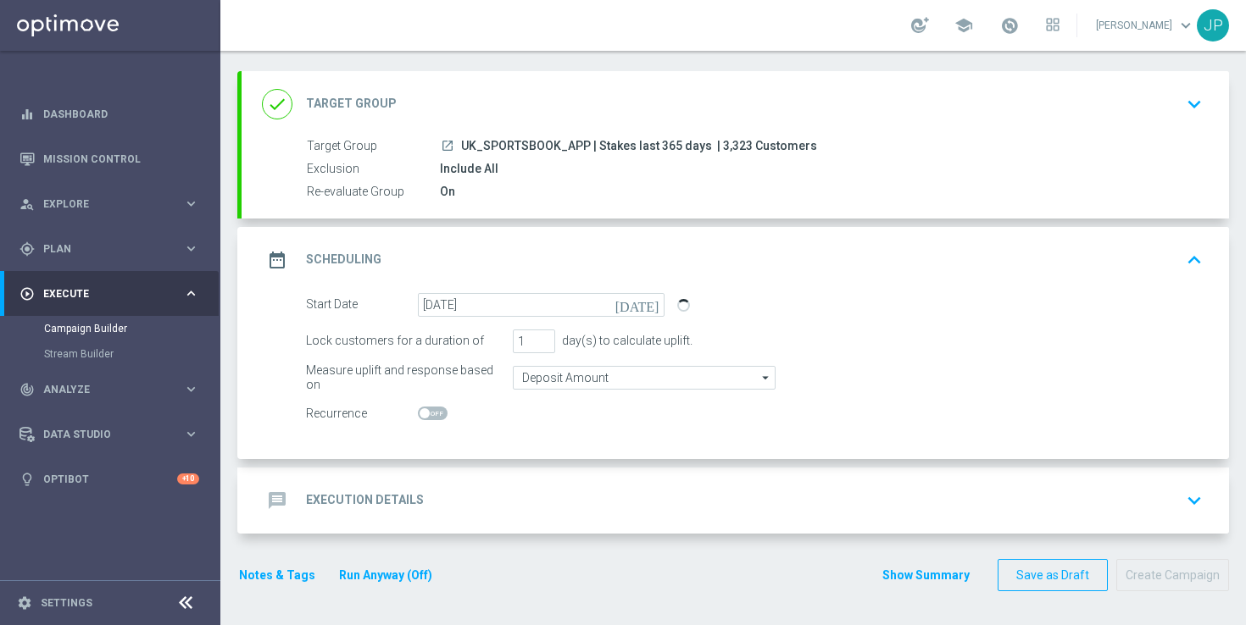
click at [820, 498] on div "message Execution Details keyboard_arrow_down" at bounding box center [735, 501] width 947 height 32
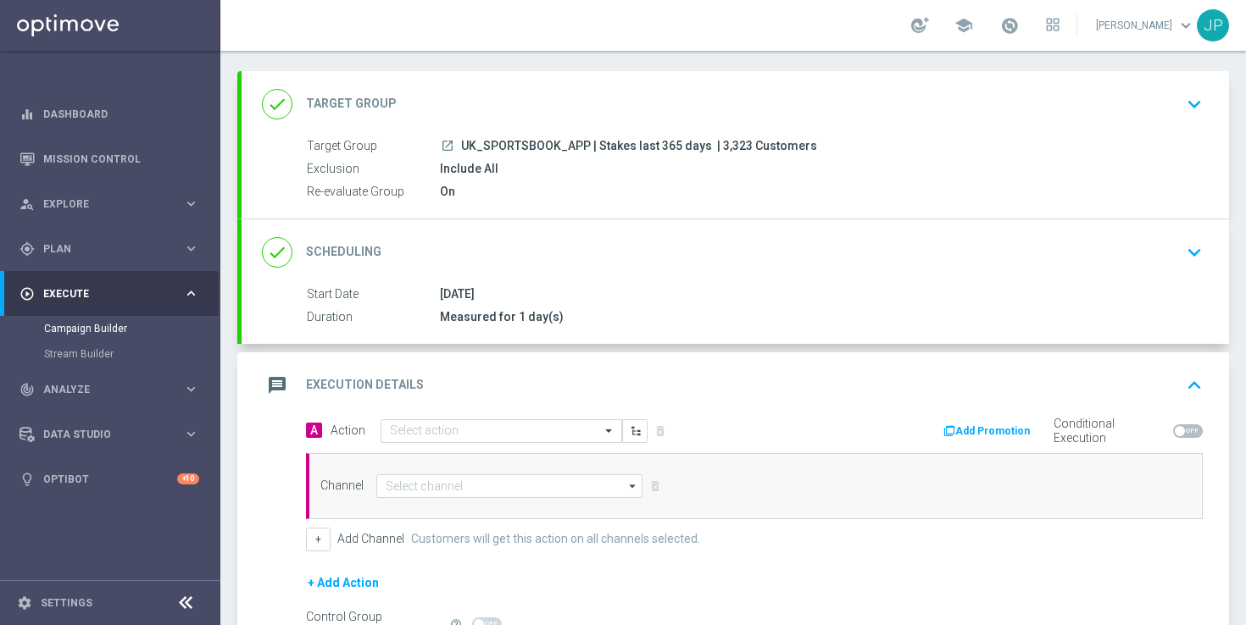
scroll to position [275, 0]
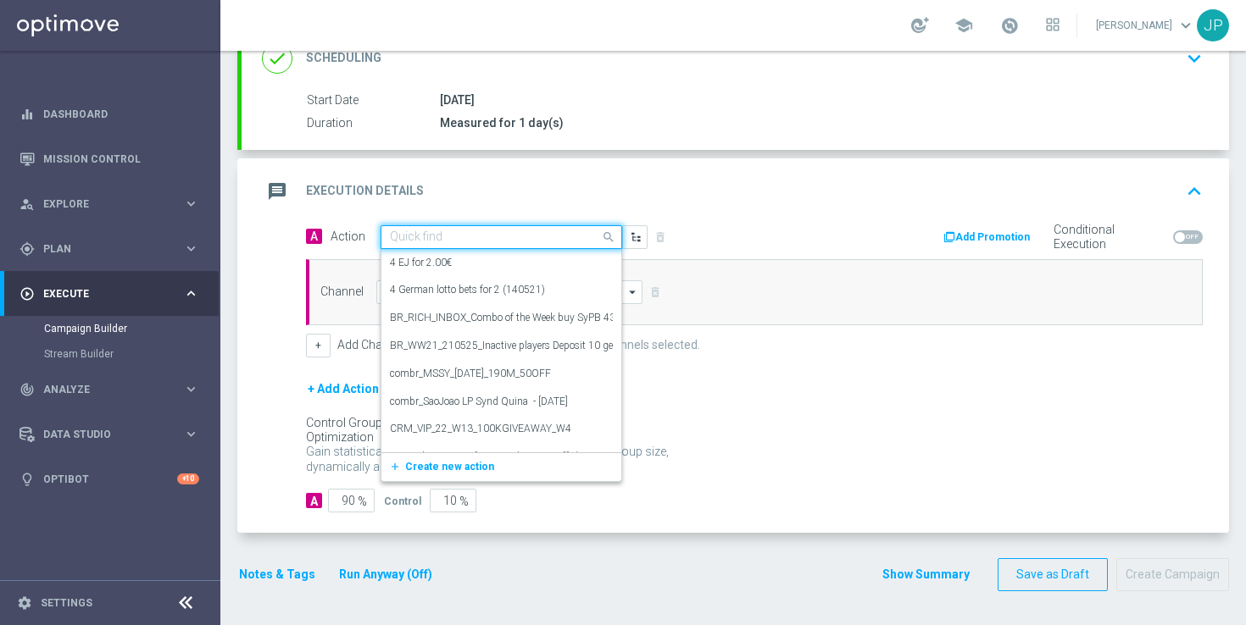
click at [502, 234] on input "text" at bounding box center [484, 237] width 189 height 14
paste input "en_GB__F1_MONZA_070925__ALL_APP_TAC_SB"
type input "en_GB__F1_MONZA_070925__ALL_APP_TAC_SB"
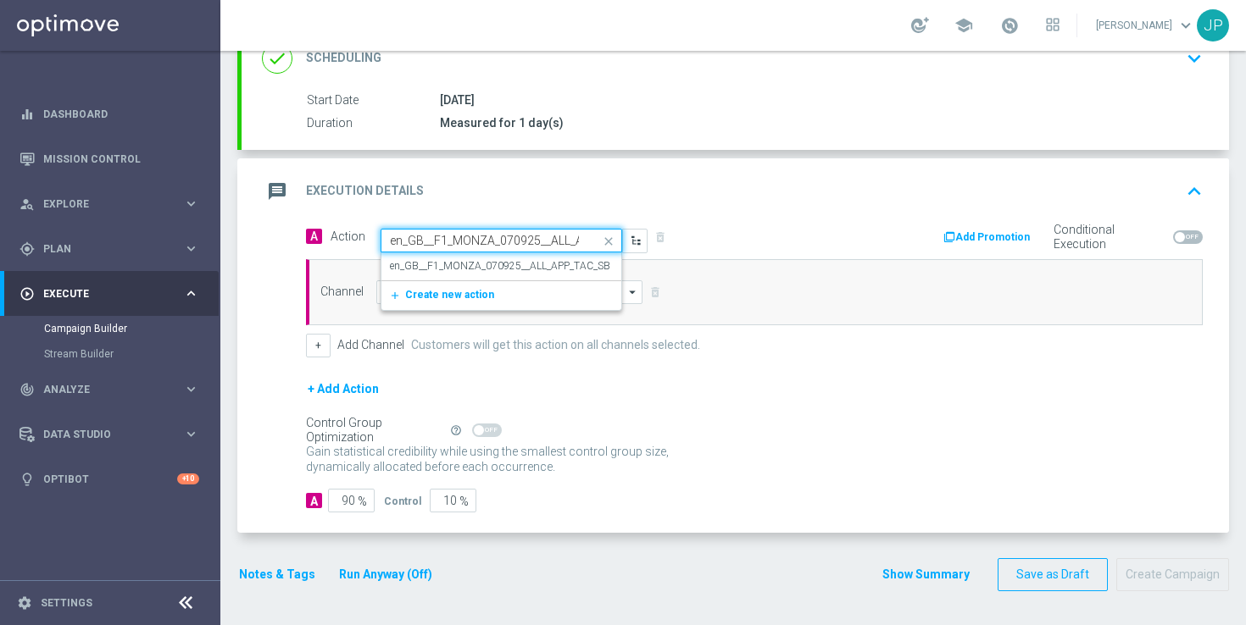
scroll to position [0, 62]
click at [498, 265] on label "en_GB__F1_MONZA_070925__ALL_APP_TAC_SB" at bounding box center [500, 266] width 220 height 14
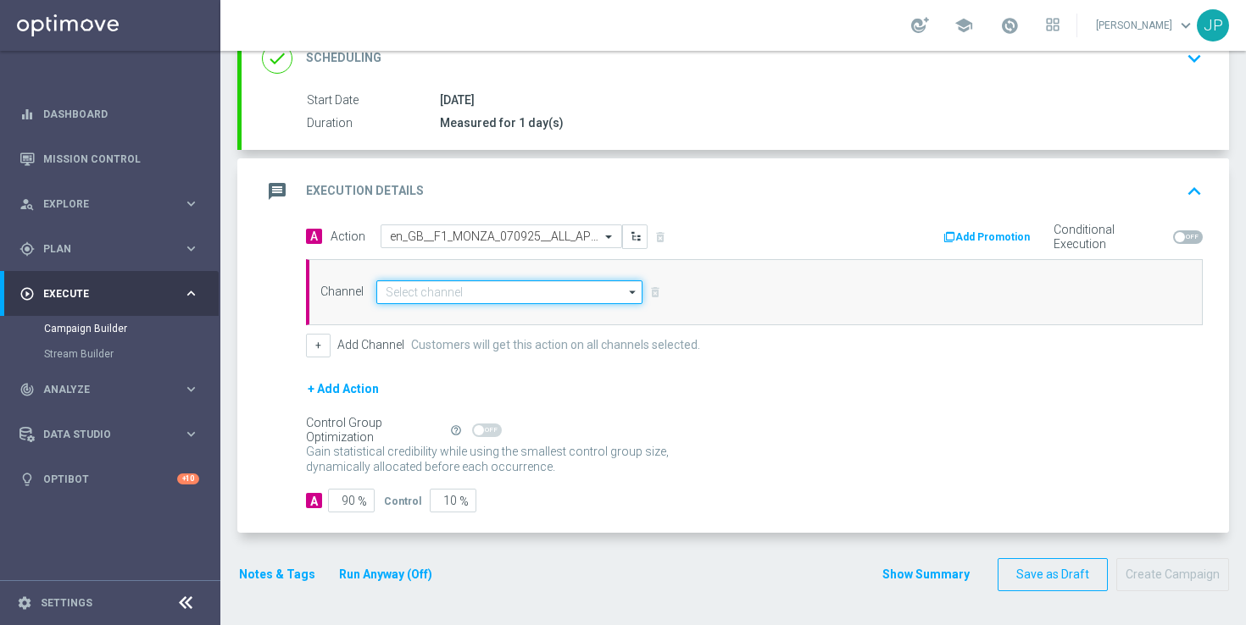
click at [475, 297] on input at bounding box center [509, 292] width 266 height 24
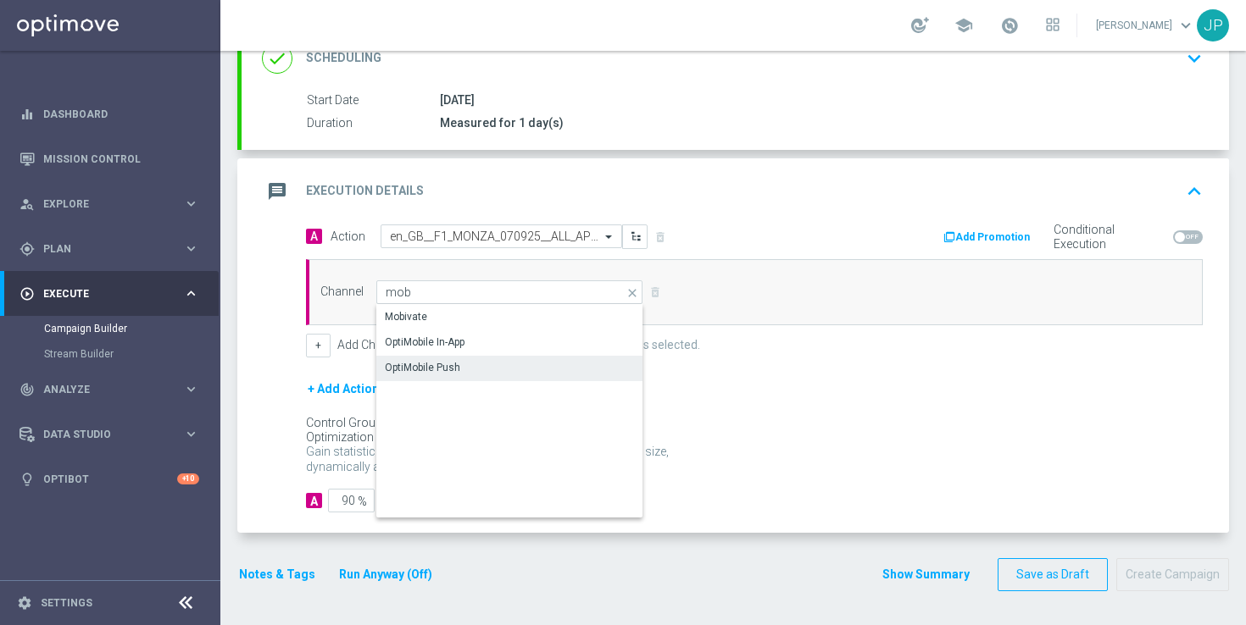
click at [502, 369] on div "OptiMobile Push" at bounding box center [509, 368] width 267 height 24
type input "OptiMobile Push"
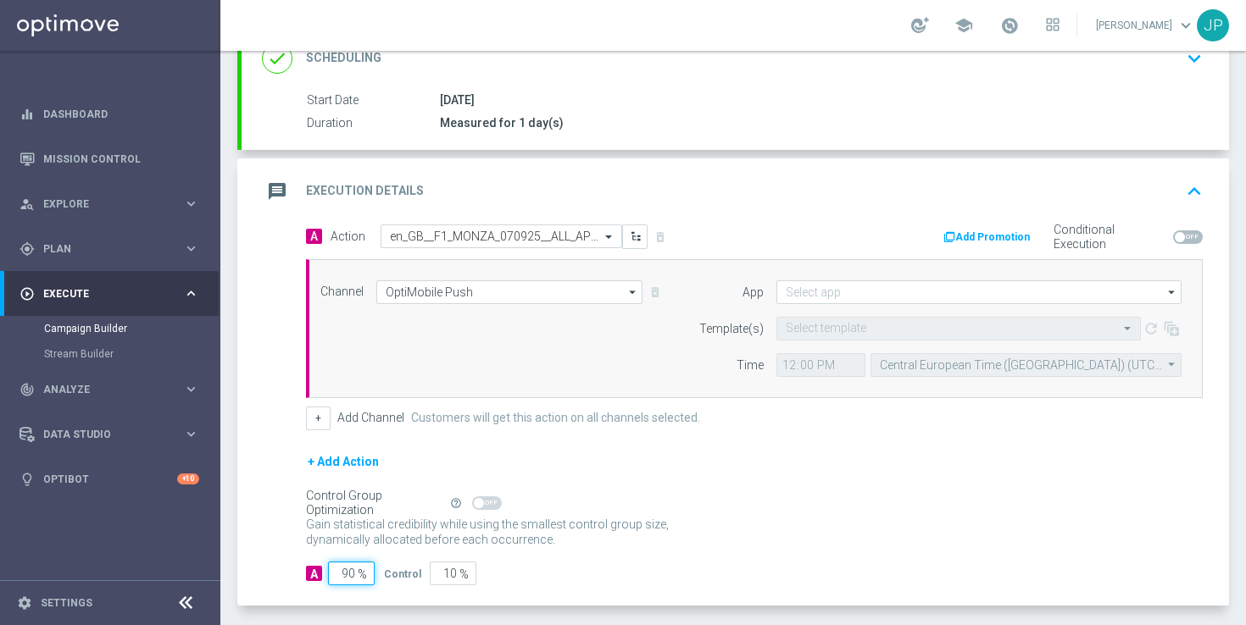
click at [347, 573] on input "90" at bounding box center [351, 574] width 47 height 24
type input "0"
type input "100"
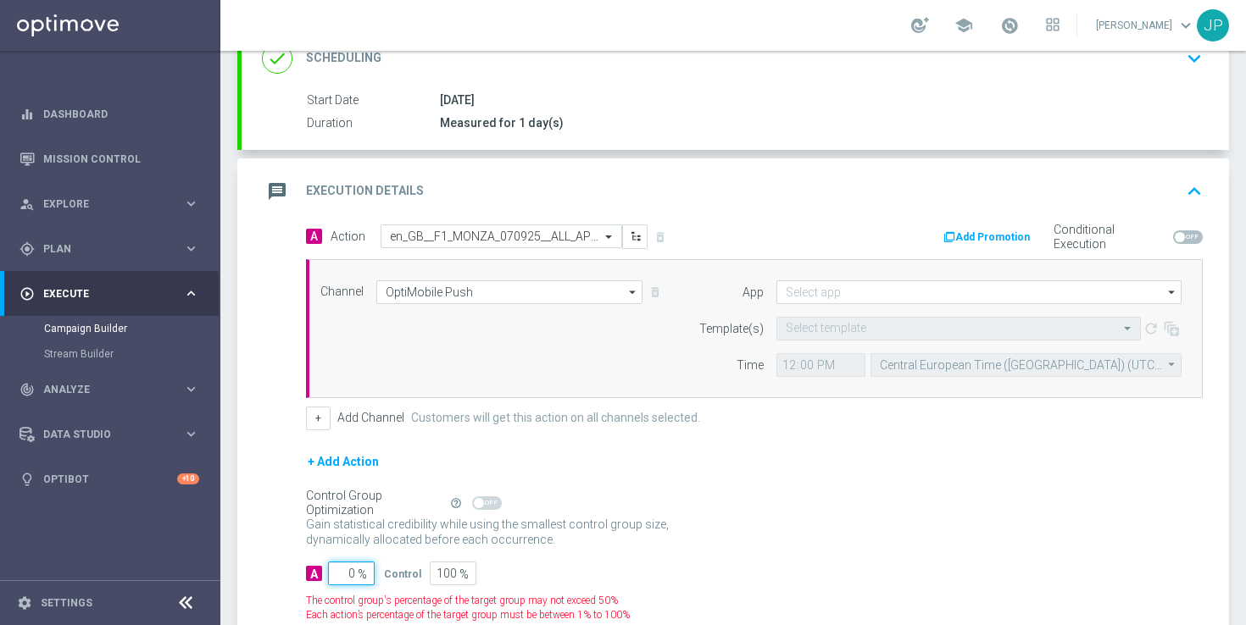
type input "10"
type input "90"
type input "100"
type input "0"
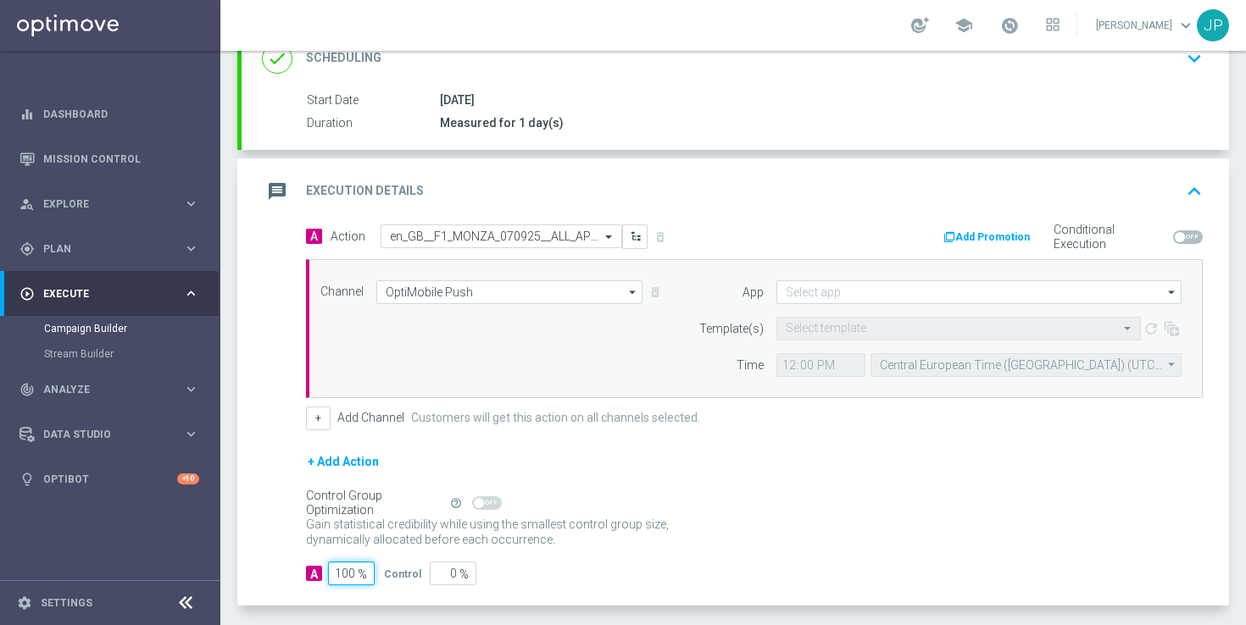
scroll to position [347, 0]
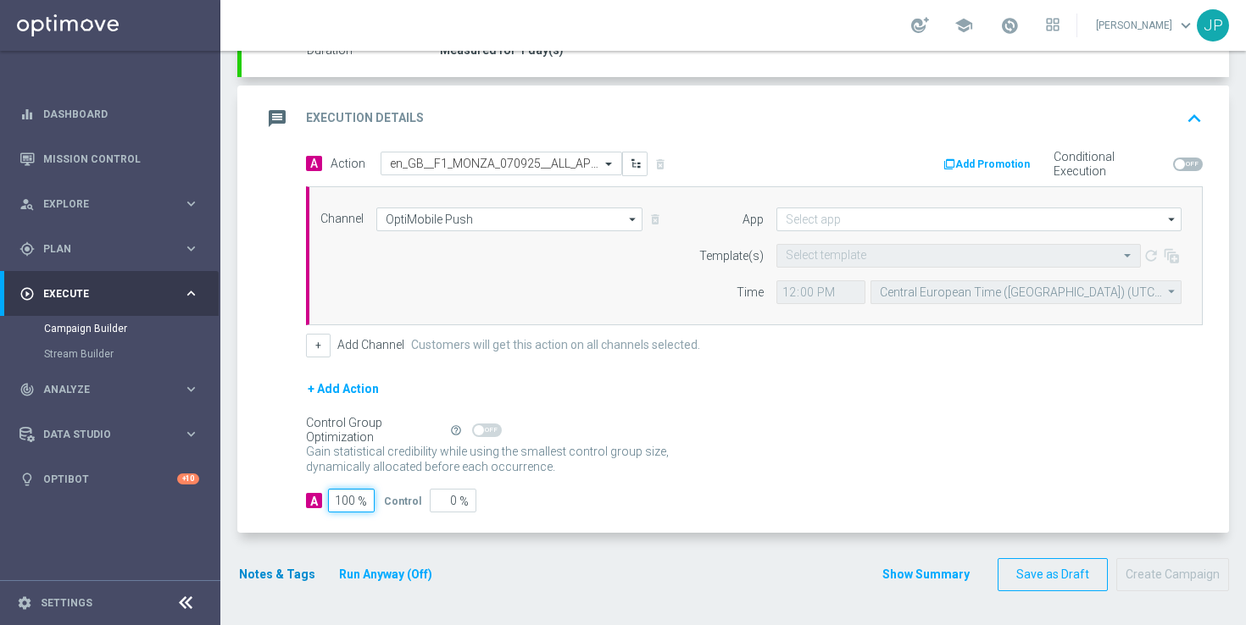
type input "100"
click at [276, 569] on button "Notes & Tags" at bounding box center [277, 574] width 80 height 21
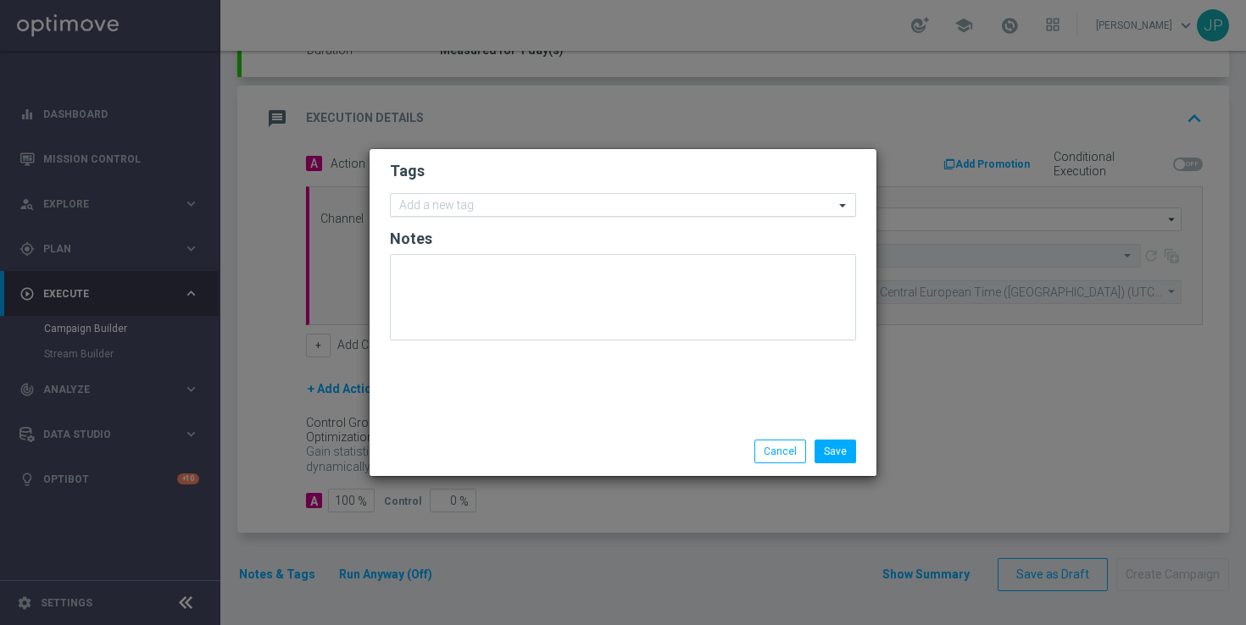
click at [508, 206] on input "text" at bounding box center [616, 206] width 435 height 14
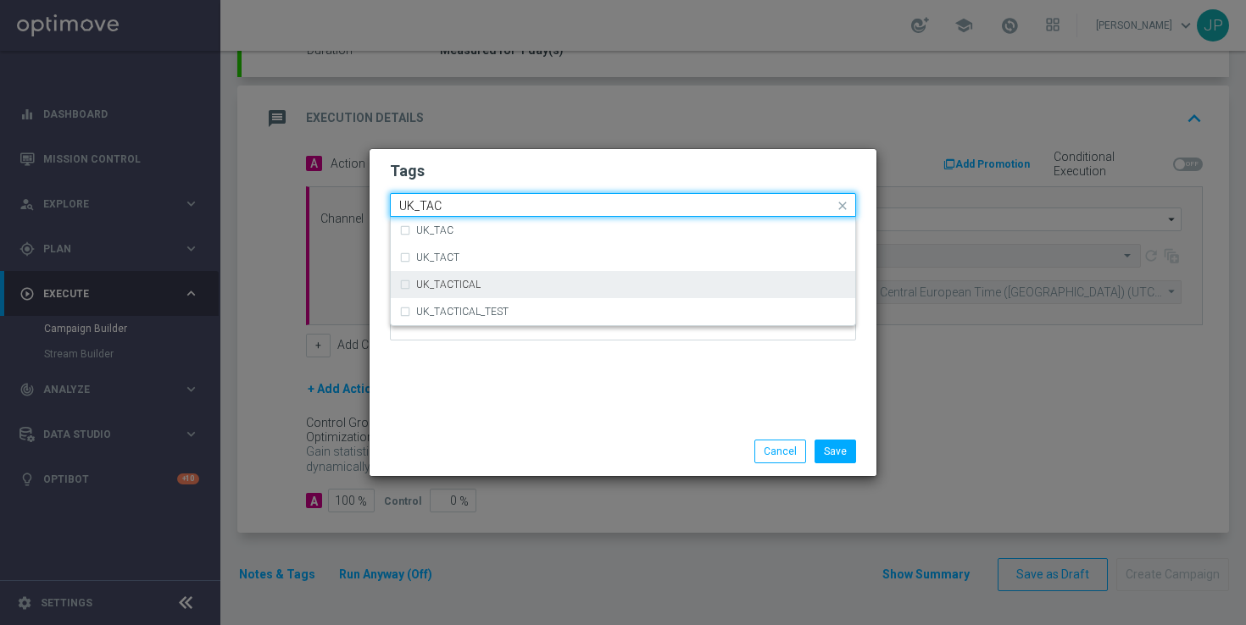
click at [525, 280] on div "UK_TACTICAL" at bounding box center [631, 285] width 430 height 10
type input "UK_TAC"
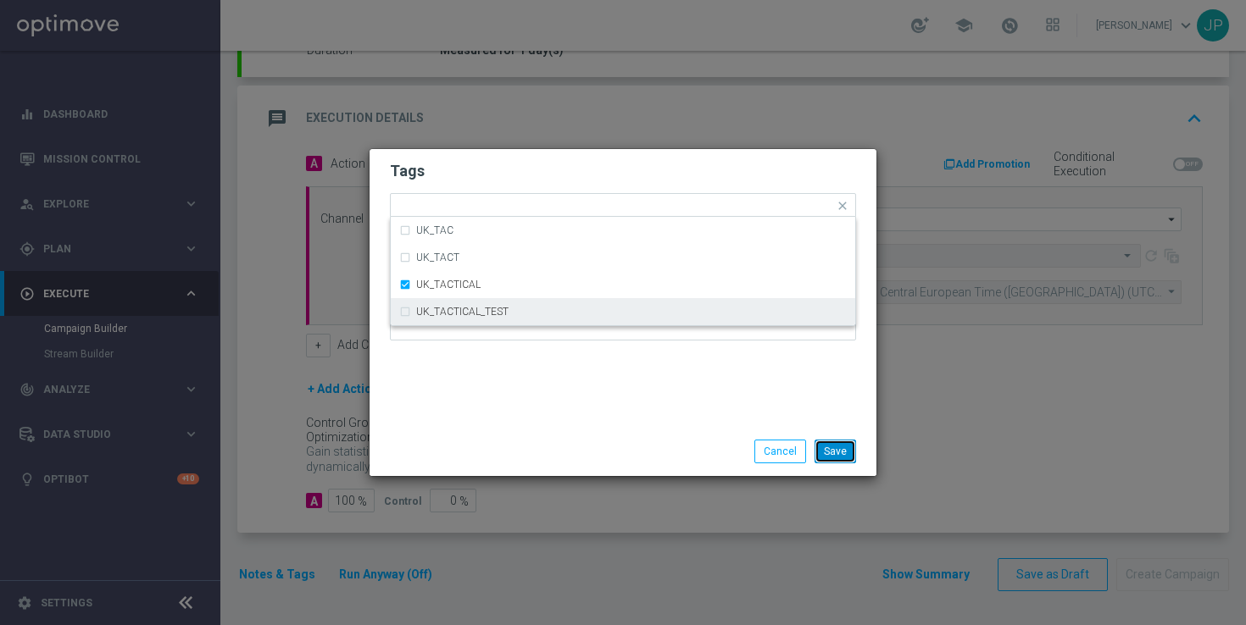
click at [838, 449] on button "Save" at bounding box center [835, 452] width 42 height 24
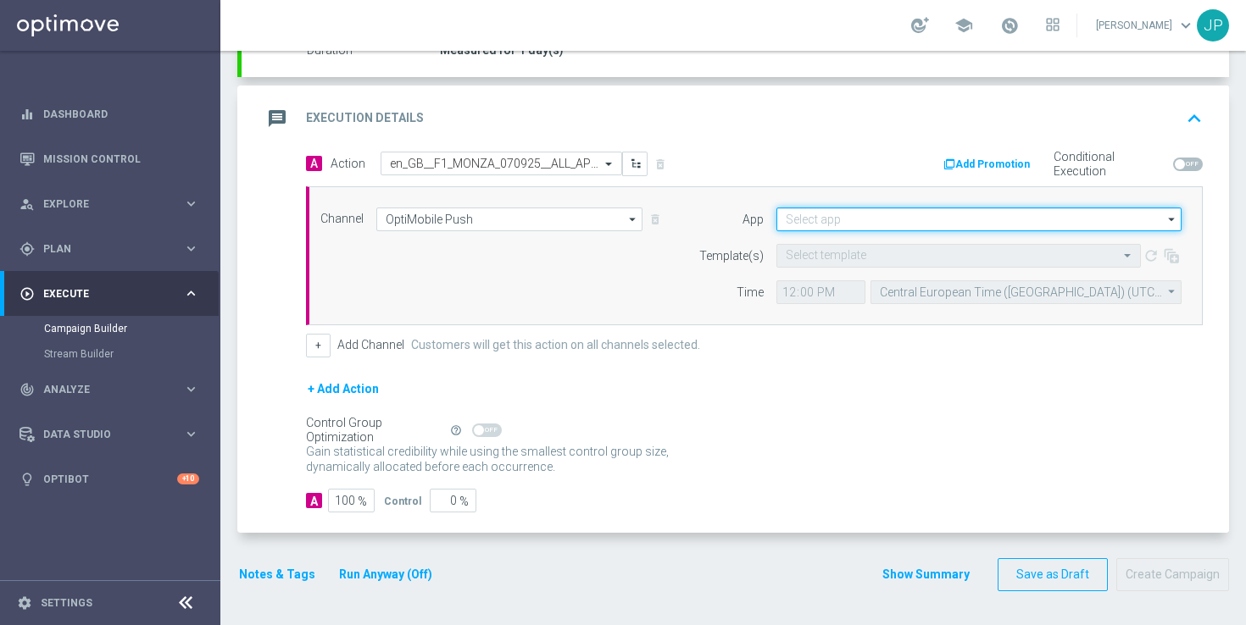
click at [841, 214] on input at bounding box center [978, 220] width 405 height 24
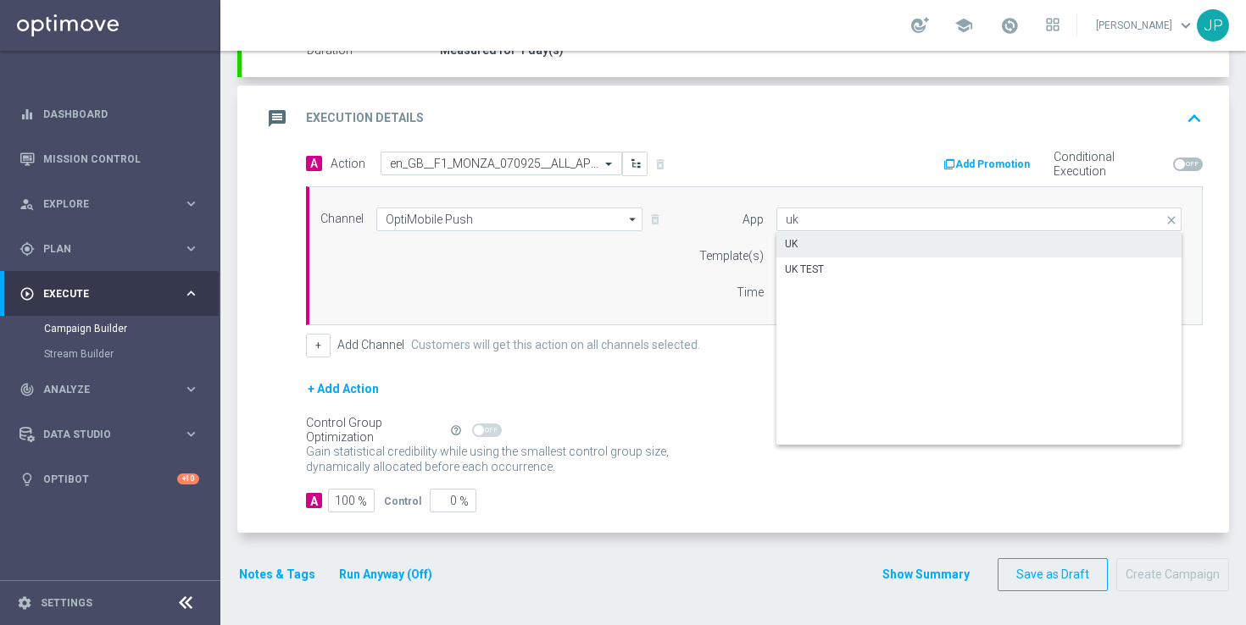
click at [936, 242] on div "UK" at bounding box center [978, 244] width 405 height 24
type input "UK"
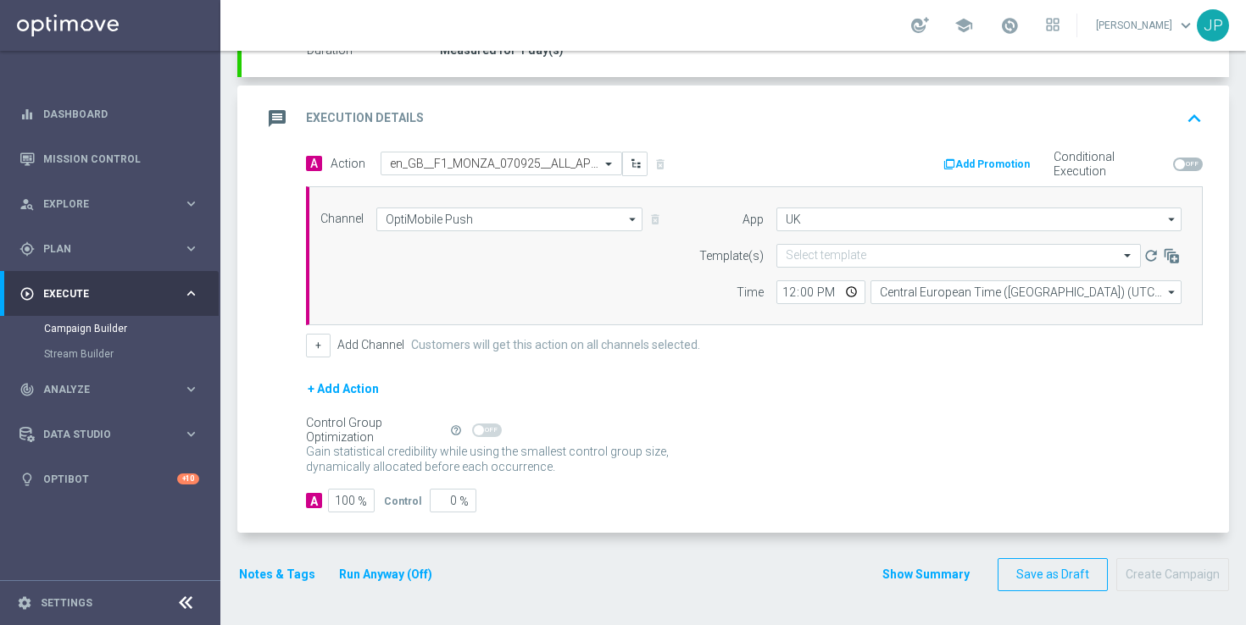
click at [907, 447] on div "Gain statistical credibility while using the smallest control group size, dynam…" at bounding box center [754, 460] width 897 height 41
click at [941, 294] on input "Central European Time ([GEOGRAPHIC_DATA]) (UTC +02:00)" at bounding box center [1025, 292] width 311 height 24
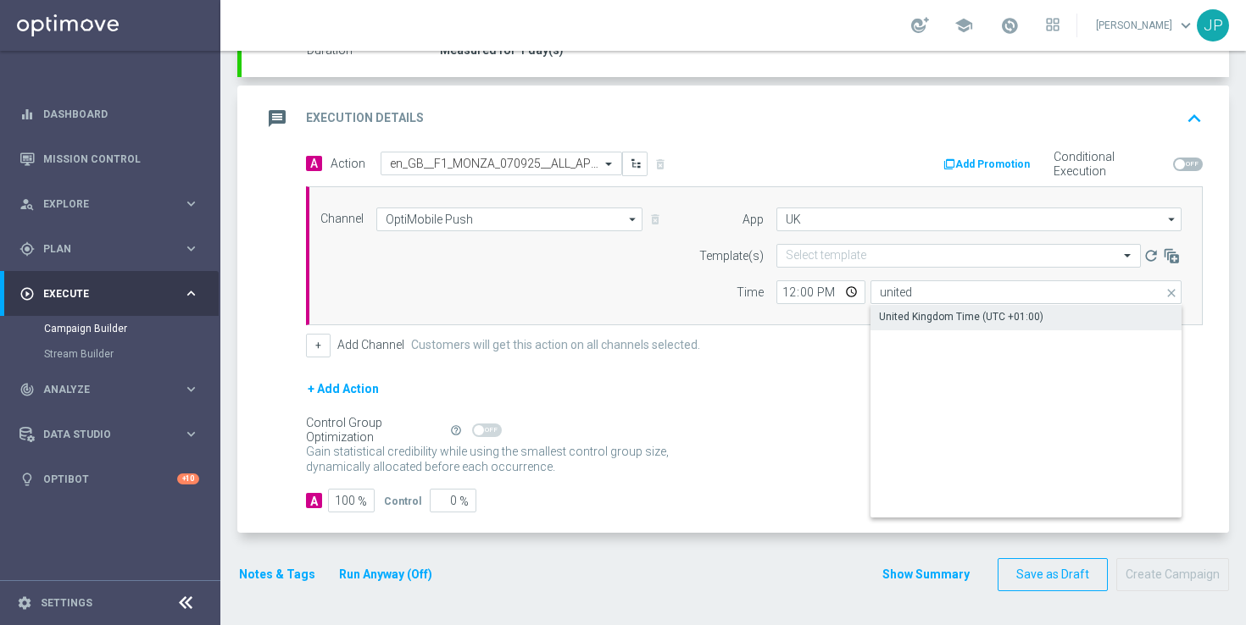
click at [991, 323] on div "United Kingdom Time (UTC +01:00)" at bounding box center [961, 316] width 164 height 15
type input "United Kingdom Time (UTC +01:00)"
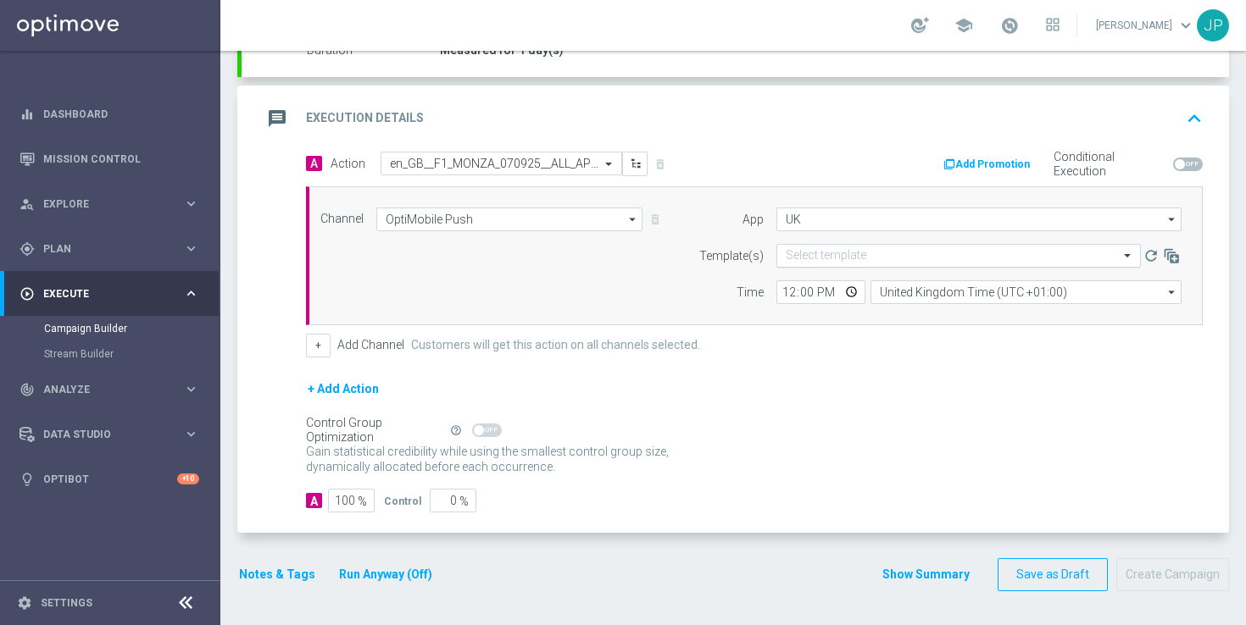
click at [808, 251] on input "text" at bounding box center [942, 256] width 312 height 14
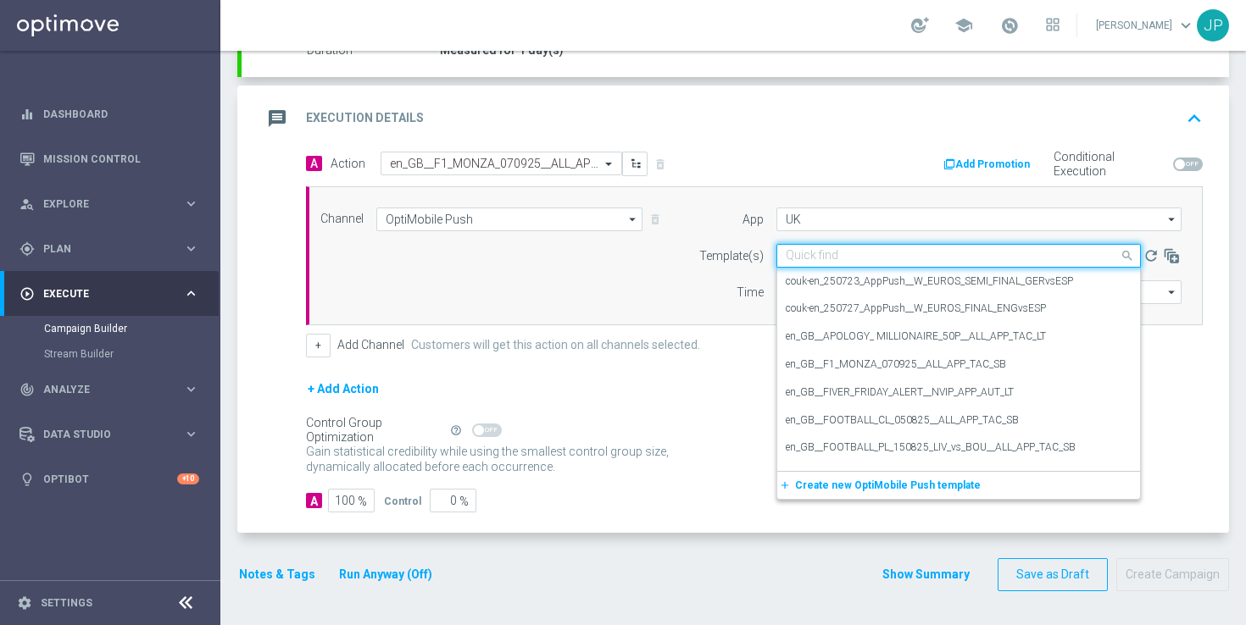
paste input "en_GB__F1_MONZA_070925__ALL_APP_TAC_SB"
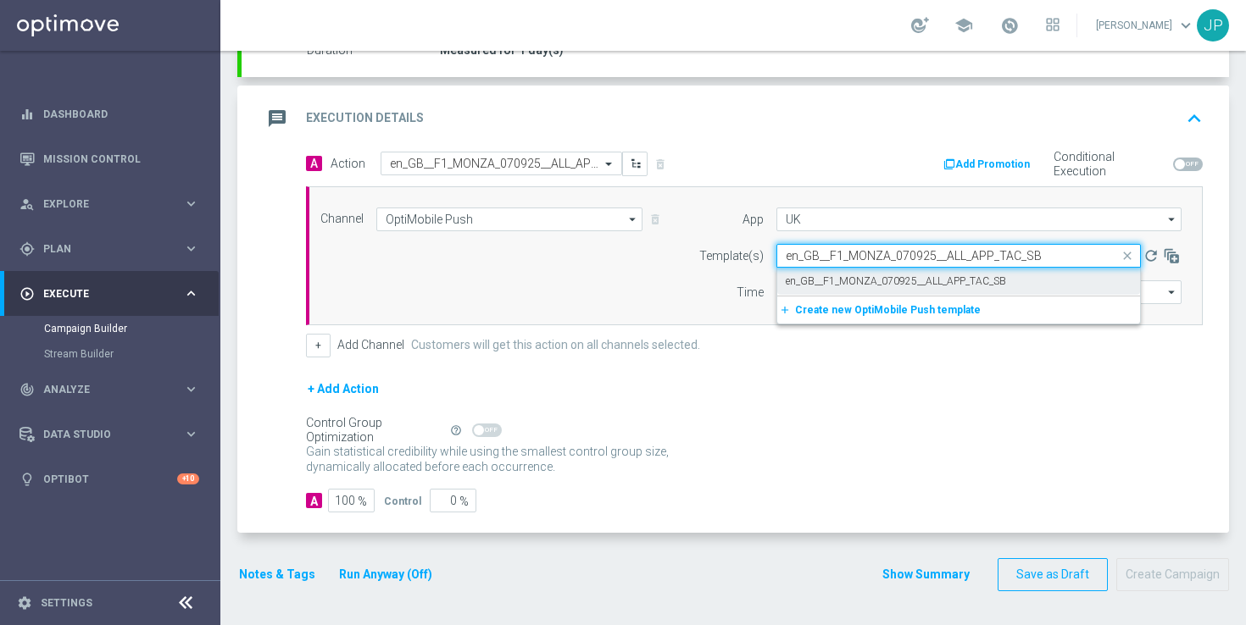
click at [847, 275] on label "en_GB__F1_MONZA_070925__ALL_APP_TAC_SB" at bounding box center [896, 282] width 220 height 14
type input "en_GB__F1_MONZA_070925__ALL_APP_TAC_SB"
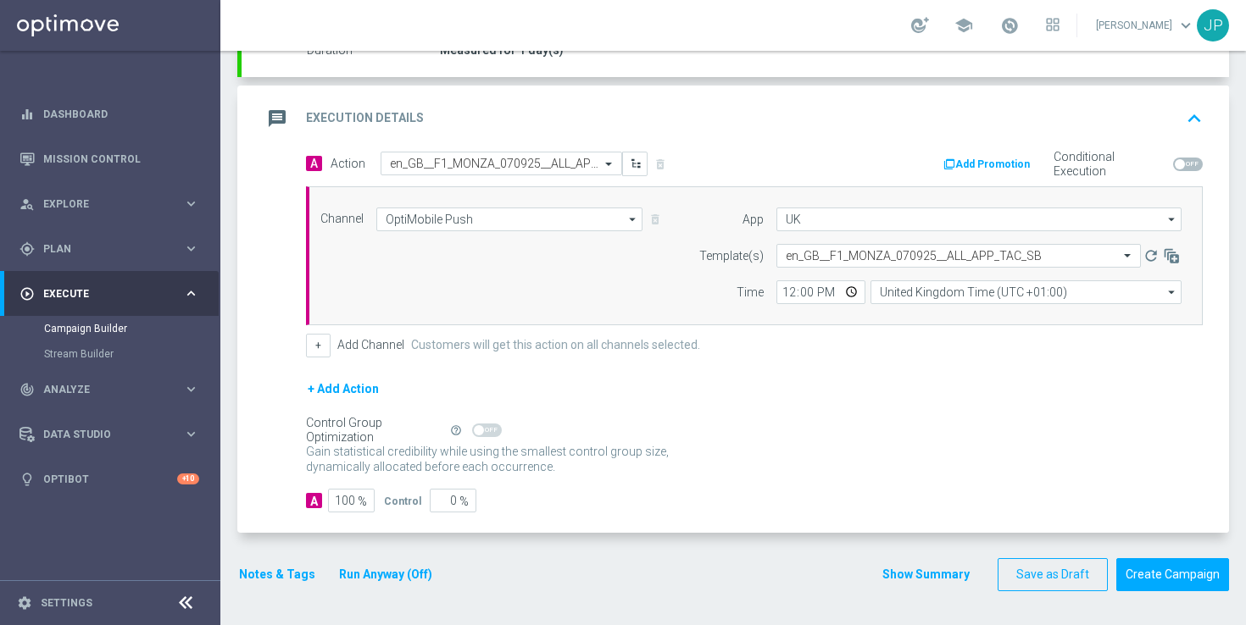
click at [839, 430] on div "Control Group Optimization Self Optimizing Campaign help_outline" at bounding box center [754, 430] width 897 height 19
click at [1030, 570] on button "Save as Draft" at bounding box center [1052, 574] width 110 height 33
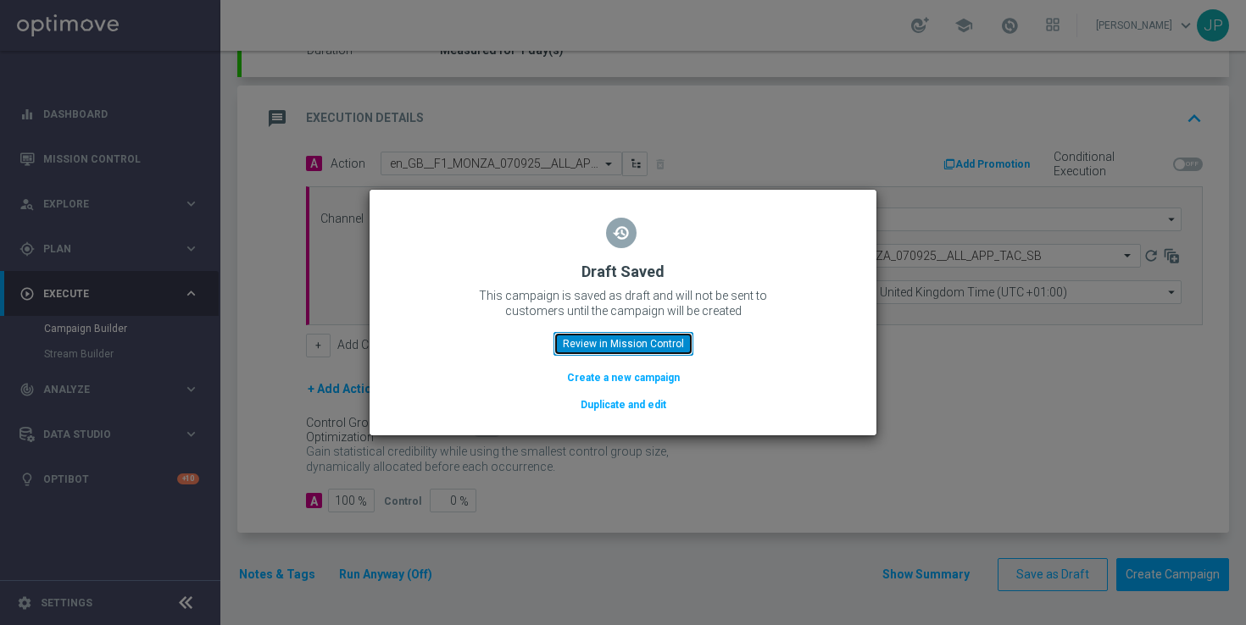
click at [647, 336] on button "Review in Mission Control" at bounding box center [623, 344] width 140 height 24
